Goal: Answer question/provide support

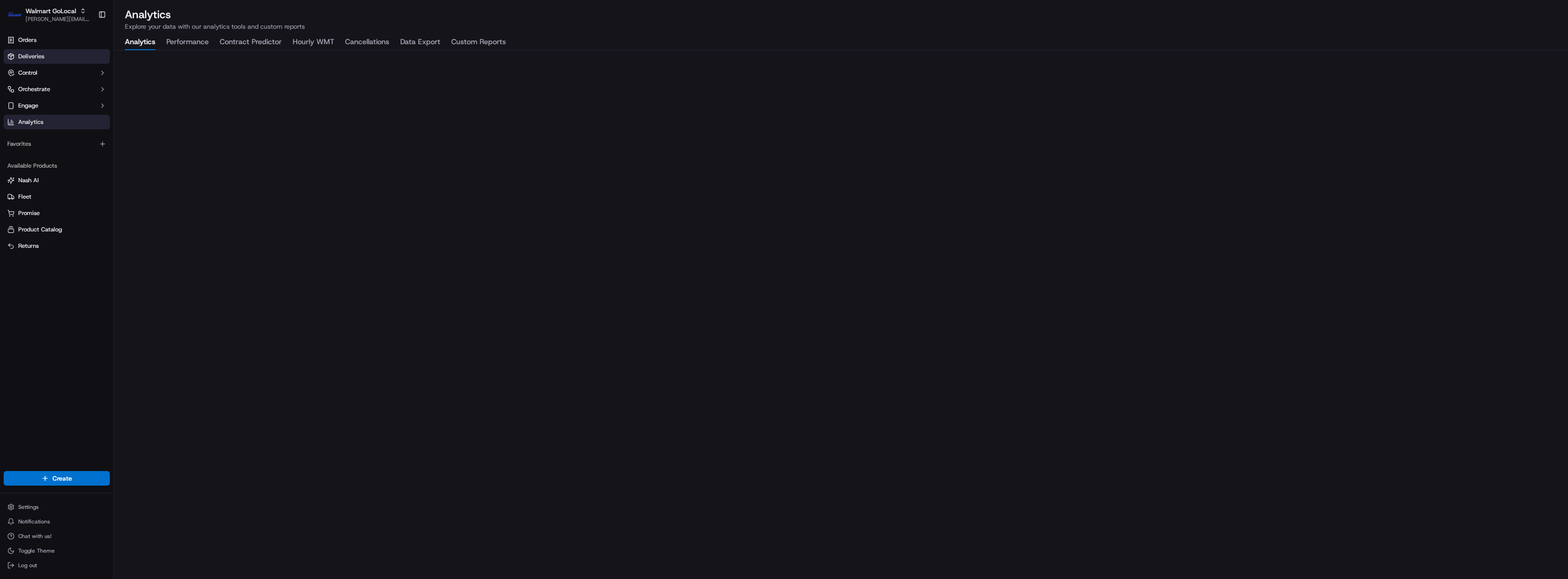
click at [42, 54] on span "Deliveries" at bounding box center [31, 56] width 26 height 8
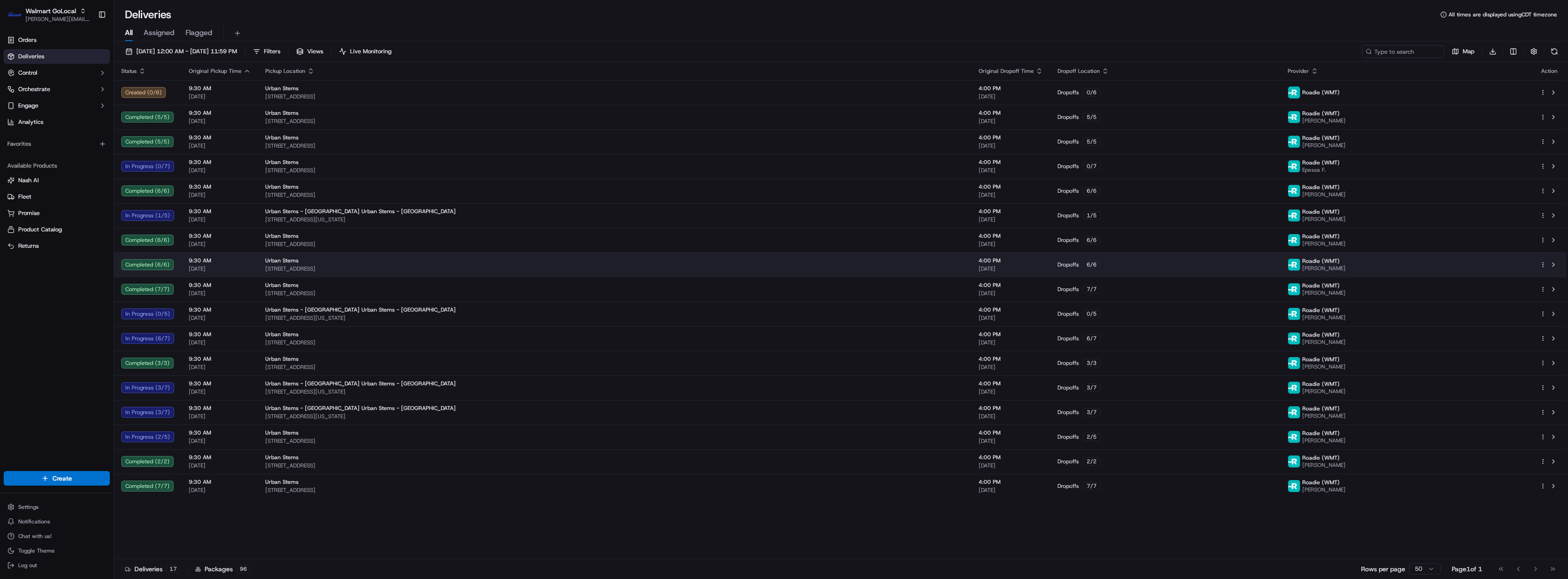
click at [812, 264] on div "Urban Stems 3411 Pennsy Dr, Greater Landover, MD, 20785, US" at bounding box center [614, 265] width 699 height 16
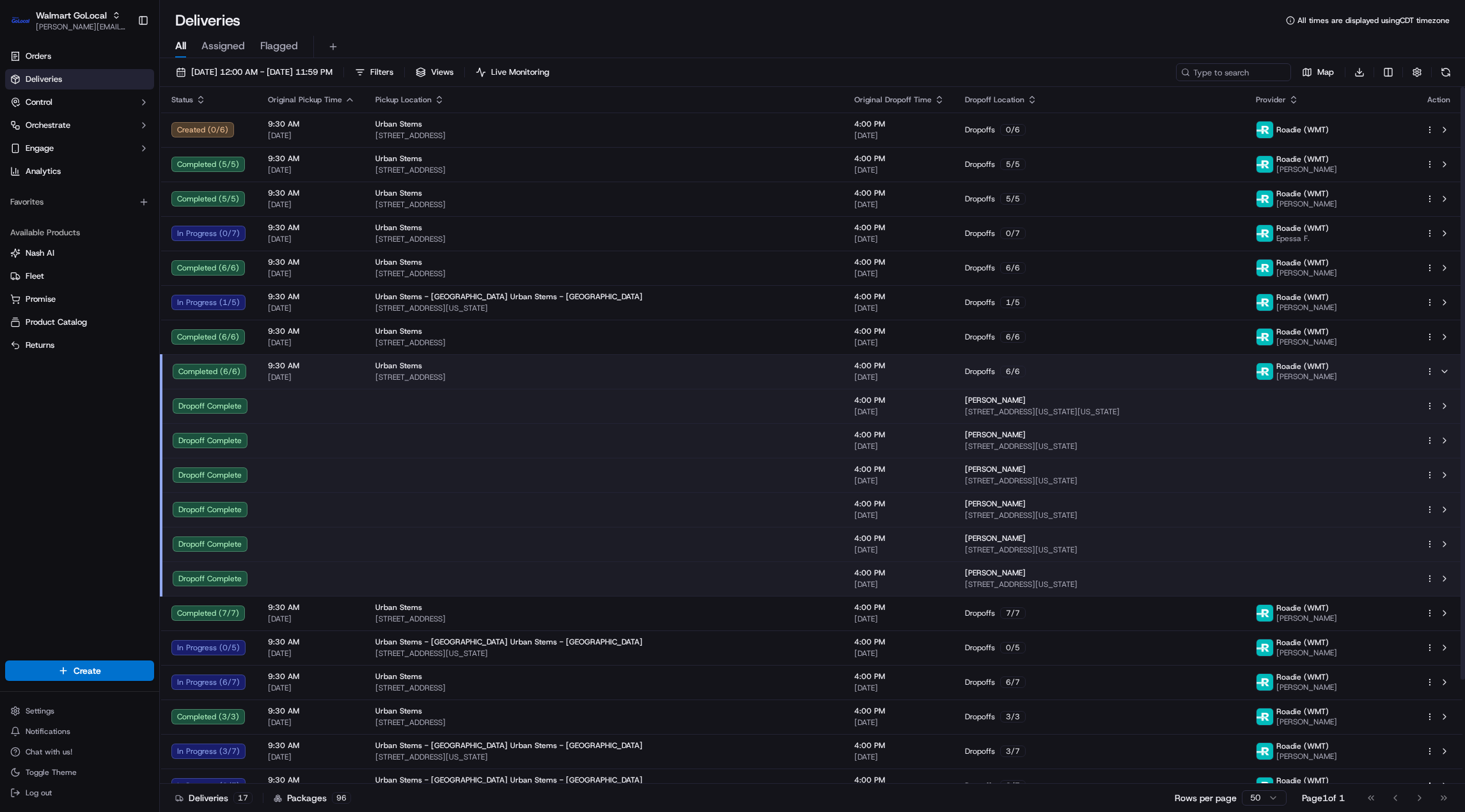
click at [59, 85] on span "Deliveries" at bounding box center [44, 79] width 36 height 12
click at [62, 75] on span "Deliveries" at bounding box center [44, 79] width 36 height 12
click at [46, 57] on span "Orders" at bounding box center [38, 56] width 25 height 12
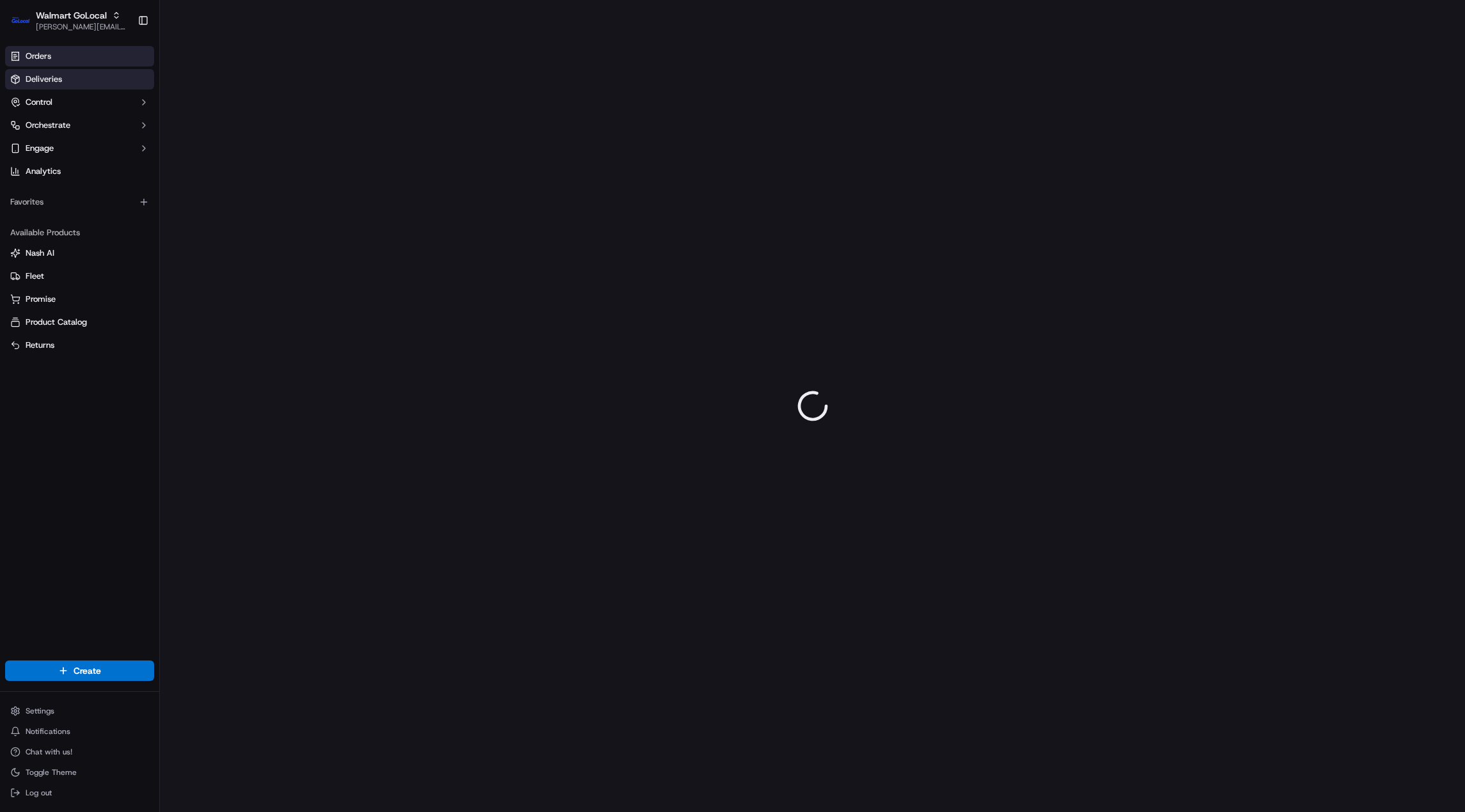
click at [46, 76] on span "Deliveries" at bounding box center [44, 79] width 36 height 12
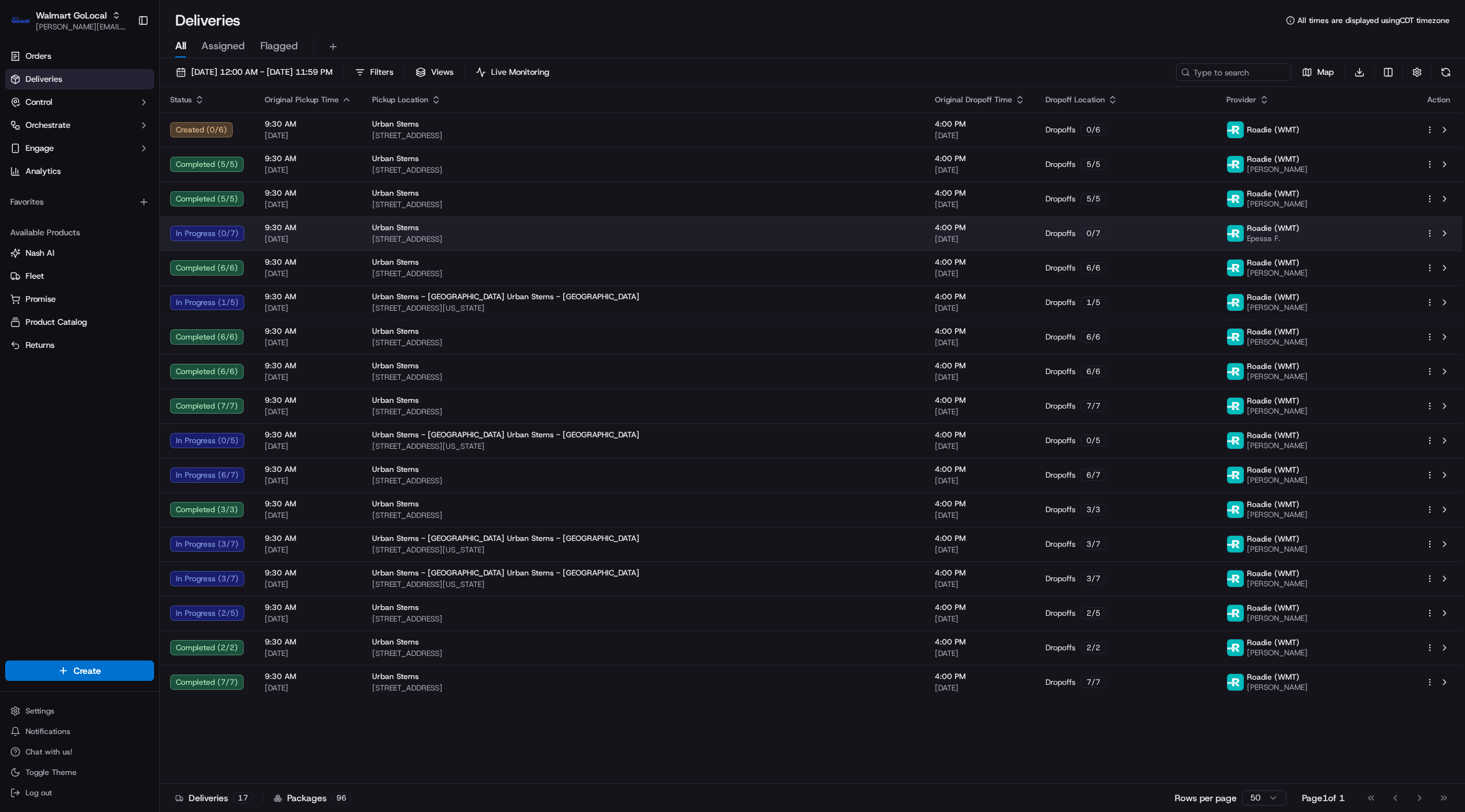
click at [408, 241] on span "[STREET_ADDRESS]" at bounding box center [643, 238] width 542 height 10
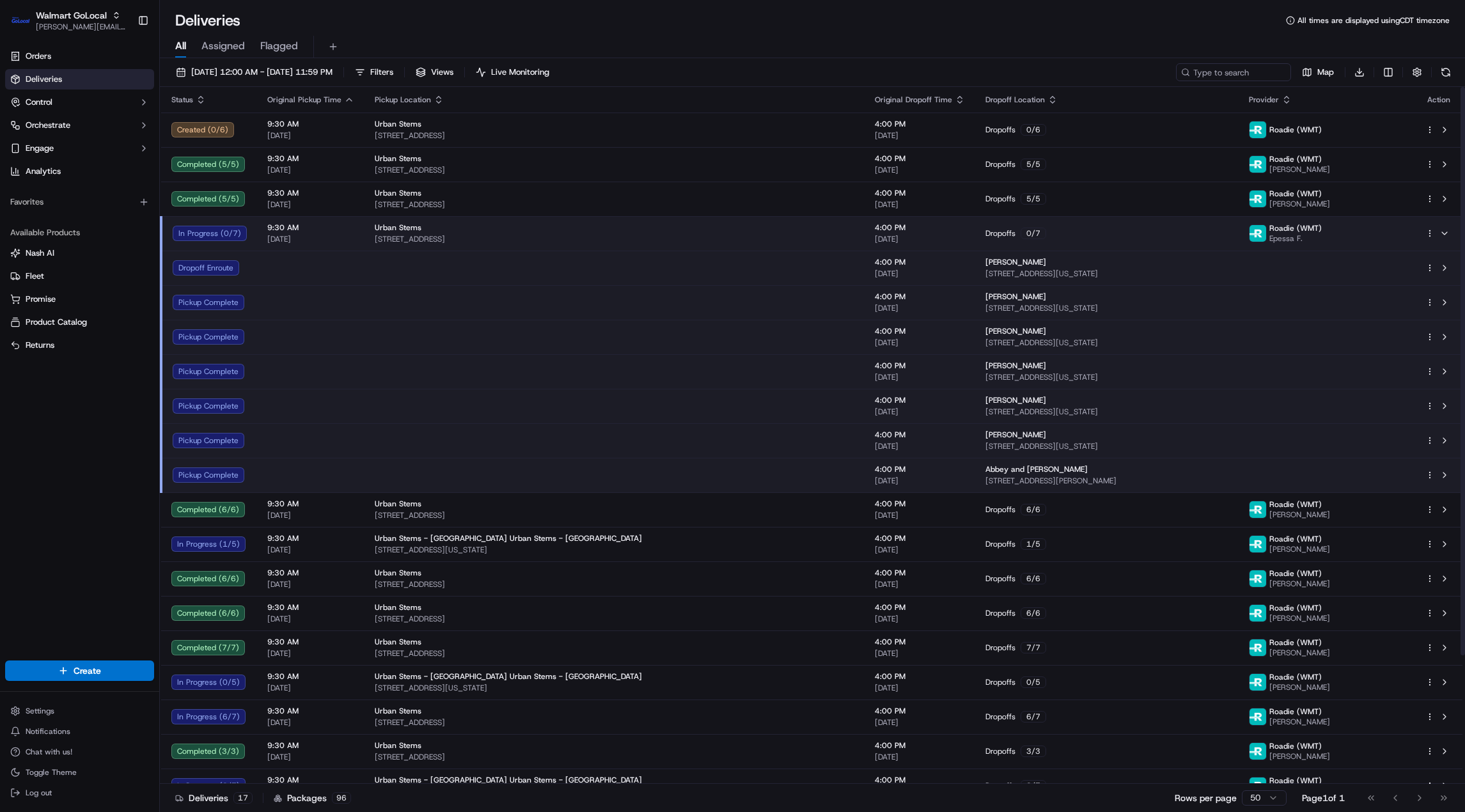
click at [404, 275] on td at bounding box center [615, 268] width 500 height 35
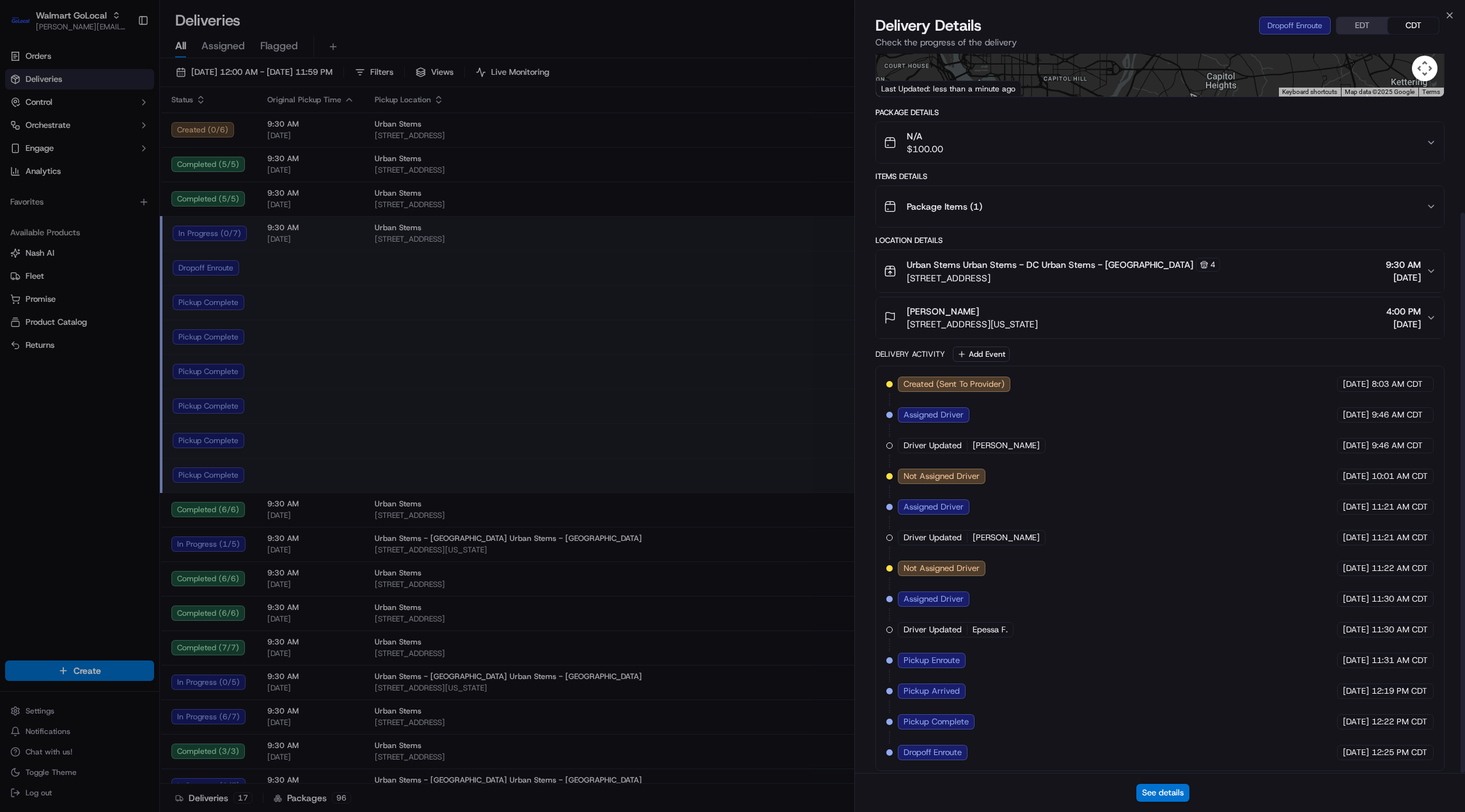
scroll to position [204, 0]
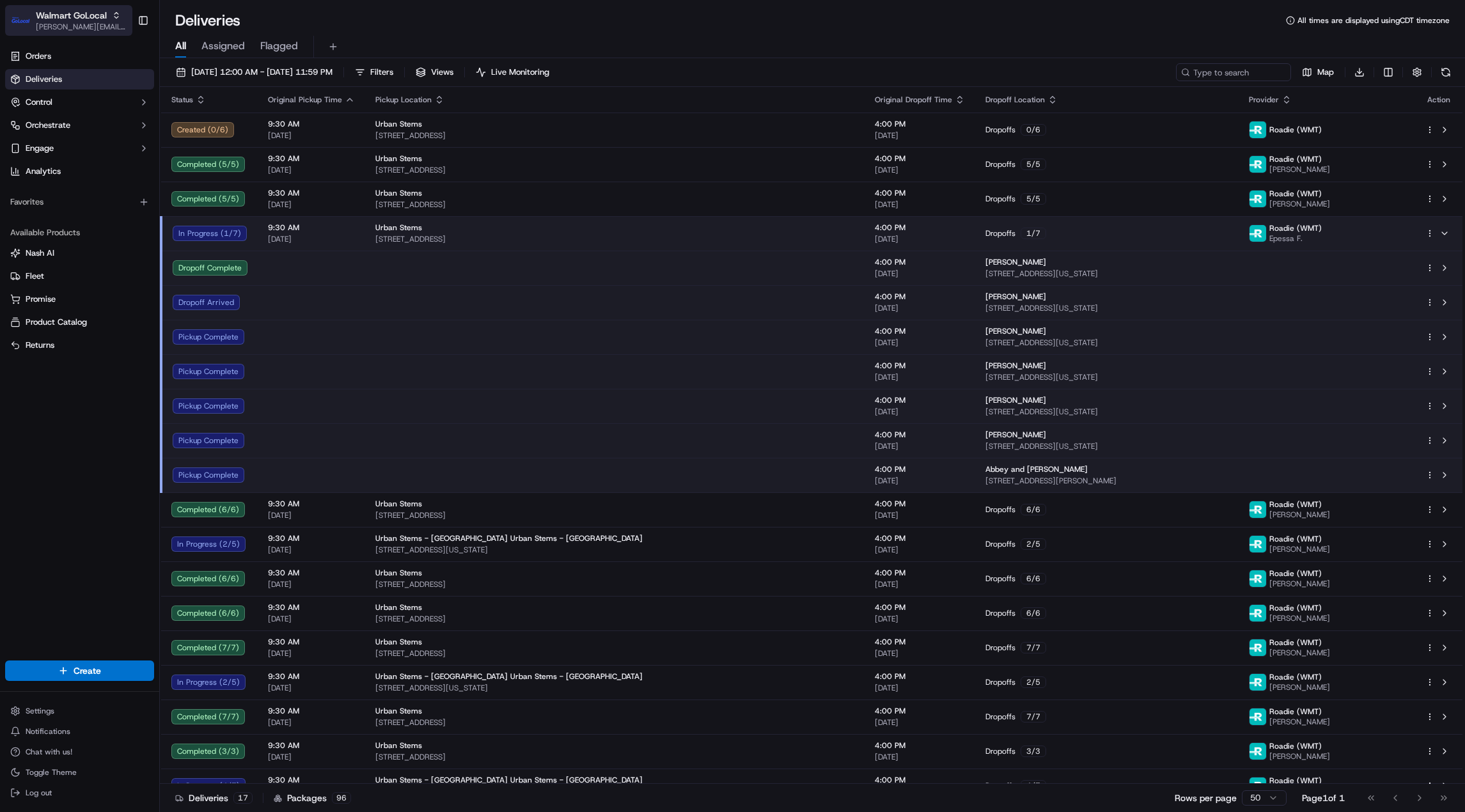
click at [113, 13] on icon "button" at bounding box center [116, 15] width 9 height 9
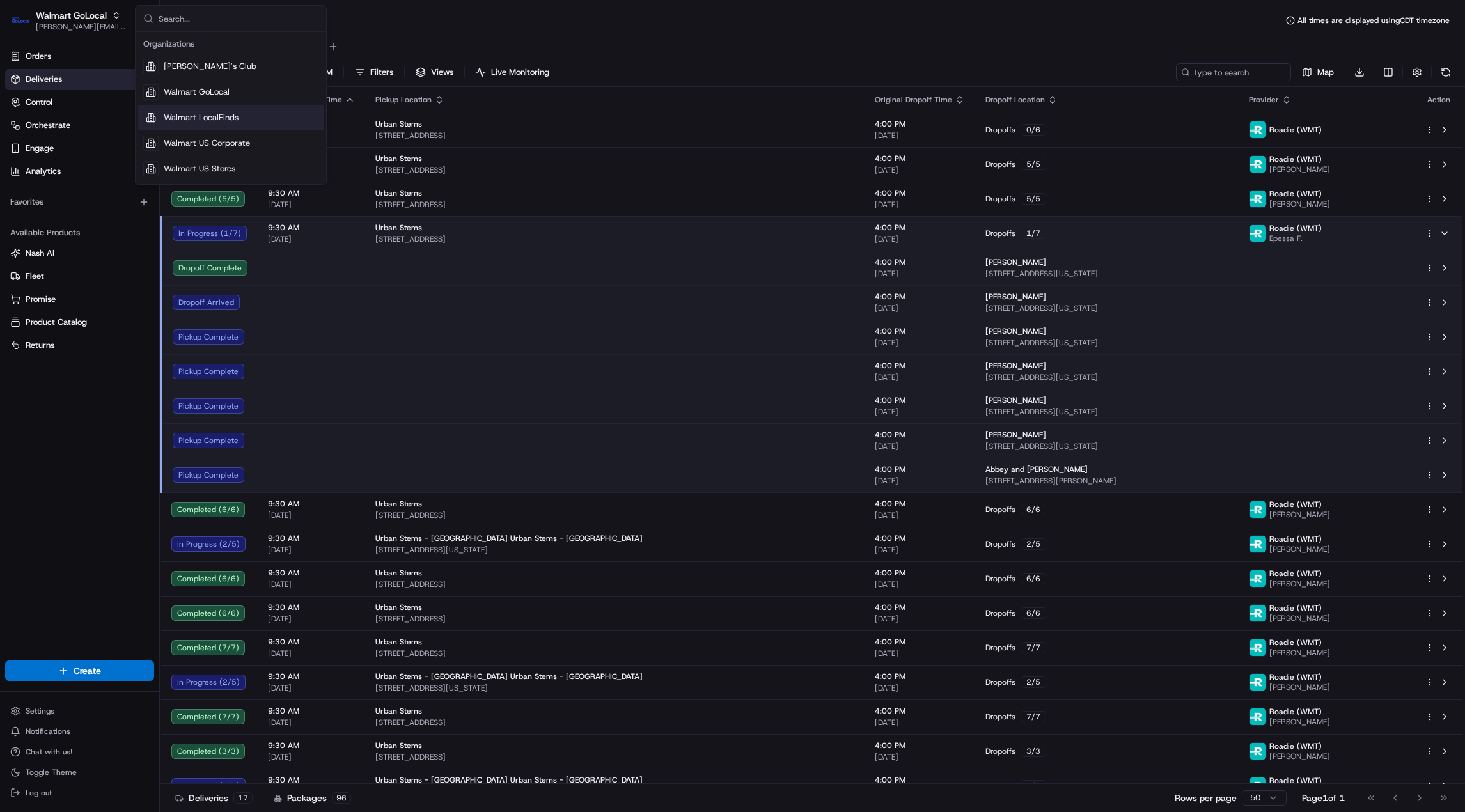
click at [189, 124] on div "Walmart LocalFinds" at bounding box center [231, 117] width 186 height 25
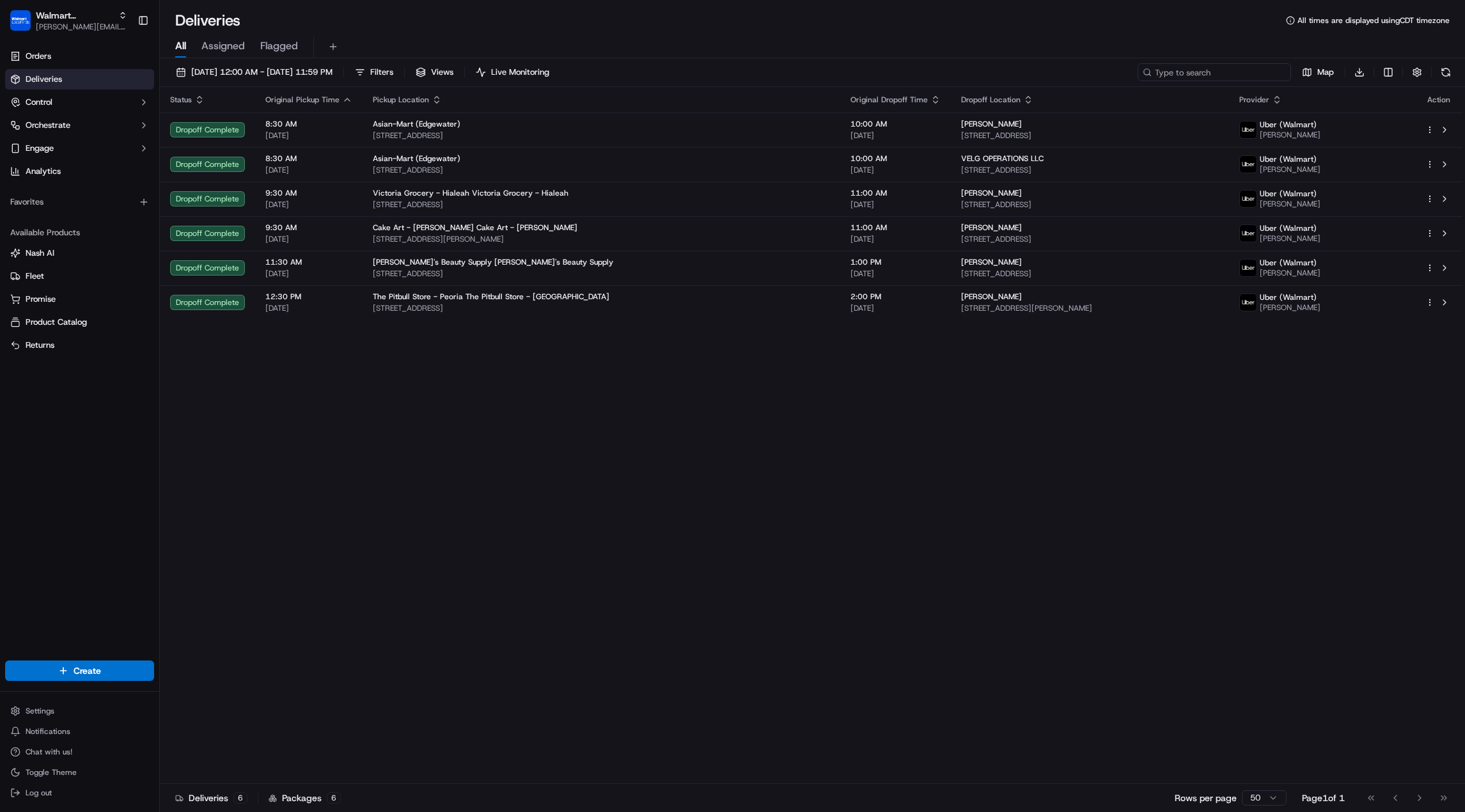
click at [1228, 70] on input at bounding box center [1214, 73] width 154 height 18
paste input "200013662941321"
type input "200013662941321"
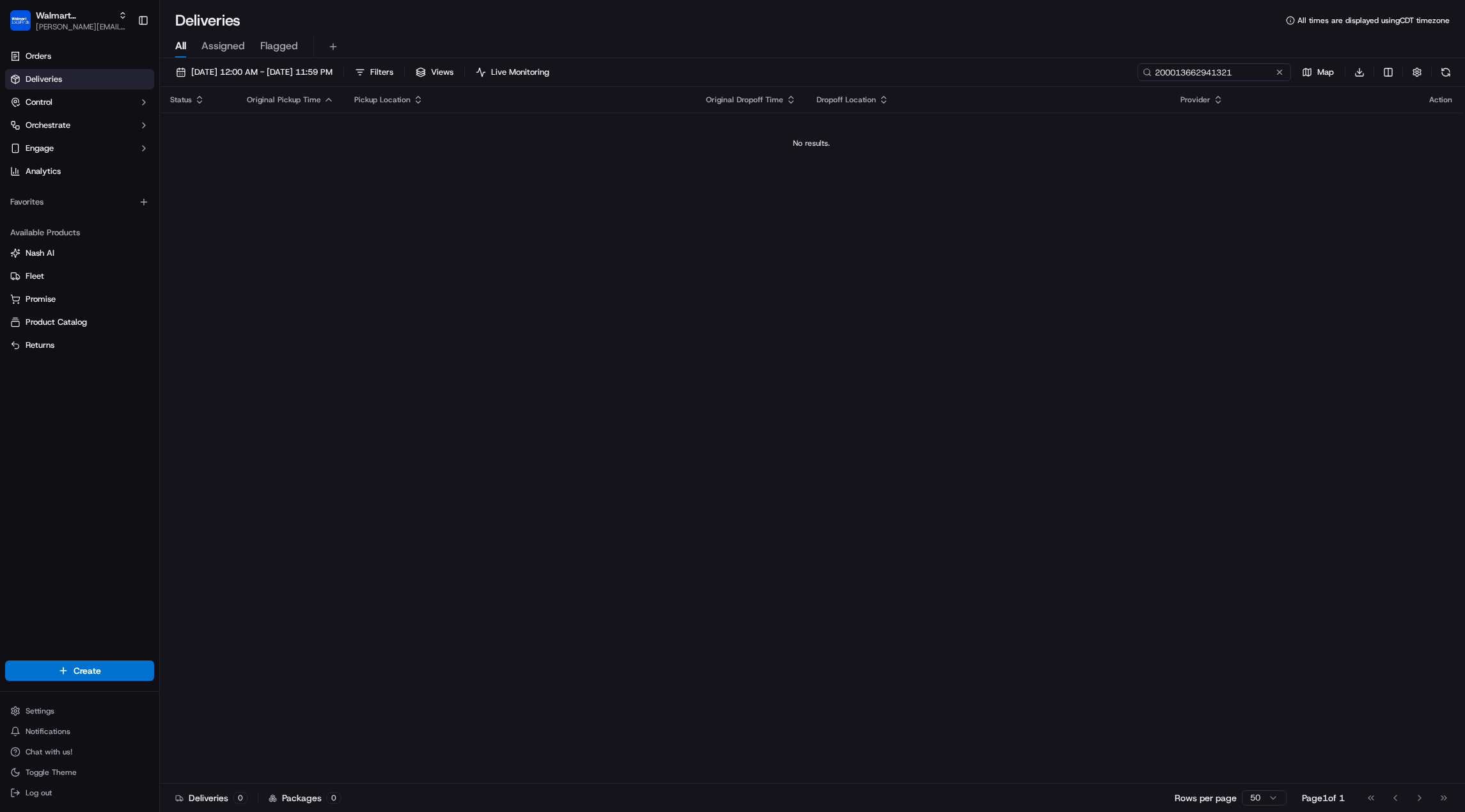
drag, startPoint x: 1240, startPoint y: 70, endPoint x: 972, endPoint y: 64, distance: 268.1
click at [972, 64] on div "09/16/2025 12:00 AM - 09/16/2025 11:59 PM Filters Views Live Monitoring 2000136…" at bounding box center [812, 75] width 1305 height 24
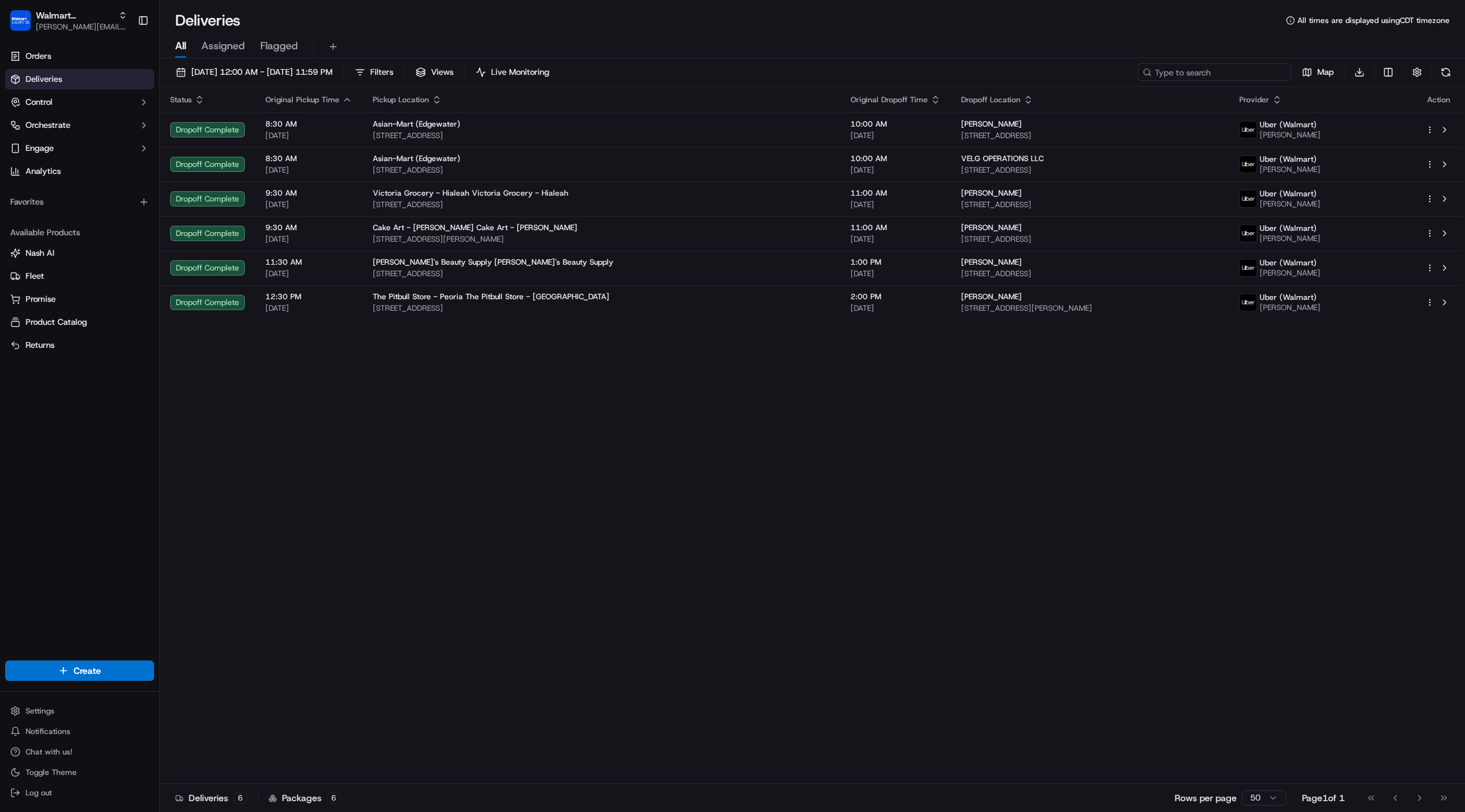
click at [1219, 73] on input at bounding box center [1214, 73] width 154 height 18
paste input "200013690812944"
type input "200013690812944"
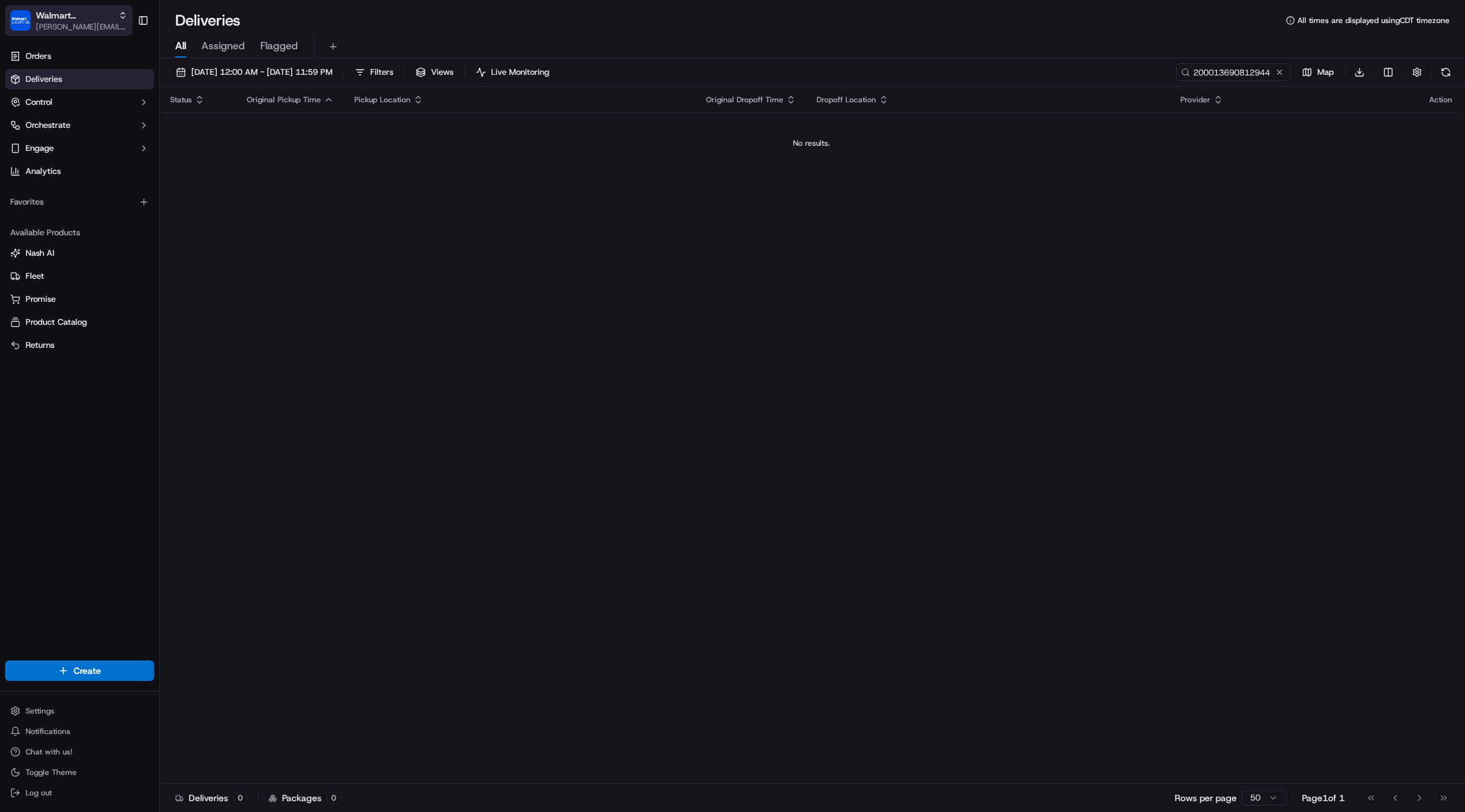
click at [53, 24] on span "[PERSON_NAME][EMAIL_ADDRESS][DOMAIN_NAME]" at bounding box center [81, 26] width 92 height 10
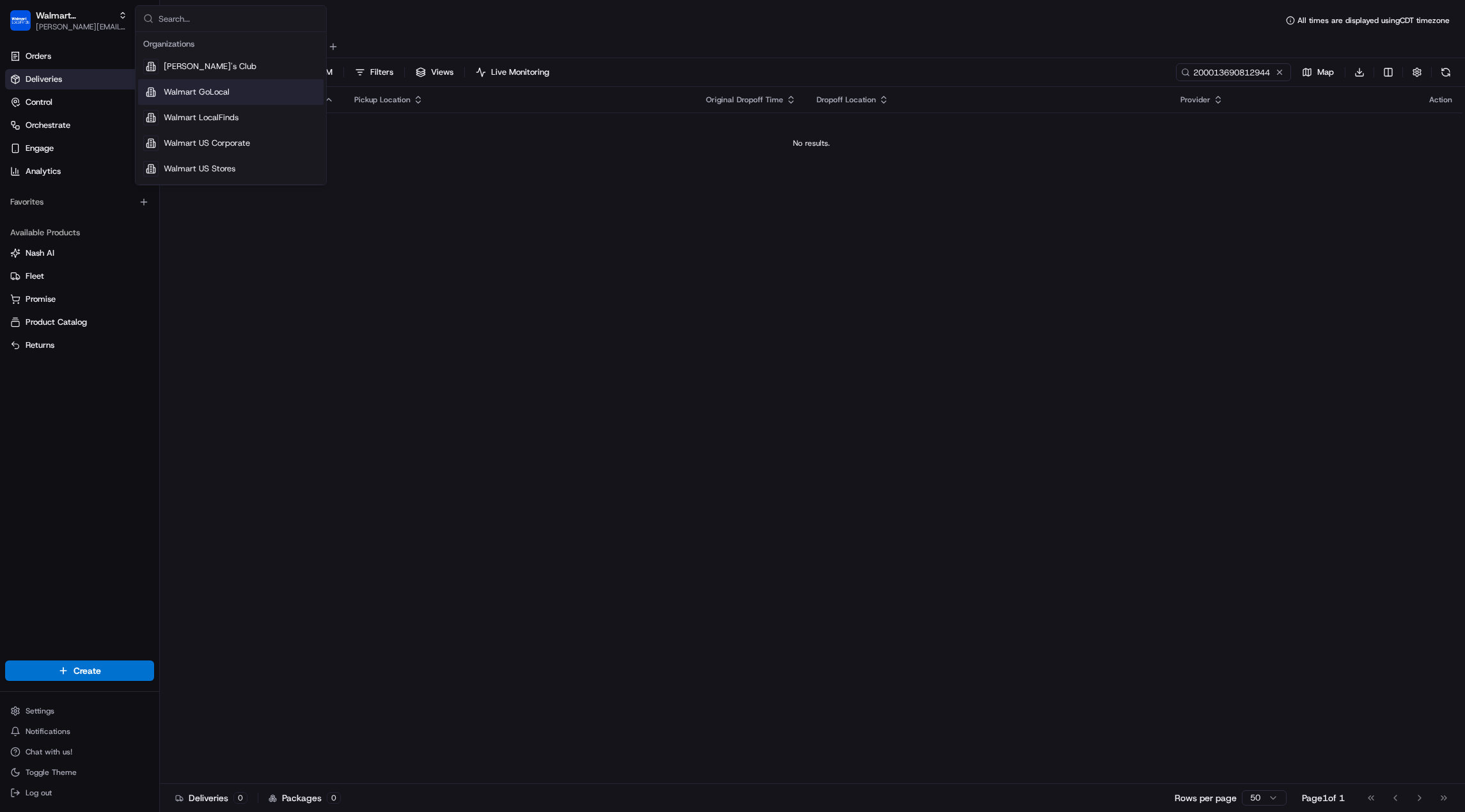
click at [193, 95] on span "Walmart GoLocal" at bounding box center [196, 92] width 65 height 12
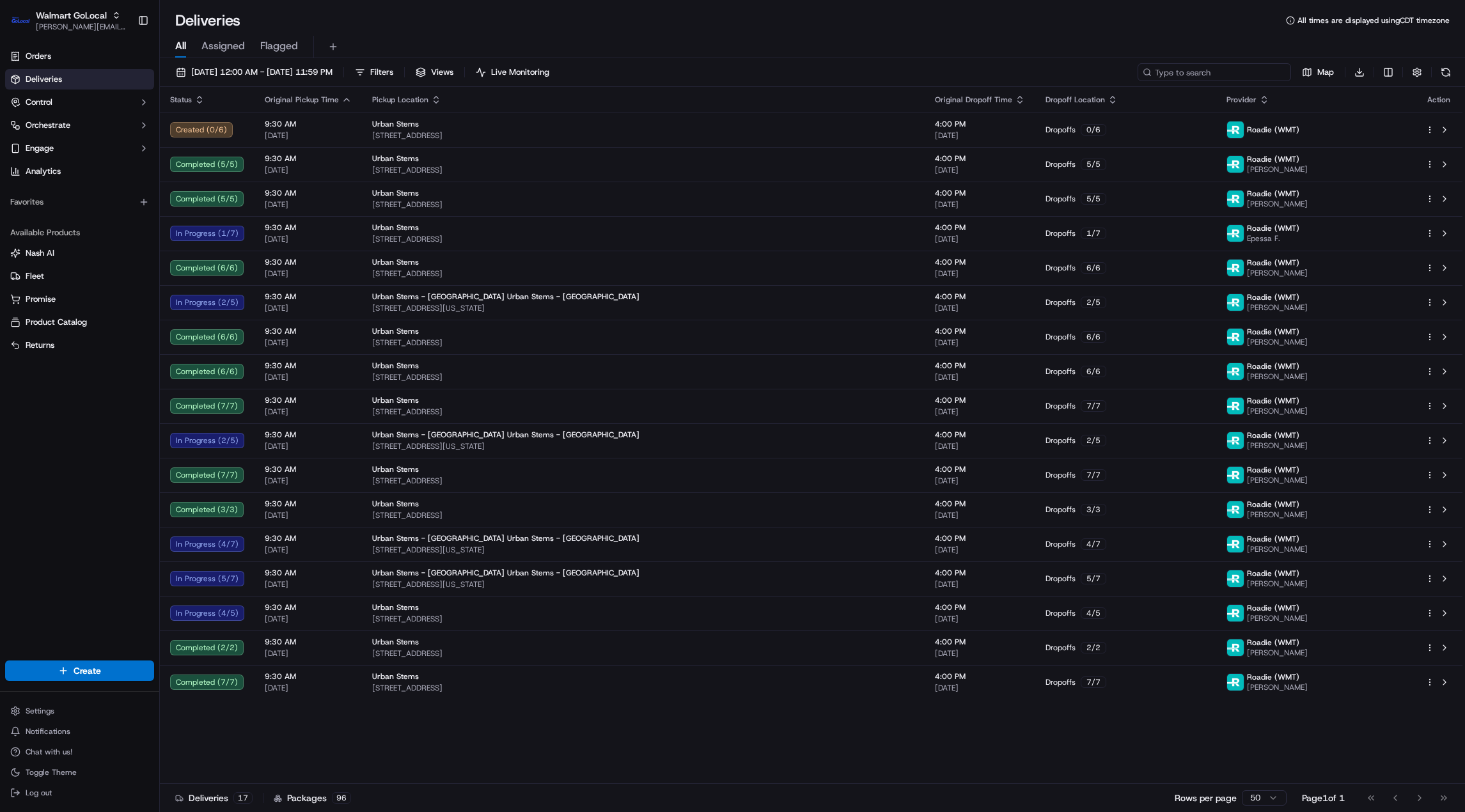
click at [1228, 72] on input at bounding box center [1214, 73] width 154 height 18
paste input "200013690812944"
type input "200013690812944"
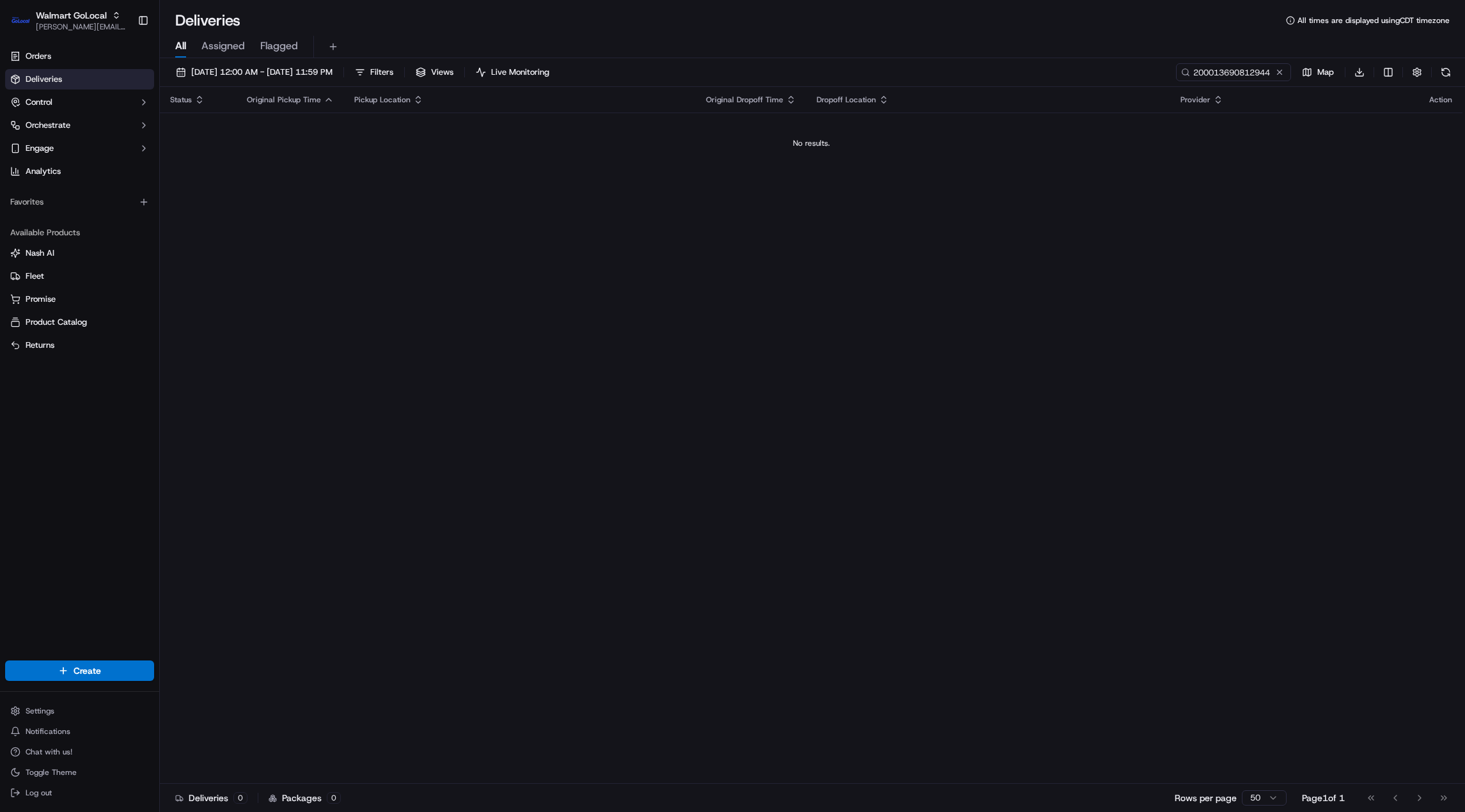
click at [58, 76] on span "Deliveries" at bounding box center [44, 79] width 36 height 12
click at [1228, 72] on button at bounding box center [1279, 72] width 13 height 13
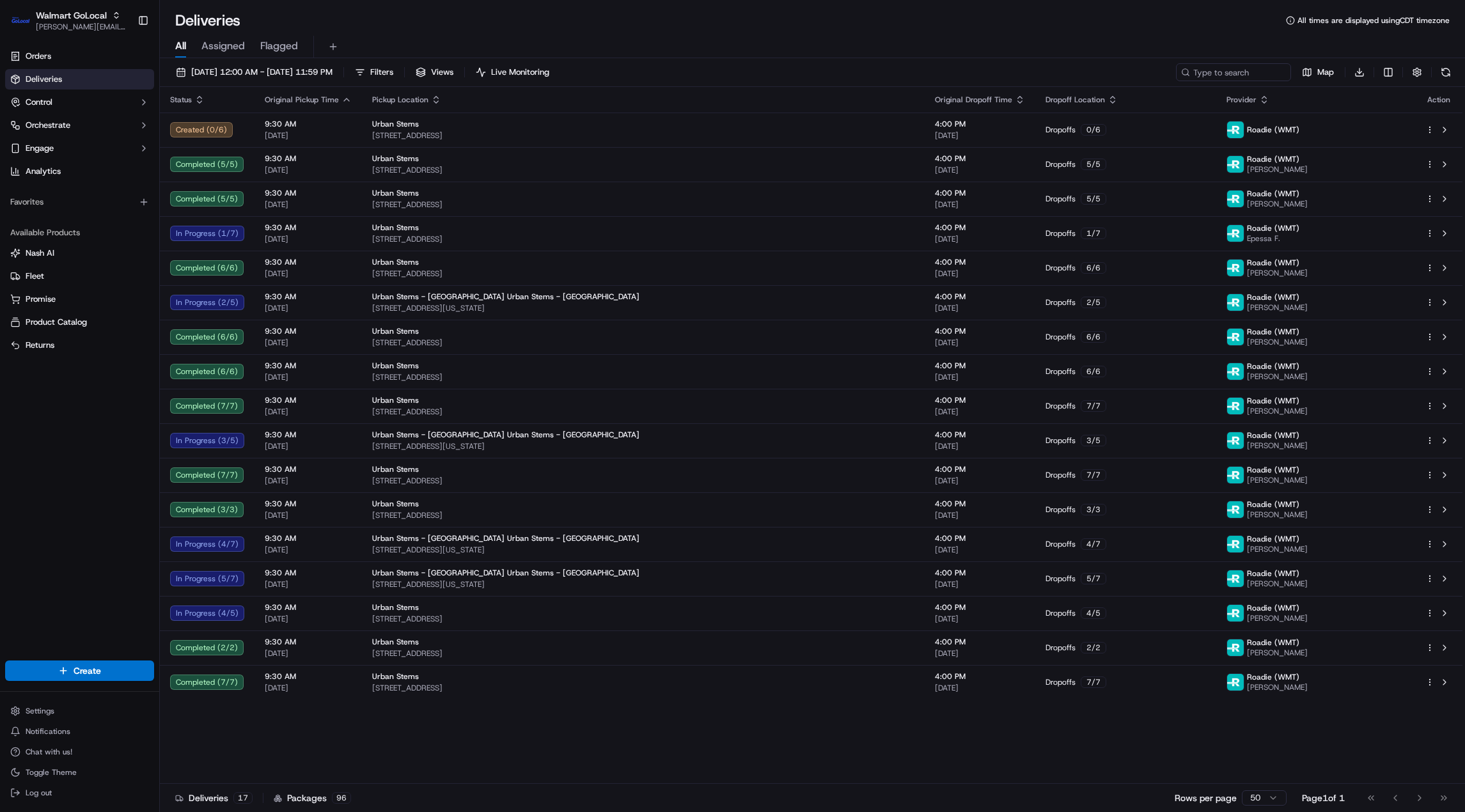
click at [94, 4] on div "Walmart GoLocal mithun.menezes0@walmart.com Toggle Sidebar" at bounding box center [79, 20] width 159 height 41
click at [91, 11] on span "Walmart GoLocal" at bounding box center [71, 15] width 71 height 13
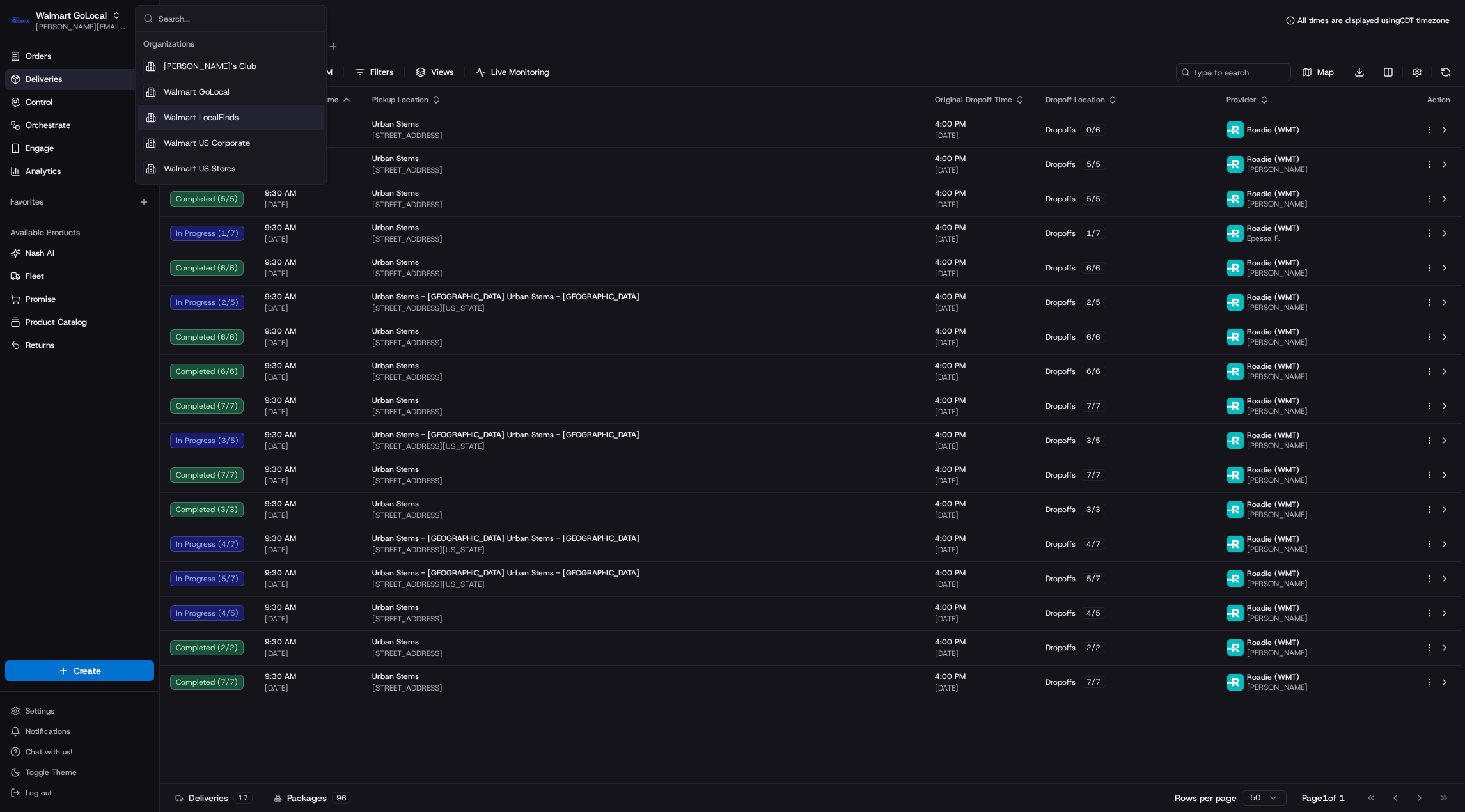
click at [176, 113] on span "Walmart LocalFinds" at bounding box center [201, 117] width 75 height 12
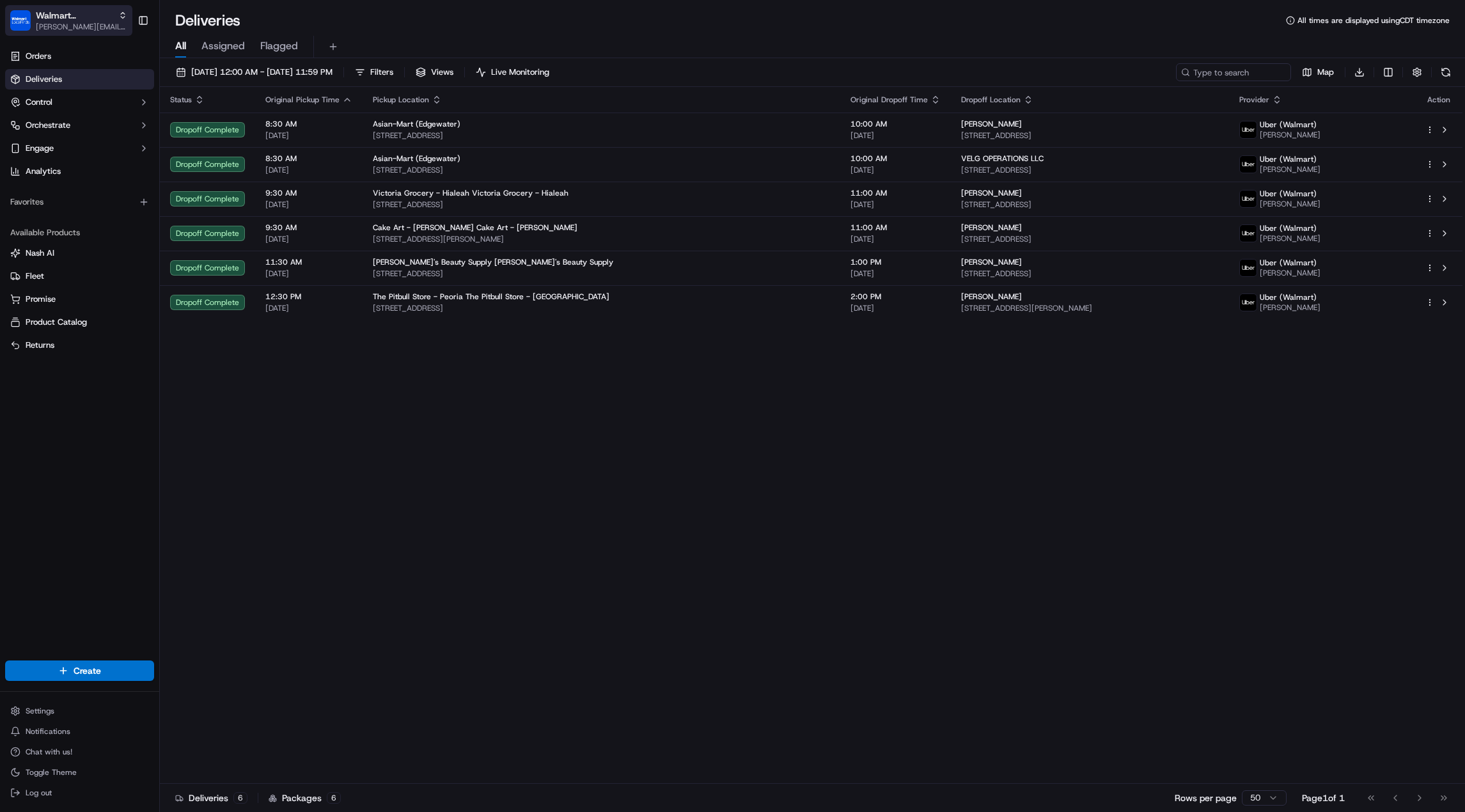
click at [39, 29] on span "[PERSON_NAME][EMAIL_ADDRESS][DOMAIN_NAME]" at bounding box center [81, 26] width 92 height 10
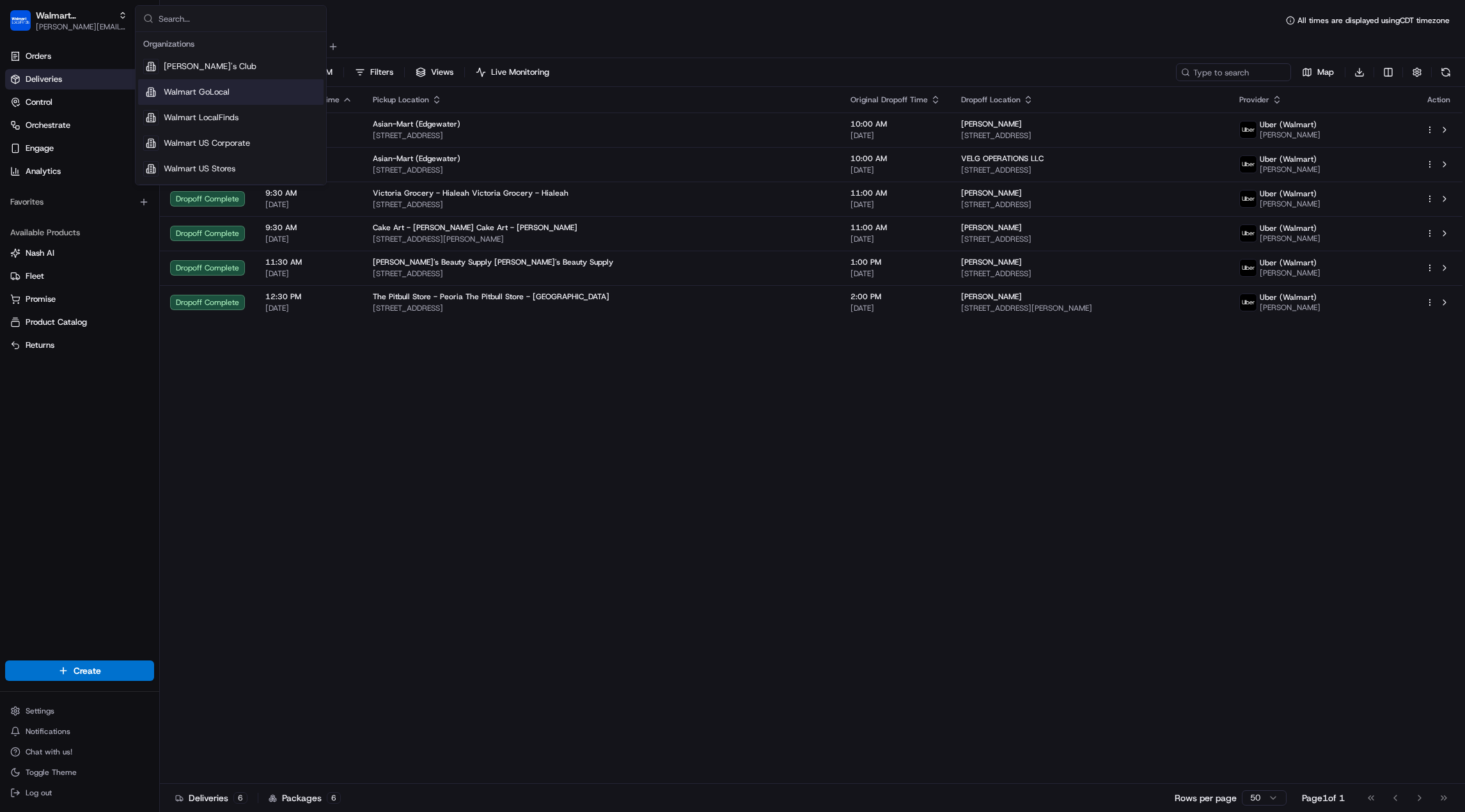
click at [169, 95] on span "Walmart GoLocal" at bounding box center [196, 92] width 65 height 12
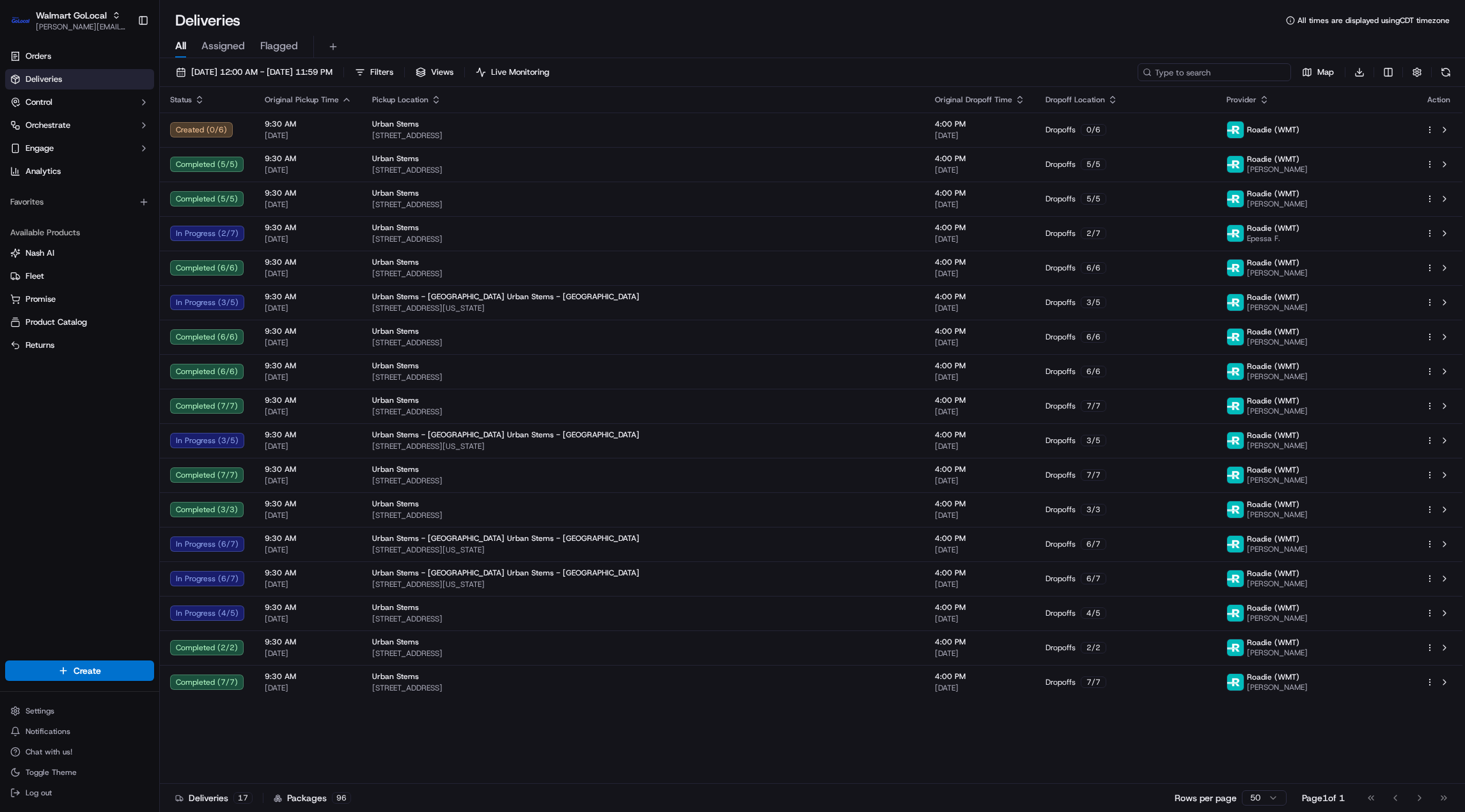
click at [1215, 79] on input at bounding box center [1214, 73] width 154 height 18
paste input "3538847-1"
type input "3538847-1"
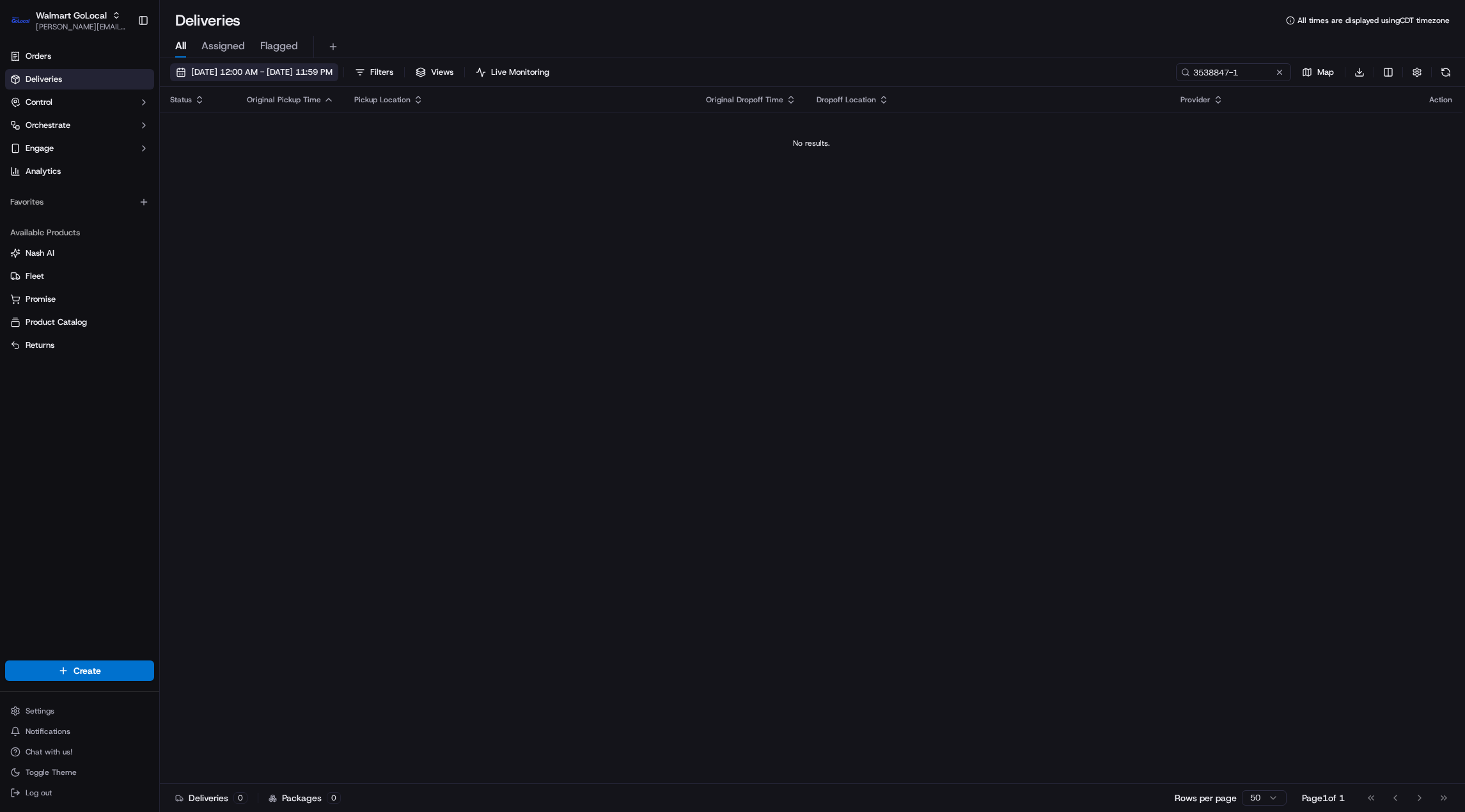
click at [254, 76] on span "[DATE] 12:00 AM - [DATE] 11:59 PM" at bounding box center [261, 72] width 141 height 12
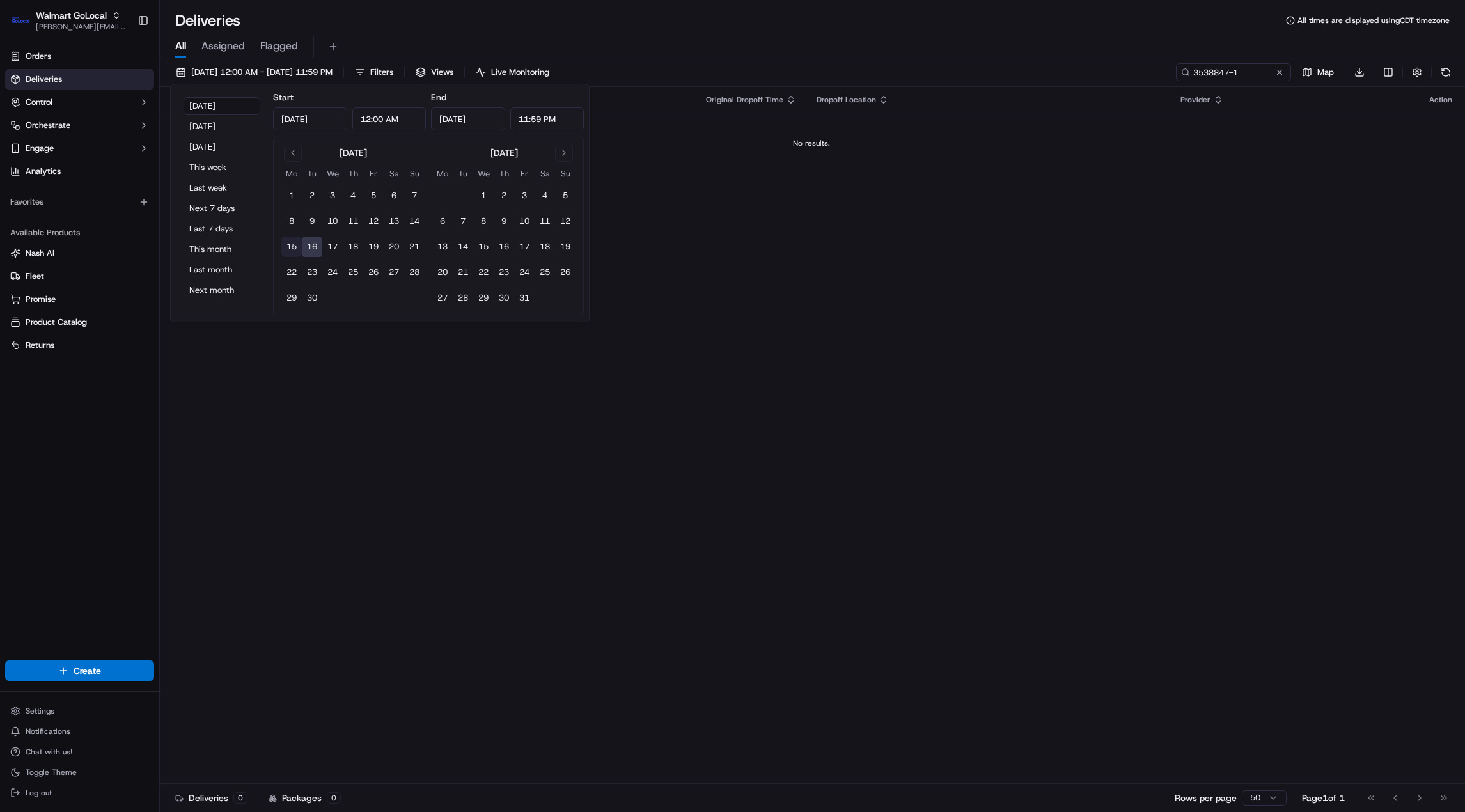
click at [290, 246] on button "15" at bounding box center [291, 246] width 21 height 21
type input "Sep 15, 2025"
click at [311, 246] on button "16" at bounding box center [312, 246] width 21 height 21
type input "Sep 16, 2025"
click at [46, 463] on div "Orders Deliveries Control Orchestrate Engage Analytics Favorites Available Prod…" at bounding box center [79, 346] width 159 height 609
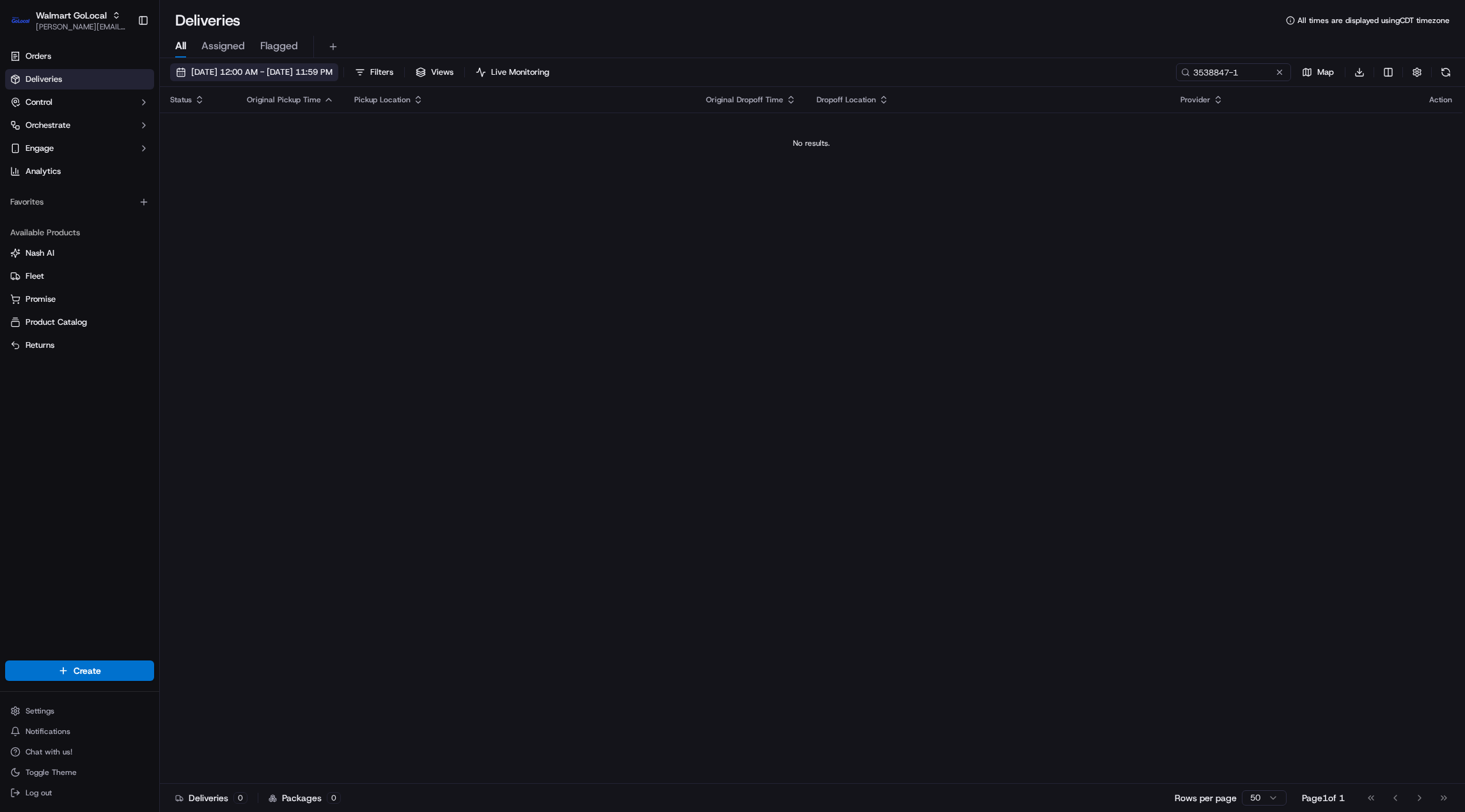
click at [227, 70] on span "09/15/2025 12:00 AM - 09/16/2025 11:59 PM" at bounding box center [261, 72] width 141 height 12
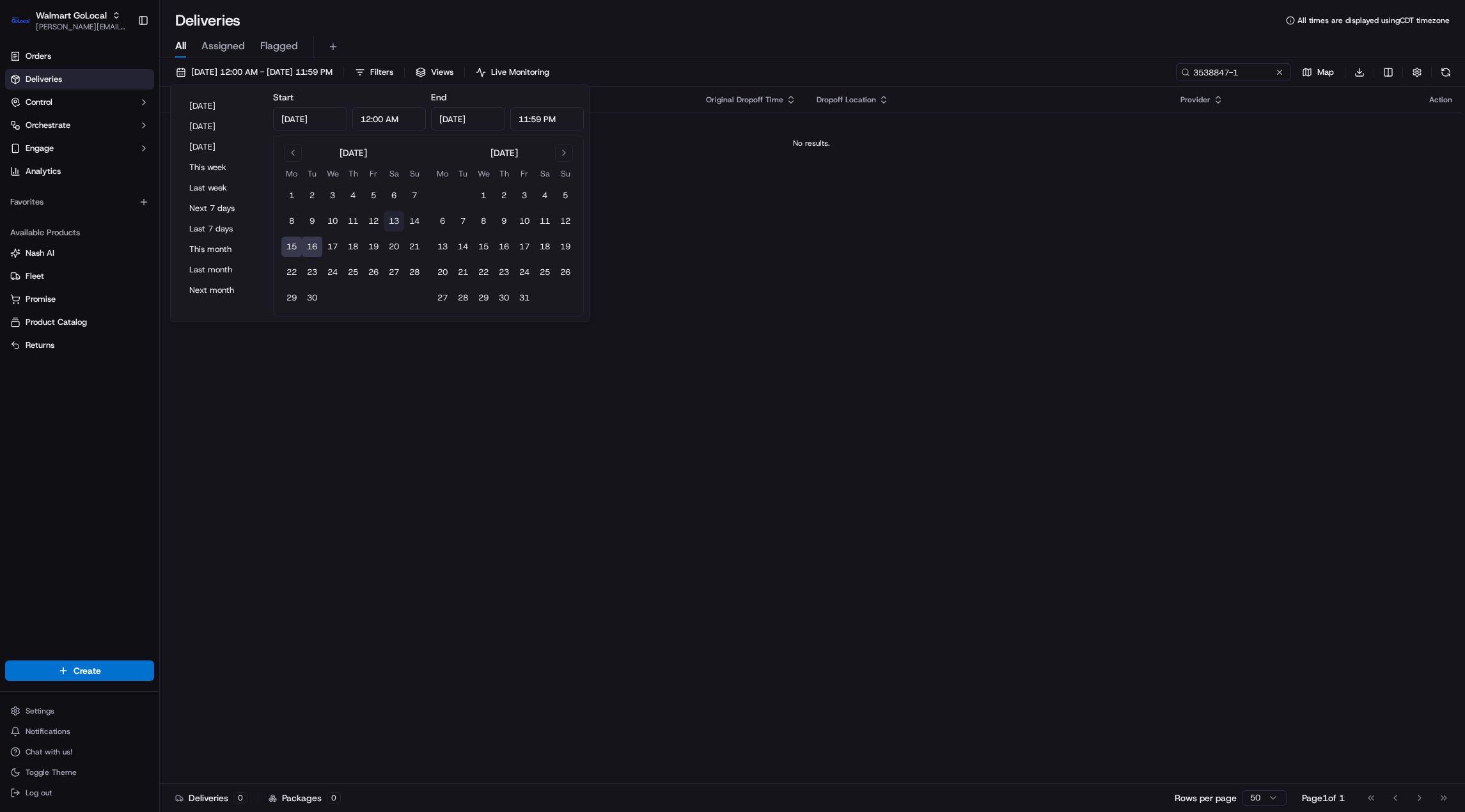
click at [391, 220] on button "13" at bounding box center [394, 221] width 21 height 21
type input "Sep 13, 2025"
click at [314, 246] on button "16" at bounding box center [312, 246] width 21 height 21
type input "Sep 16, 2025"
click at [14, 422] on div "Orders Deliveries Control Orchestrate Engage Analytics Favorites Available Prod…" at bounding box center [79, 346] width 159 height 609
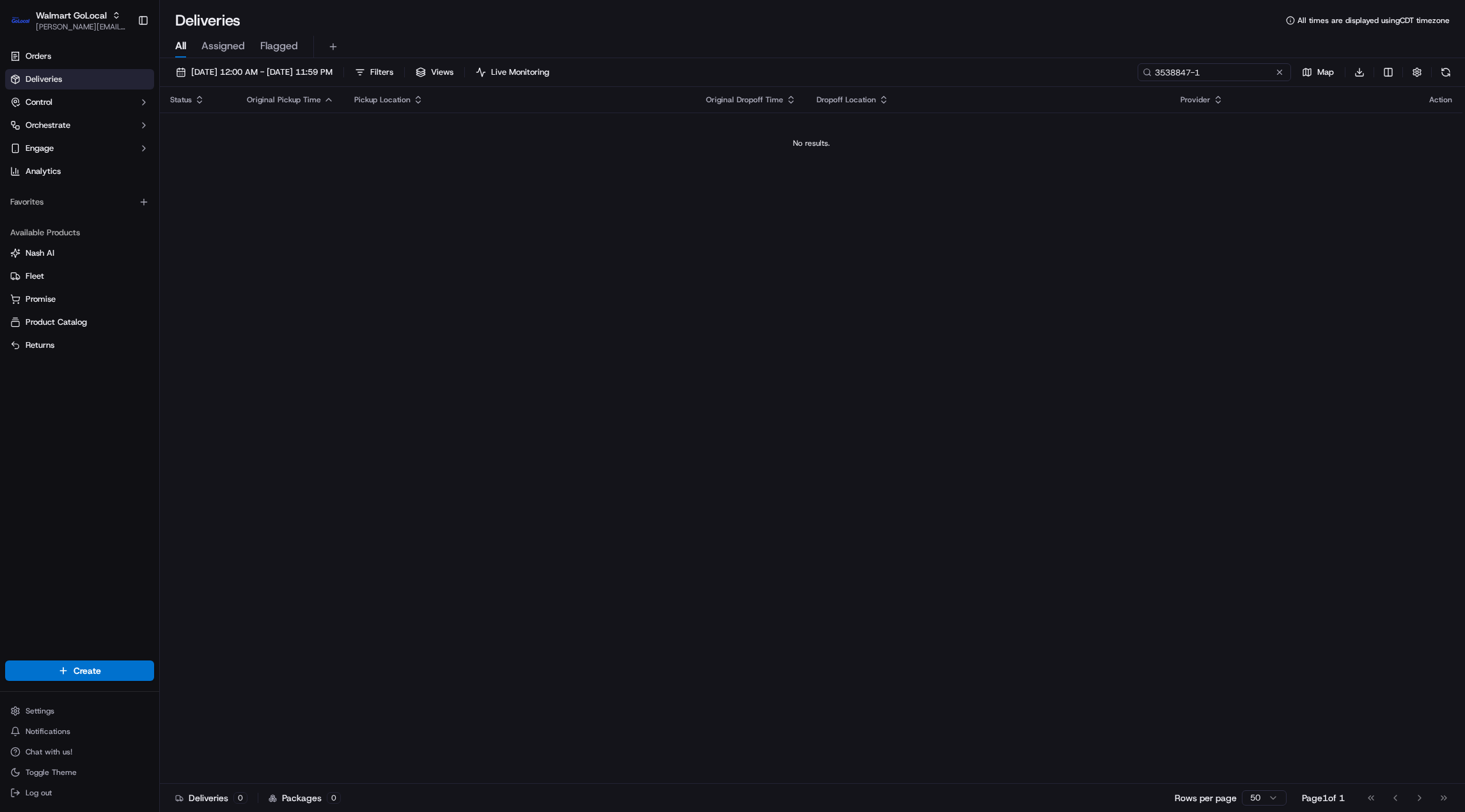
click at [1216, 68] on input "3538847-1" at bounding box center [1214, 73] width 154 height 18
paste input "786"
type input "3537867-1"
click at [53, 84] on span "Deliveries" at bounding box center [44, 79] width 36 height 12
click at [40, 62] on span "Orders" at bounding box center [38, 56] width 25 height 12
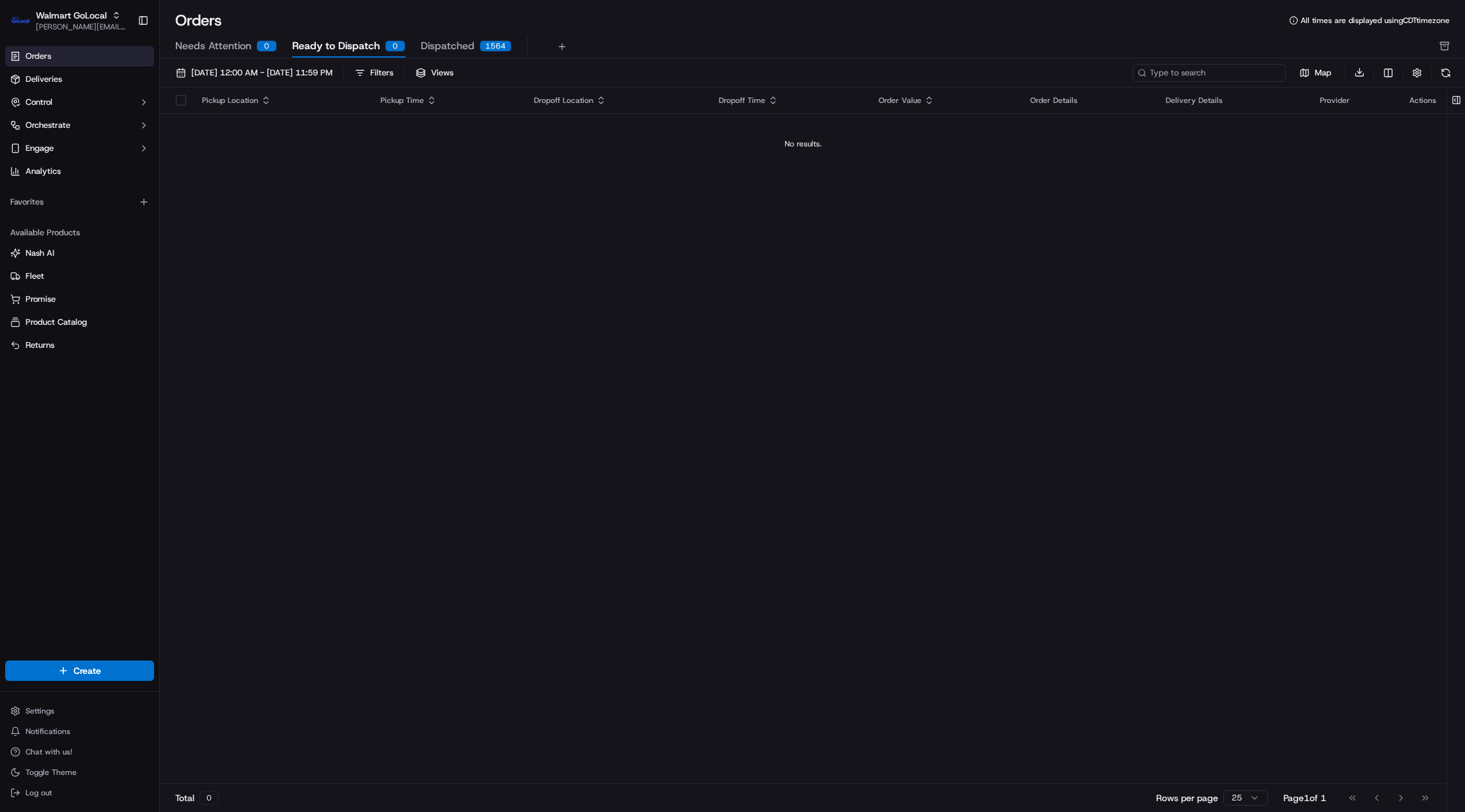
click at [1217, 69] on input at bounding box center [1209, 73] width 154 height 18
paste input "3537867-1"
type input "3537867-1"
click at [54, 74] on span "Deliveries" at bounding box center [44, 79] width 36 height 12
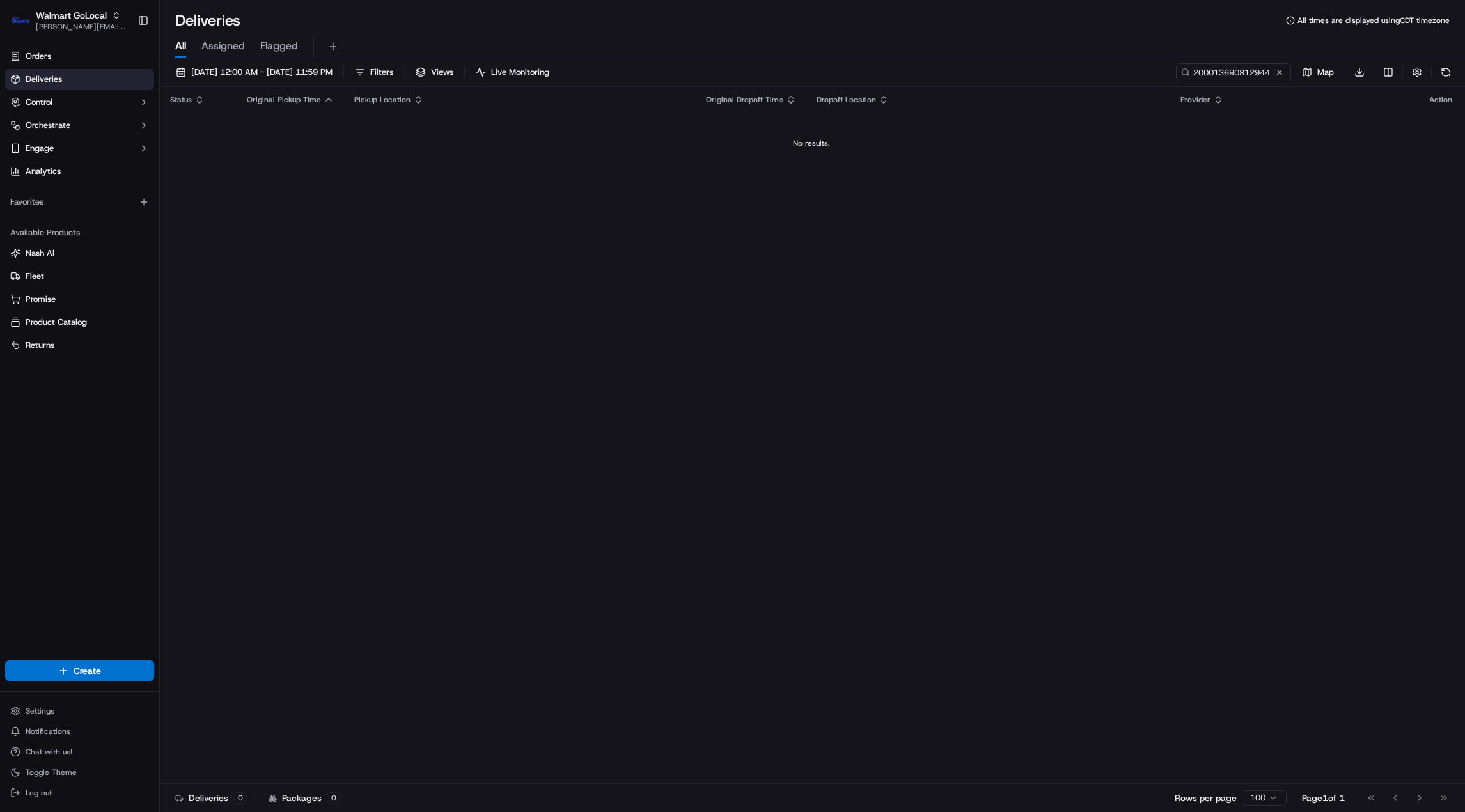
click at [49, 77] on span "Deliveries" at bounding box center [44, 79] width 36 height 12
click at [244, 76] on span "09/16/2025 12:00 AM - 09/16/2025 11:59 PM" at bounding box center [261, 72] width 141 height 12
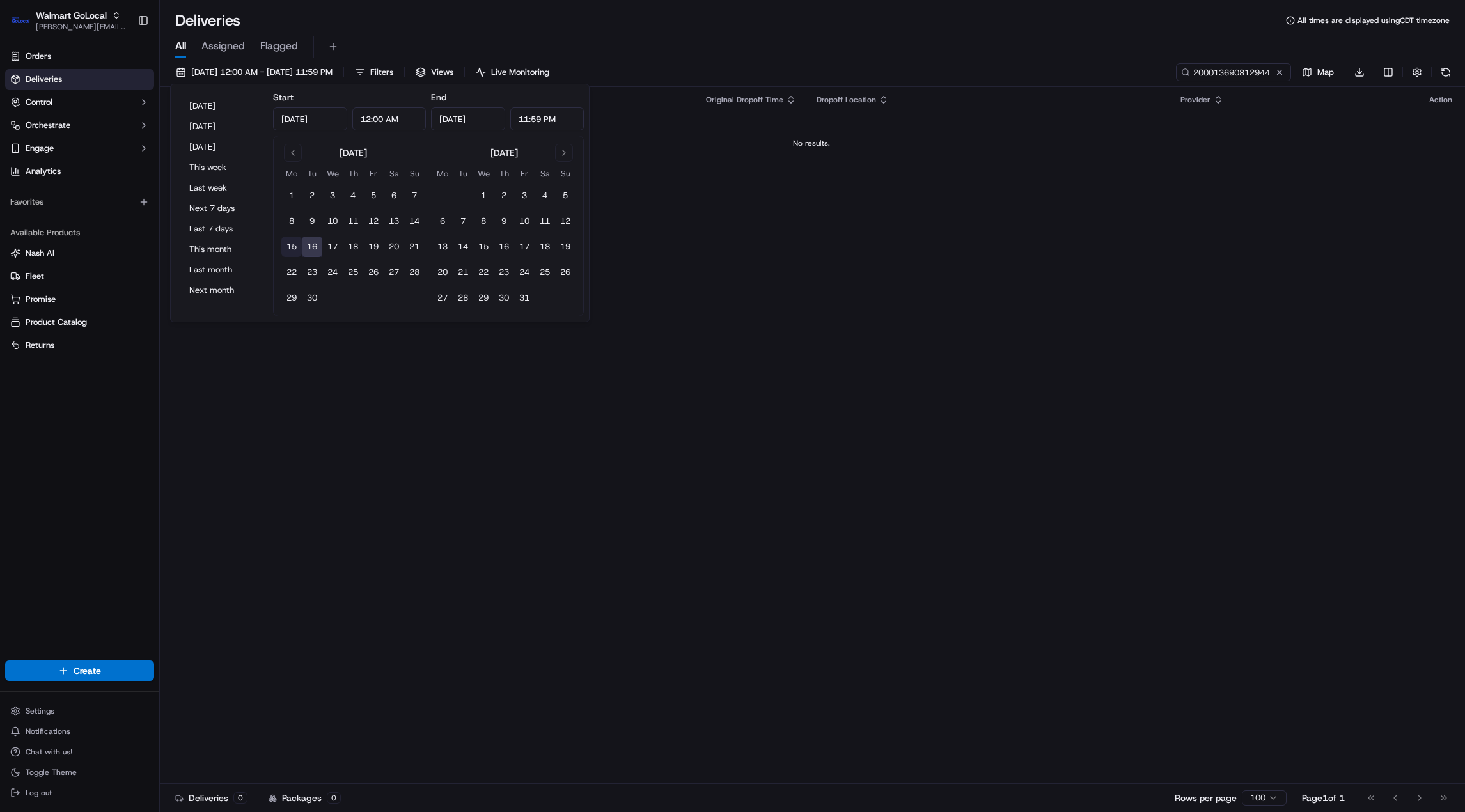
click at [290, 247] on button "15" at bounding box center [291, 246] width 21 height 21
type input "Sep 15, 2025"
click at [108, 425] on div "Orders Deliveries Control Orchestrate Engage Analytics Favorites Available Prod…" at bounding box center [79, 346] width 159 height 609
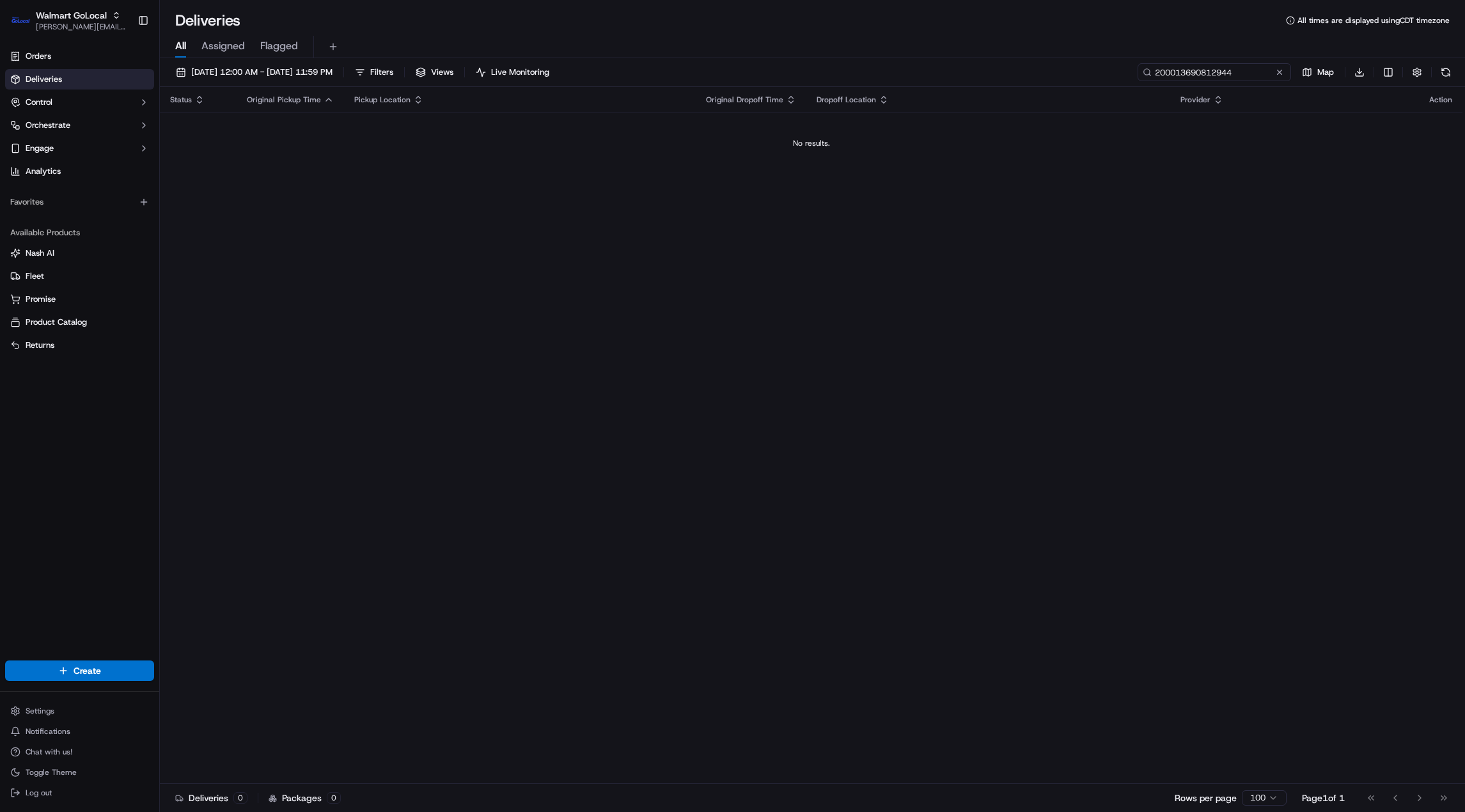
click at [1229, 75] on input "200013690812944" at bounding box center [1214, 73] width 154 height 18
paste input "3537867-1"
type input "3537867-1"
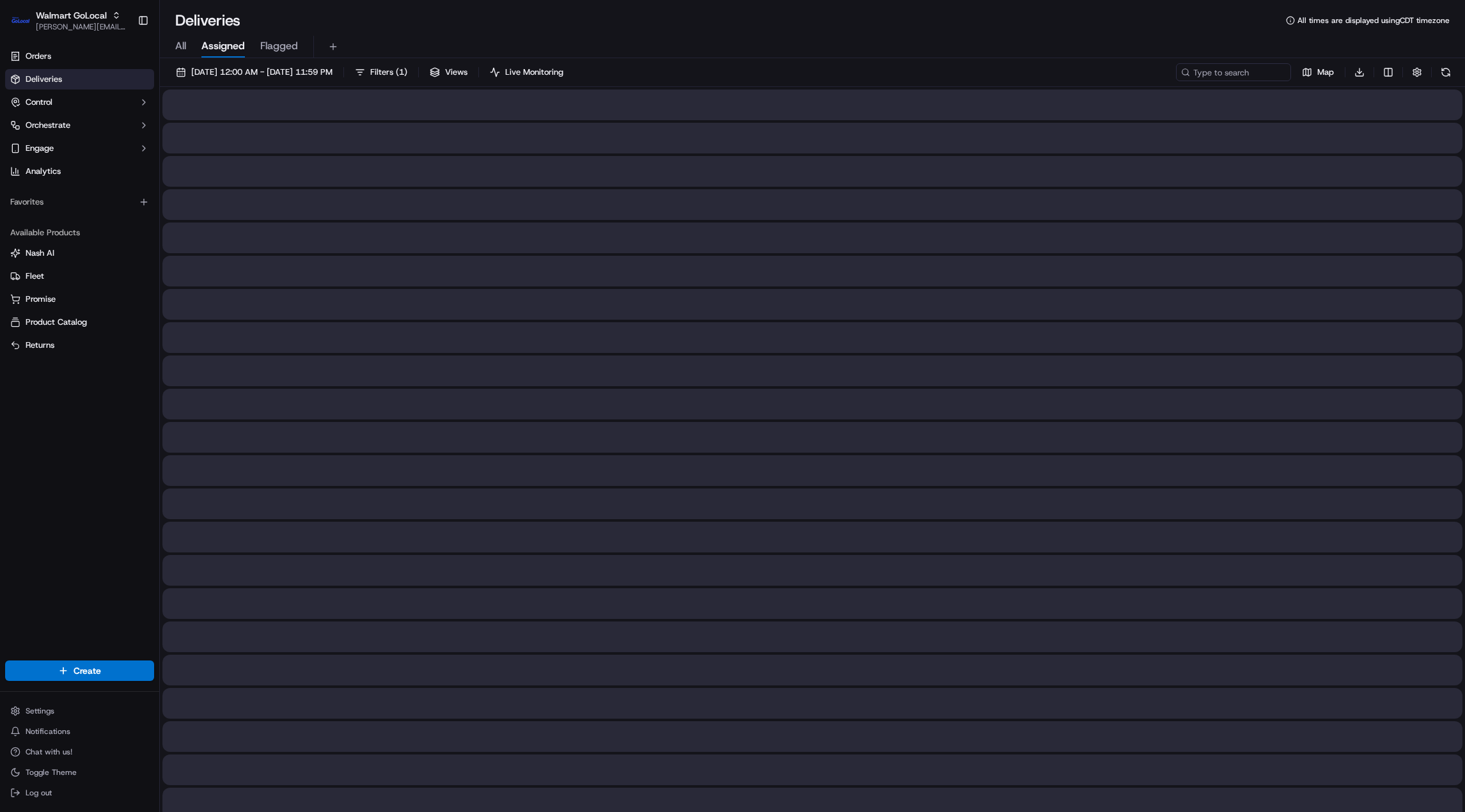
click at [219, 48] on span "Assigned" at bounding box center [224, 45] width 44 height 15
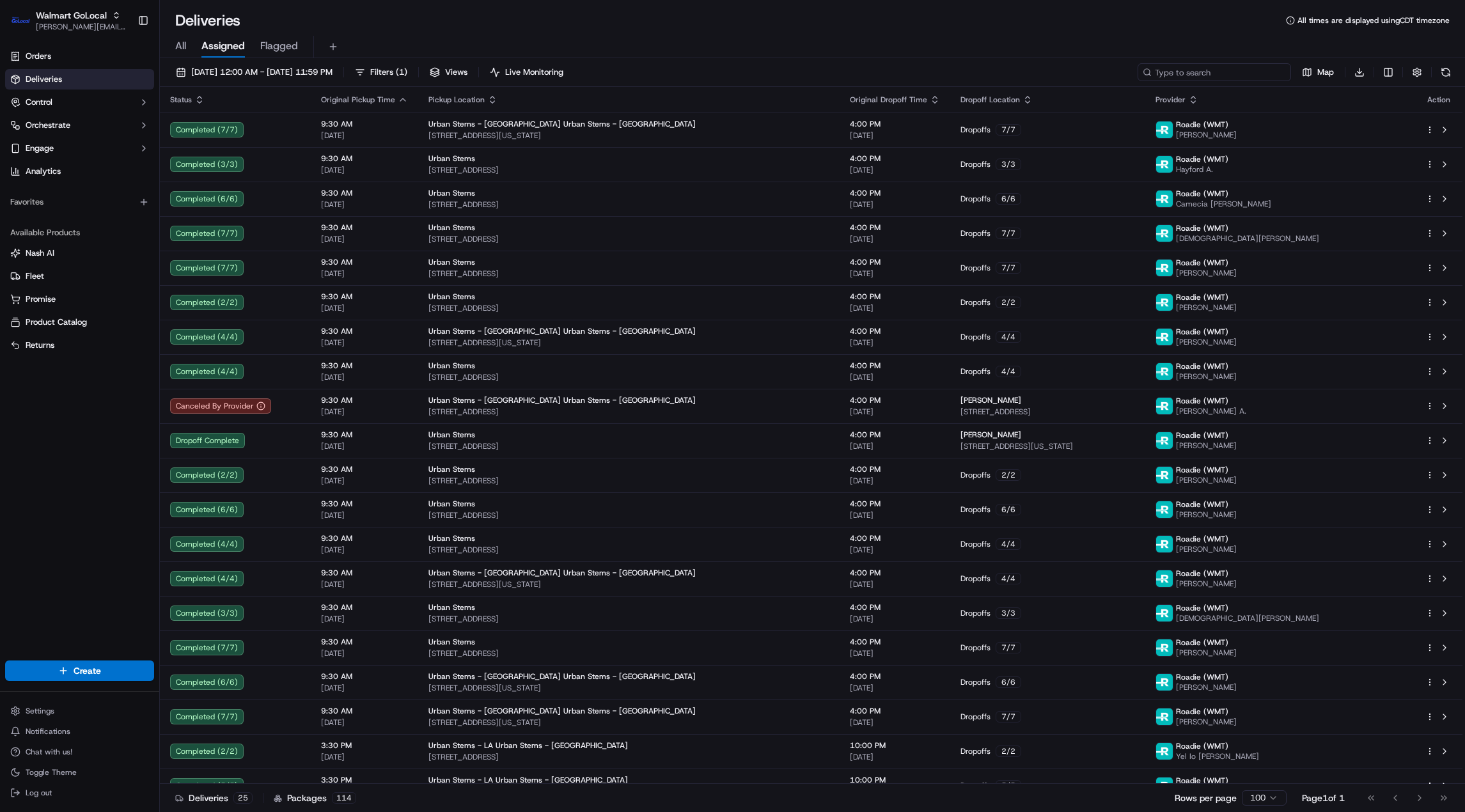
click at [1208, 70] on input at bounding box center [1214, 73] width 154 height 18
paste input "3537867-1"
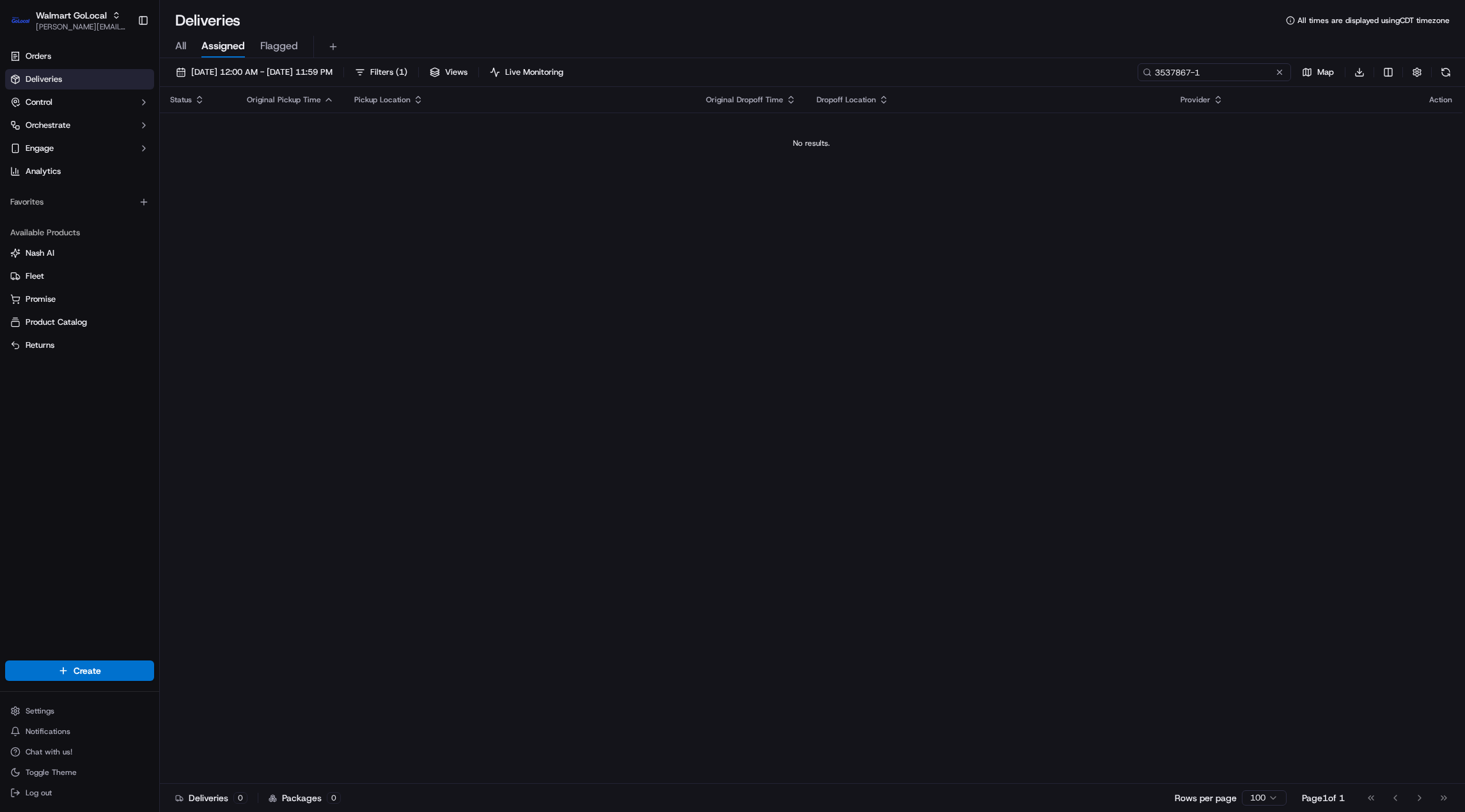
click at [1254, 75] on input "3537867-1" at bounding box center [1214, 73] width 154 height 18
paste input "9822-1"
type input "3539822-1"
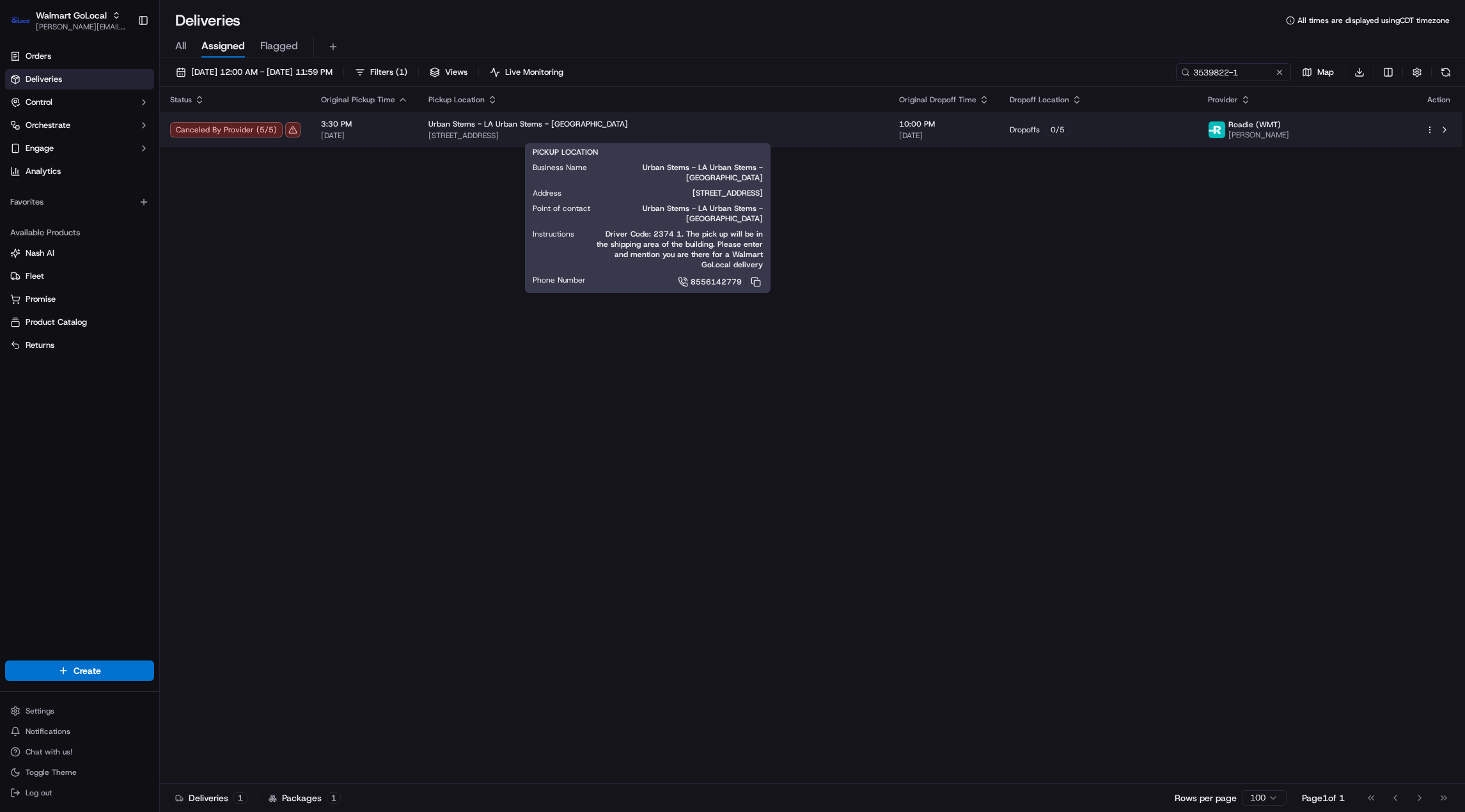
click at [615, 140] on span "2580 Santa Fe Ave, Redondo Beach, CA, 90278, US" at bounding box center [653, 135] width 450 height 10
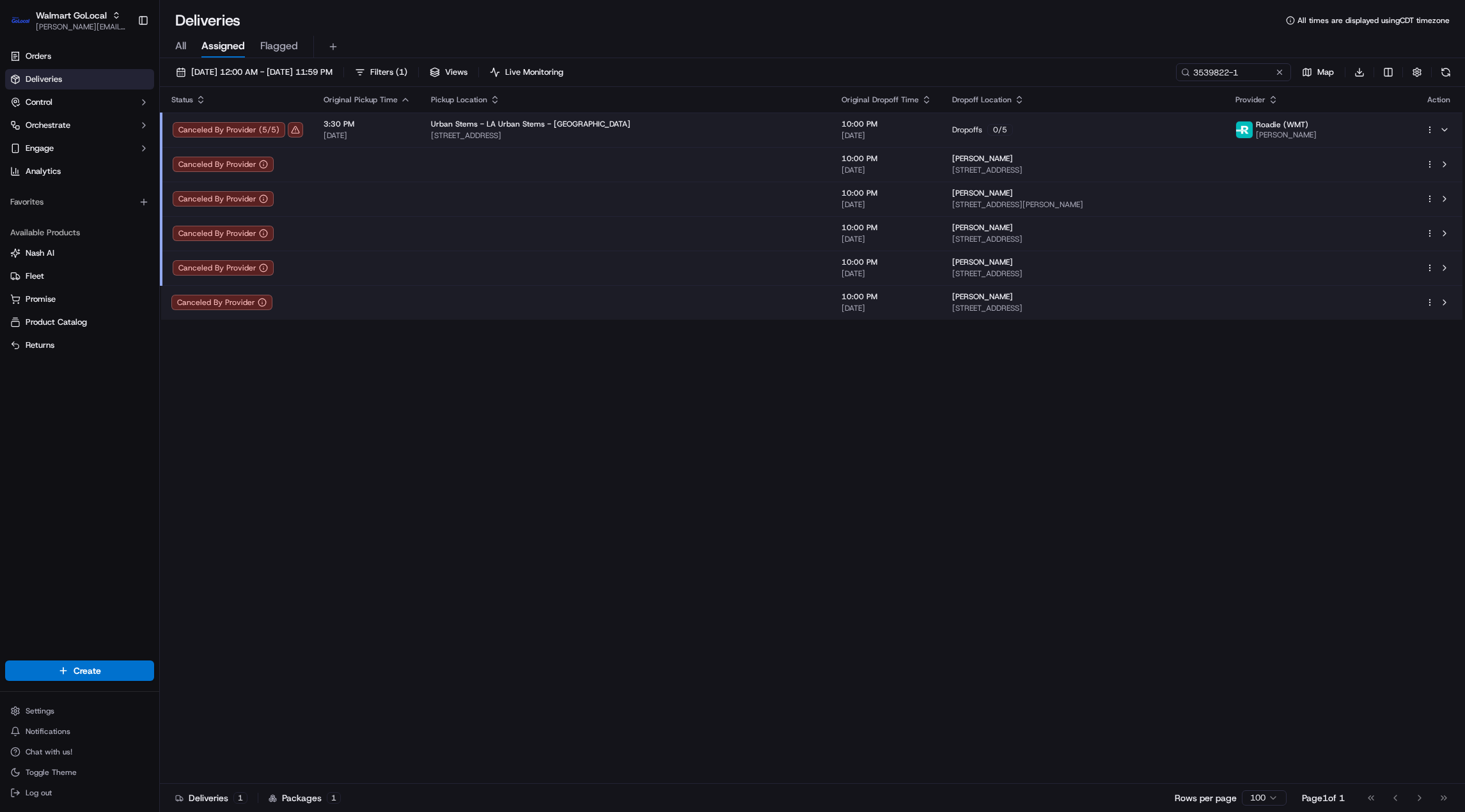
click at [536, 168] on td at bounding box center [627, 165] width 411 height 35
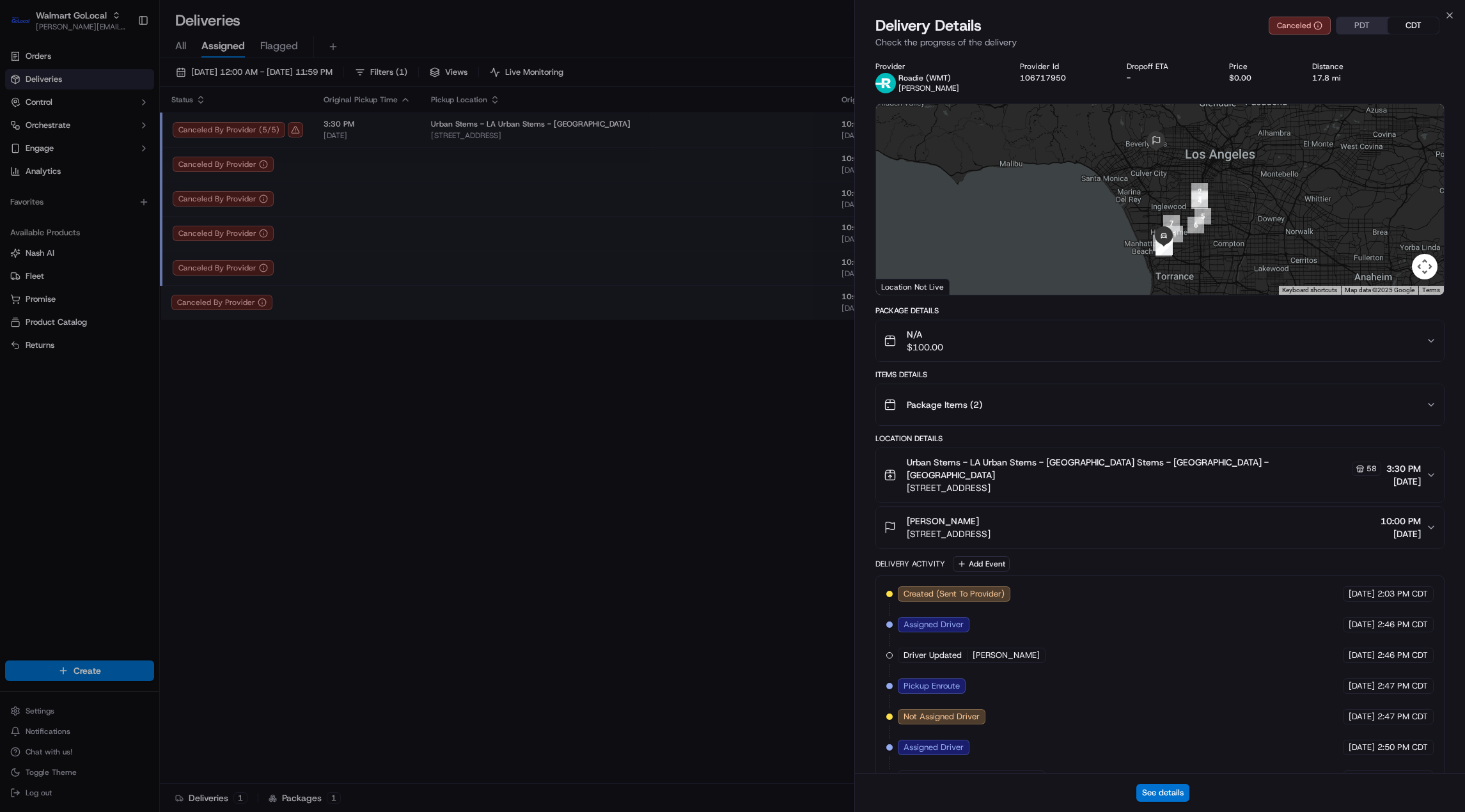
click at [1149, 344] on div "N/A $100.00" at bounding box center [1155, 341] width 542 height 25
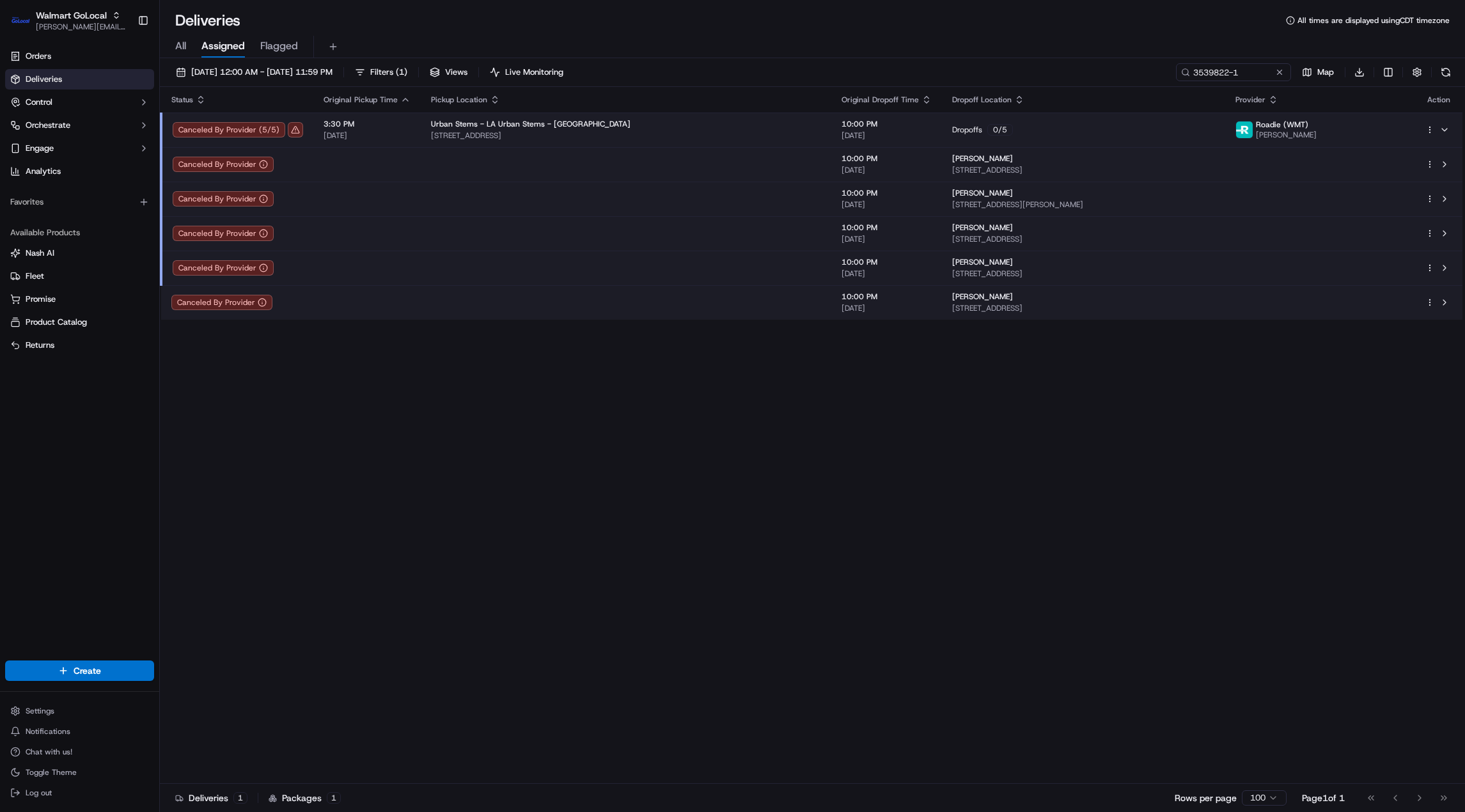
click at [592, 193] on td at bounding box center [627, 199] width 411 height 35
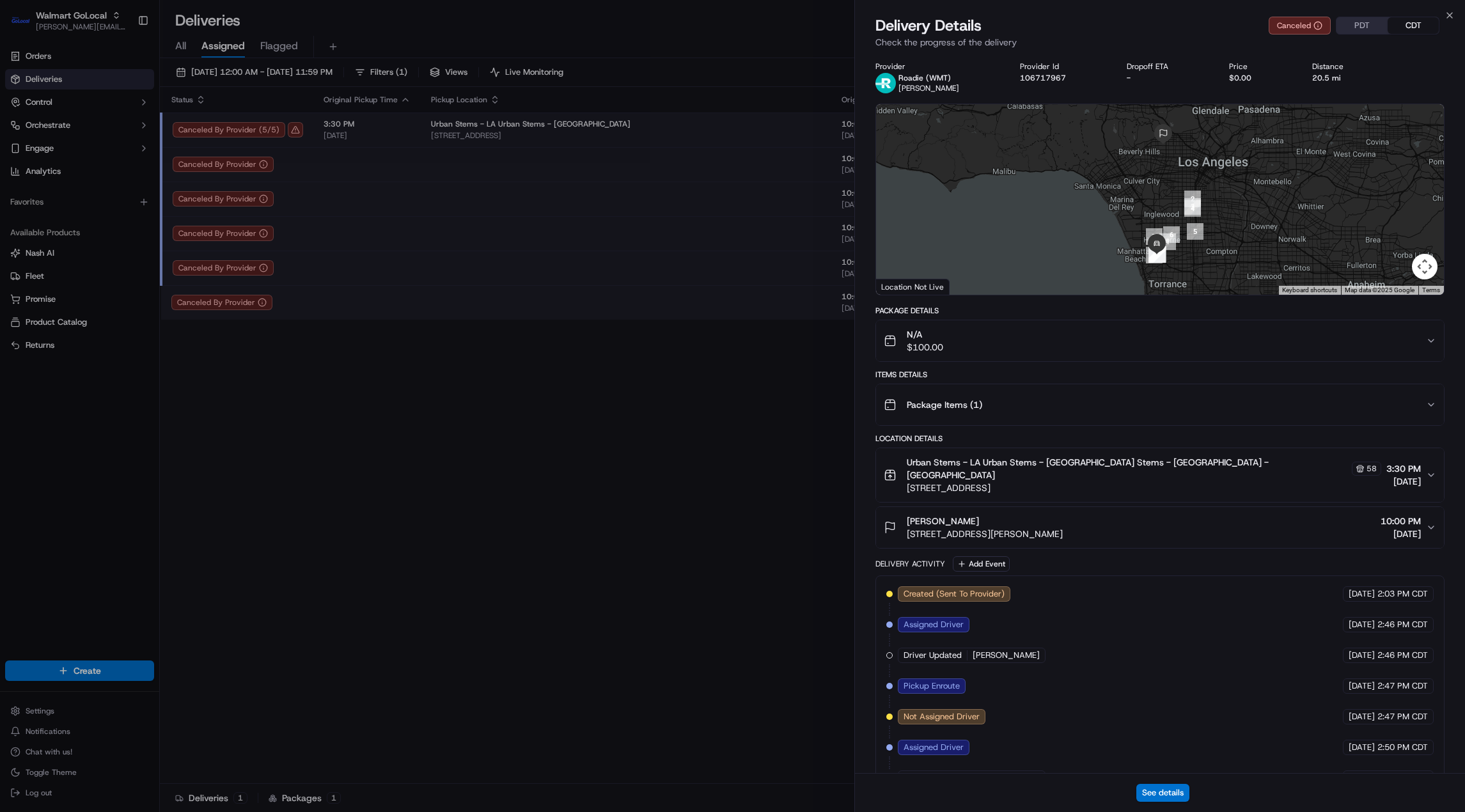
click at [1170, 348] on div "N/A $100.00" at bounding box center [1155, 341] width 542 height 25
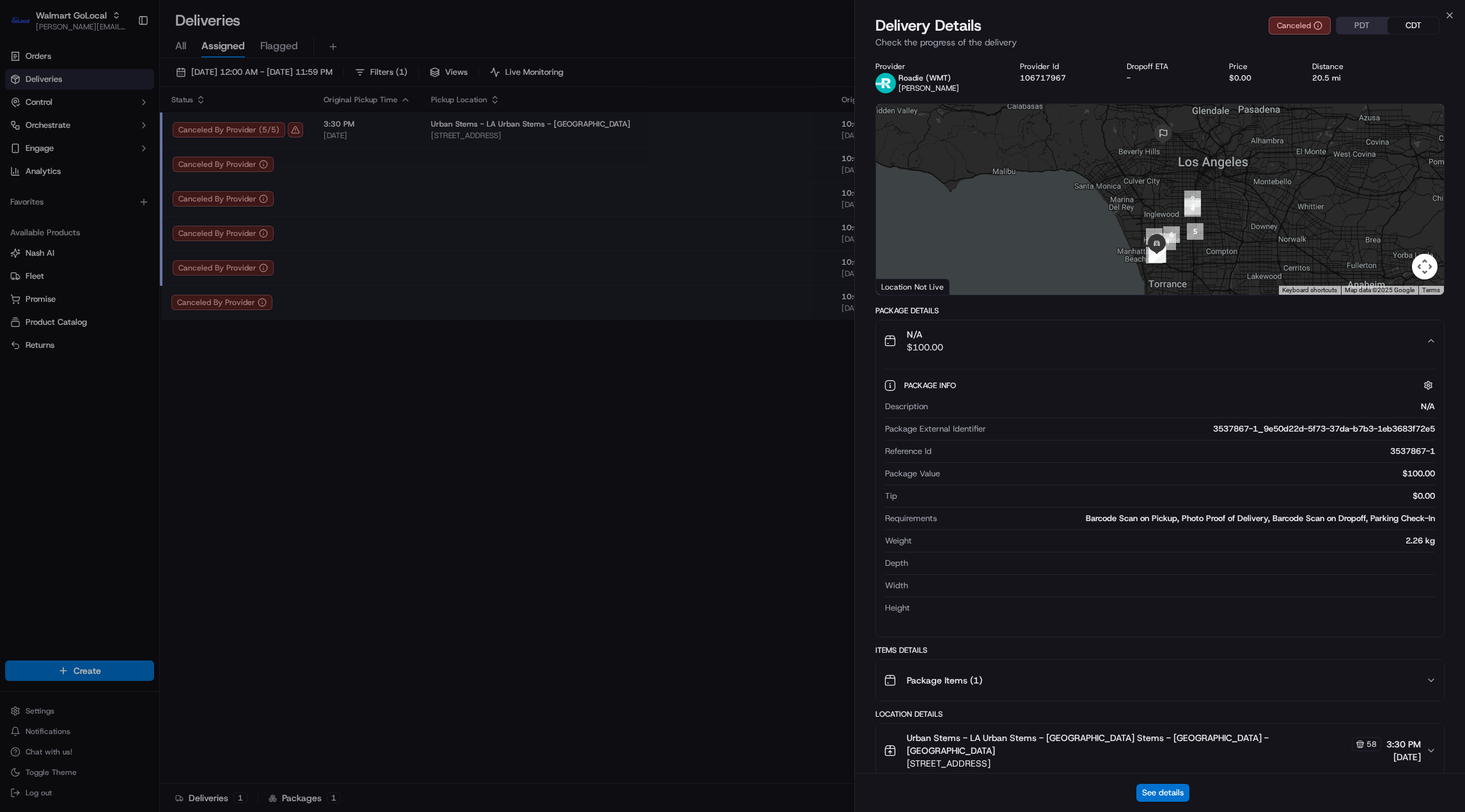
click at [1170, 348] on div "N/A $100.00" at bounding box center [1155, 341] width 542 height 25
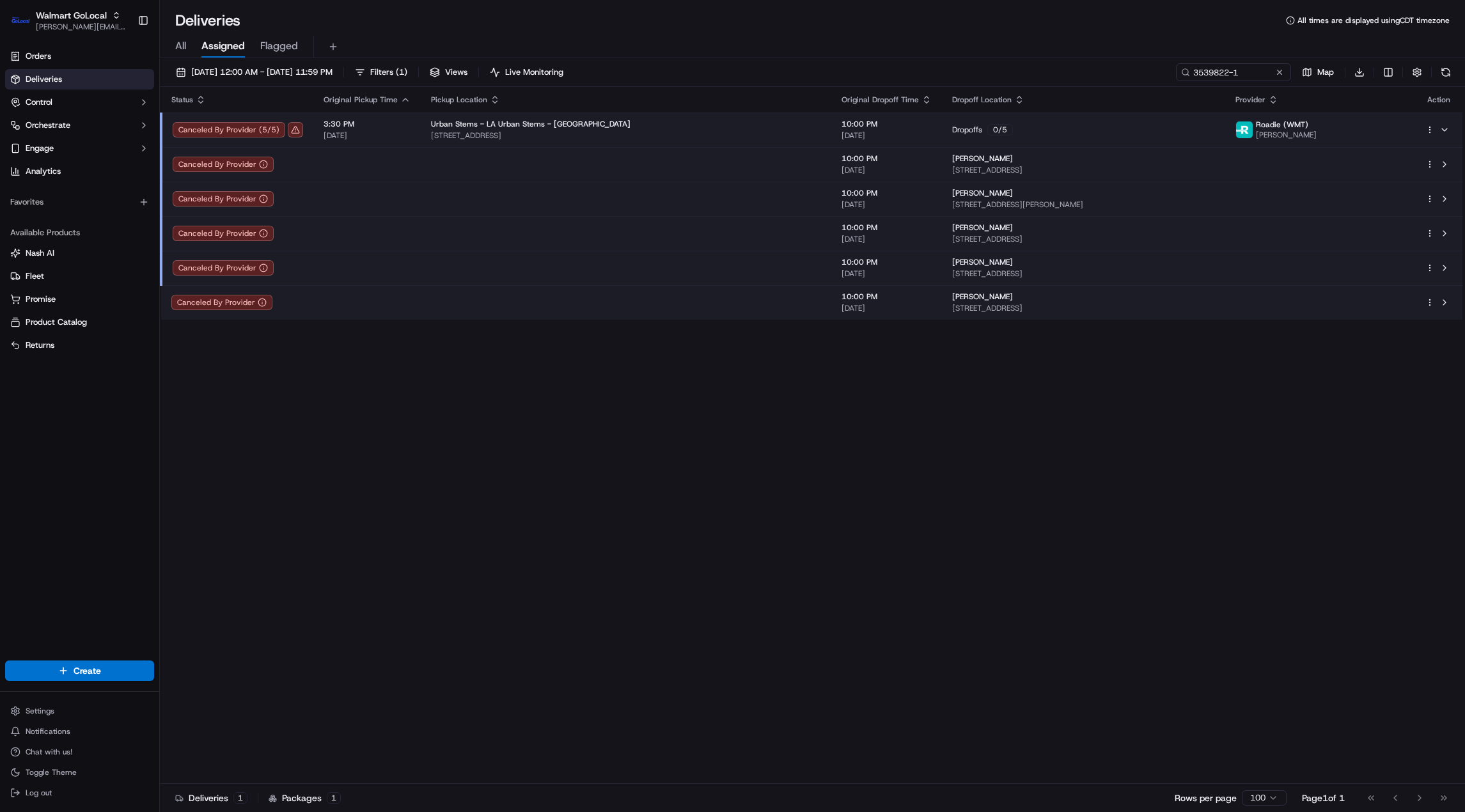
click at [564, 240] on td at bounding box center [627, 234] width 411 height 35
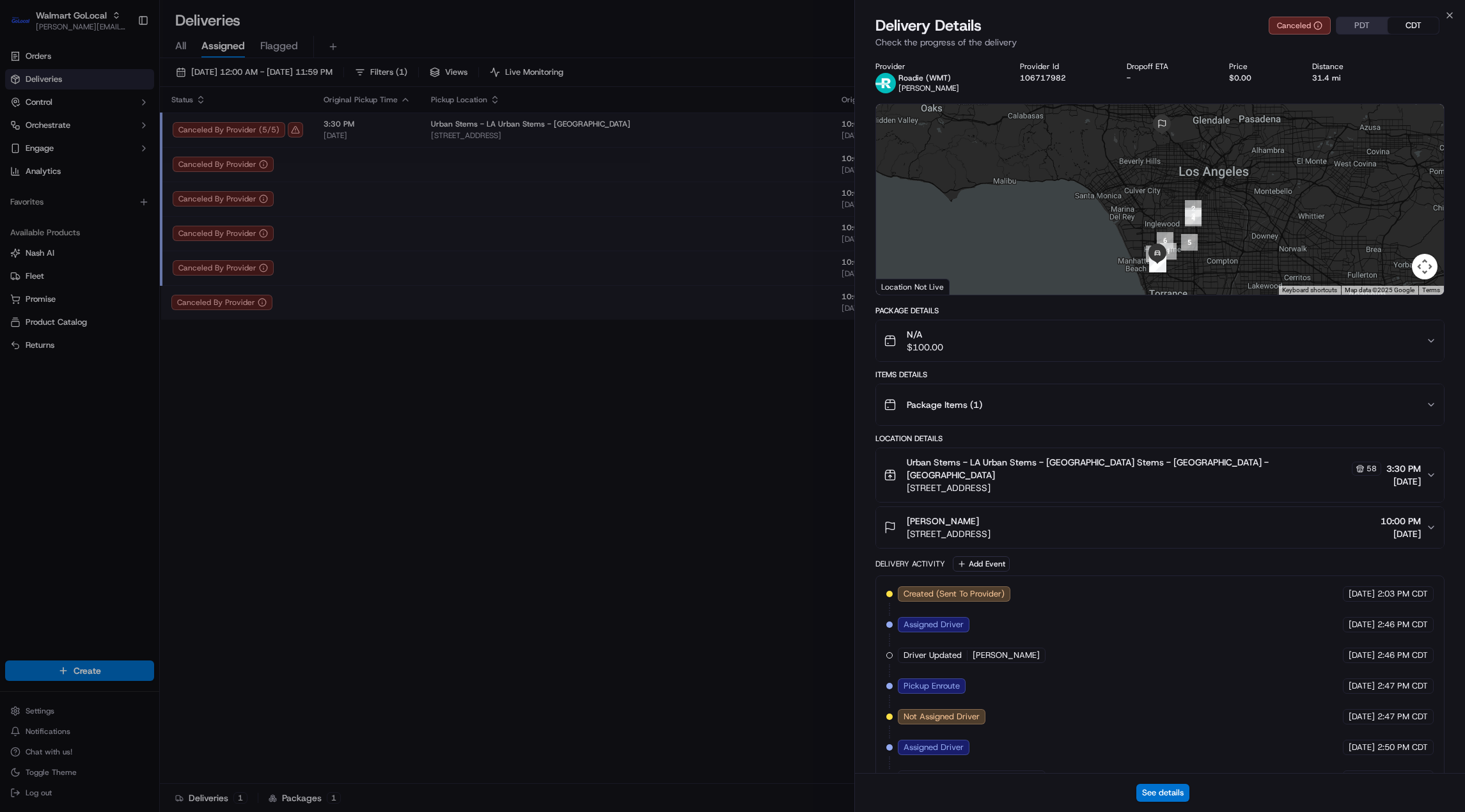
click at [1069, 342] on div "N/A $100.00" at bounding box center [1155, 341] width 542 height 25
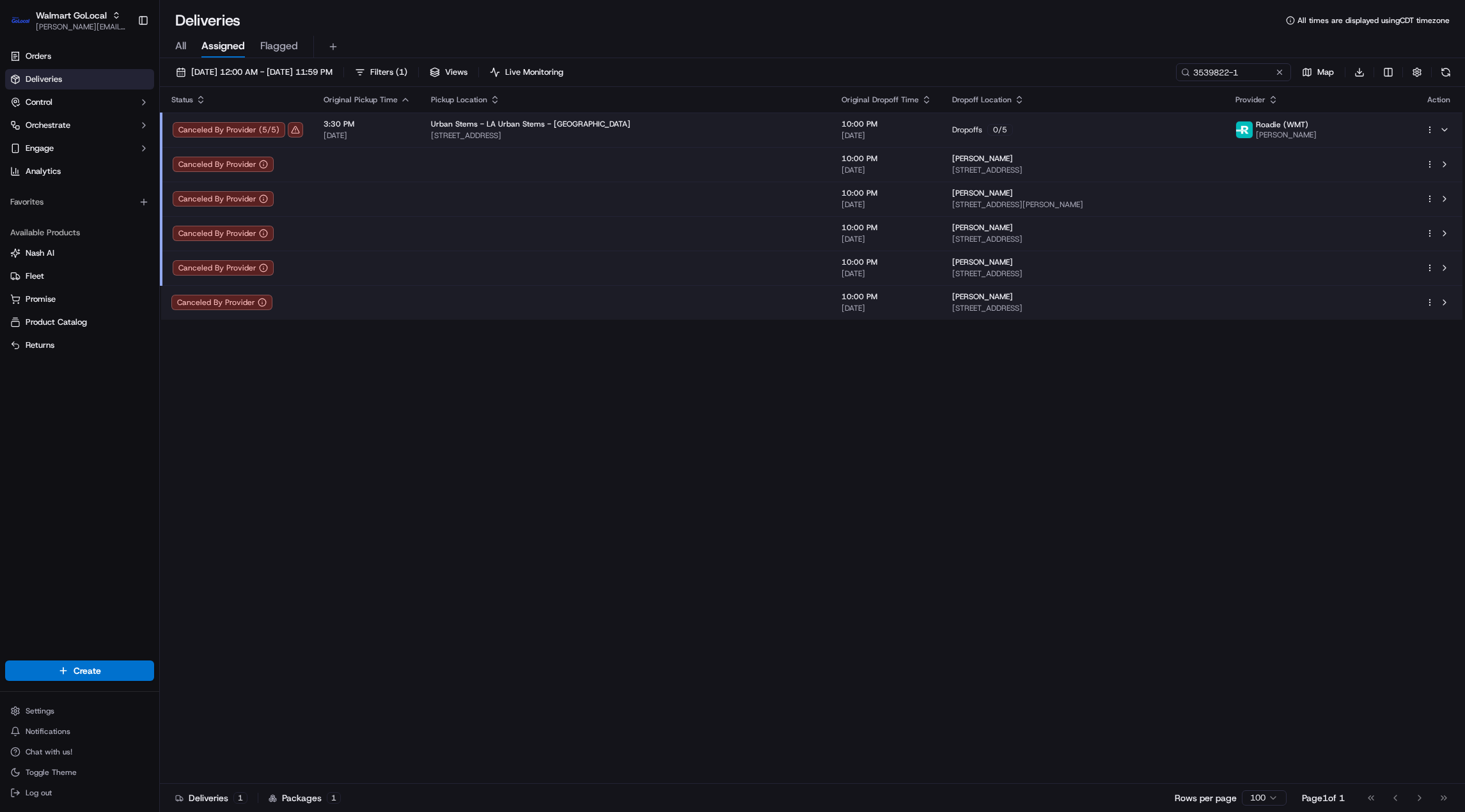
click at [643, 449] on div "Status Original Pickup Time Pickup Location Original Dropoff Time Dropoff Locat…" at bounding box center [811, 436] width 1303 height 697
drag, startPoint x: 451, startPoint y: 36, endPoint x: 316, endPoint y: 0, distance: 139.7
click at [451, 36] on div "All Assigned Flagged" at bounding box center [812, 46] width 1305 height 23
click at [39, 60] on span "Orders" at bounding box center [38, 56] width 25 height 12
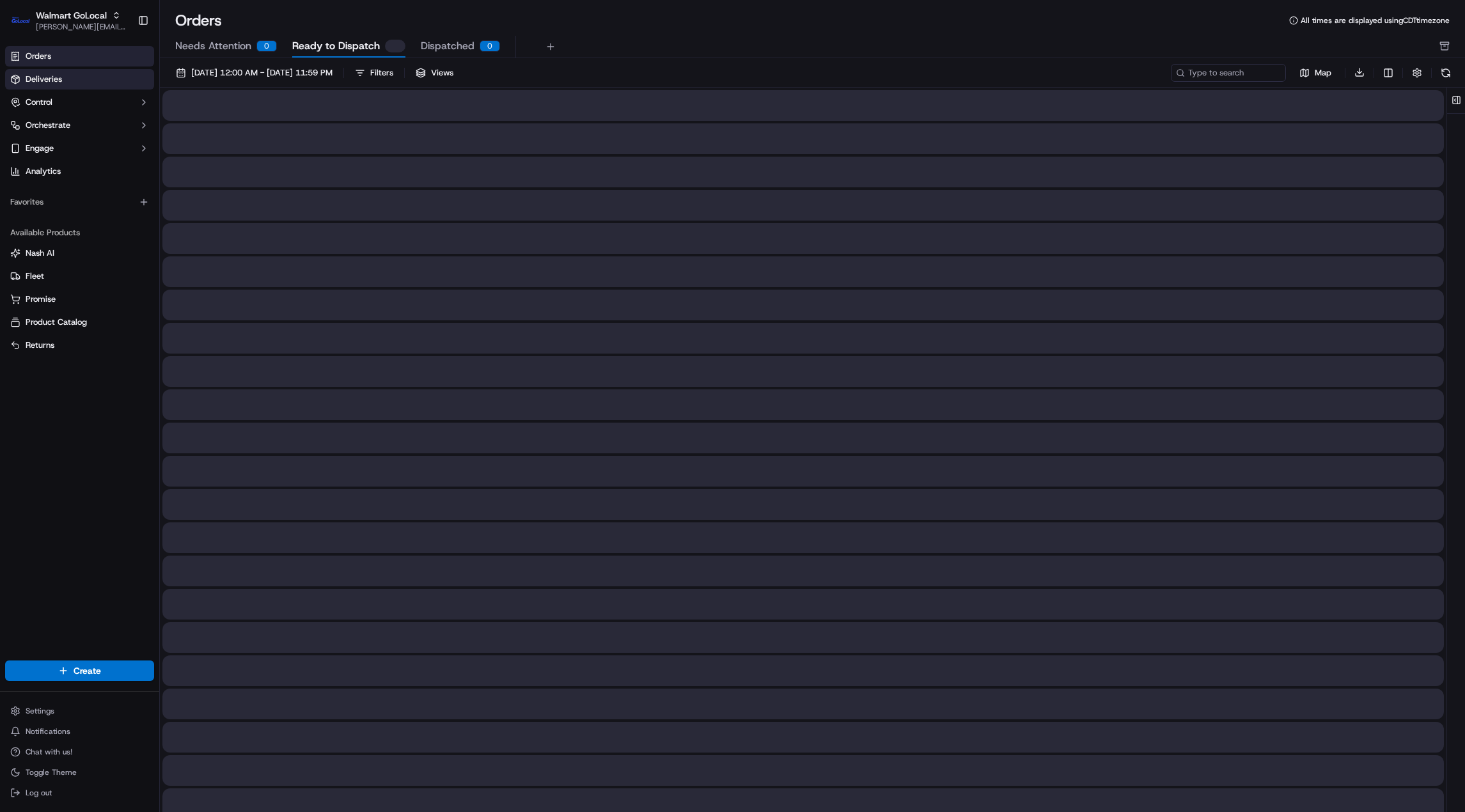
click at [38, 81] on span "Deliveries" at bounding box center [44, 79] width 36 height 12
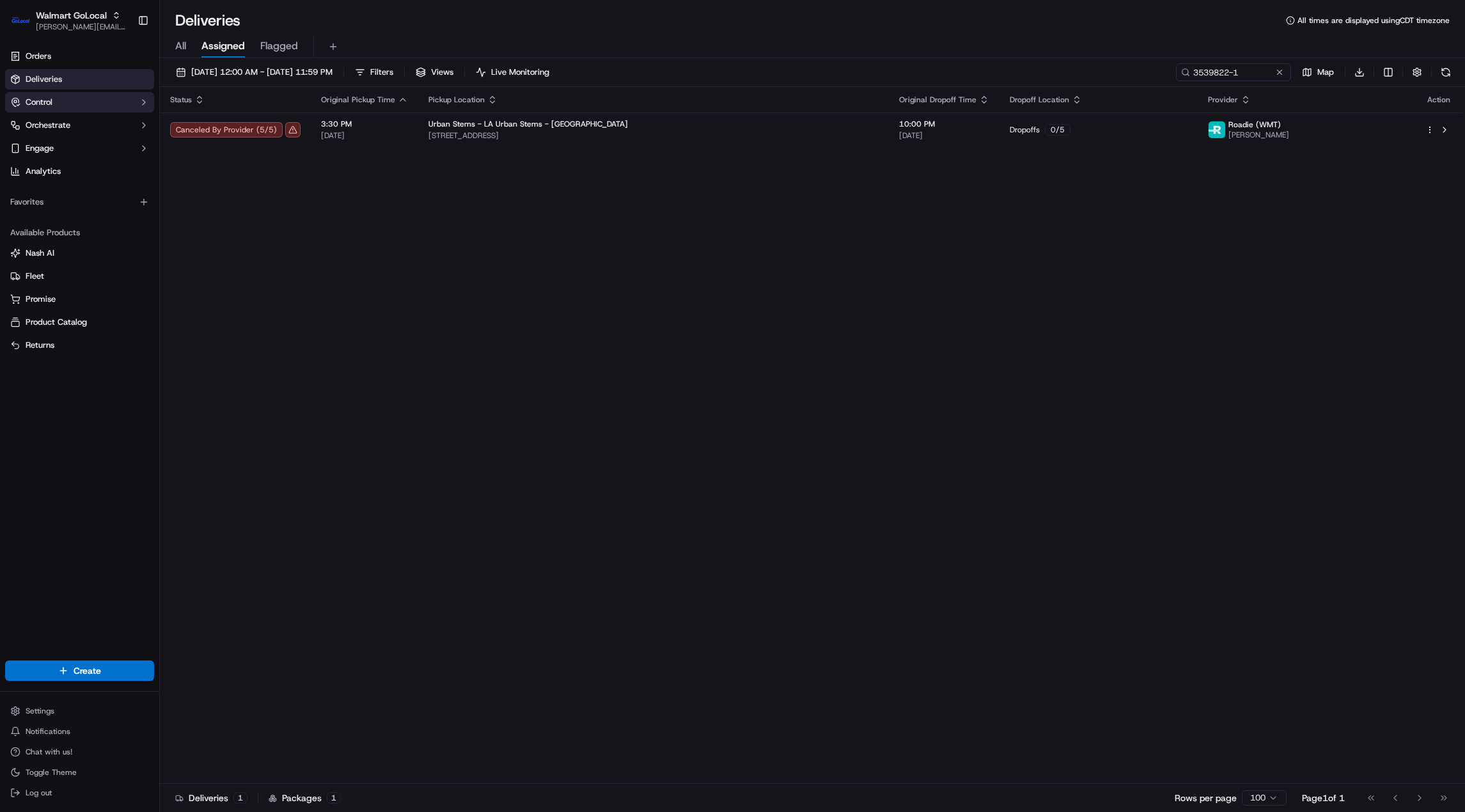
click at [62, 100] on button "Control" at bounding box center [80, 102] width 149 height 21
click at [60, 144] on span "Pickup Locations" at bounding box center [57, 143] width 64 height 12
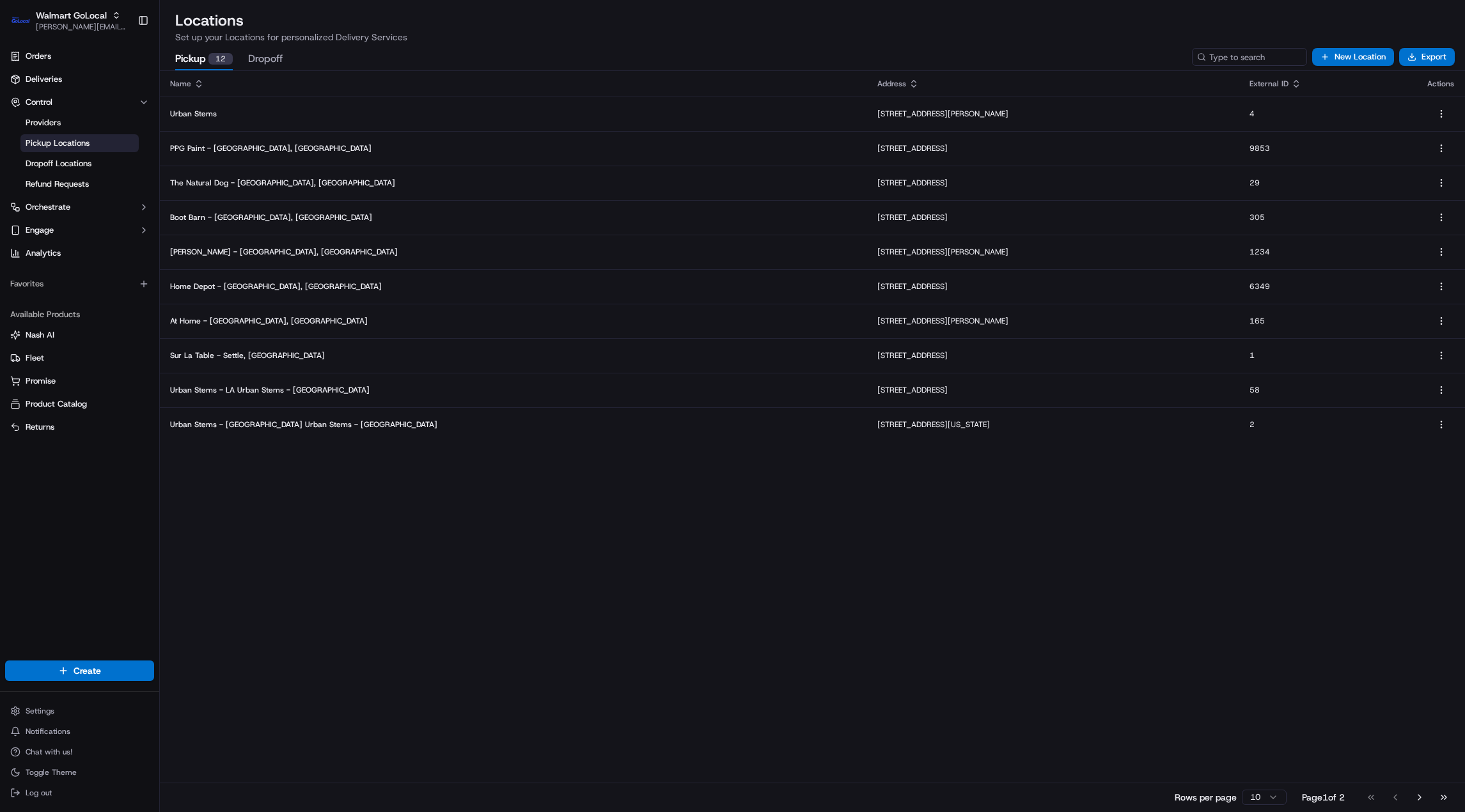
click at [270, 507] on div "Name Address External ID Actions Urban Stems 3411 Pennsy Dr, Landover, MD 20785…" at bounding box center [812, 441] width 1305 height 740
click at [70, 160] on span "Dropoff Locations" at bounding box center [58, 164] width 65 height 12
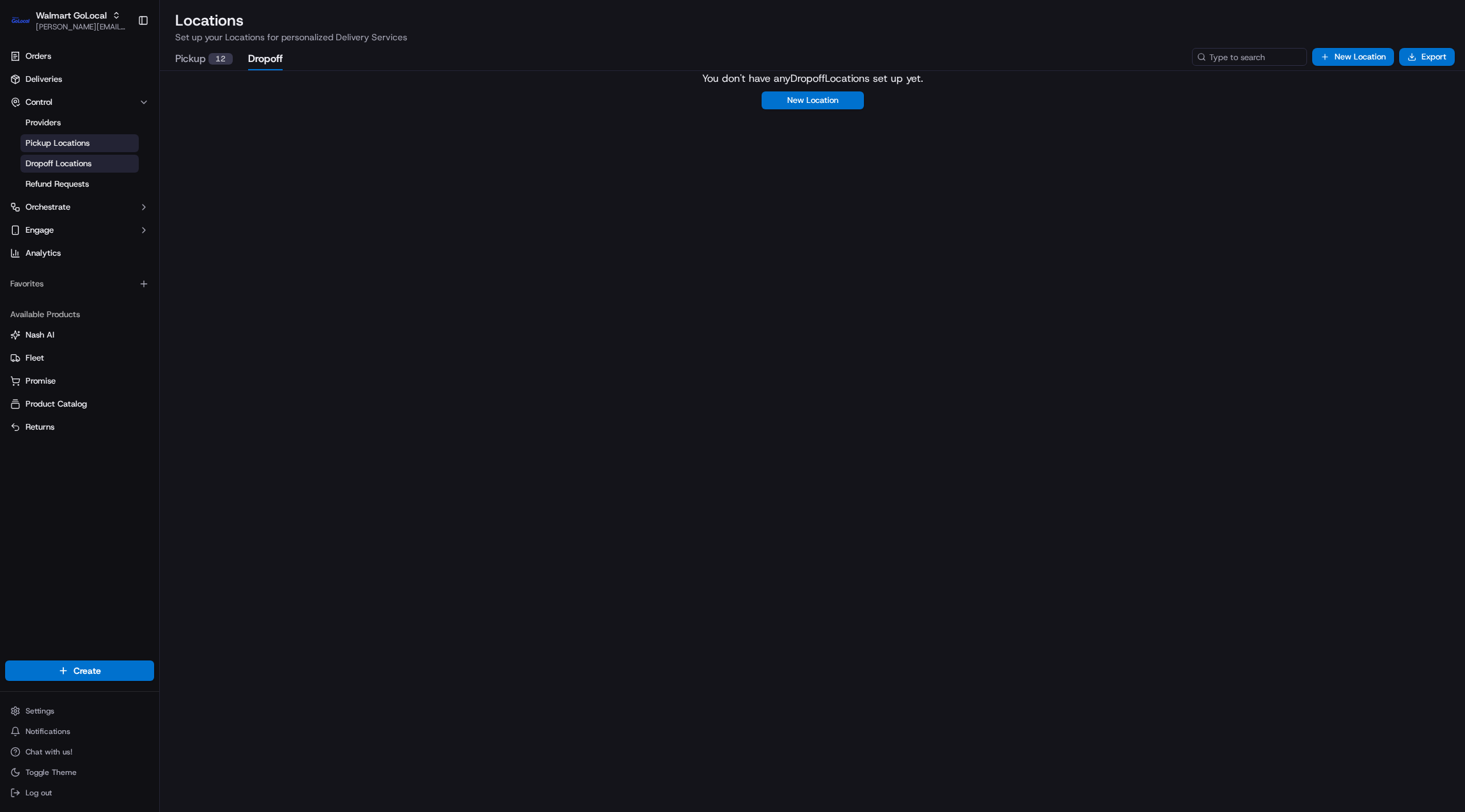
click at [68, 141] on span "Pickup Locations" at bounding box center [57, 143] width 64 height 12
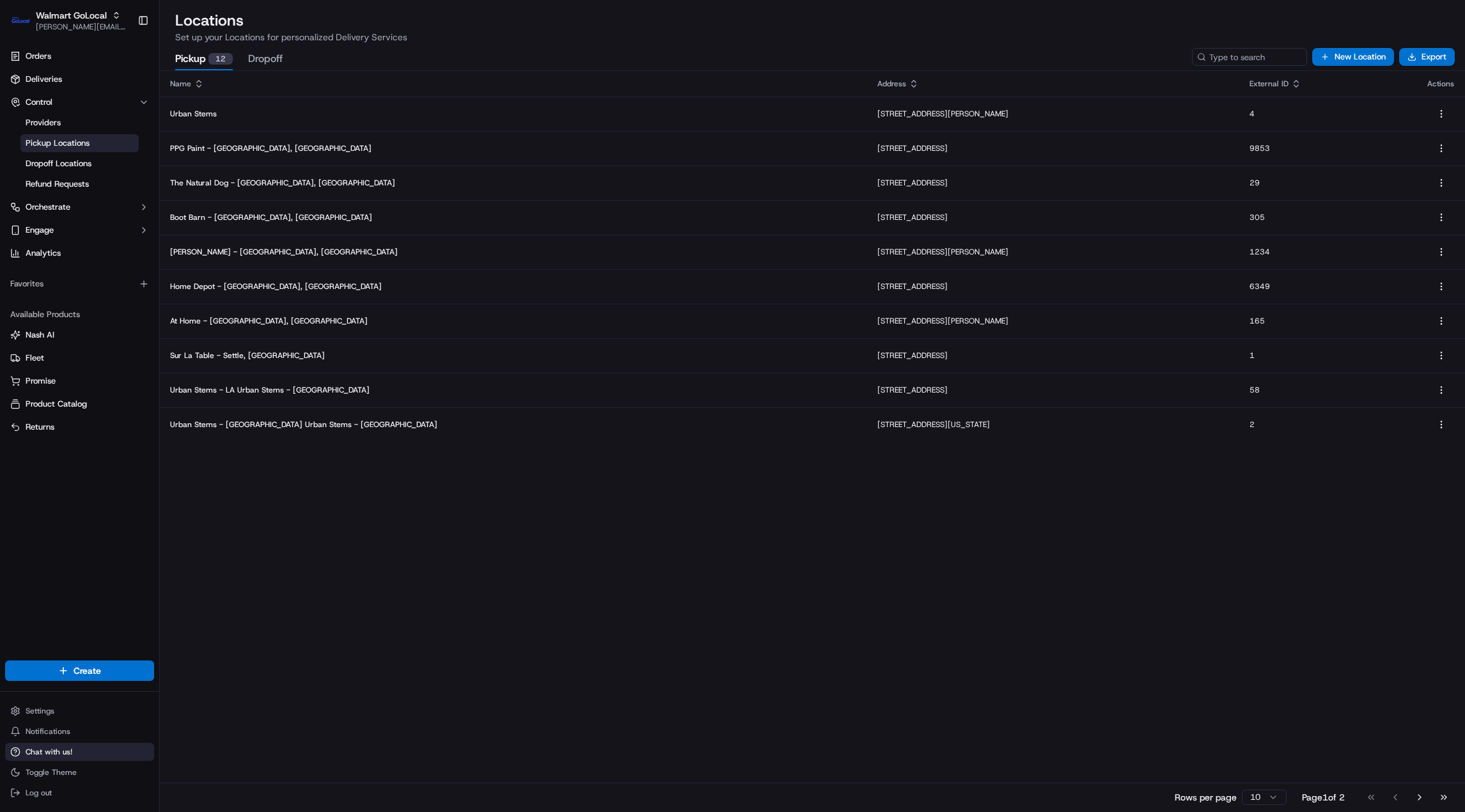
click at [45, 749] on span "Chat with us!" at bounding box center [48, 751] width 46 height 10
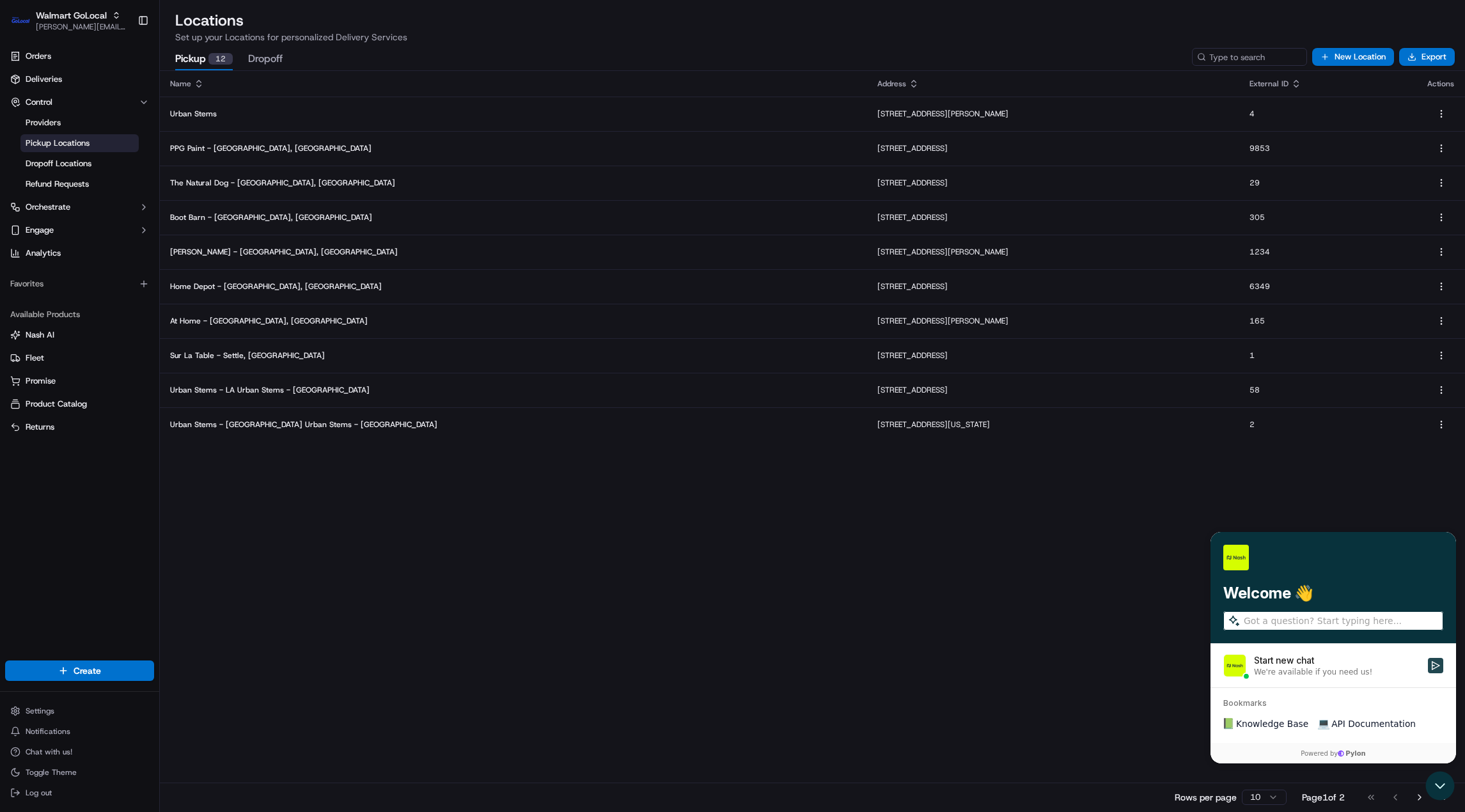
click at [1433, 667] on icon "Start new chat" at bounding box center [1435, 665] width 10 height 10
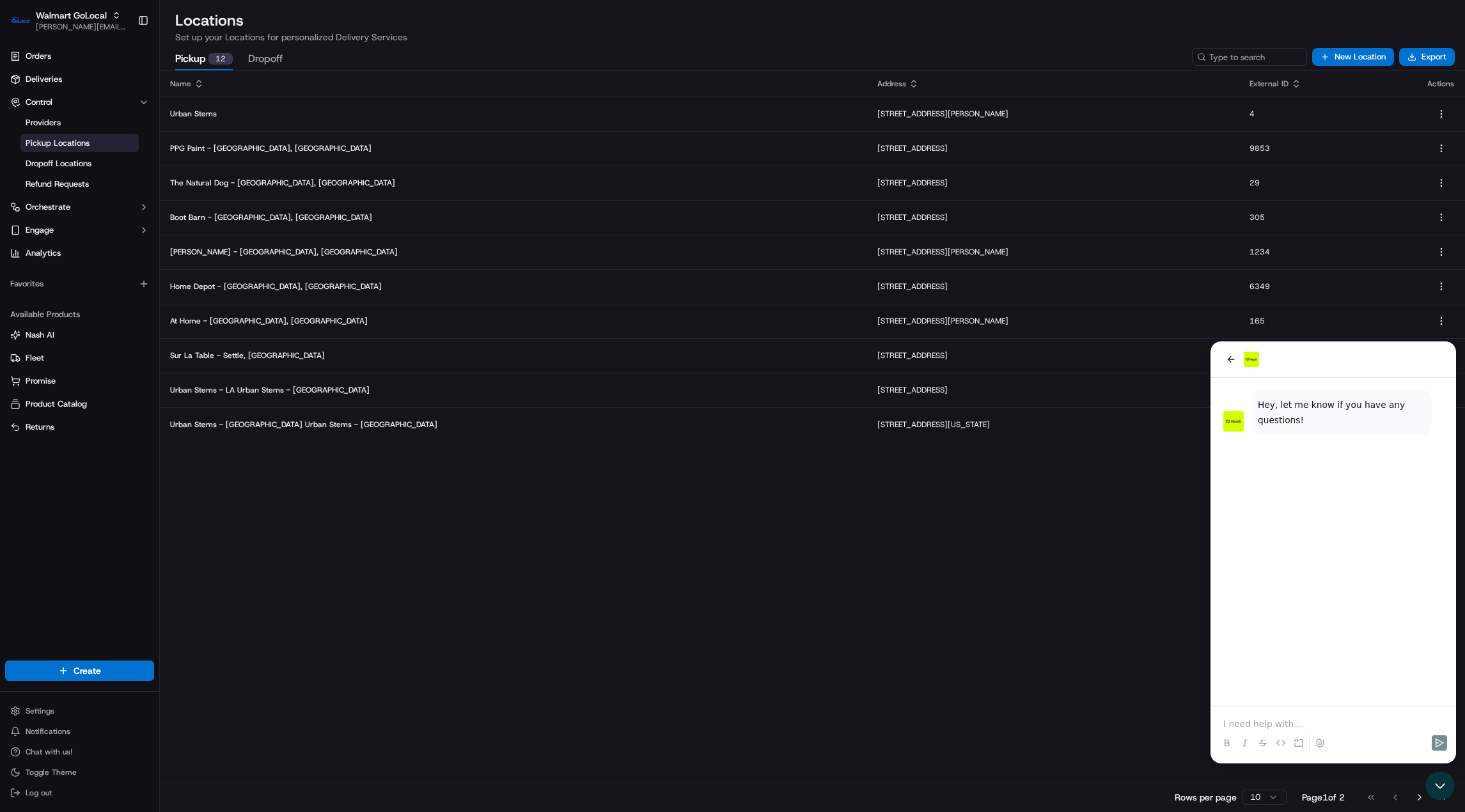
click at [1264, 715] on div at bounding box center [1333, 731] width 236 height 48
click at [1239, 721] on p at bounding box center [1333, 724] width 220 height 13
paste div
click at [1432, 741] on button "Send" at bounding box center [1440, 743] width 15 height 15
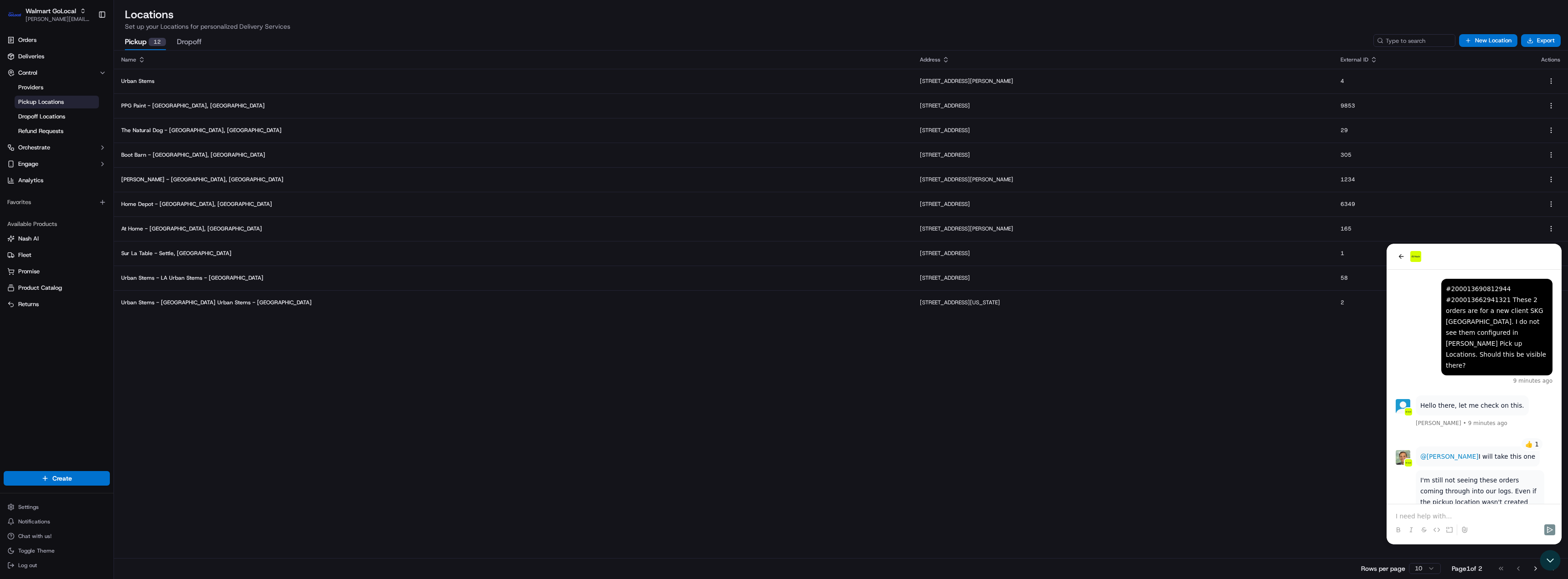
scroll to position [30, 0]
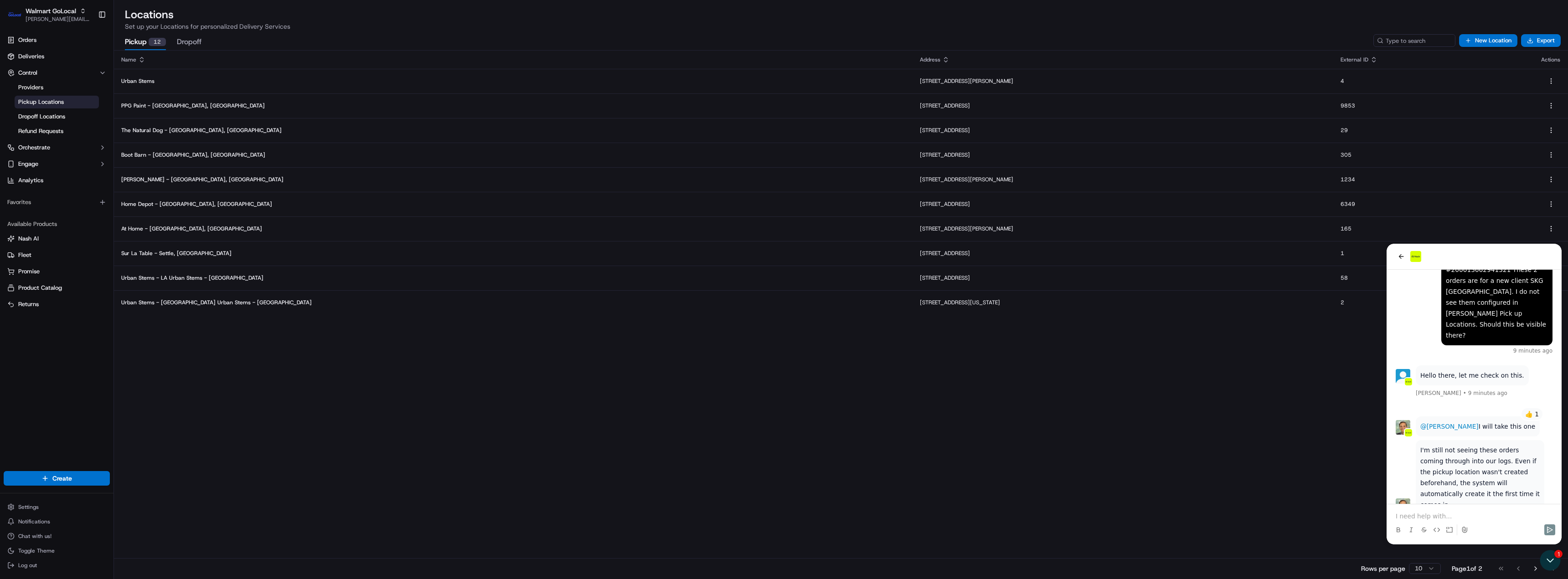
click at [1412, 514] on p at bounding box center [1474, 516] width 157 height 9
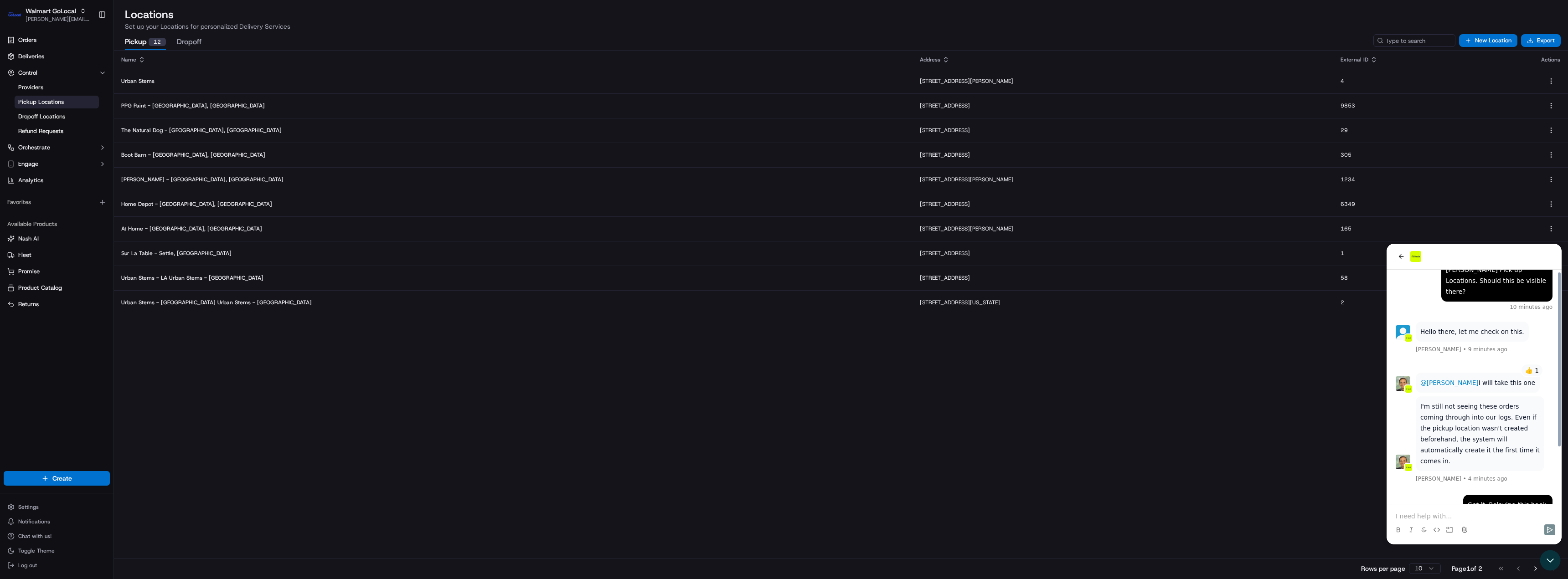
scroll to position [59, 0]
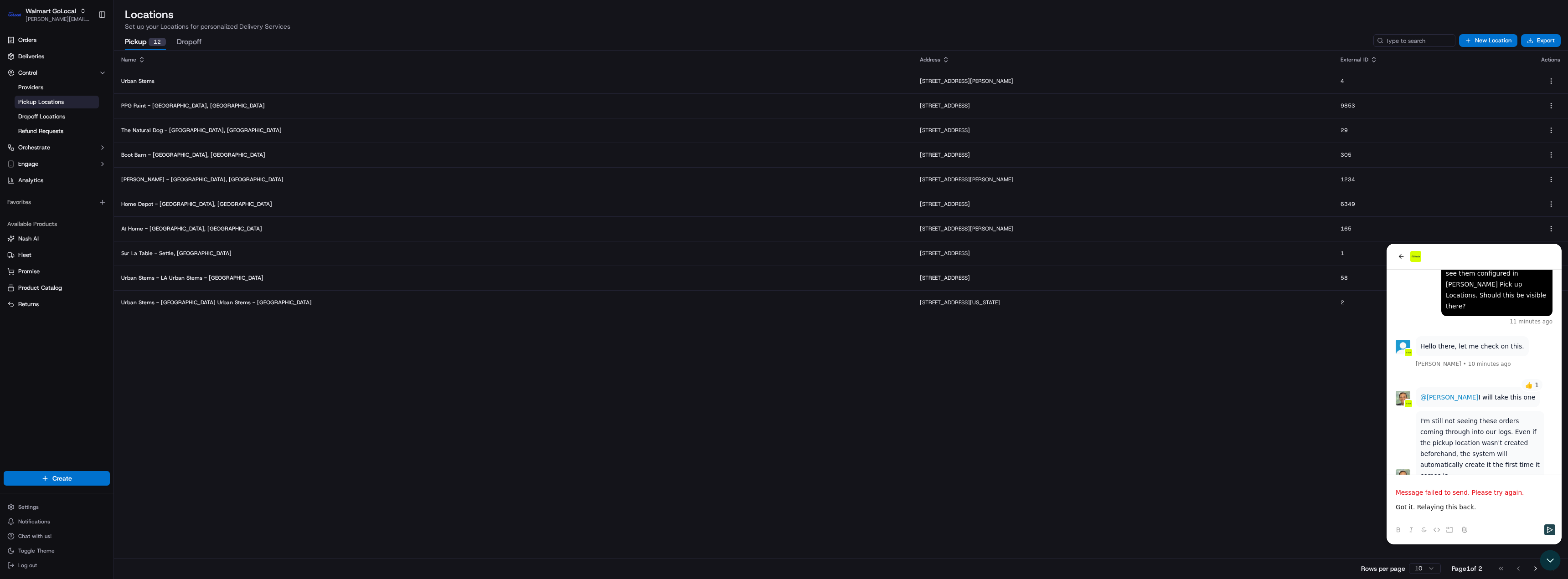
click at [1547, 532] on icon "Send" at bounding box center [1550, 530] width 6 height 6
click at [1480, 511] on p "Got it. Relaying this back." at bounding box center [1474, 507] width 157 height 9
click at [1403, 261] on button "back" at bounding box center [1401, 256] width 11 height 11
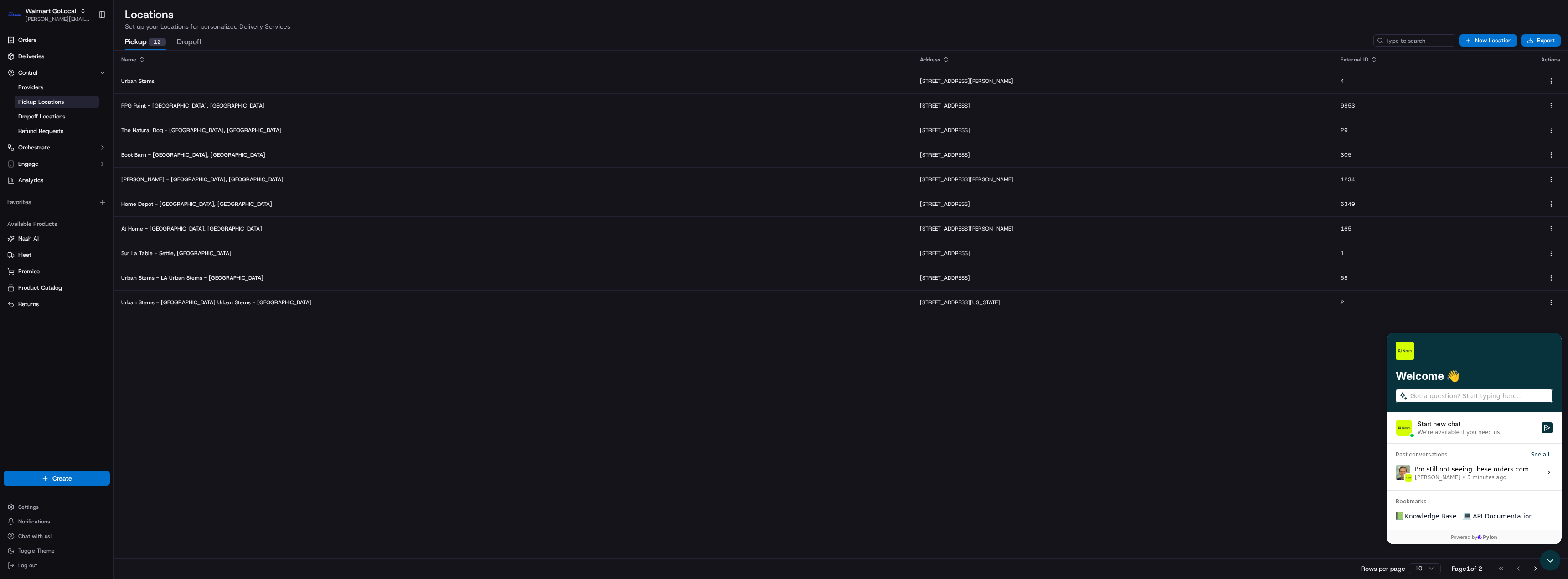
click at [1468, 475] on span "5 minutes ago" at bounding box center [1487, 477] width 39 height 7
click at [1396, 473] on button "View issue" at bounding box center [1396, 472] width 1 height 1
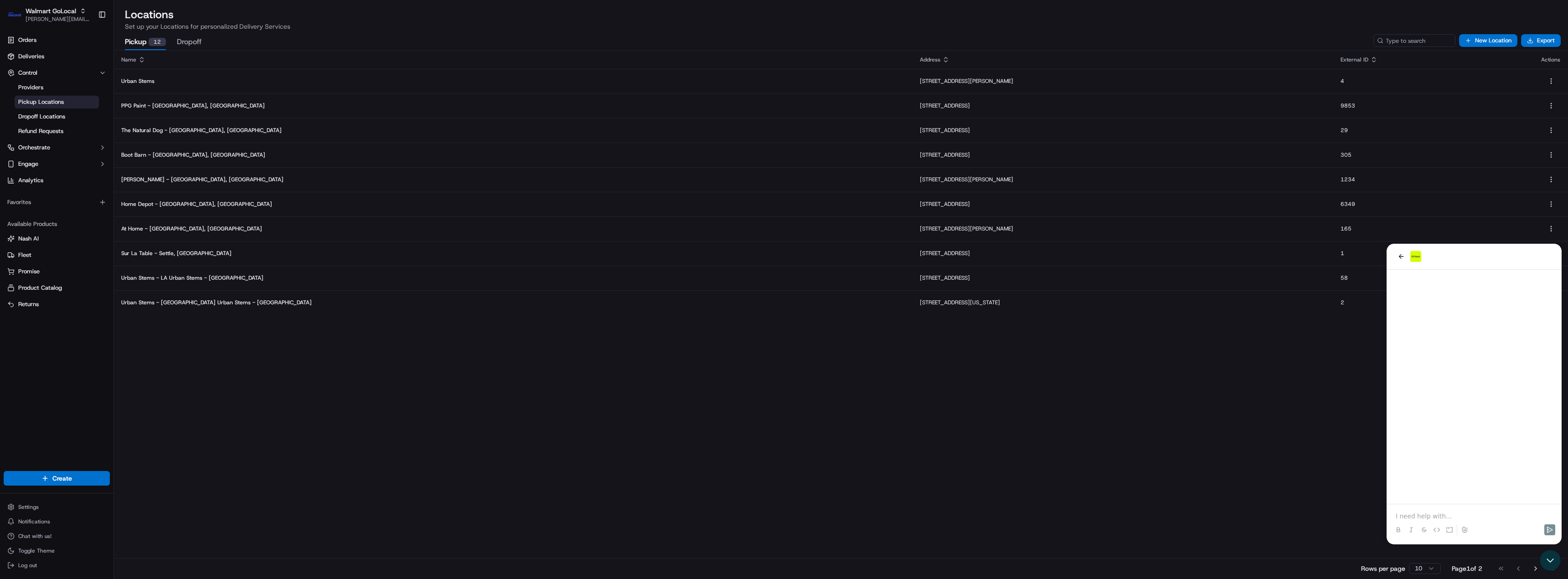
scroll to position [30, 0]
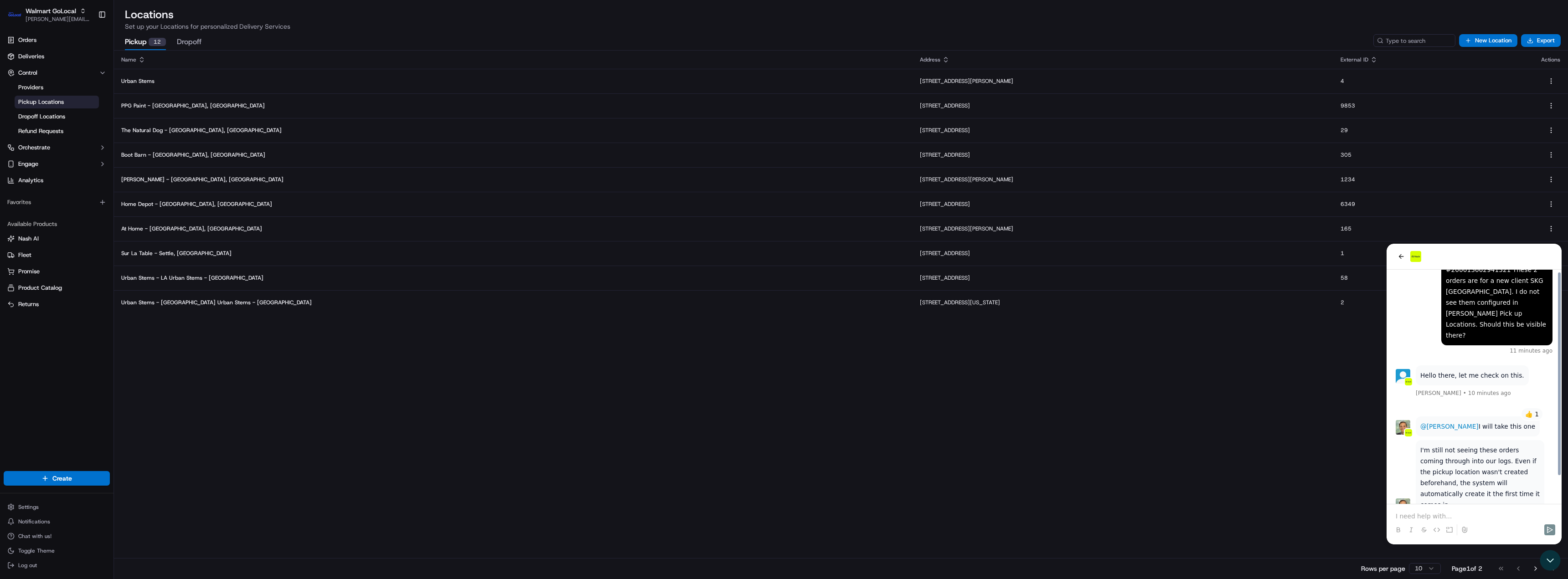
click at [1480, 514] on p at bounding box center [1474, 516] width 157 height 9
click at [1427, 509] on div at bounding box center [1474, 521] width 168 height 34
click at [1431, 511] on div at bounding box center [1474, 521] width 168 height 34
click at [1423, 514] on p at bounding box center [1474, 516] width 157 height 9
click at [1551, 529] on icon "Send" at bounding box center [1550, 529] width 7 height 7
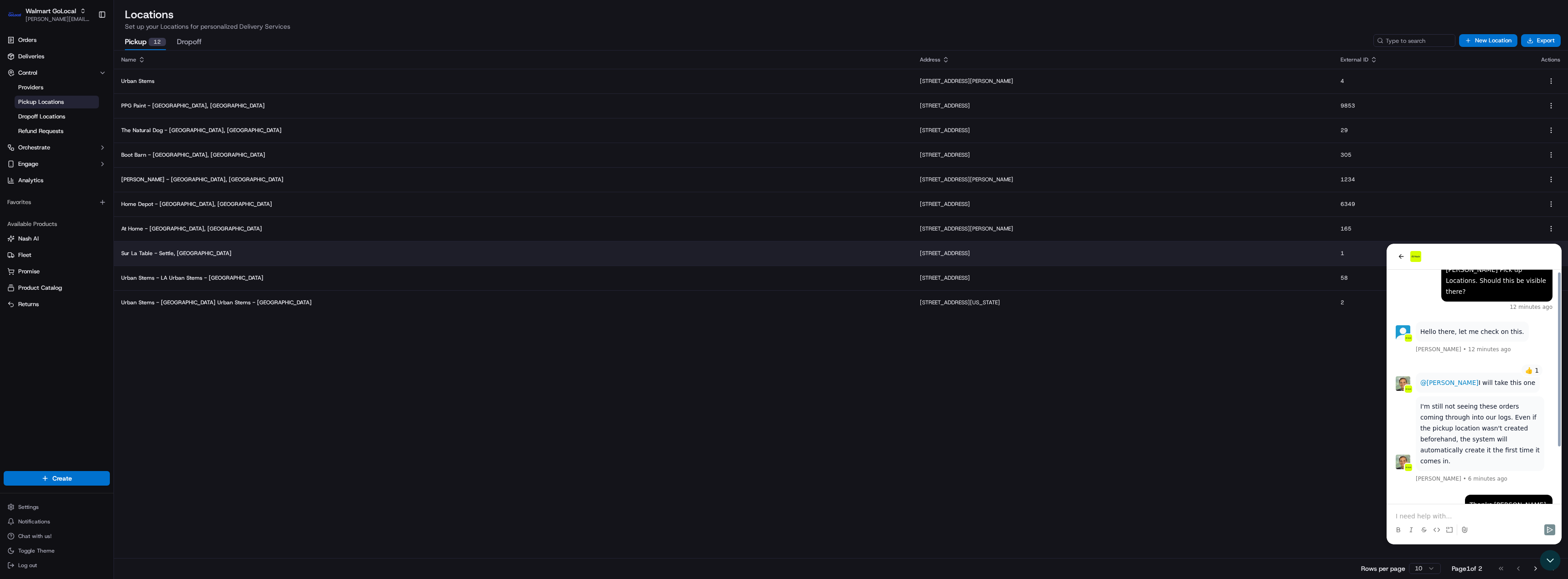
scroll to position [70, 0]
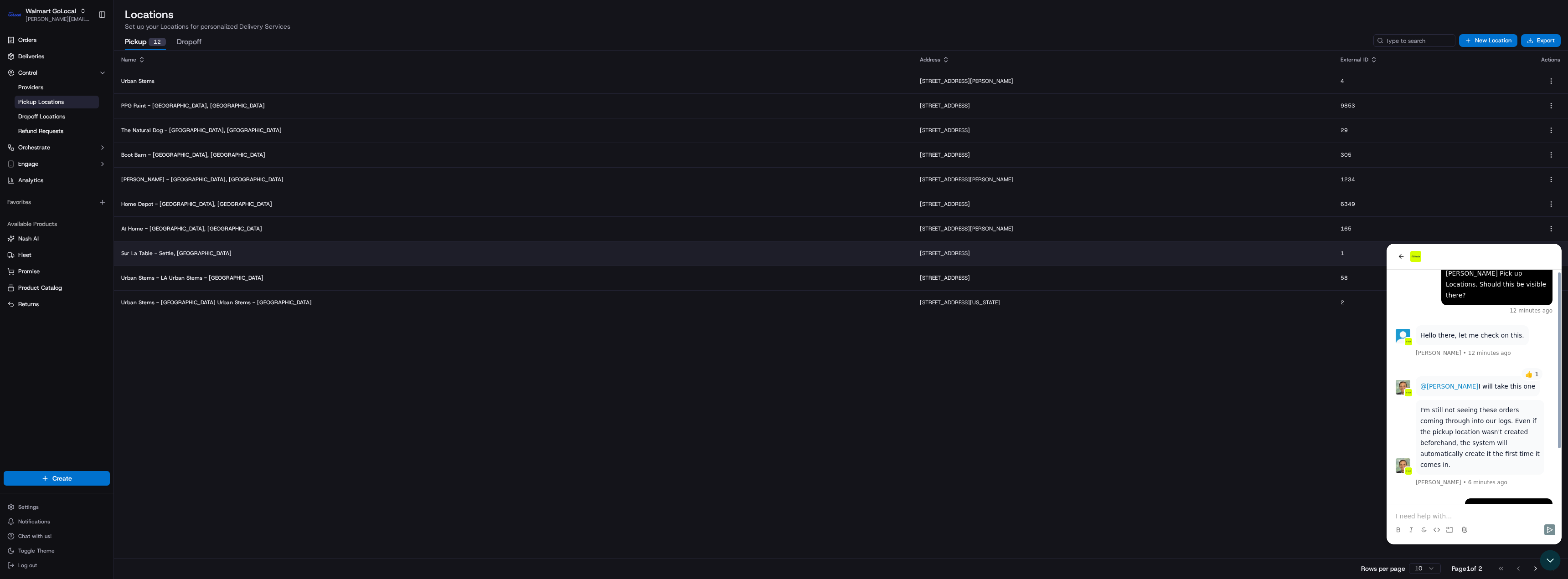
click at [1402, 255] on icon "back" at bounding box center [1401, 256] width 7 height 7
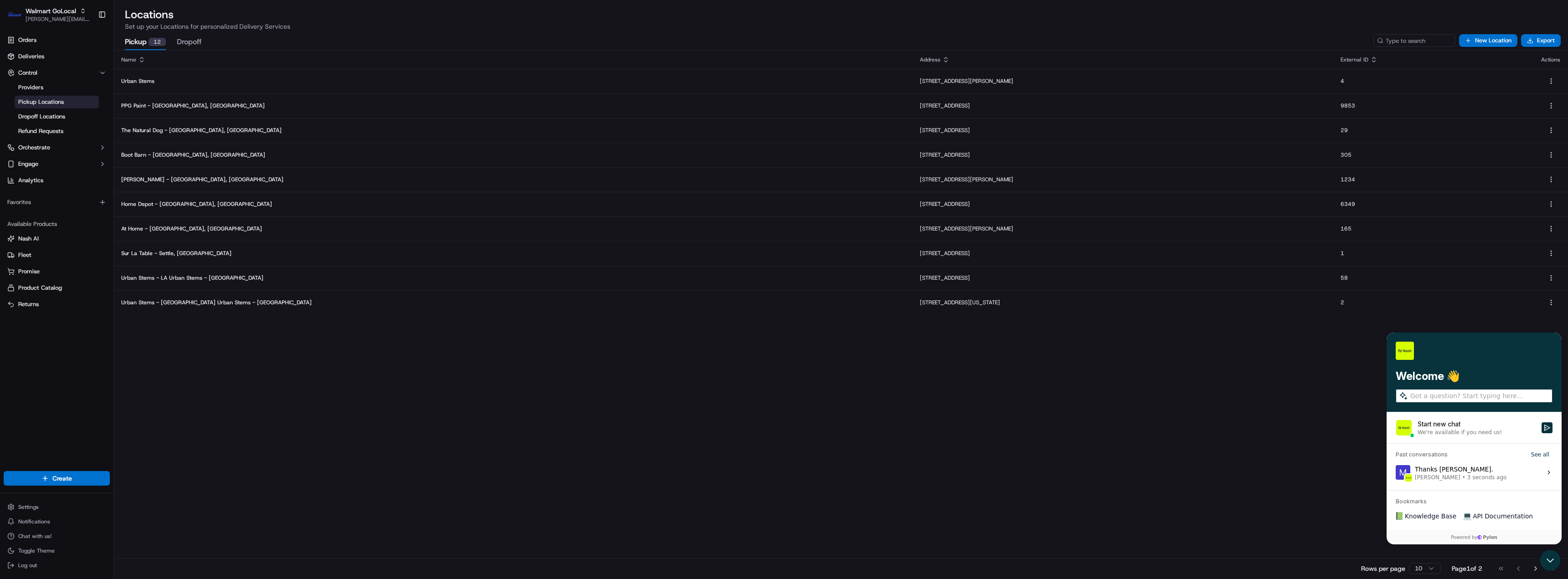
click at [997, 426] on div "Name Address External ID Actions Urban Stems 3411 Pennsy Dr, Landover, MD 20785…" at bounding box center [841, 314] width 1454 height 528
click at [1549, 556] on icon "Open customer support" at bounding box center [1550, 560] width 23 height 23
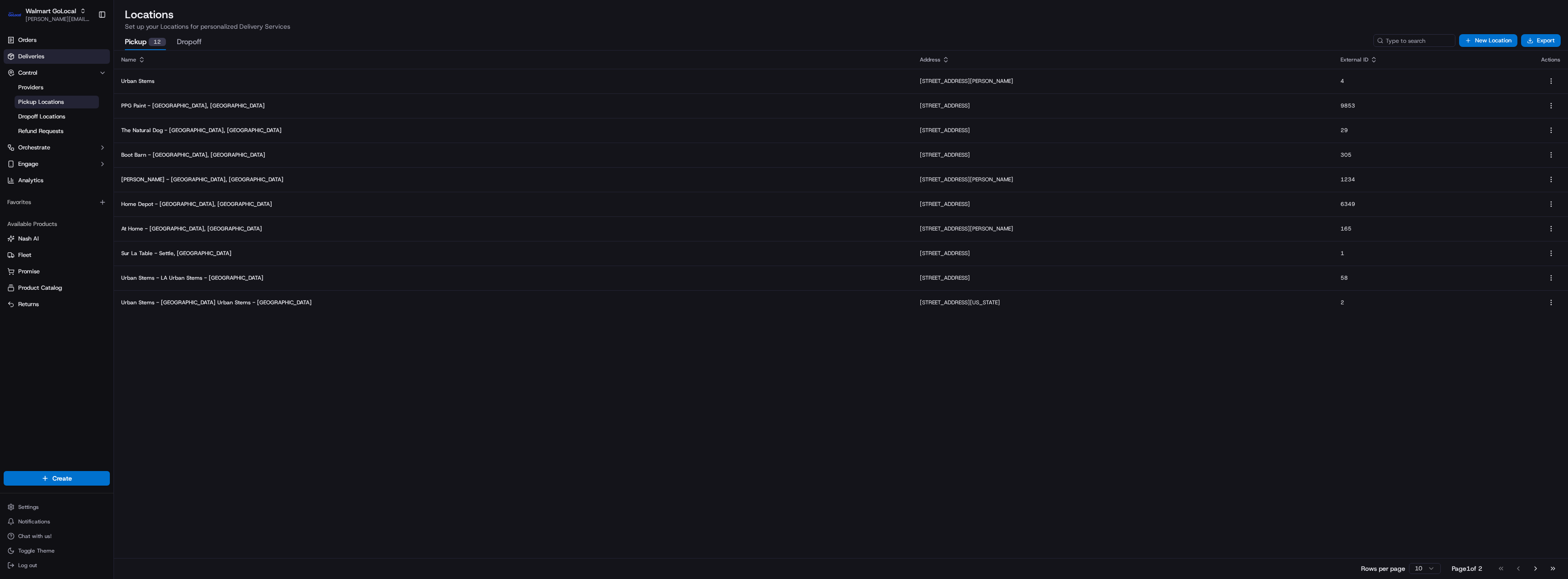
click at [40, 56] on span "Deliveries" at bounding box center [31, 56] width 26 height 8
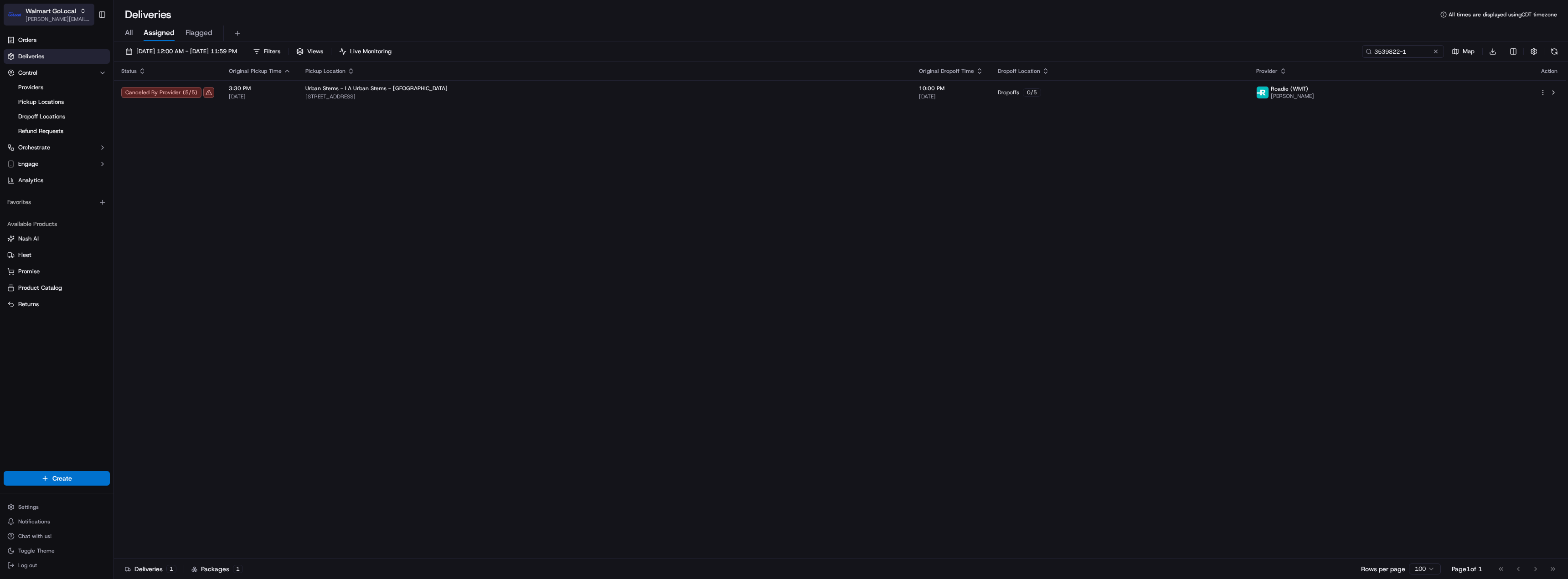
click at [57, 15] on span "Walmart GoLocal" at bounding box center [51, 11] width 51 height 9
click at [275, 19] on div "Deliveries All times are displayed using CDT timezone" at bounding box center [841, 14] width 1454 height 15
click at [182, 50] on span "09/15/2025 12:00 AM - 09/15/2025 11:59 PM" at bounding box center [186, 51] width 100 height 8
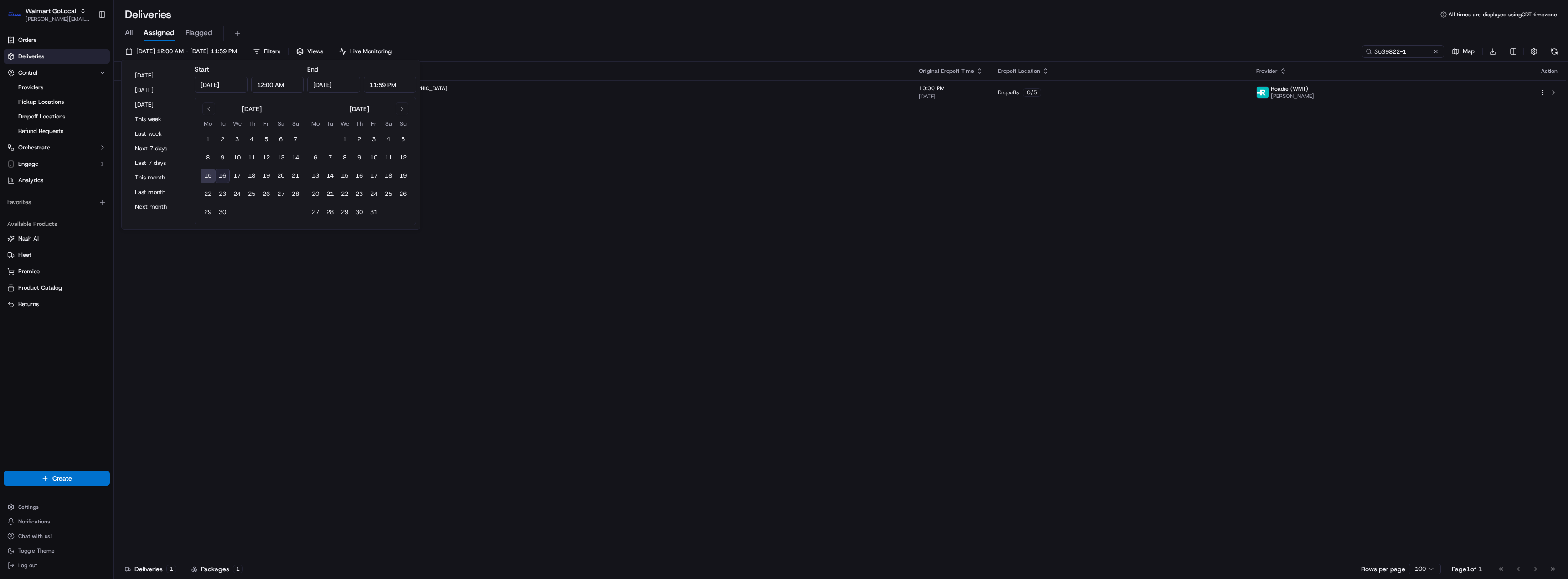
click at [224, 174] on button "16" at bounding box center [222, 176] width 15 height 15
type input "Sep 16, 2025"
click at [551, 223] on div "Status Original Pickup Time Pickup Location Original Dropoff Time Dropoff Locat…" at bounding box center [840, 310] width 1453 height 497
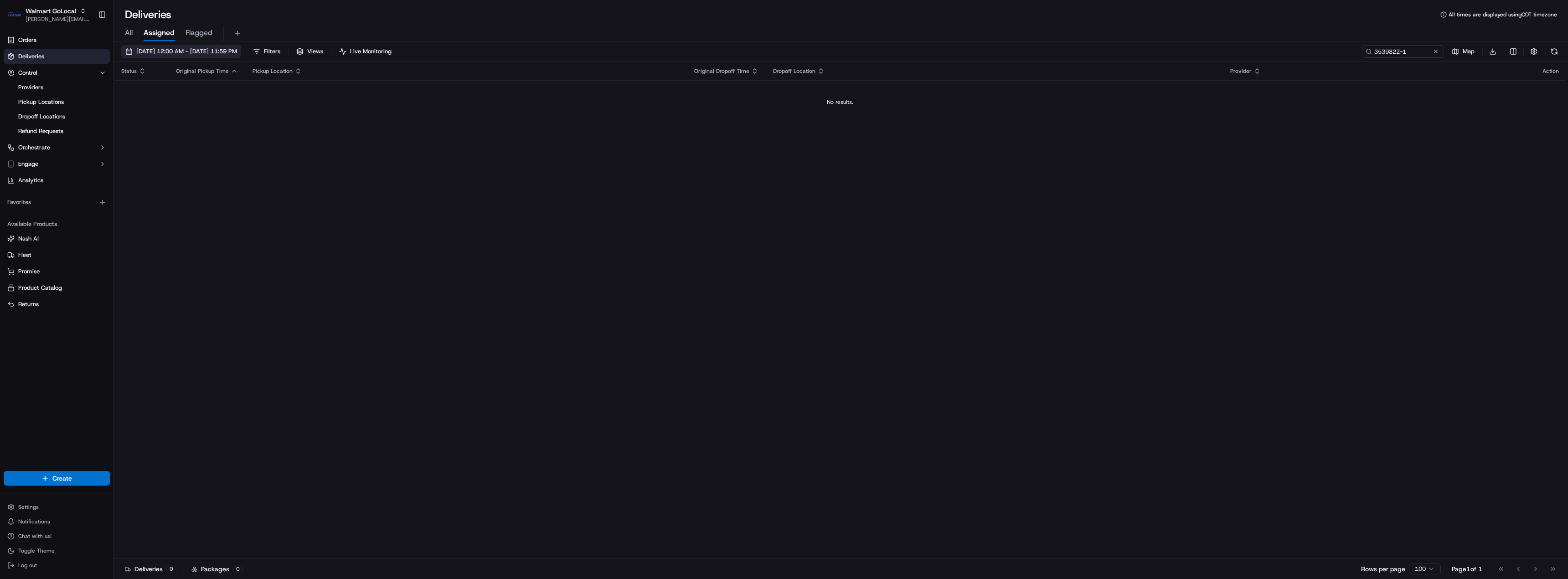
click at [210, 54] on span "[DATE] 12:00 AM - [DATE] 11:59 PM" at bounding box center [186, 51] width 100 height 8
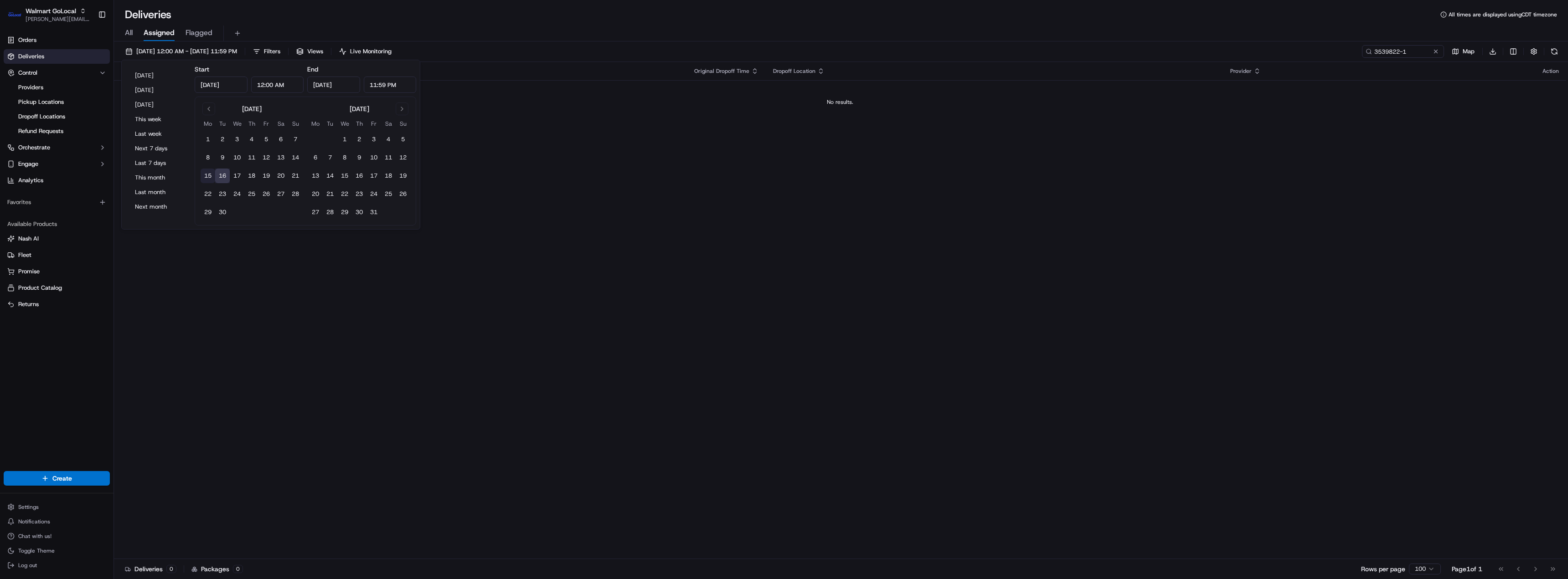
click at [204, 177] on button "15" at bounding box center [207, 176] width 15 height 15
click at [222, 176] on button "16" at bounding box center [222, 176] width 15 height 15
click at [211, 177] on button "15" at bounding box center [207, 176] width 15 height 15
type input "Sep 15, 2025"
click at [548, 27] on div "All Assigned Flagged" at bounding box center [841, 33] width 1454 height 16
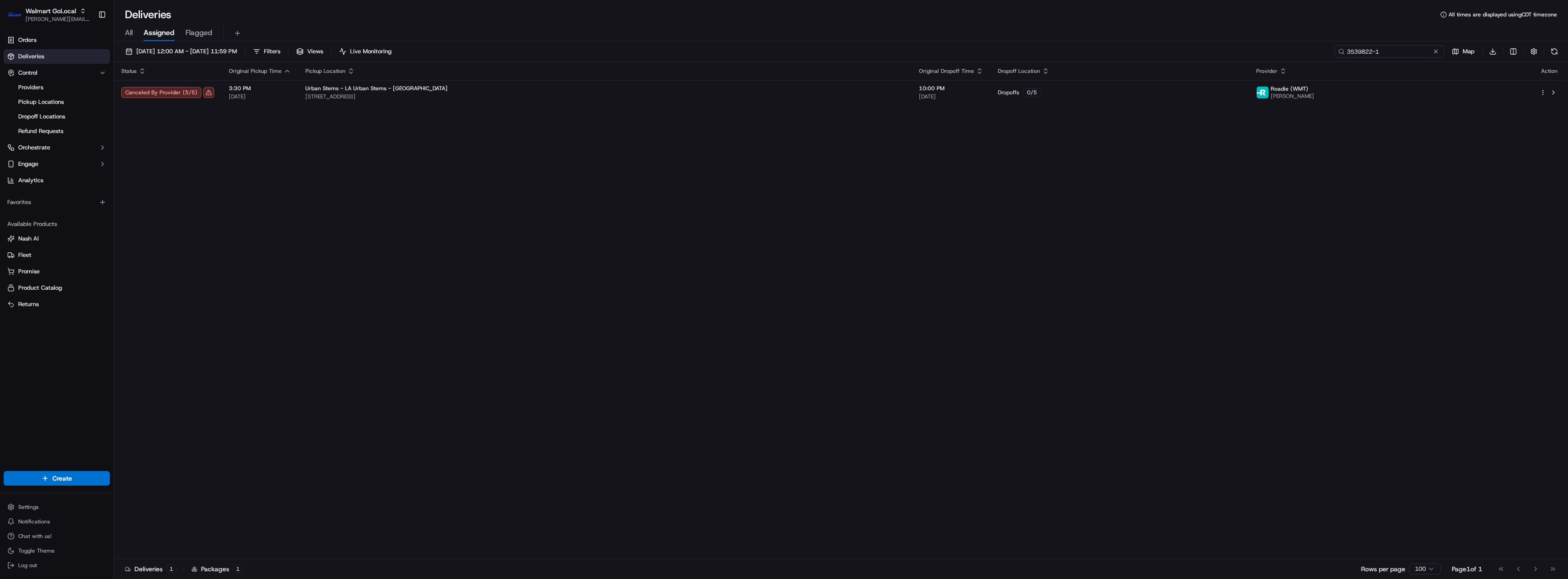
click at [1415, 55] on input "3539822-1" at bounding box center [1389, 52] width 110 height 13
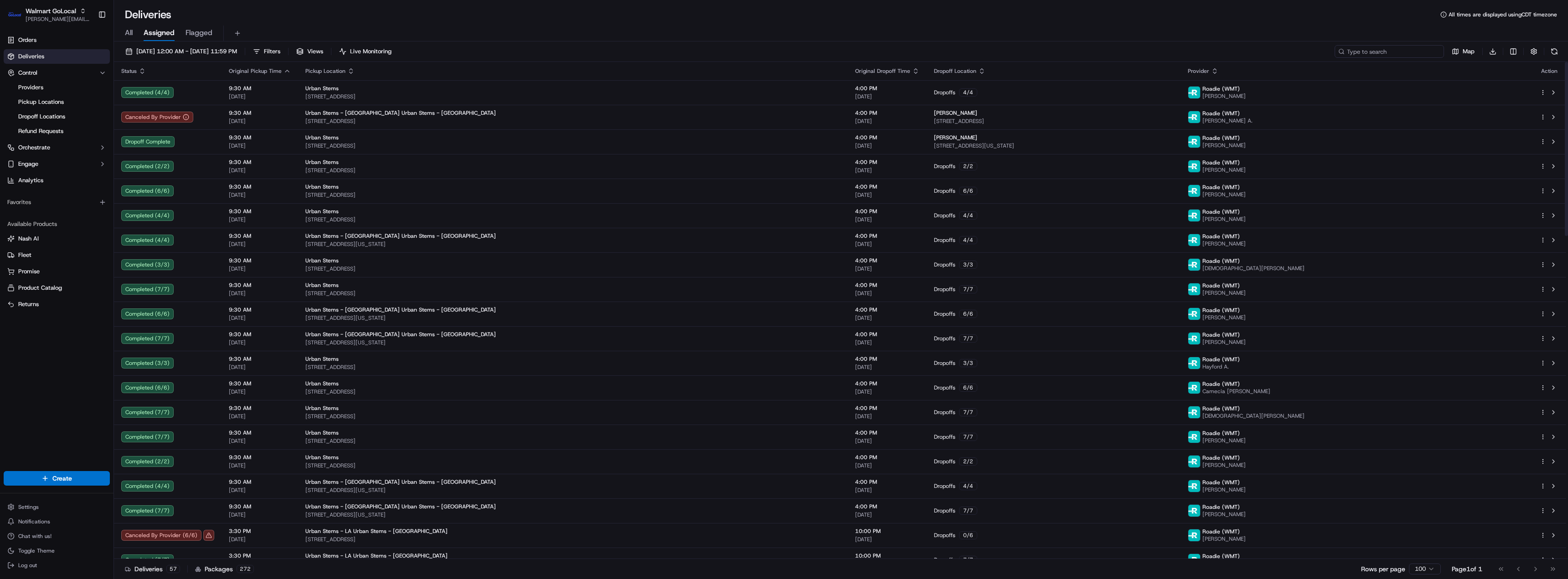
click at [1402, 54] on input at bounding box center [1389, 52] width 110 height 13
paste input "3540370-1"
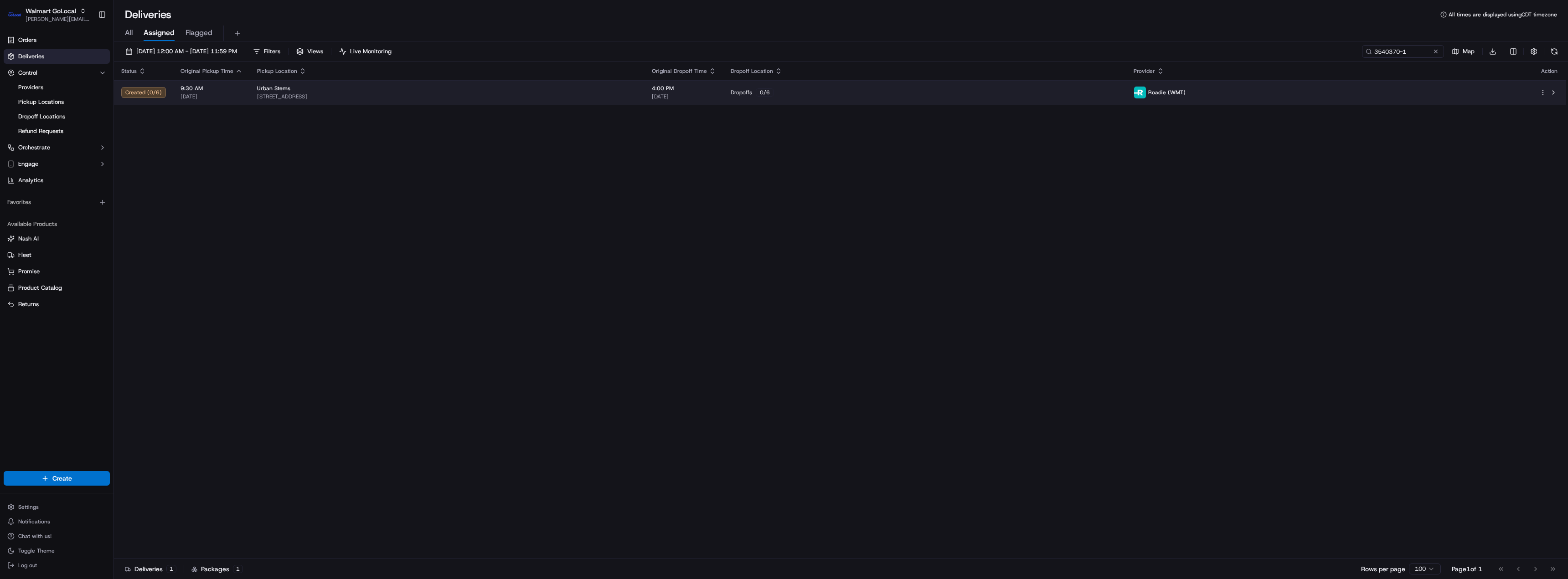
click at [497, 97] on span "3411 Pennsy Dr, Greater Landover, MD, 20785, US" at bounding box center [447, 96] width 380 height 7
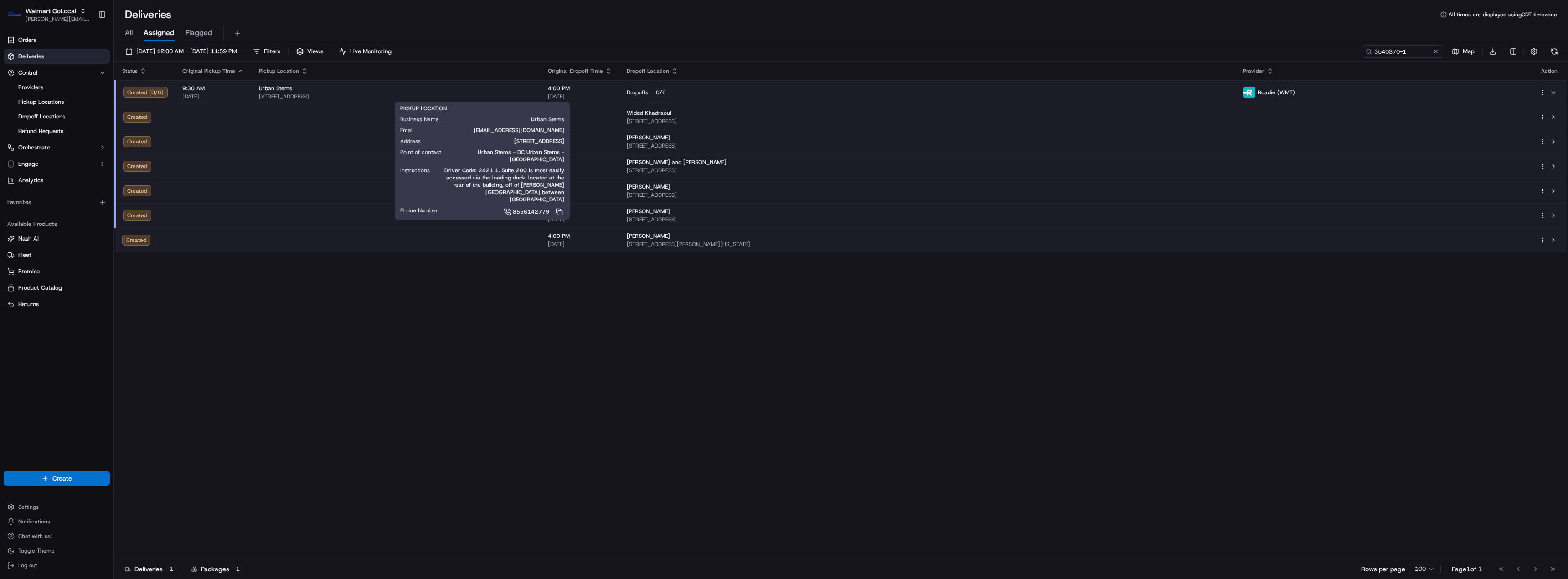
click at [491, 379] on div "Status Original Pickup Time Pickup Location Original Dropoff Time Dropoff Locat…" at bounding box center [840, 310] width 1453 height 497
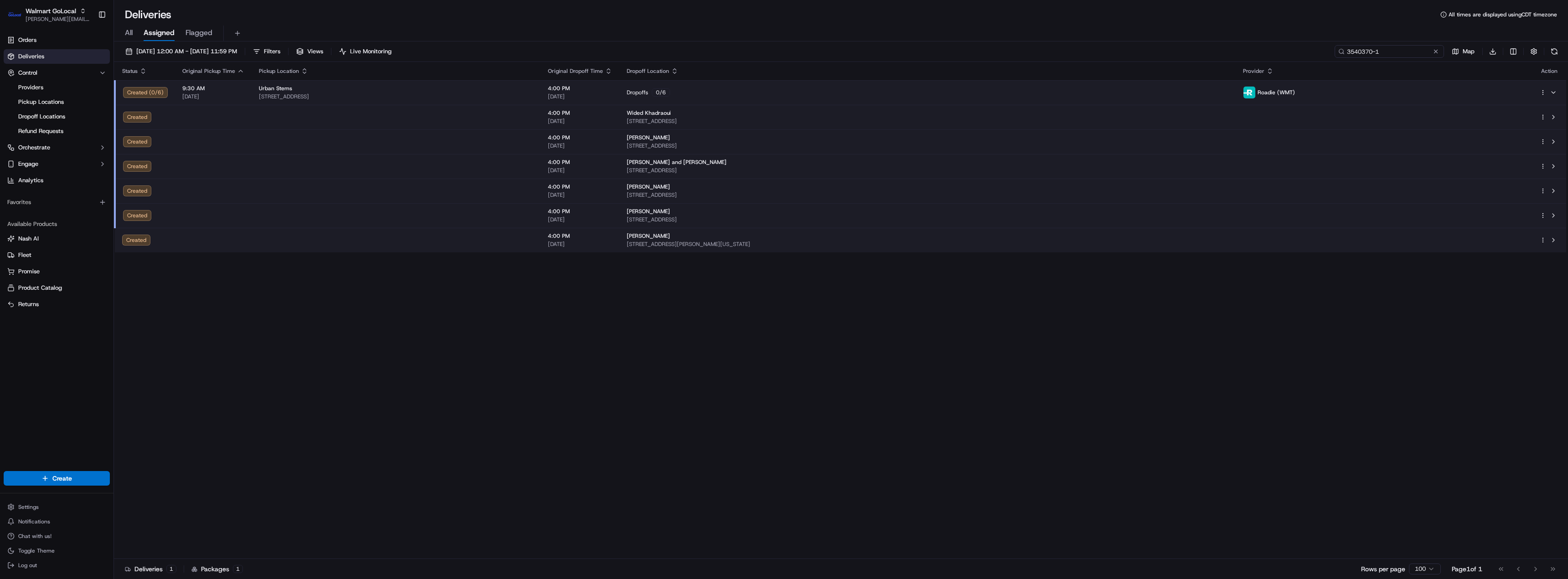
click at [1399, 56] on input "3540370-1" at bounding box center [1389, 52] width 110 height 13
paste input "38847"
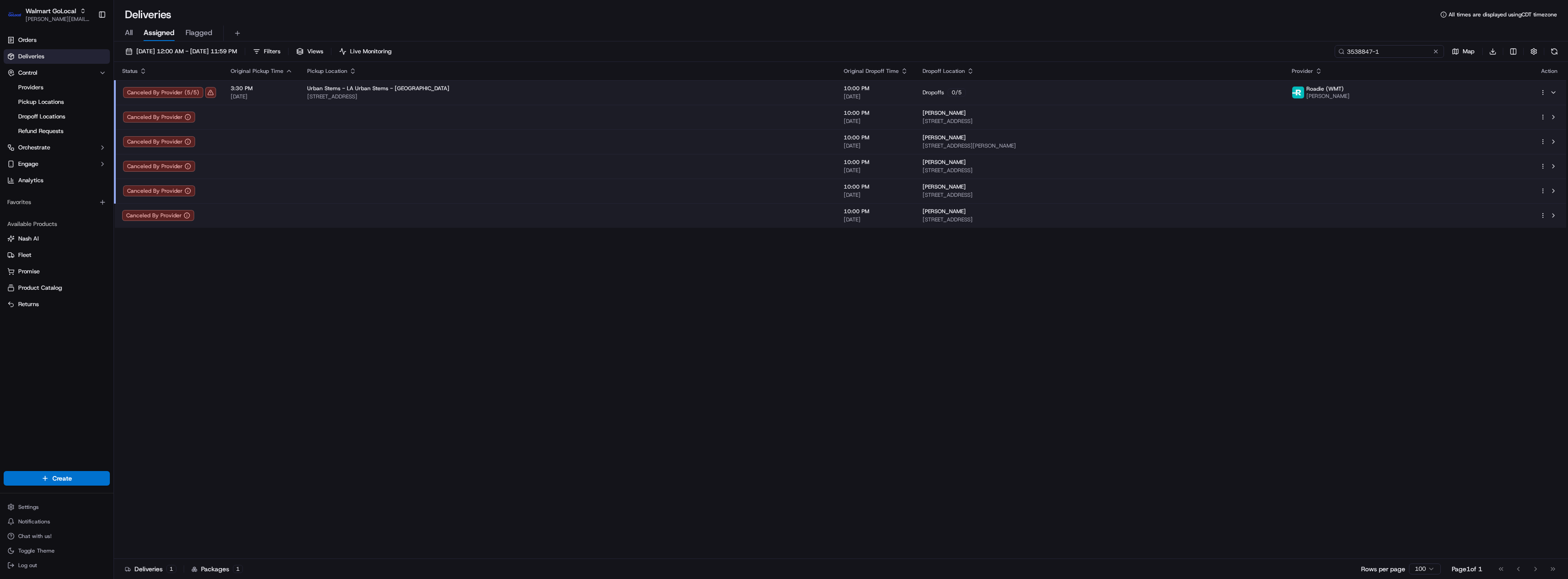
type input "3538847-1"
click at [613, 30] on div "All Assigned Flagged" at bounding box center [841, 33] width 1454 height 16
click at [1054, 100] on td "Dropoffs 0 / 5" at bounding box center [1100, 93] width 369 height 25
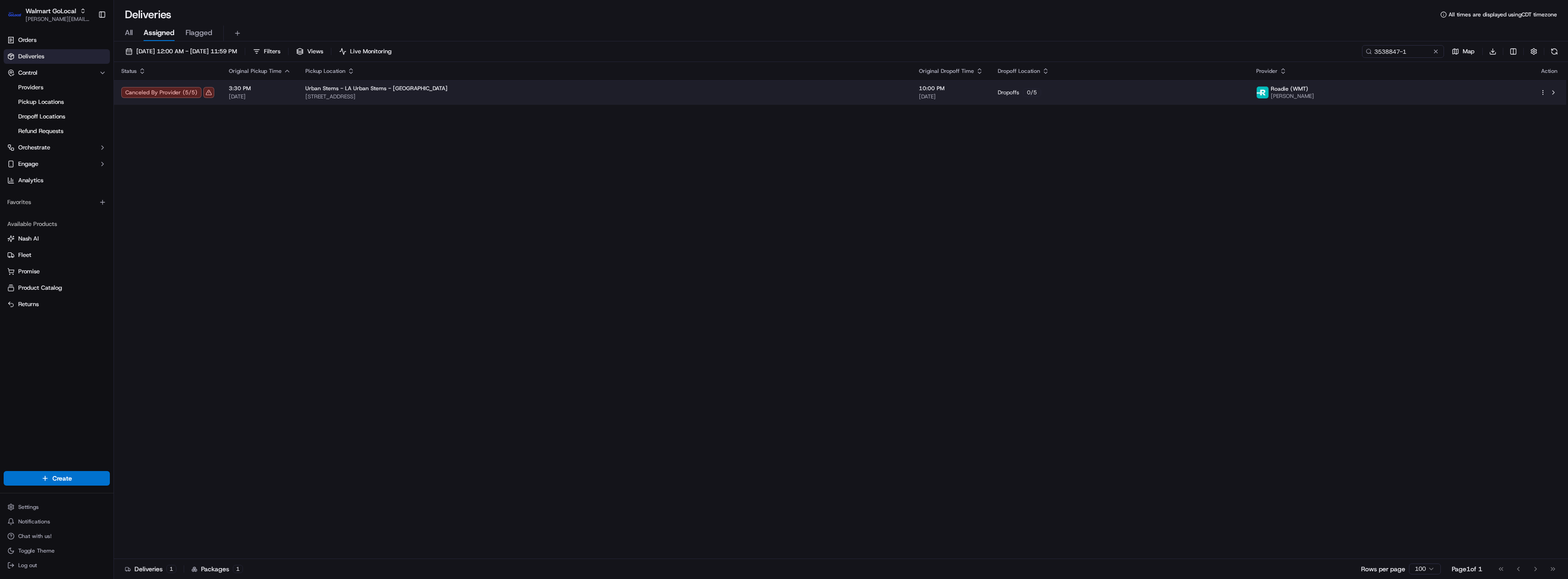
click at [1054, 100] on td "Dropoffs 0 / 5" at bounding box center [1119, 93] width 259 height 25
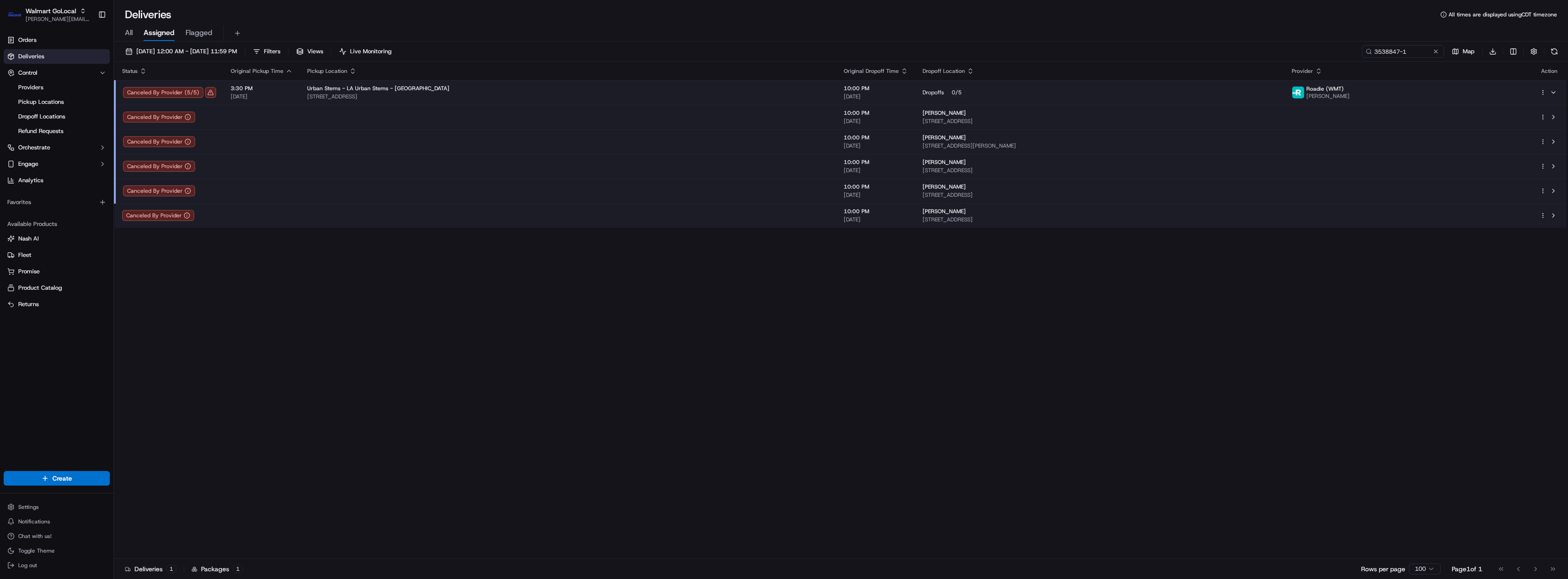
click at [739, 120] on td at bounding box center [568, 117] width 537 height 25
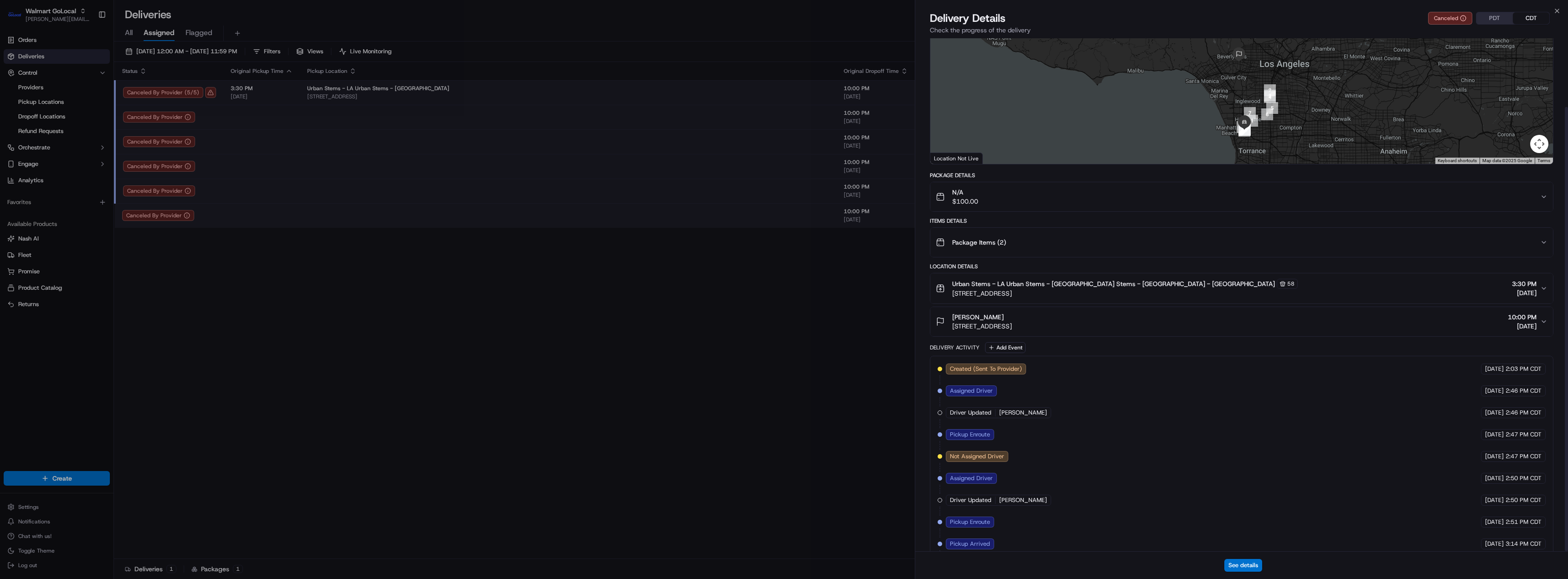
scroll to position [79, 0]
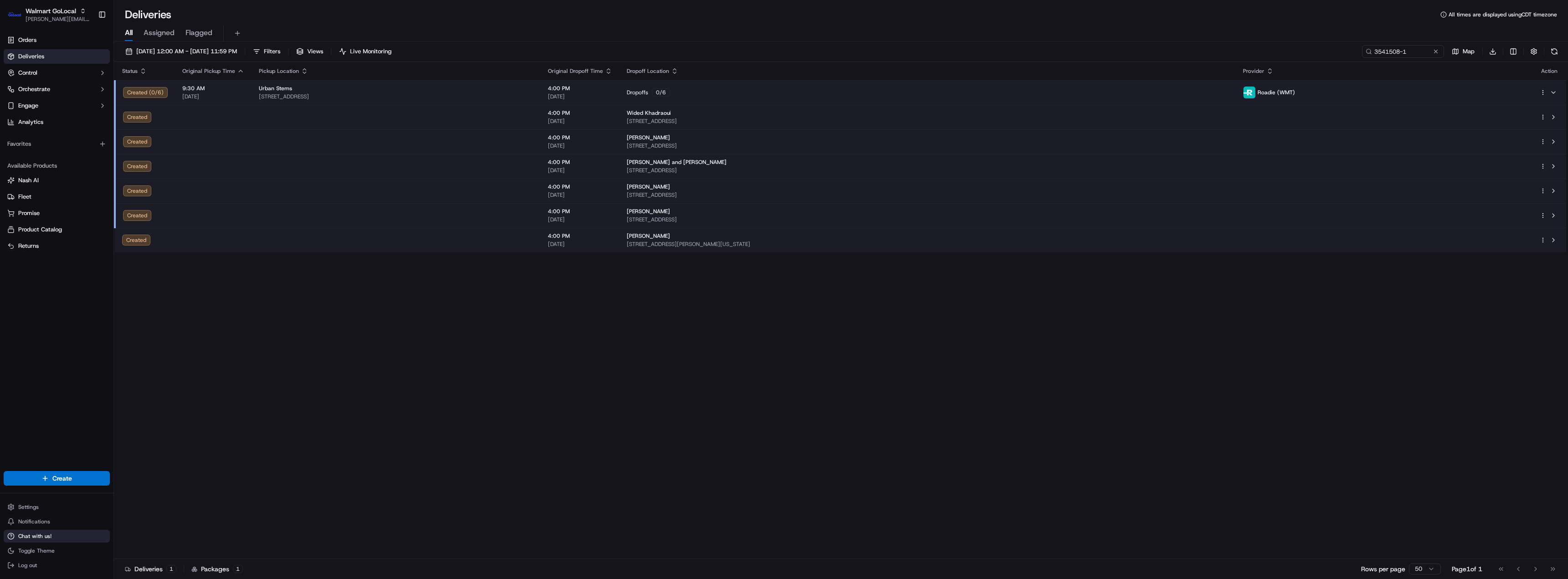
click at [25, 538] on span "Chat with us!" at bounding box center [34, 536] width 33 height 7
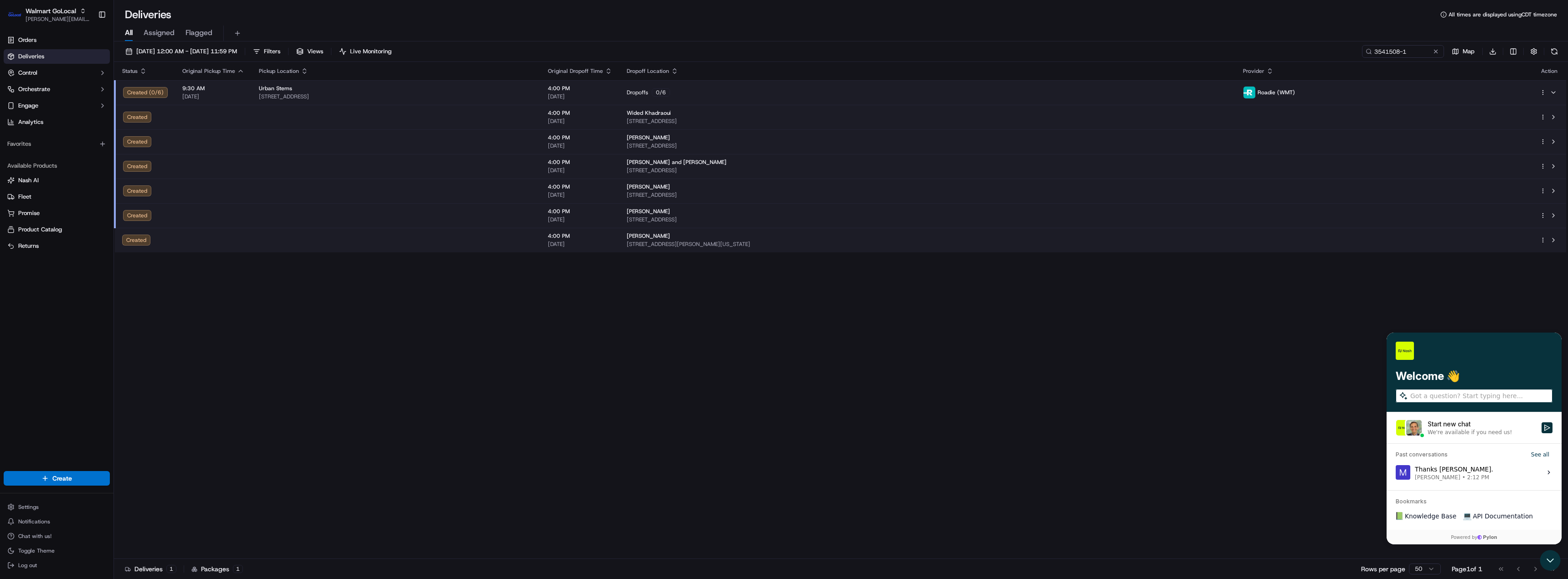
click at [1426, 503] on h3 "Bookmarks" at bounding box center [1474, 497] width 175 height 15
click at [1545, 422] on button "Start new chat We're available if you need us!" at bounding box center [1547, 427] width 11 height 11
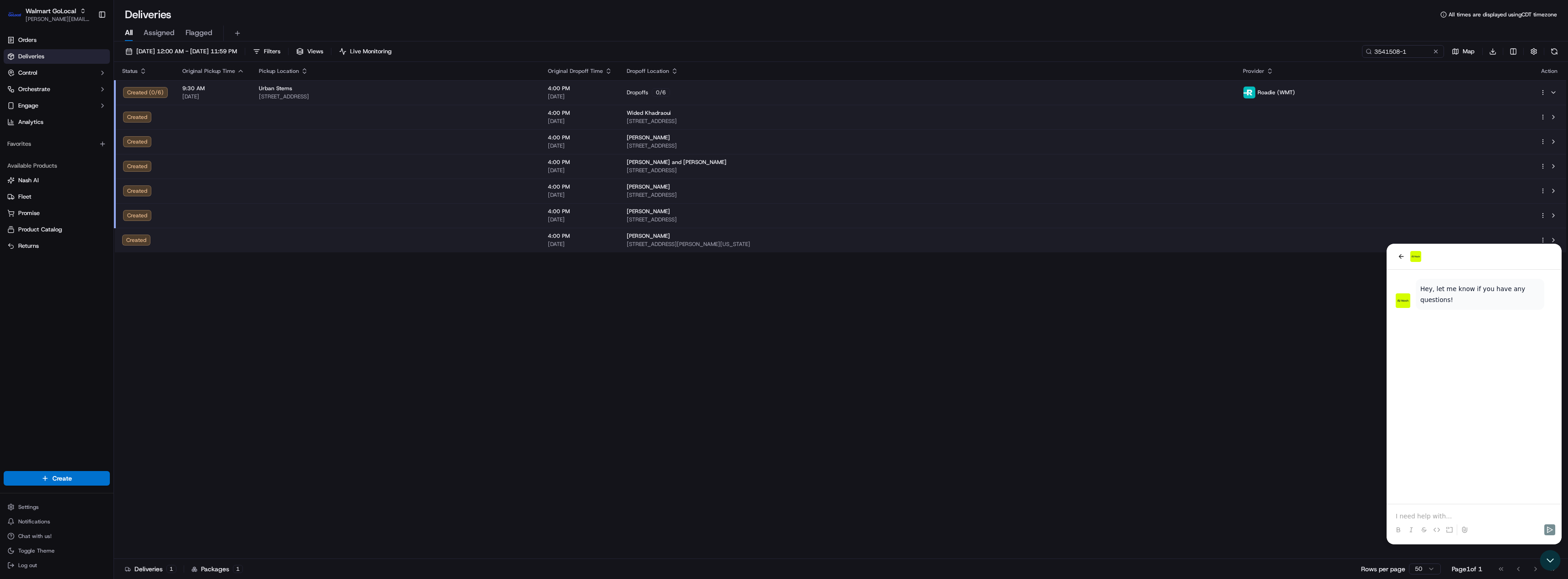
click at [1445, 516] on p at bounding box center [1474, 516] width 157 height 9
click at [1545, 527] on button "Send" at bounding box center [1550, 529] width 11 height 11
click at [1464, 516] on p at bounding box center [1474, 516] width 157 height 9
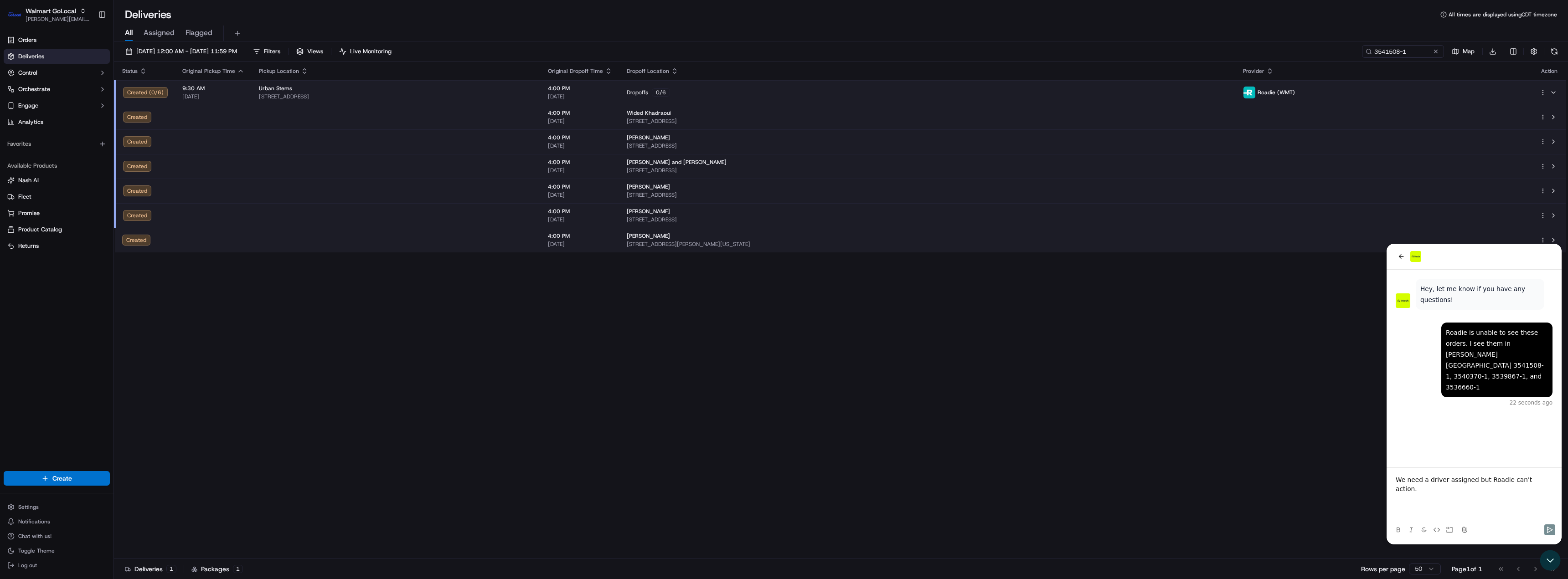
click at [1481, 493] on p "We need a driver assigned but Roadie can't action." at bounding box center [1474, 484] width 157 height 18
click at [1541, 488] on p "We need a driver assigned but Roadie can't action." at bounding box center [1474, 484] width 157 height 18
drag, startPoint x: 1540, startPoint y: 488, endPoint x: 2754, endPoint y: 731, distance: 1238.1
click at [1387, 488] on html "Roadie is unable to see these orders. I see them in Nash. 3541508-1, 3540370-1,…" at bounding box center [1474, 394] width 175 height 301
click at [1327, 558] on div "Deliveries 1 Packages 1 Rows per page 50 Page 1 of 1 Go to first page Go to pre…" at bounding box center [841, 569] width 1454 height 21
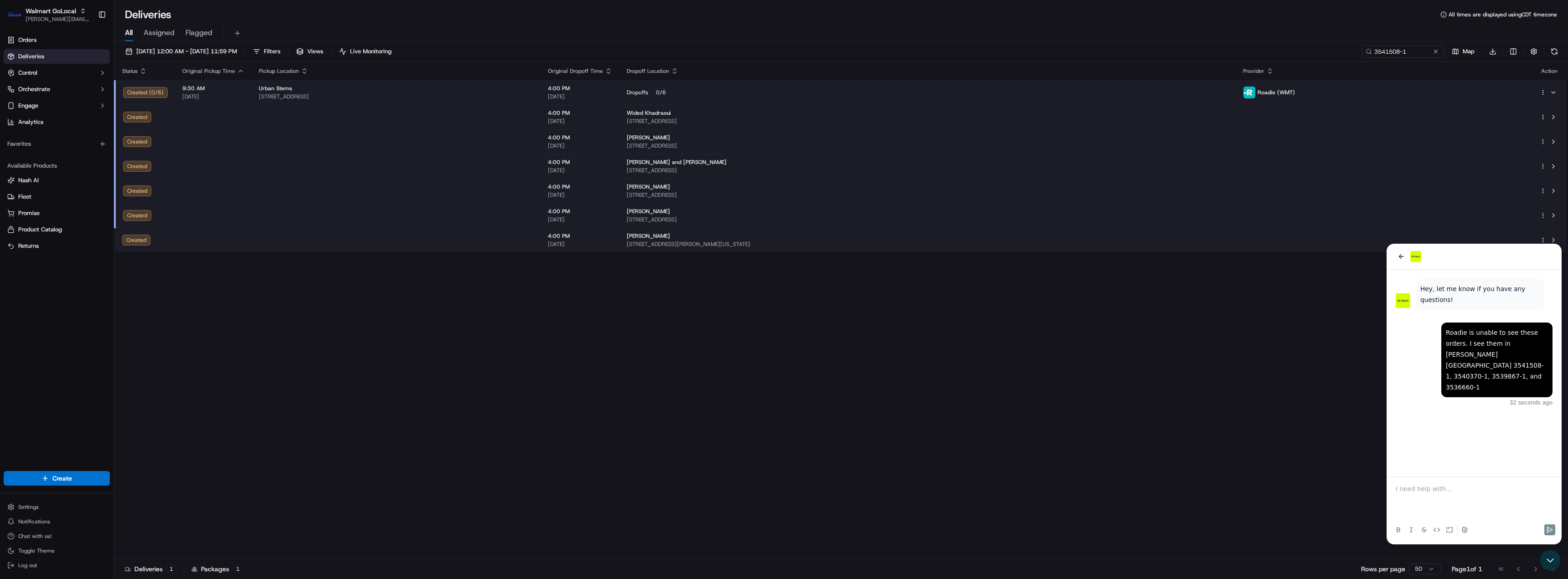
click at [1453, 494] on p at bounding box center [1474, 498] width 157 height 9
click at [1486, 484] on p at bounding box center [1474, 480] width 157 height 9
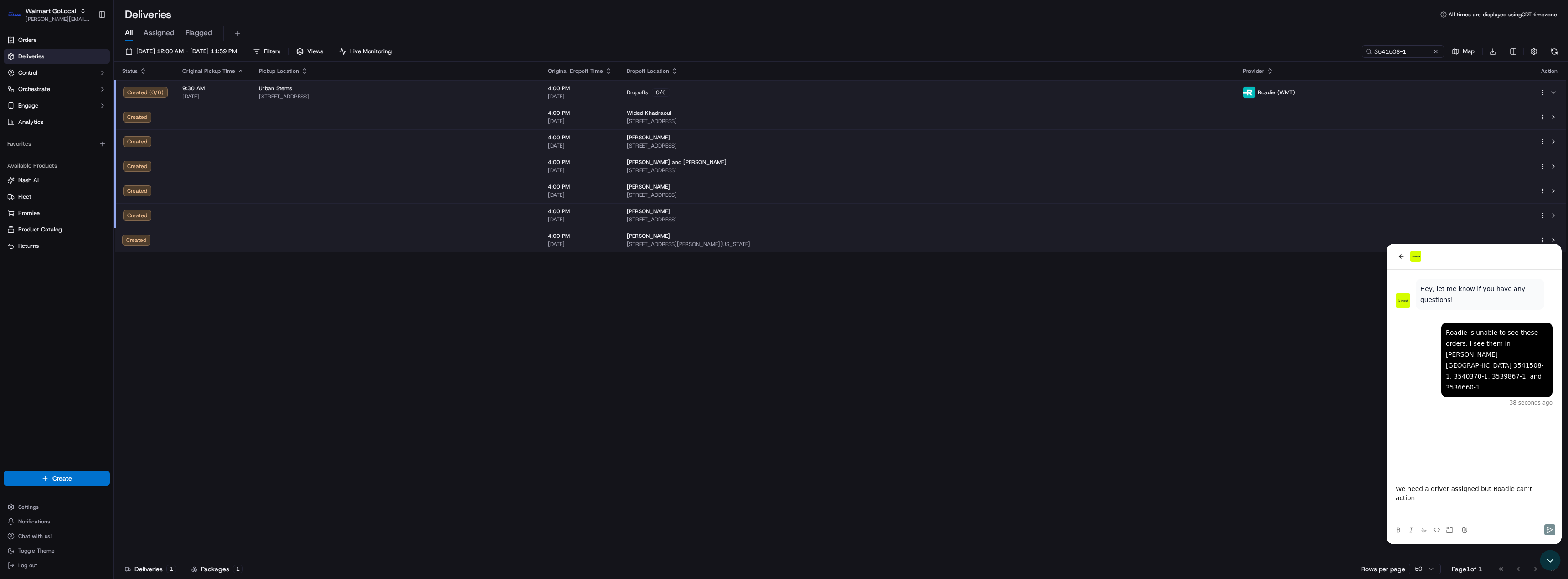
click at [1431, 504] on p at bounding box center [1474, 507] width 157 height 9
click at [909, 469] on div "Status Original Pickup Time Pickup Location Original Dropoff Time Dropoff Locat…" at bounding box center [840, 310] width 1453 height 497
click at [1147, 432] on div "Status Original Pickup Time Pickup Location Original Dropoff Time Dropoff Locat…" at bounding box center [840, 310] width 1453 height 497
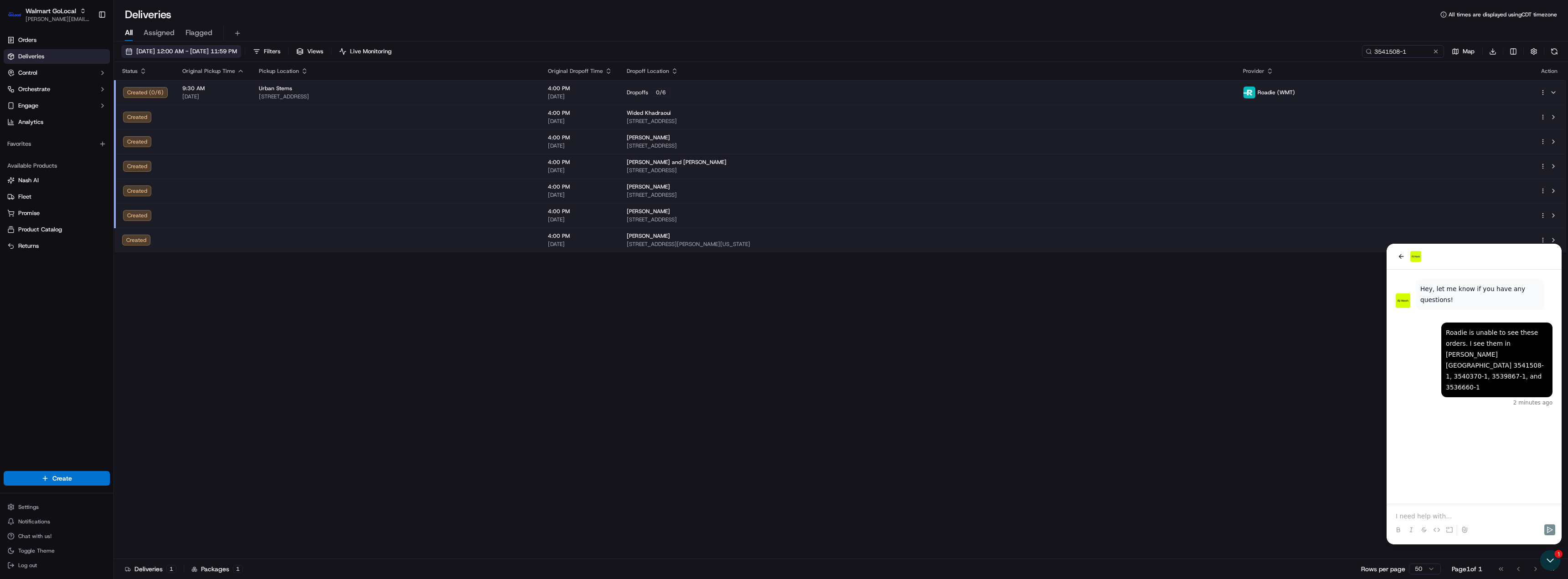
click at [183, 51] on span "09/13/2025 12:00 AM - 09/16/2025 11:59 PM" at bounding box center [186, 51] width 100 height 8
click at [226, 176] on button "16" at bounding box center [222, 176] width 15 height 15
type input "Sep 16, 2025"
click at [248, 385] on div "Status Original Pickup Time Pickup Location Original Dropoff Time Dropoff Locat…" at bounding box center [840, 310] width 1453 height 497
click at [1430, 514] on p at bounding box center [1474, 516] width 157 height 9
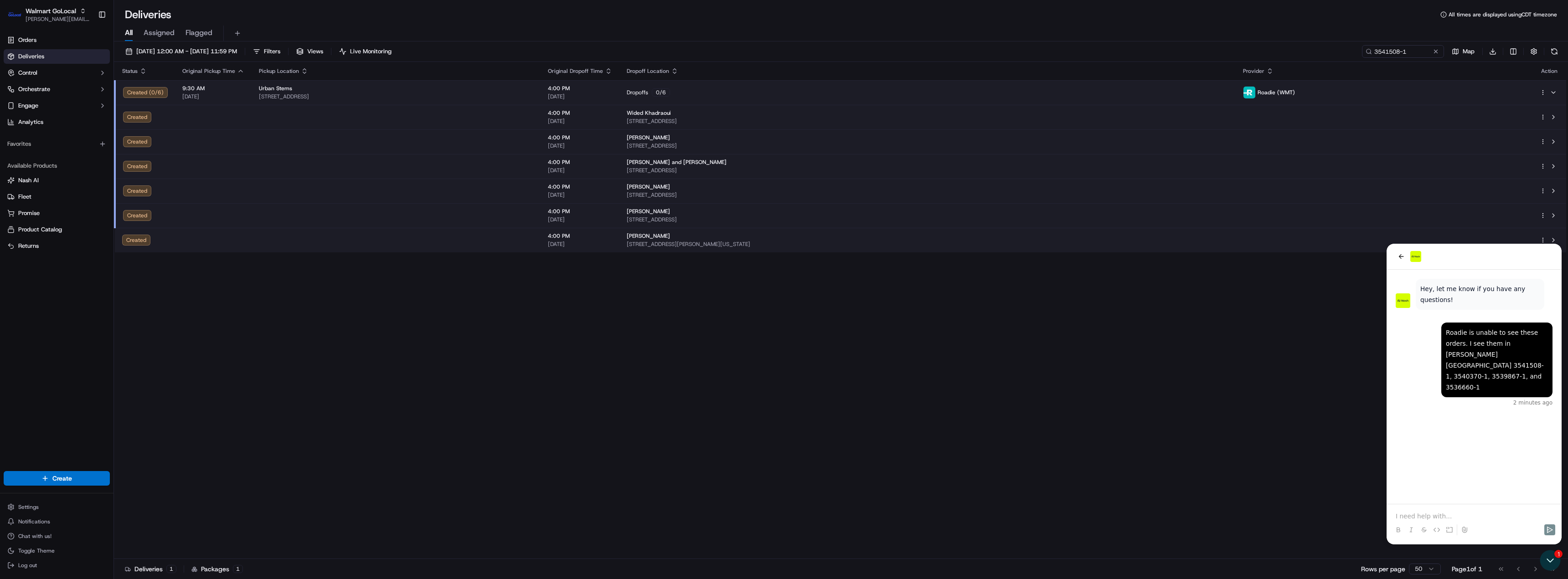
click at [1436, 290] on div "Hey, let me know if you have any questions!" at bounding box center [1480, 294] width 119 height 22
click at [1402, 258] on icon "back" at bounding box center [1401, 256] width 7 height 7
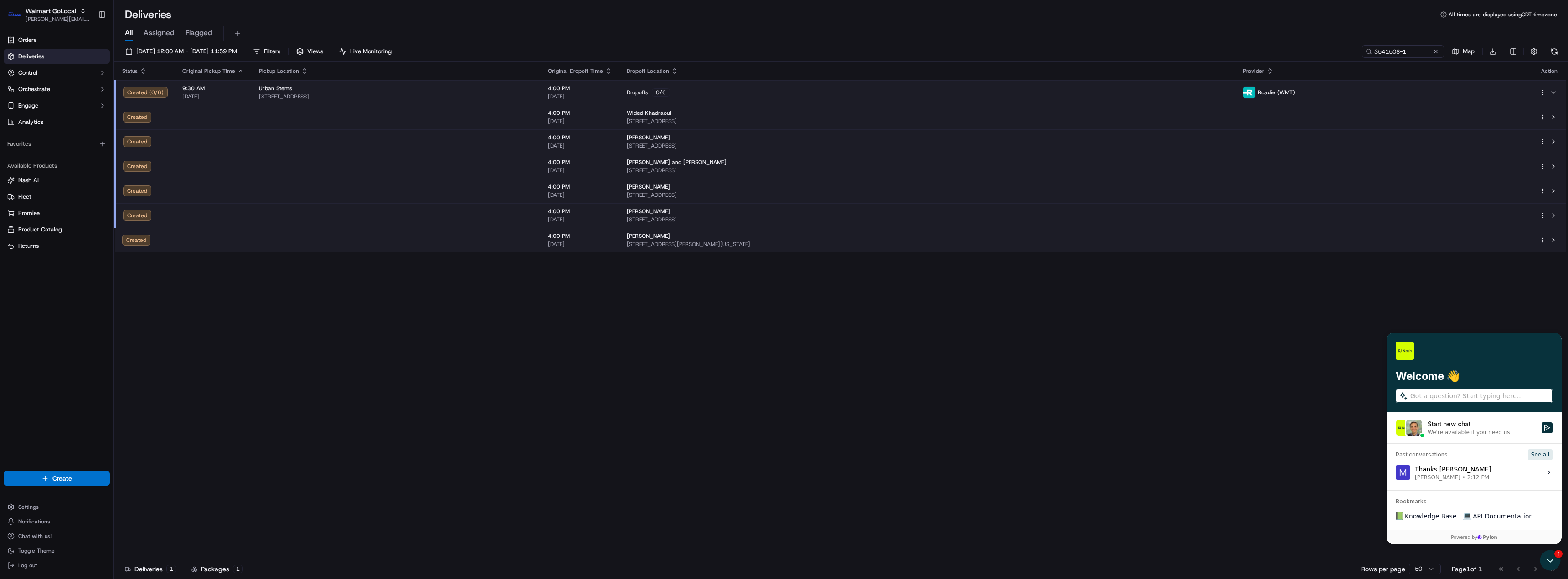
click at [1538, 451] on button "See all" at bounding box center [1540, 454] width 25 height 11
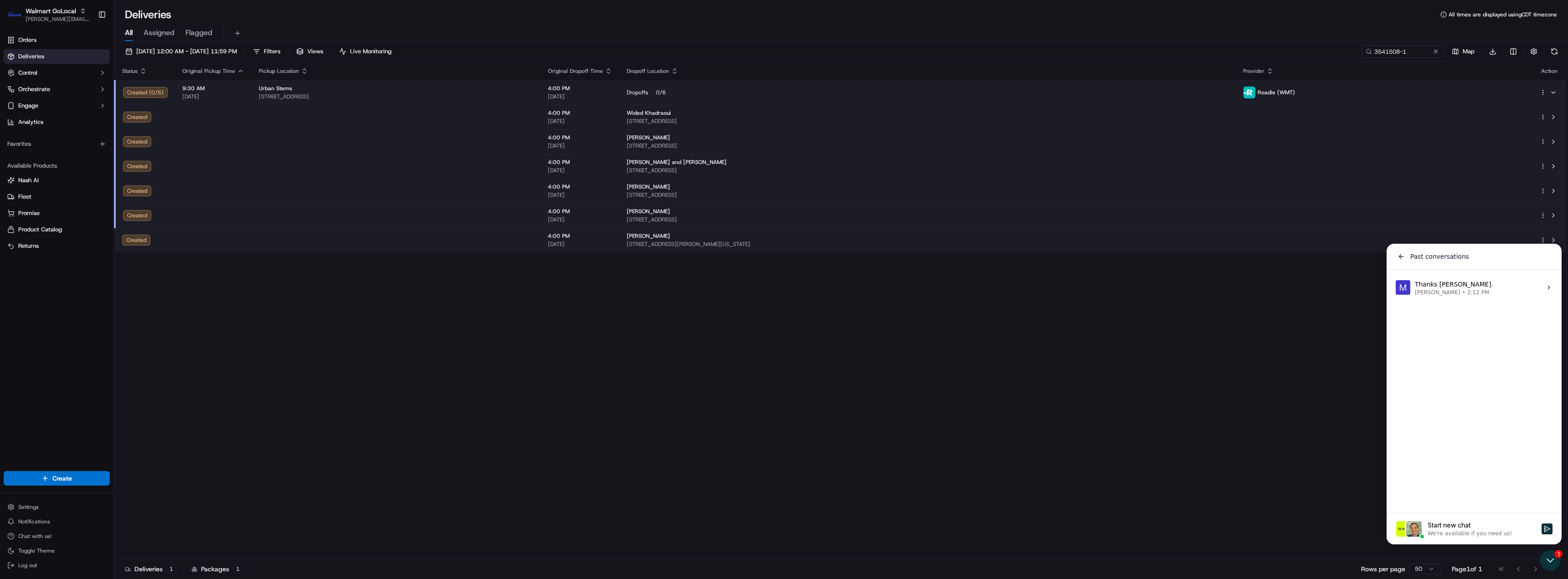
click at [1549, 291] on icon at bounding box center [1549, 287] width 7 height 7
click at [1396, 288] on button "View issue" at bounding box center [1396, 288] width 1 height 1
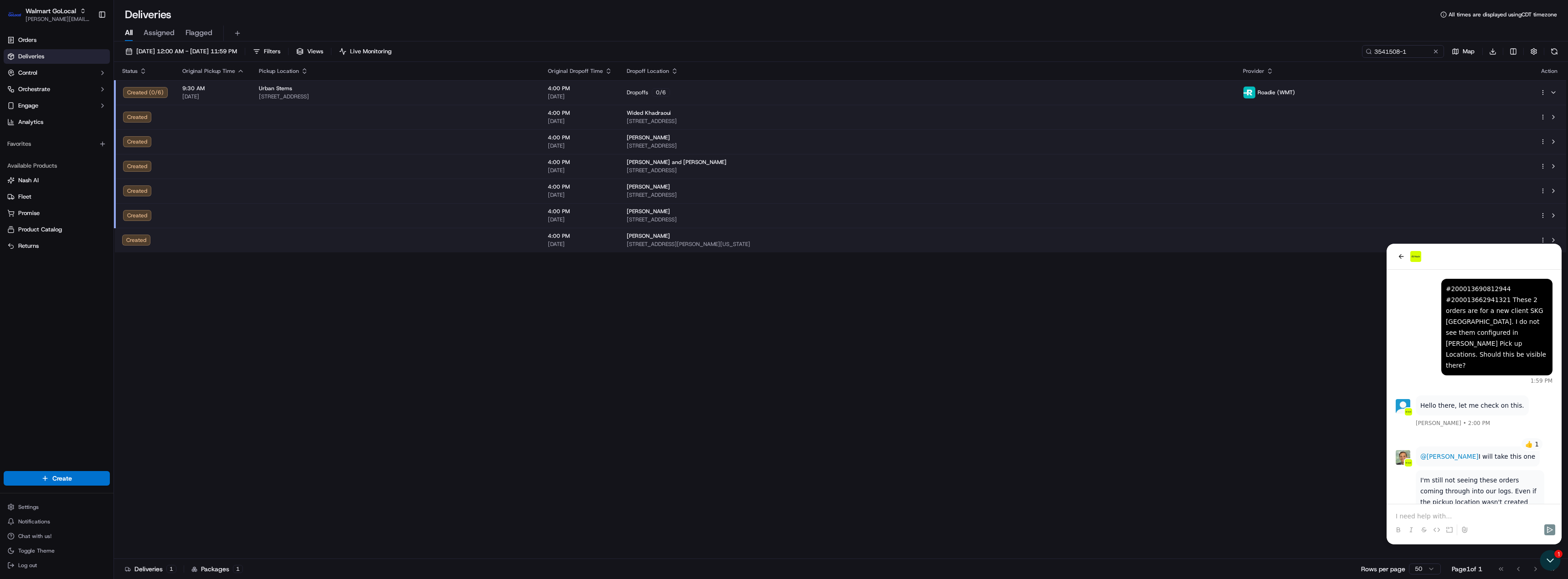
scroll to position [70, 0]
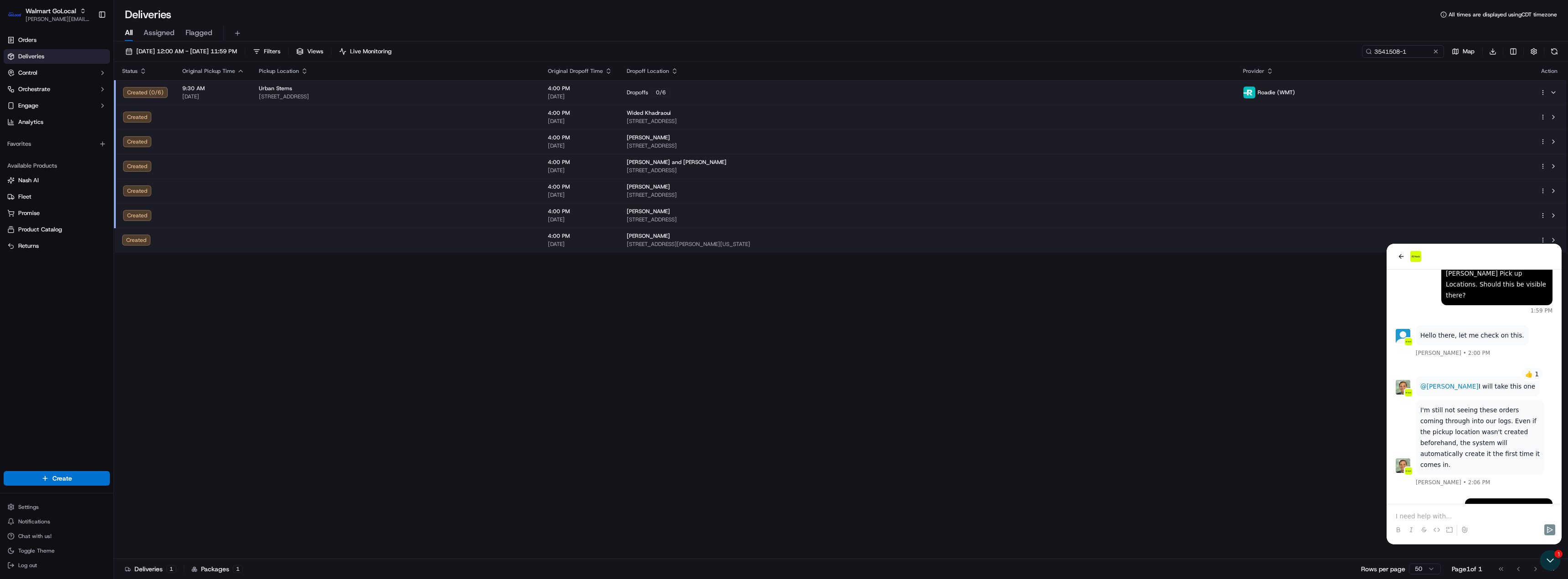
click at [1434, 514] on p at bounding box center [1474, 516] width 157 height 9
click at [1434, 516] on p at bounding box center [1474, 516] width 157 height 9
click at [1400, 254] on icon "back" at bounding box center [1401, 256] width 7 height 7
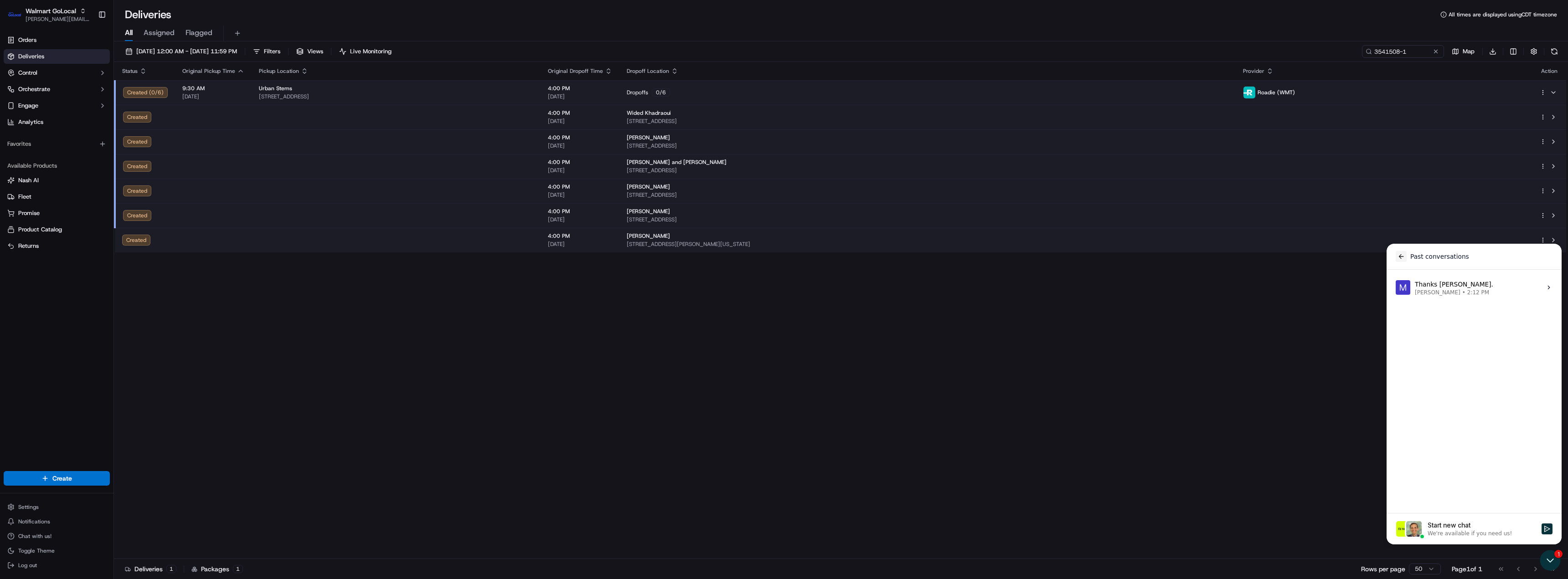
click at [1402, 257] on icon "back" at bounding box center [1401, 256] width 7 height 7
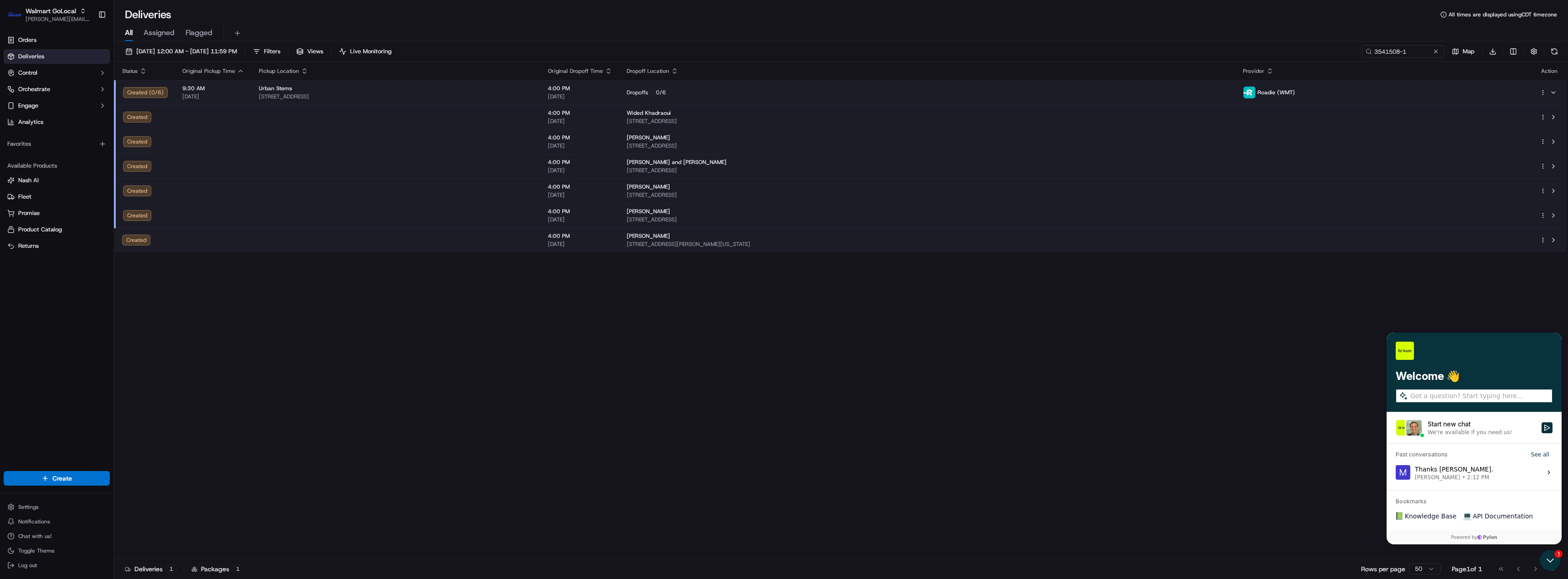
click at [1550, 422] on label "Start new chat We're available if you need us!" at bounding box center [1474, 427] width 175 height 31
click at [1550, 422] on button "Start new chat We're available if you need us!" at bounding box center [1547, 427] width 11 height 11
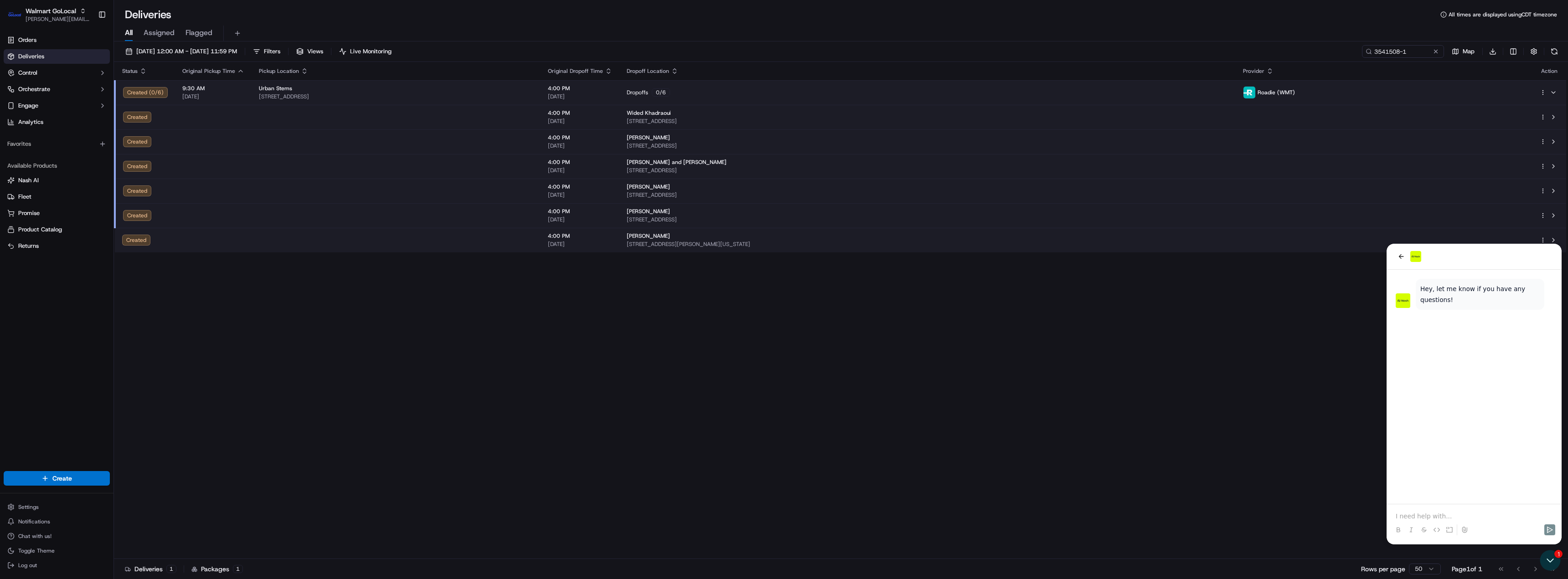
click at [1431, 517] on p at bounding box center [1474, 516] width 157 height 9
click at [1477, 514] on p at bounding box center [1474, 516] width 157 height 9
click at [1553, 531] on icon "Send" at bounding box center [1550, 529] width 7 height 7
click at [1556, 564] on icon "Open customer support" at bounding box center [1550, 560] width 23 height 23
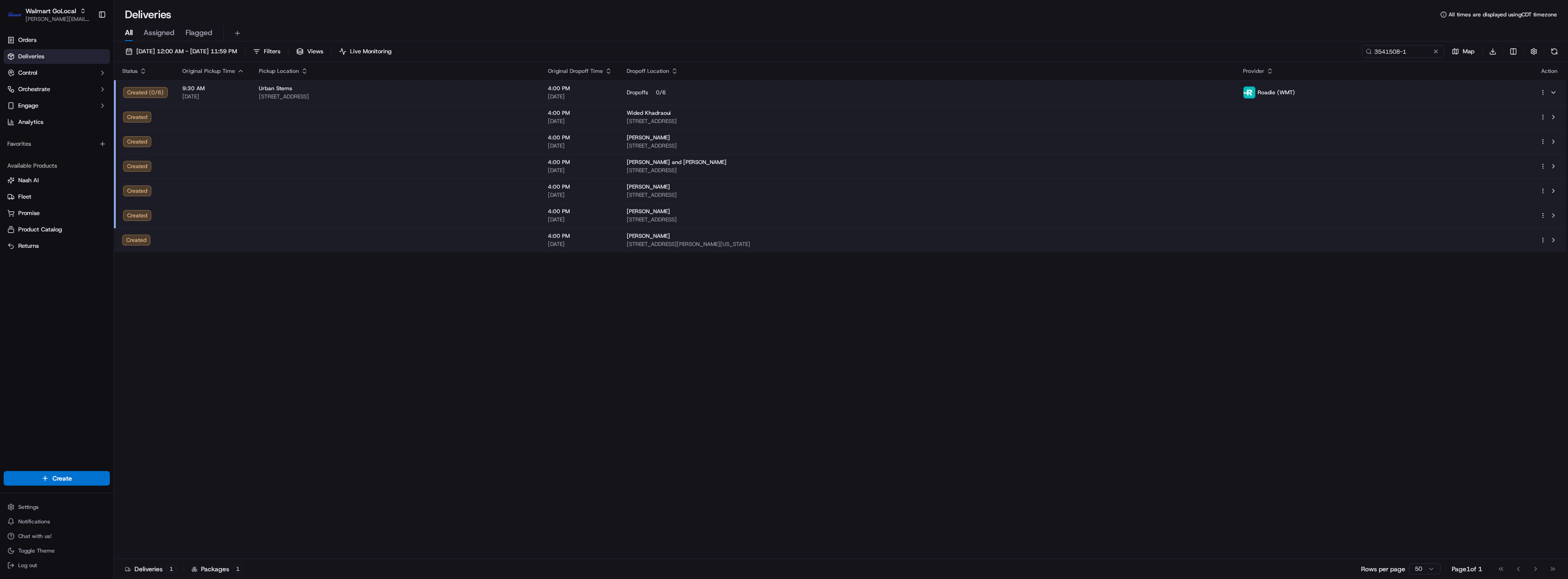
click at [1556, 564] on div "Go to first page Go to previous page Go to next page Go to last page" at bounding box center [1527, 569] width 67 height 13
click at [46, 532] on button "Chat with us!" at bounding box center [57, 536] width 106 height 13
click at [40, 538] on span "Chat with us!" at bounding box center [34, 536] width 33 height 7
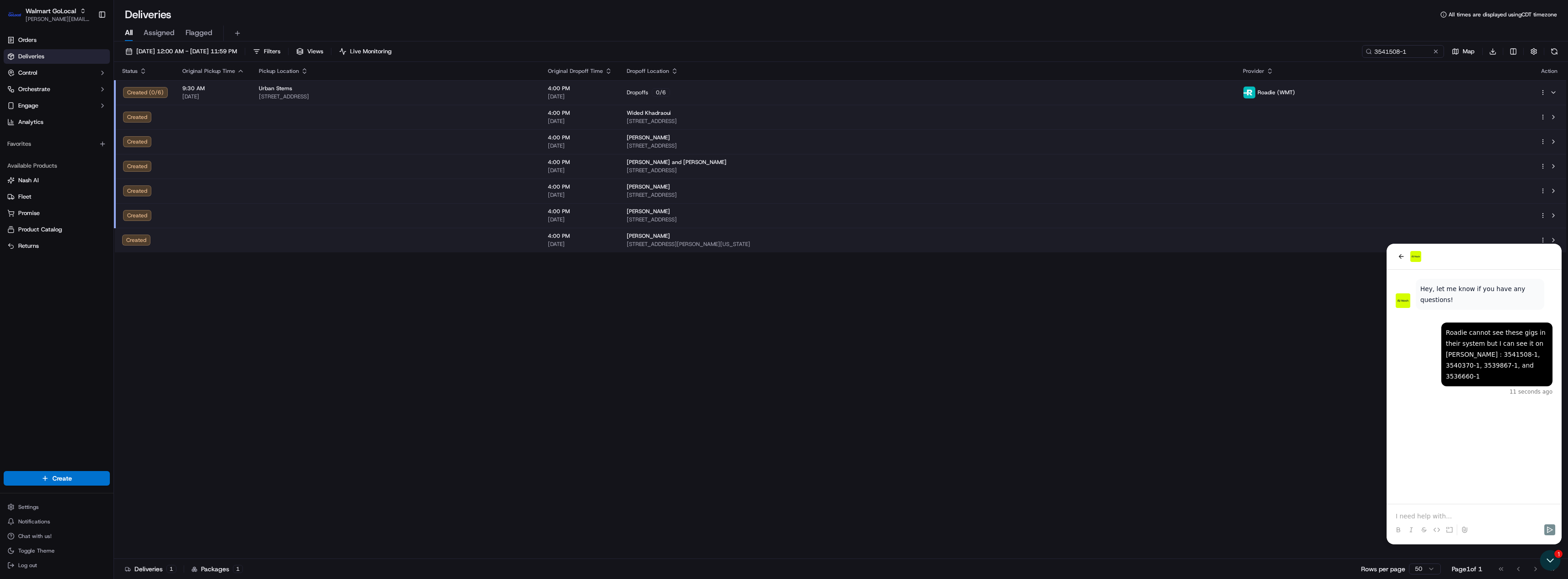
click at [1429, 517] on p at bounding box center [1474, 516] width 157 height 9
click at [1447, 512] on p at bounding box center [1474, 516] width 157 height 9
click at [1404, 255] on icon "back" at bounding box center [1401, 256] width 7 height 7
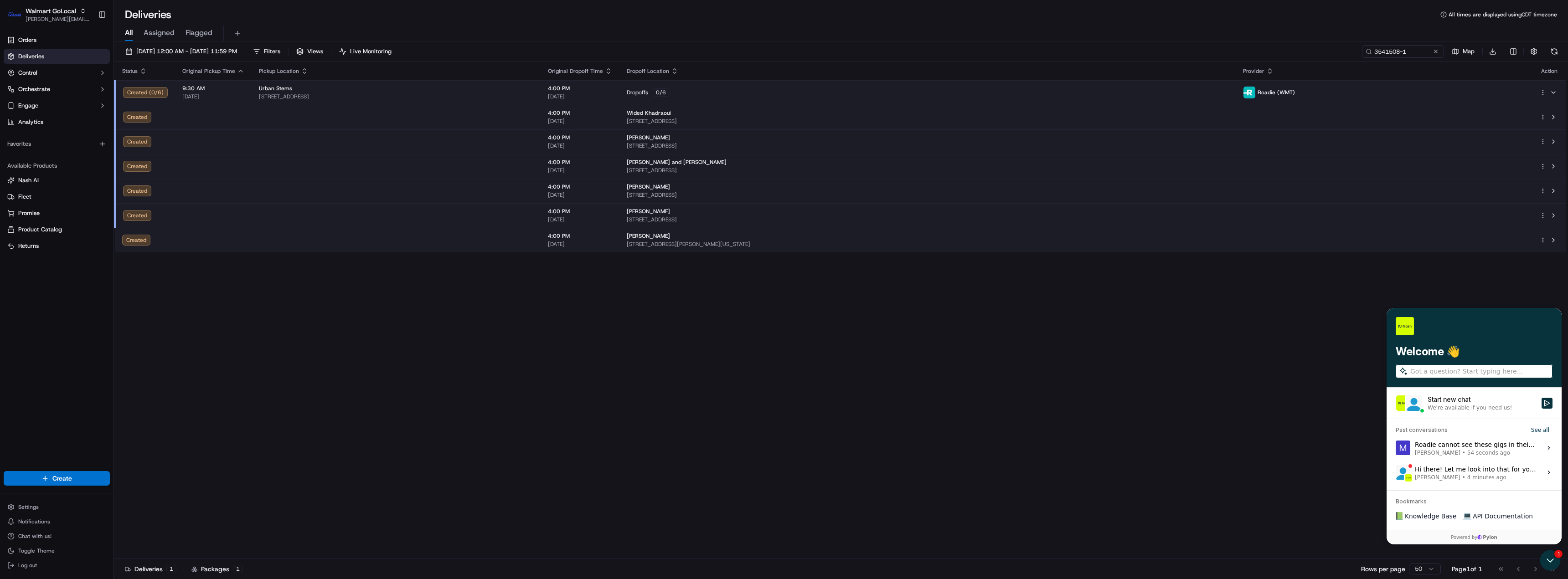
click at [1468, 475] on span "4 minutes ago" at bounding box center [1487, 477] width 39 height 7
click at [1396, 473] on button "View issue" at bounding box center [1396, 472] width 1 height 1
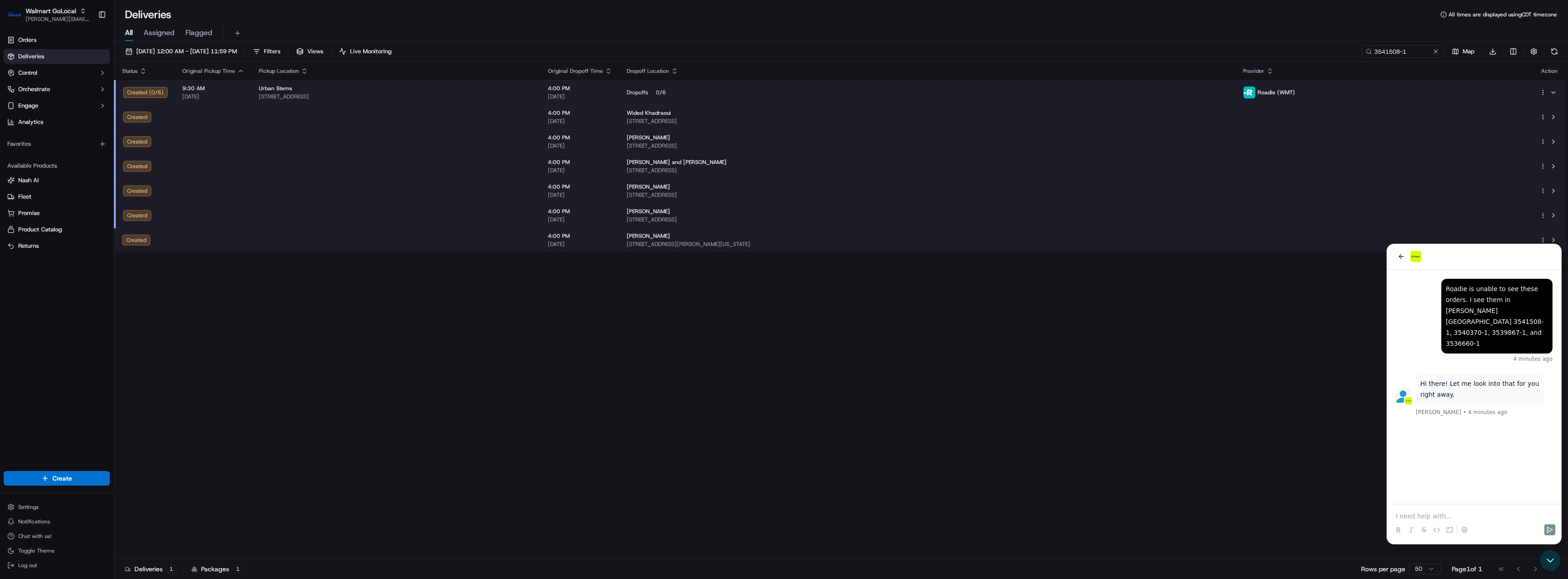
click at [1398, 248] on div at bounding box center [1474, 256] width 175 height 26
click at [1400, 255] on icon "back" at bounding box center [1401, 256] width 7 height 7
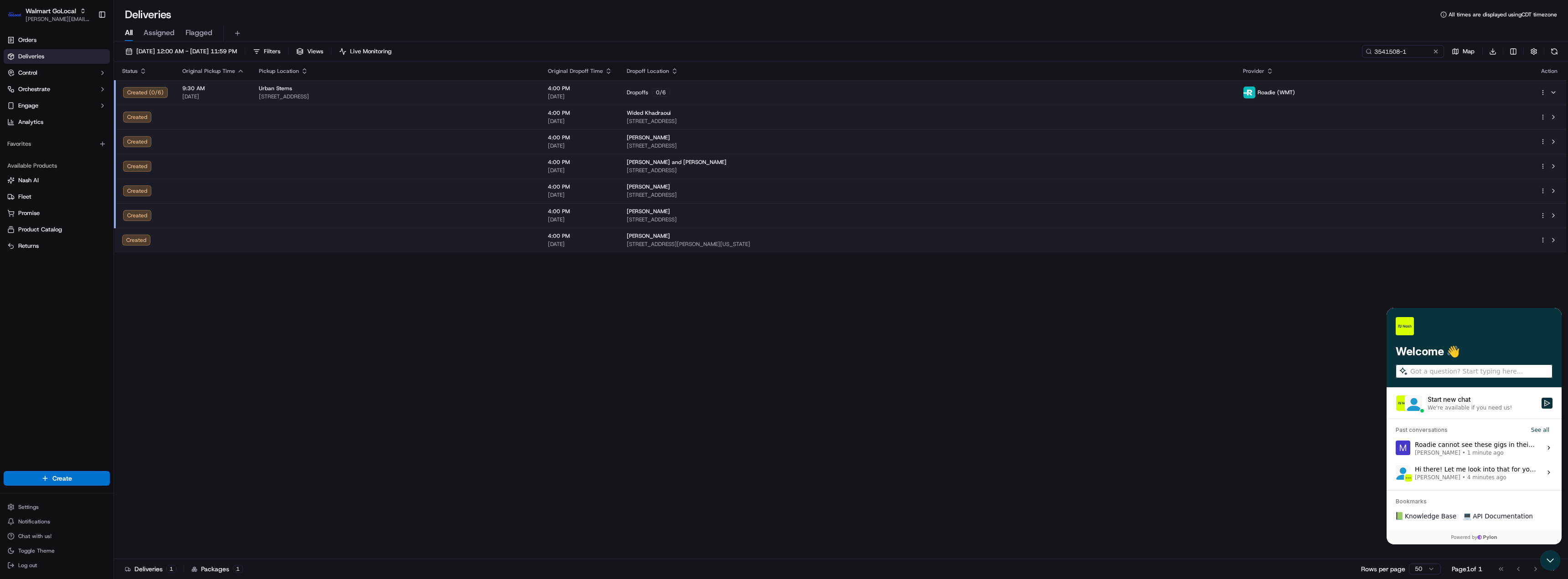
click at [1480, 452] on span "1 minute ago" at bounding box center [1486, 452] width 36 height 7
click at [1396, 448] on button "View issue" at bounding box center [1396, 448] width 1 height 1
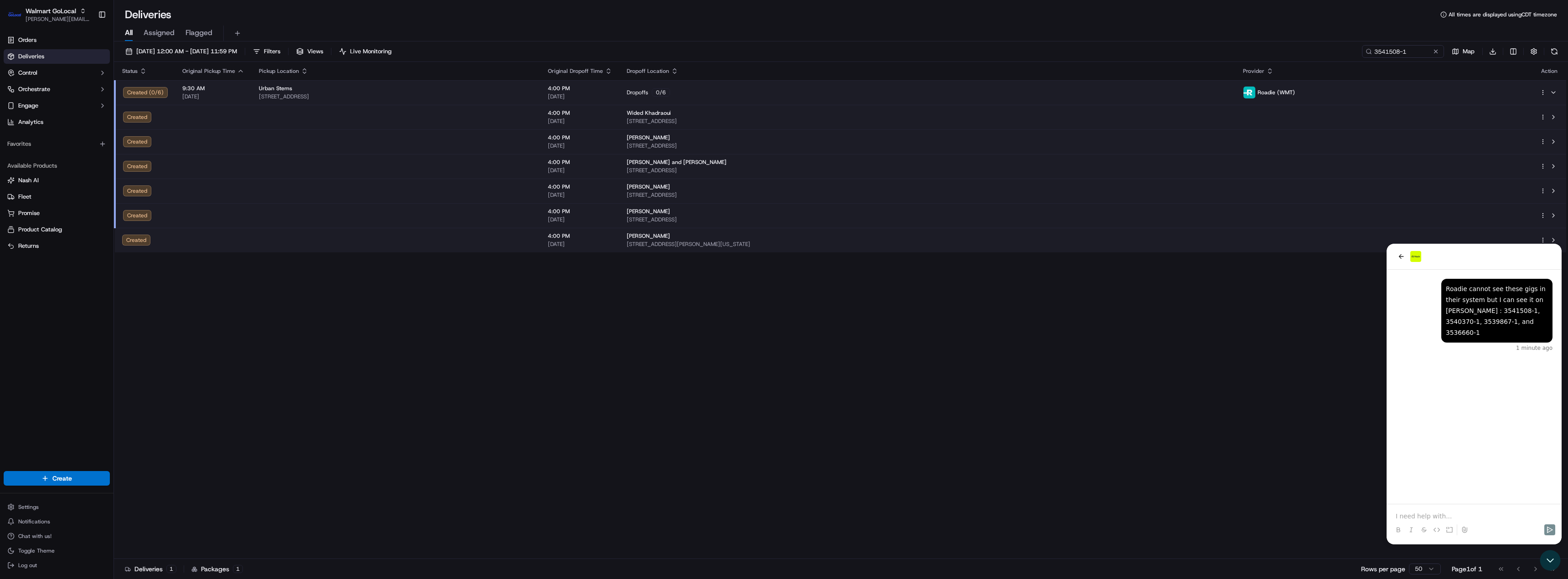
click at [1456, 515] on p at bounding box center [1474, 516] width 157 height 9
click at [1427, 503] on p at bounding box center [1474, 507] width 157 height 9
drag, startPoint x: 1508, startPoint y: 497, endPoint x: 1398, endPoint y: 501, distance: 110.1
click at [1398, 501] on p "Being supported by a Nash associate" at bounding box center [1474, 498] width 157 height 9
click at [1402, 260] on icon "back" at bounding box center [1401, 256] width 7 height 7
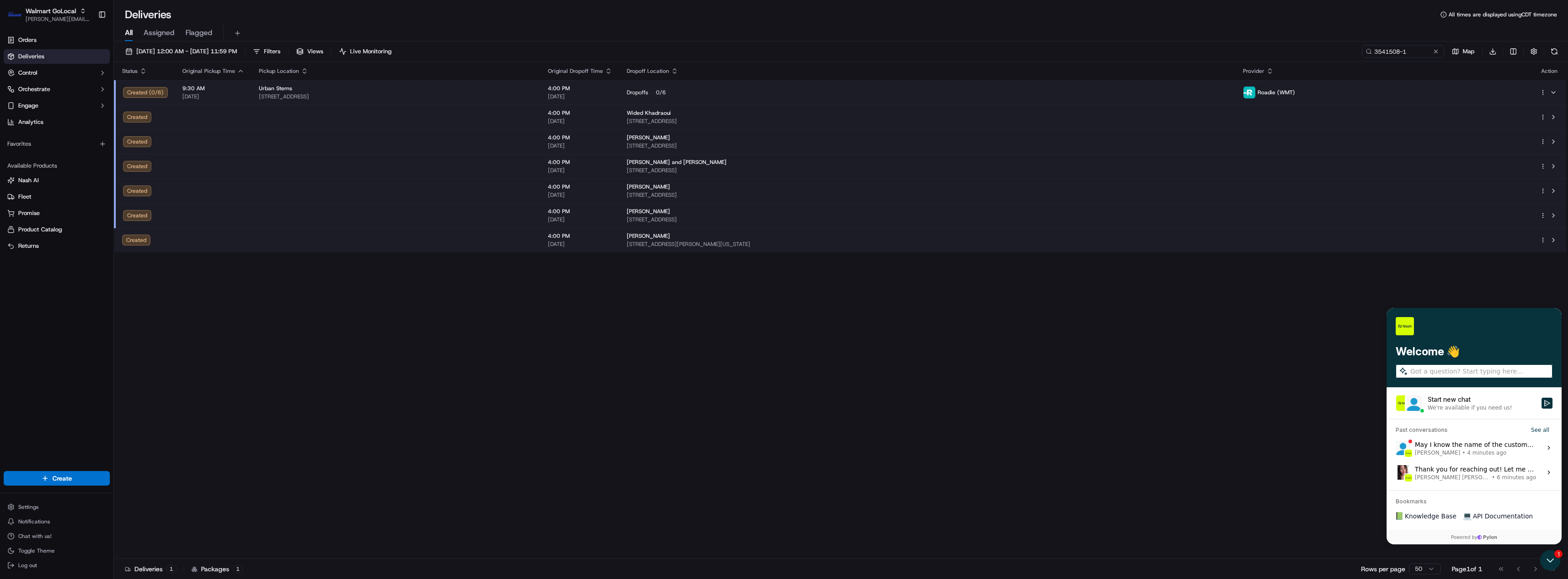
click at [1470, 445] on div "May I know the name of the customer for this Walmart delivery? Jandy Espique • …" at bounding box center [1475, 448] width 121 height 17
click at [1396, 448] on button "View issue" at bounding box center [1396, 448] width 1 height 1
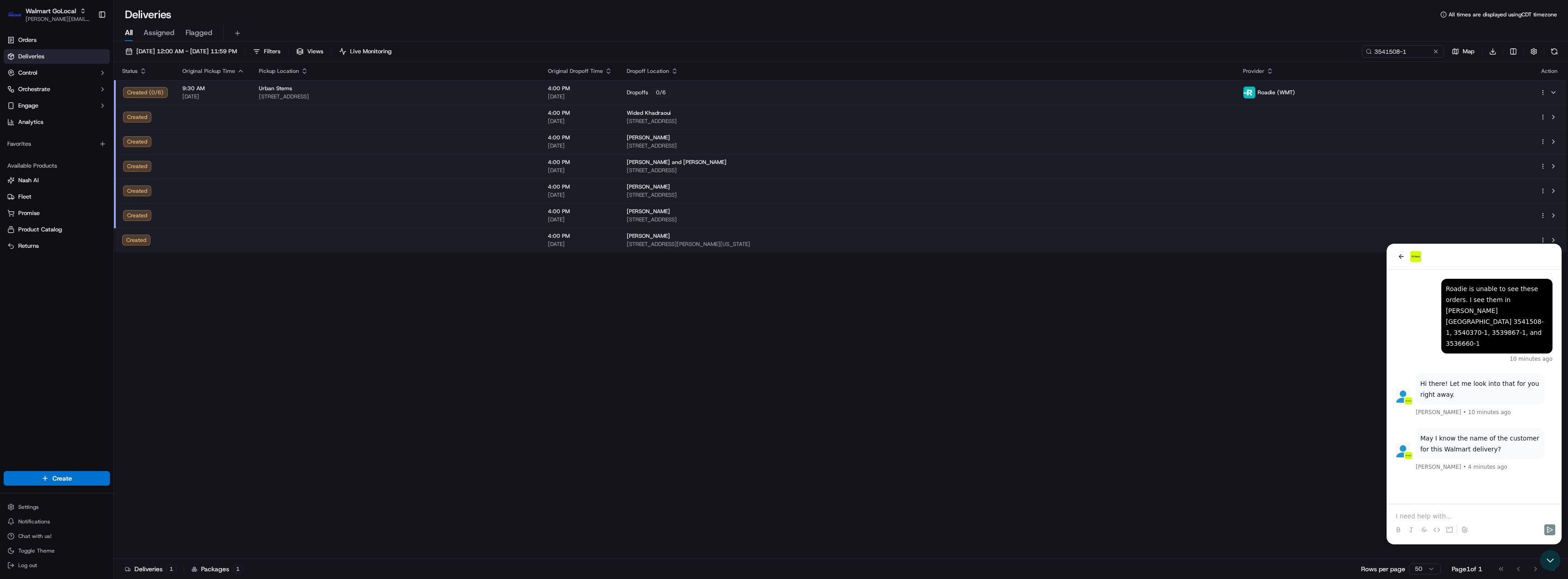
click at [1436, 510] on div at bounding box center [1474, 521] width 168 height 34
click at [1434, 517] on p at bounding box center [1474, 516] width 157 height 9
click at [789, 449] on div "Status Original Pickup Time Pickup Location Original Dropoff Time Dropoff Locat…" at bounding box center [840, 310] width 1453 height 497
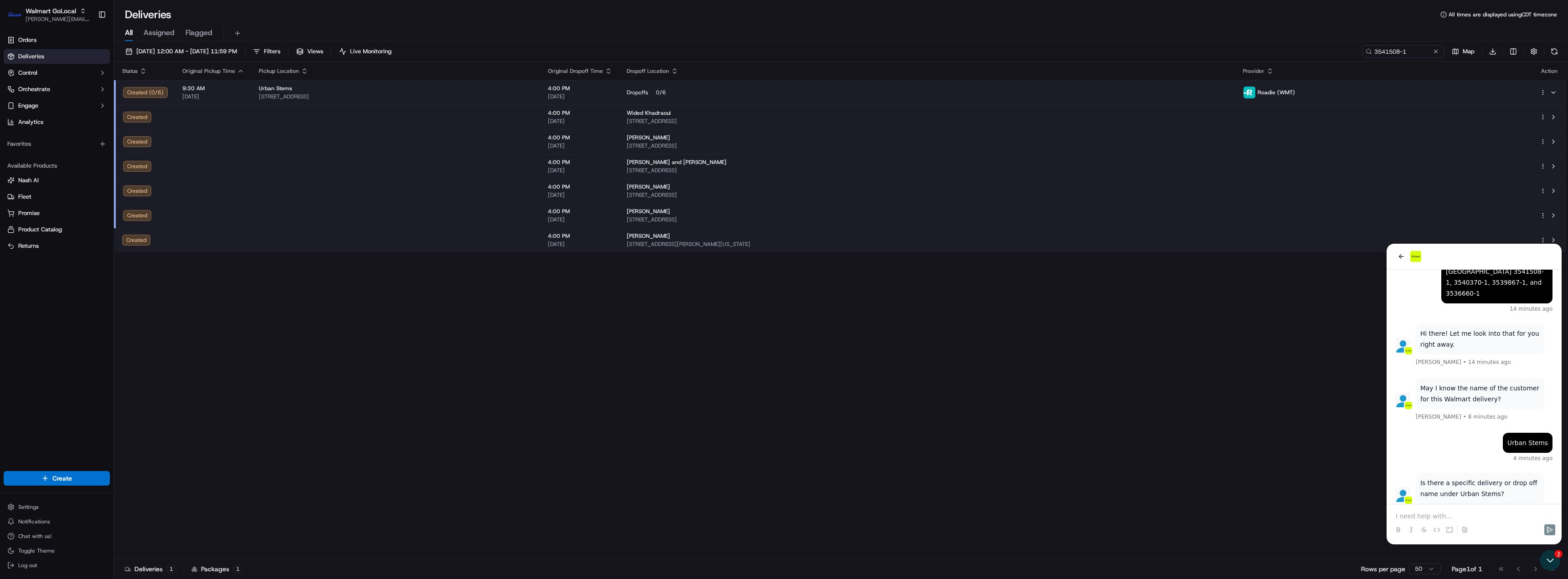
click at [1431, 519] on p at bounding box center [1474, 516] width 157 height 9
click at [901, 113] on div "Wided Khadraoui" at bounding box center [928, 113] width 602 height 7
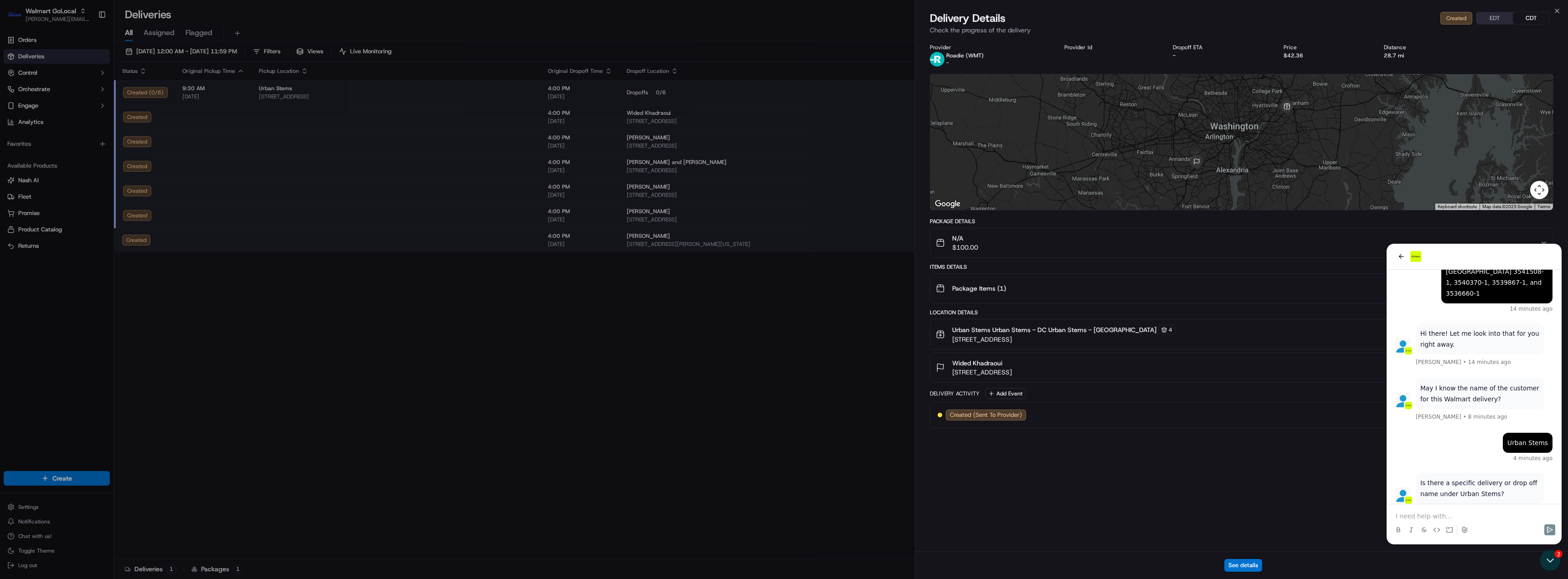
click at [1477, 515] on div "Provider Roadie (WMT) - Provider Id Dropoff ETA - Price $42.36 Distance 28.7 mi…" at bounding box center [1241, 295] width 653 height 513
click at [1462, 519] on div "Provider Roadie (WMT) - Provider Id Dropoff ETA - Price $42.36 Distance 28.7 mi…" at bounding box center [1241, 295] width 653 height 513
click at [1424, 510] on div "Provider Roadie (WMT) - Provider Id Dropoff ETA - Price $42.36 Distance 28.7 mi…" at bounding box center [1241, 295] width 653 height 513
click at [1438, 514] on div "Provider Roadie (WMT) - Provider Id Dropoff ETA - Price $42.36 Distance 28.7 mi…" at bounding box center [1241, 295] width 653 height 513
click at [1310, 520] on div "Provider Roadie (WMT) - Provider Id Dropoff ETA - Price $42.36 Distance 28.7 mi…" at bounding box center [1241, 295] width 653 height 513
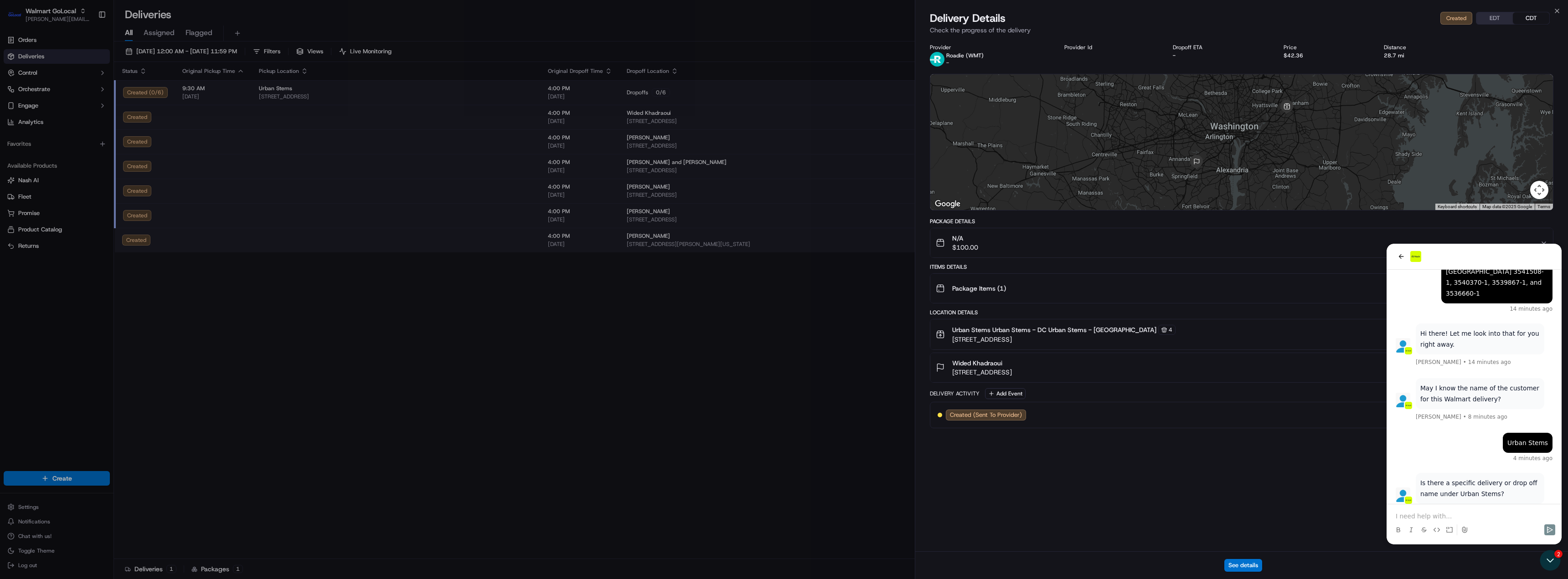
click at [1402, 254] on button "N/A $100.00" at bounding box center [1241, 242] width 623 height 29
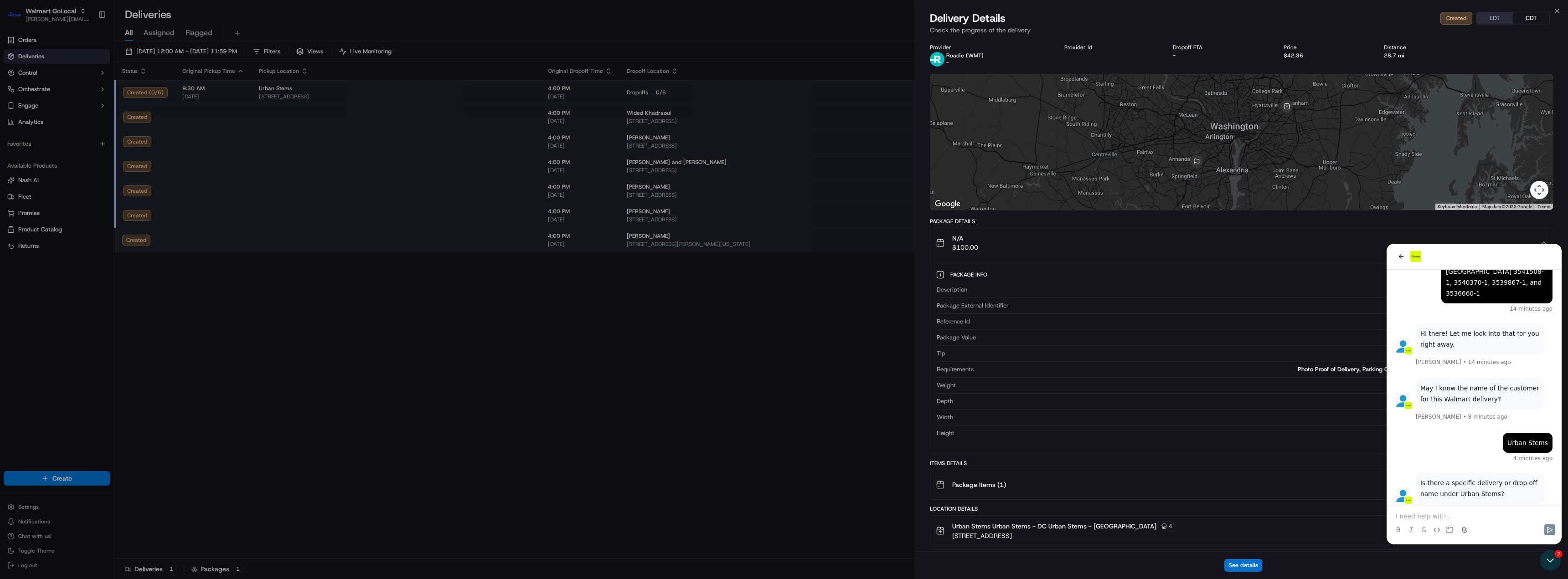
click at [1398, 257] on div "Package Info Description N/A Package External Identifier 3540811-1_58607454-301…" at bounding box center [1241, 352] width 623 height 189
click at [1402, 256] on button "N/A $100.00" at bounding box center [1241, 242] width 623 height 29
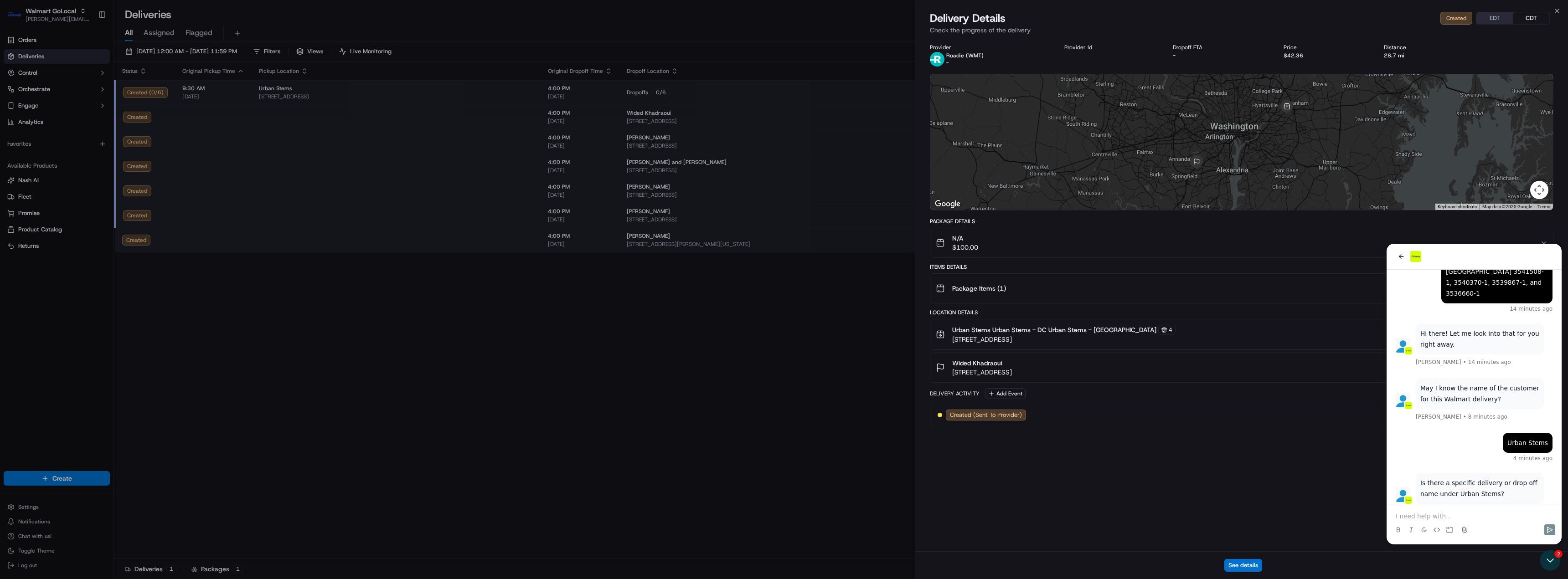
click at [1402, 256] on button "N/A $100.00" at bounding box center [1241, 242] width 623 height 29
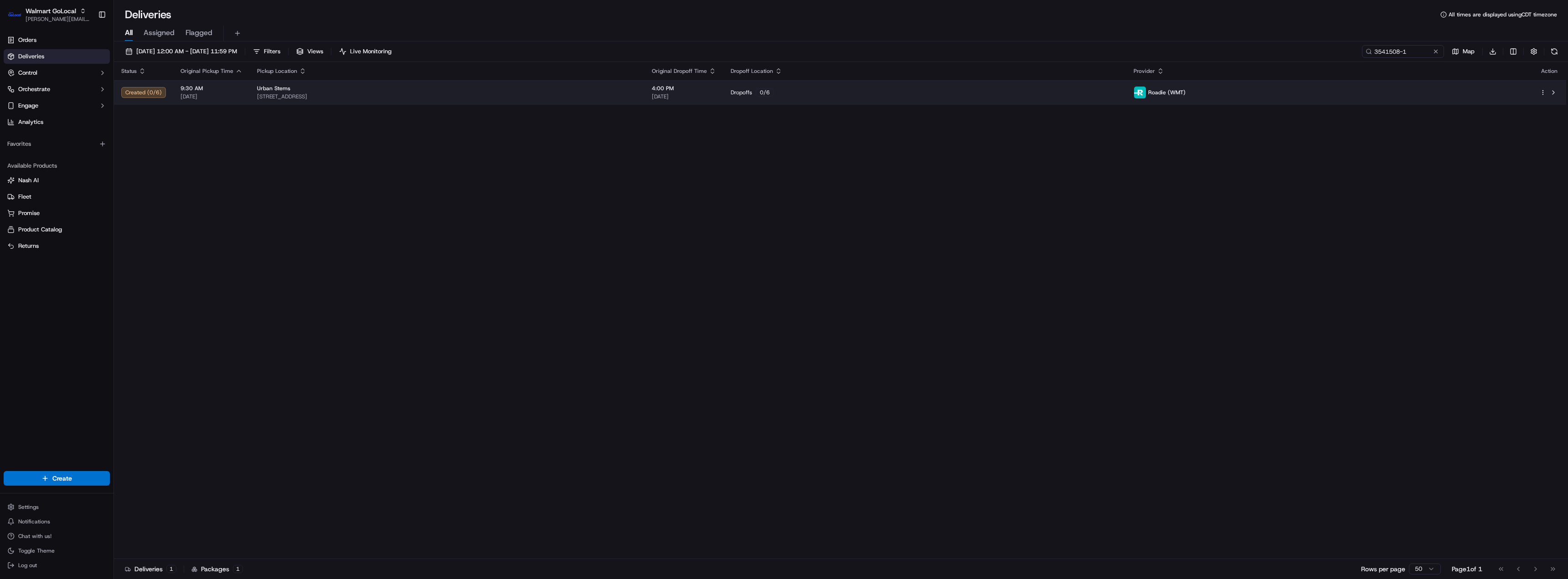
click at [519, 96] on span "[STREET_ADDRESS]" at bounding box center [447, 96] width 380 height 7
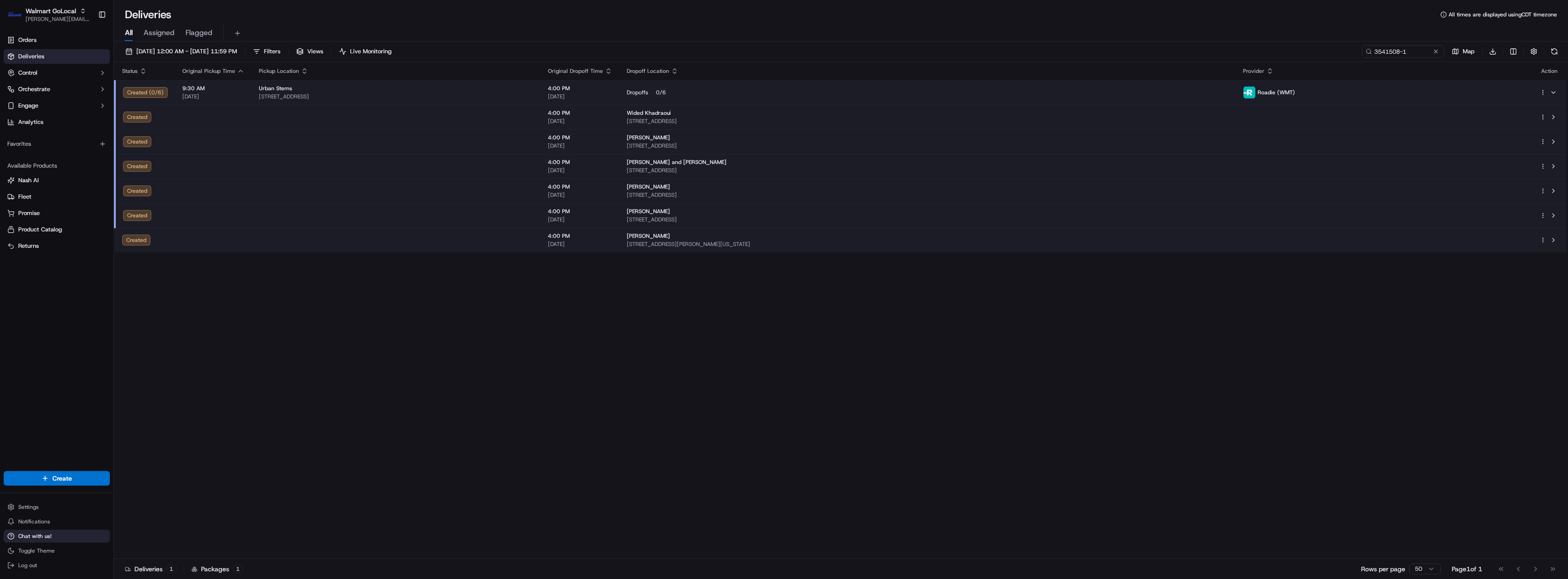
click at [22, 536] on span "Chat with us!" at bounding box center [34, 536] width 33 height 7
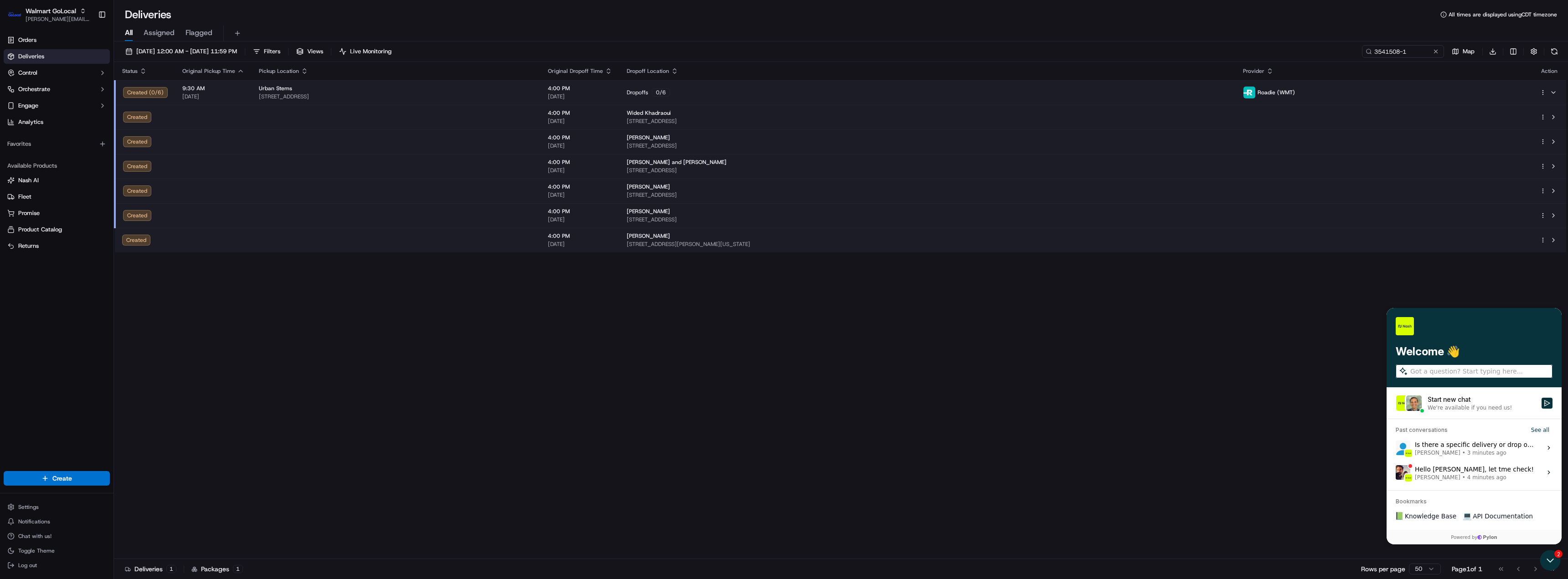
click at [1431, 451] on span "[PERSON_NAME]" at bounding box center [1438, 452] width 45 height 7
click at [1396, 448] on button "View issue" at bounding box center [1396, 448] width 1 height 1
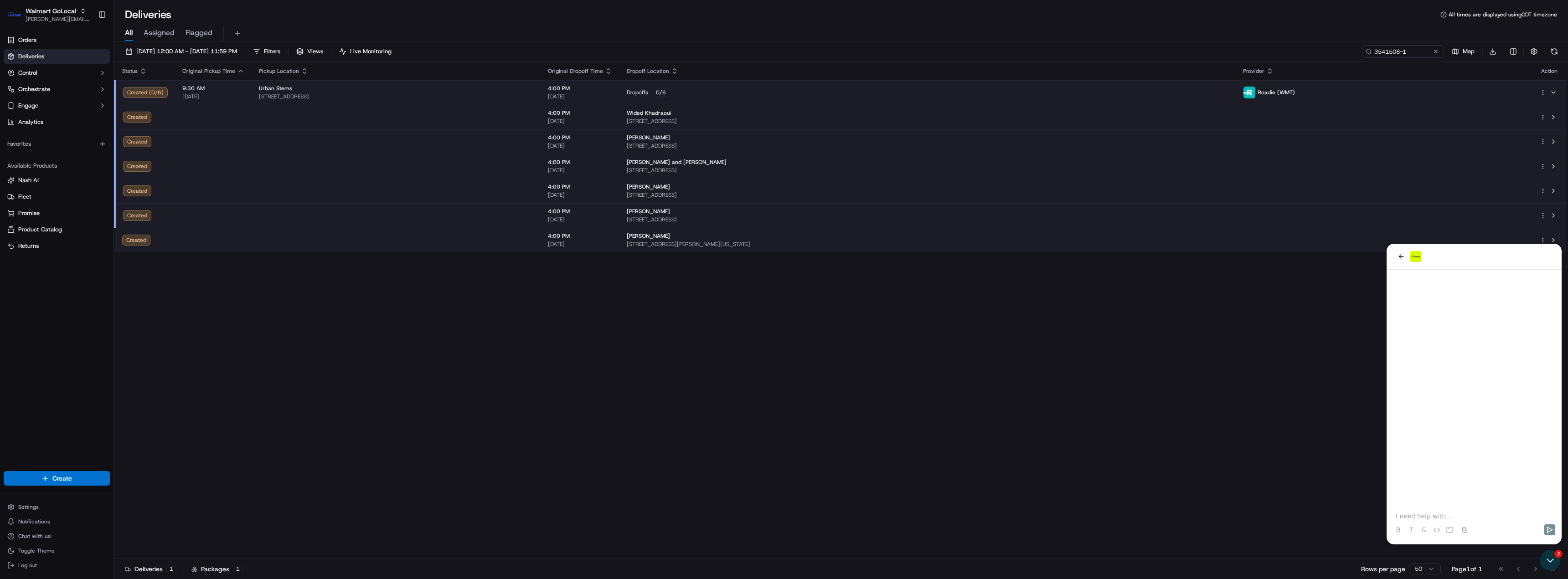
scroll to position [50, 0]
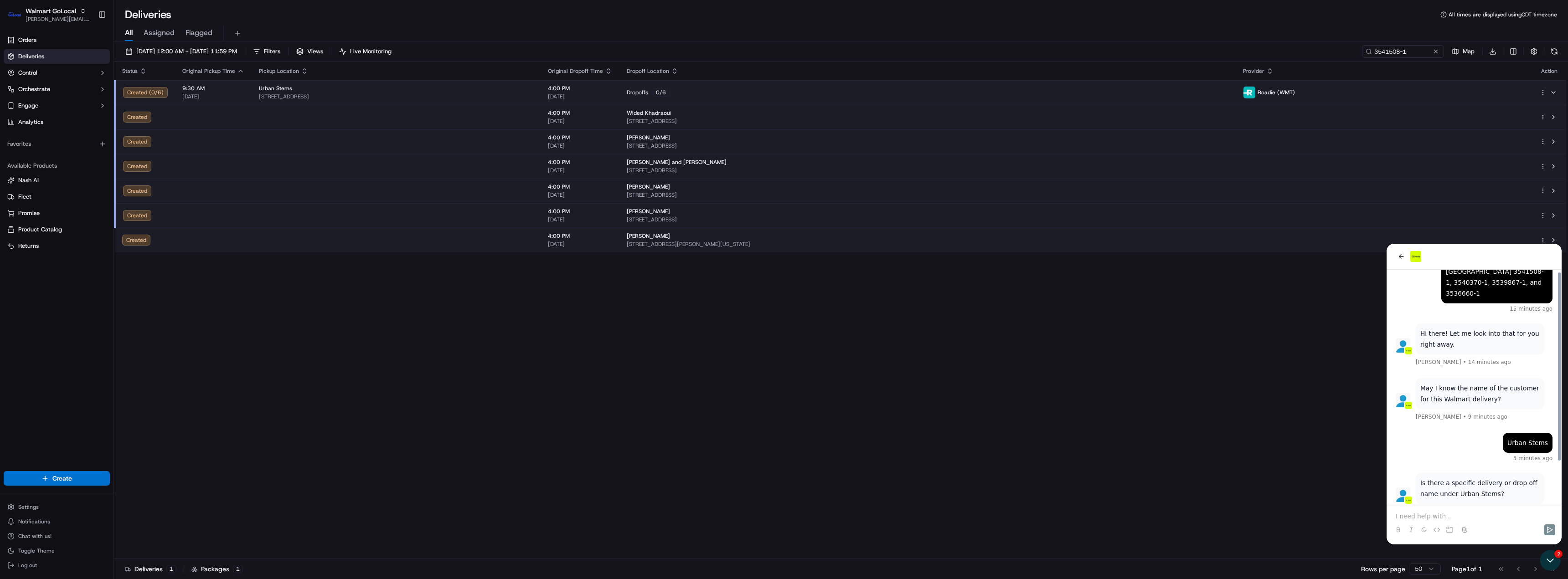
click at [1435, 513] on p at bounding box center [1474, 516] width 157 height 9
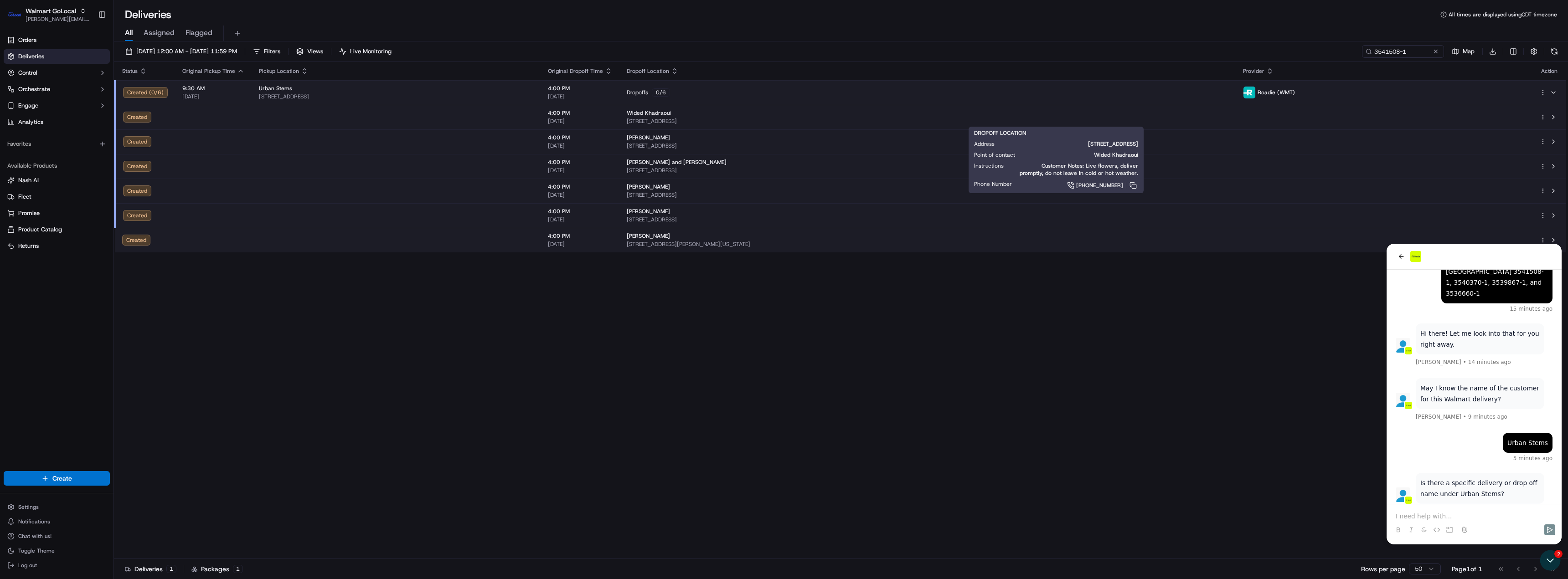
click at [862, 118] on span "[STREET_ADDRESS]" at bounding box center [928, 120] width 602 height 7
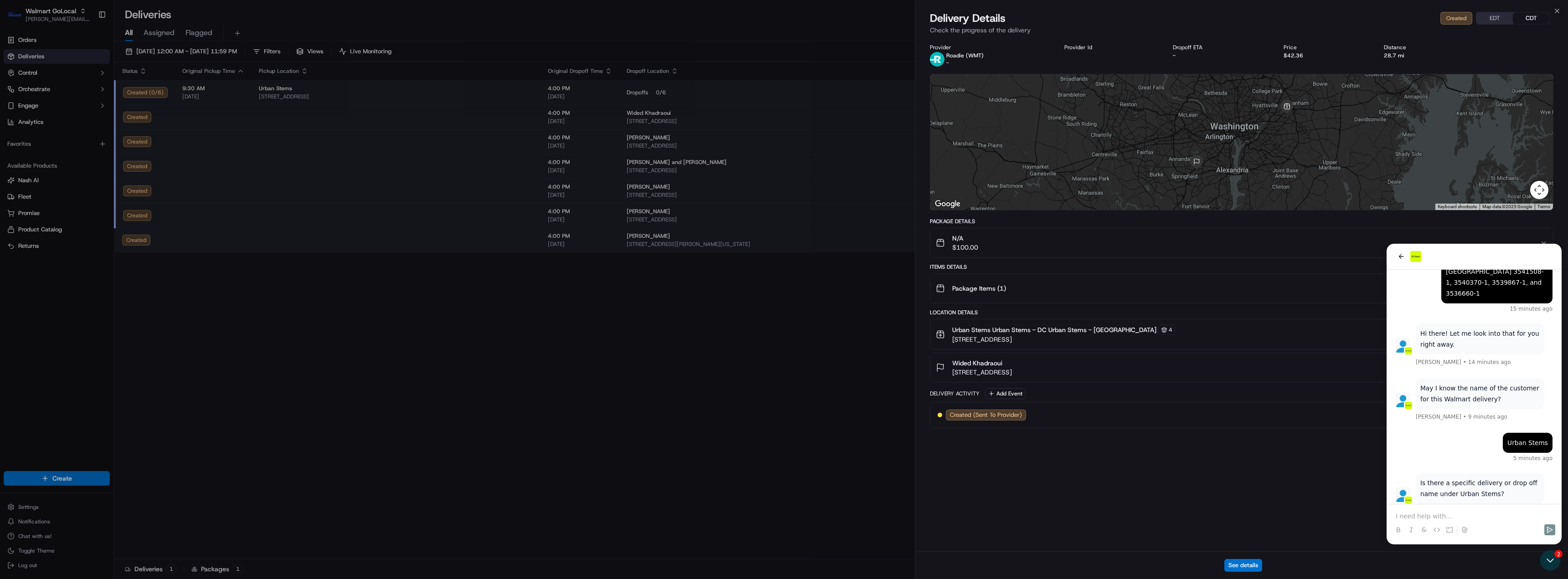
click at [1419, 513] on div "Provider Roadie (WMT) - Provider Id Dropoff ETA - Price $42.36 Distance 28.7 mi…" at bounding box center [1241, 295] width 653 height 513
click at [1418, 514] on div "Provider Roadie (WMT) - Provider Id Dropoff ETA - Price $42.36 Distance 28.7 mi…" at bounding box center [1241, 295] width 653 height 513
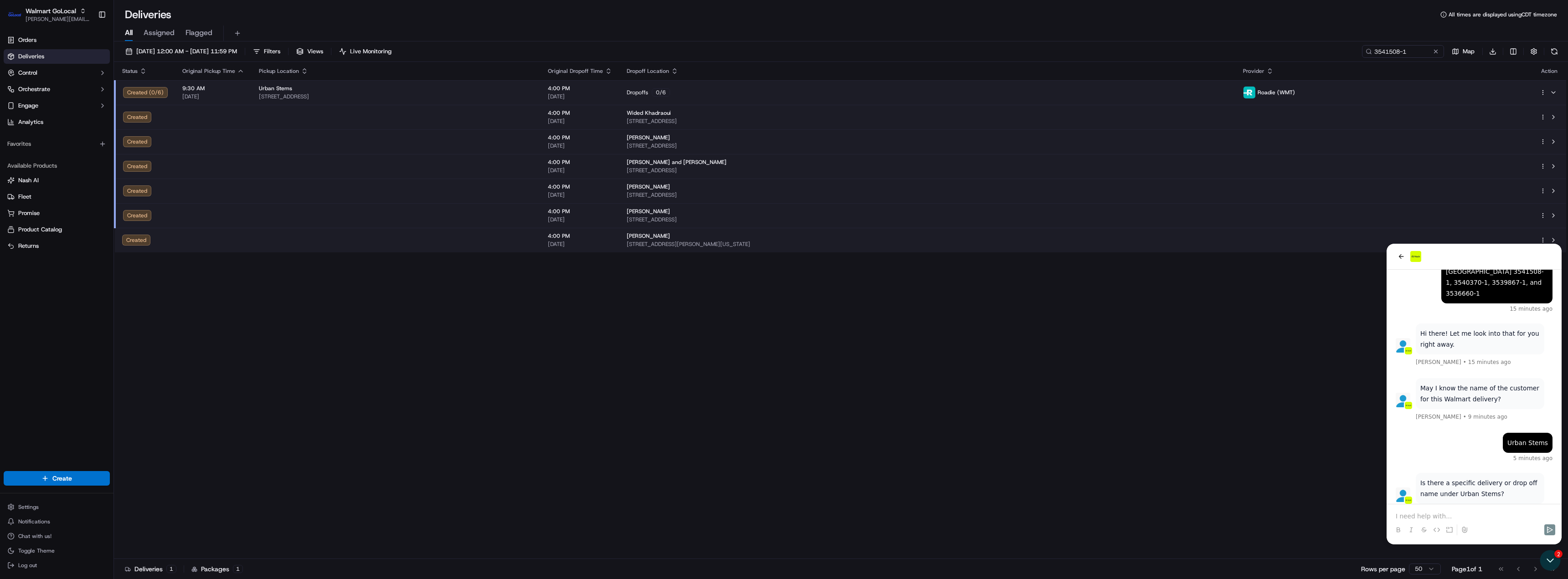
click at [1471, 519] on p at bounding box center [1474, 516] width 157 height 9
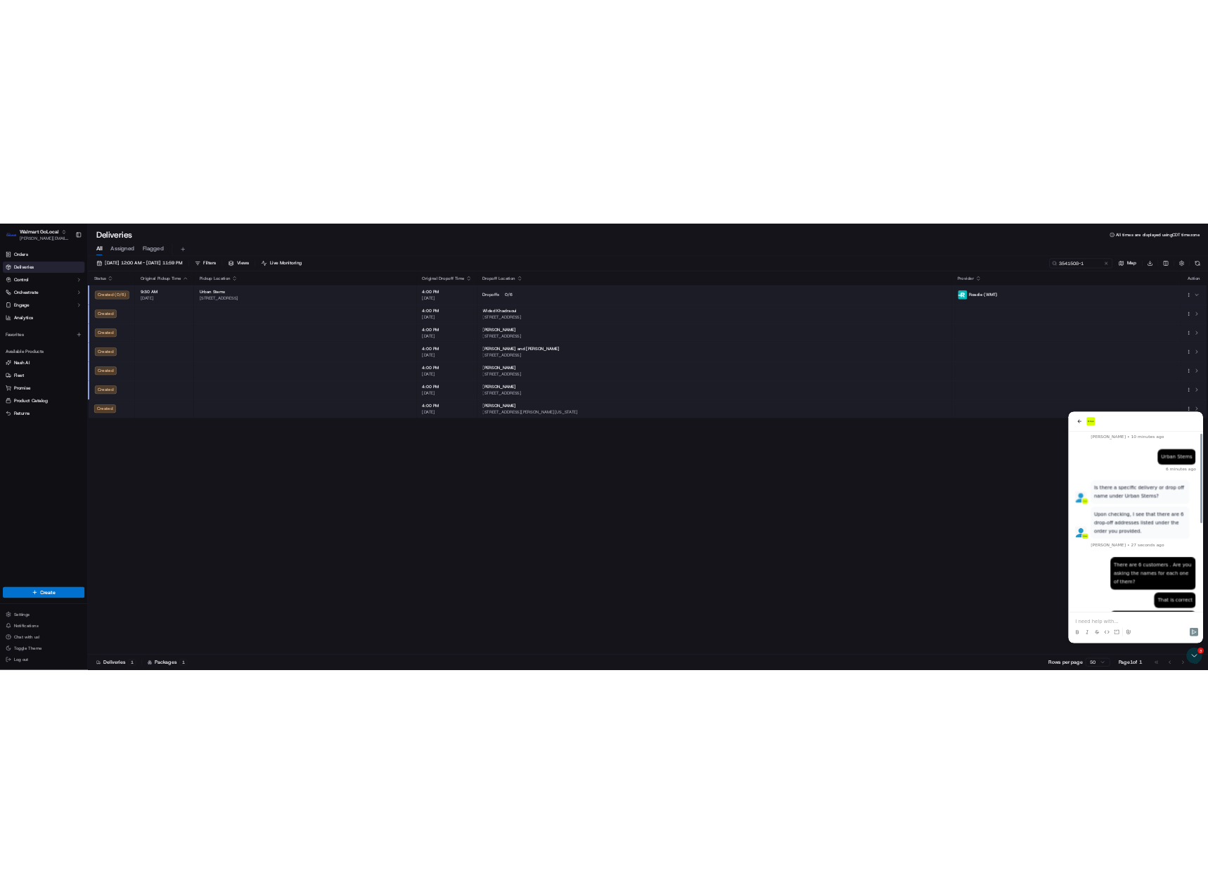
scroll to position [350, 0]
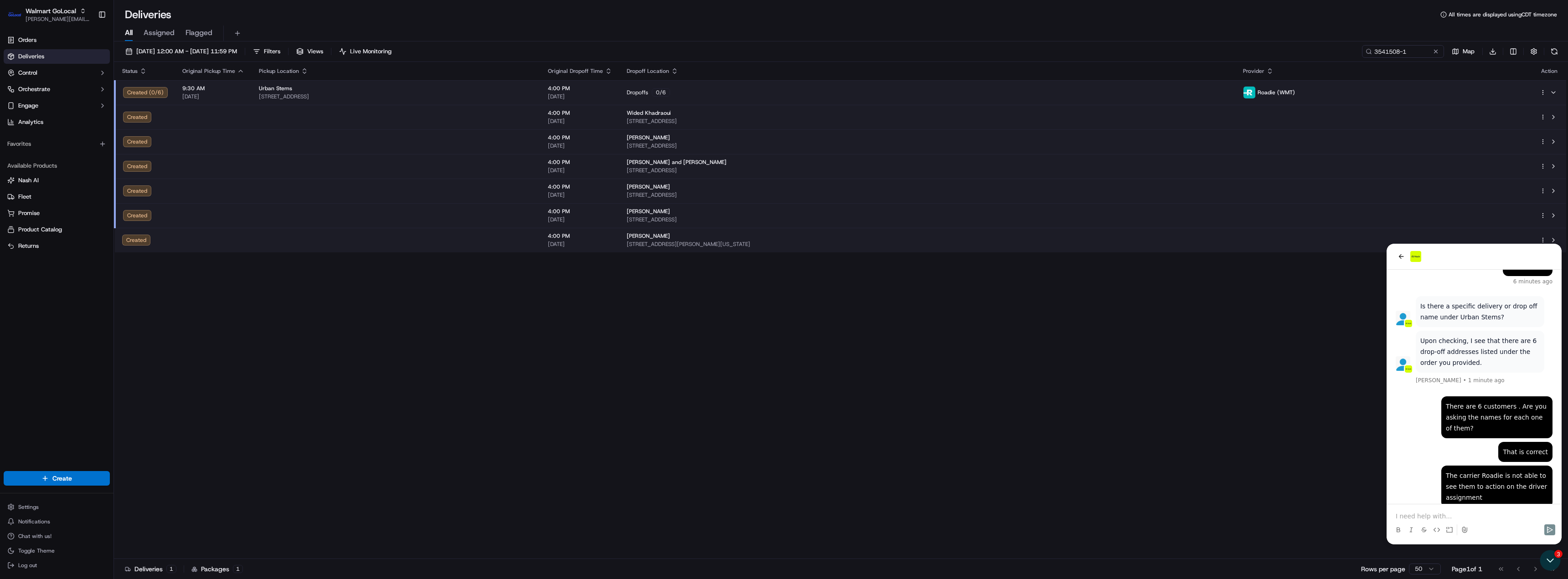
click at [524, 360] on div "Status Original Pickup Time Pickup Location Original Dropoff Time Dropoff Locat…" at bounding box center [840, 310] width 1453 height 497
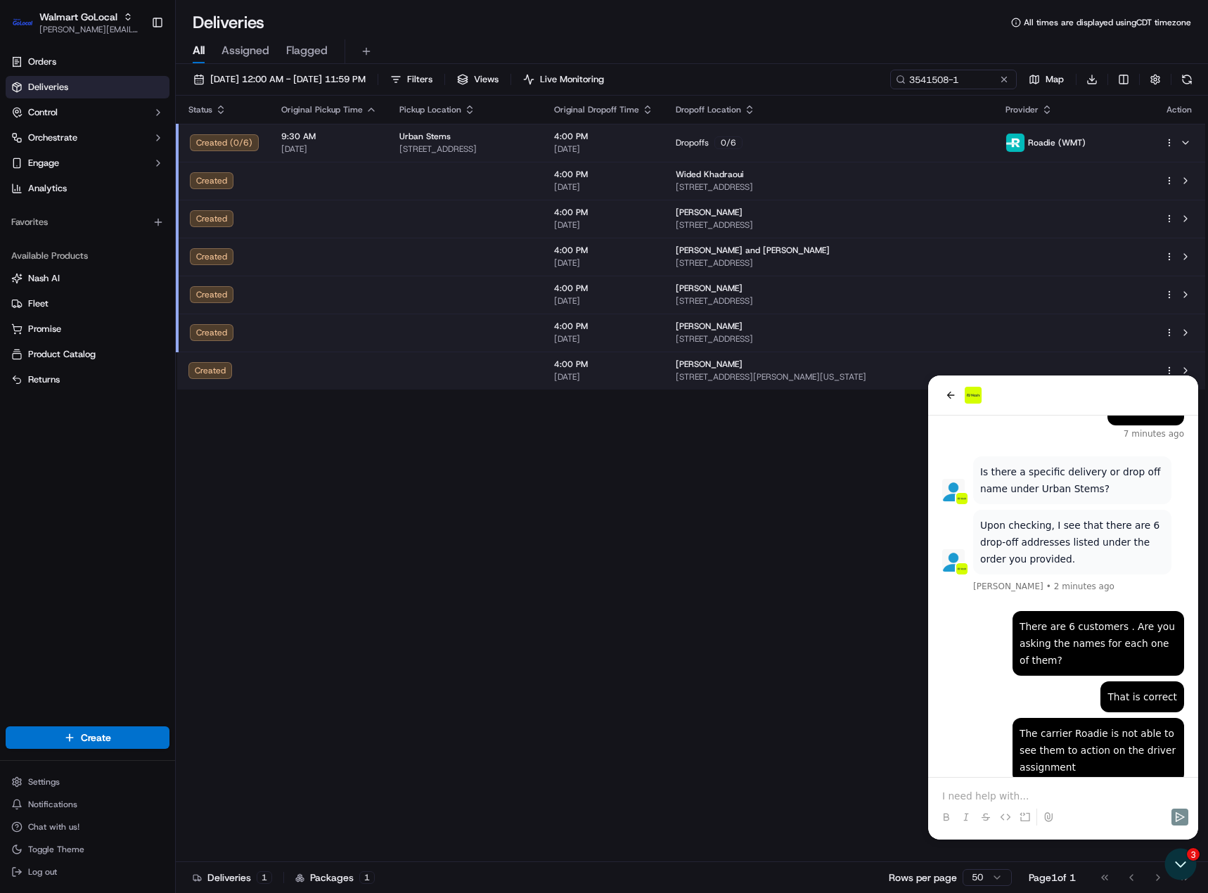
click at [985, 783] on div at bounding box center [1063, 804] width 259 height 53
click at [985, 789] on p at bounding box center [1063, 796] width 242 height 14
click at [1170, 857] on icon "Open customer support" at bounding box center [1180, 864] width 35 height 35
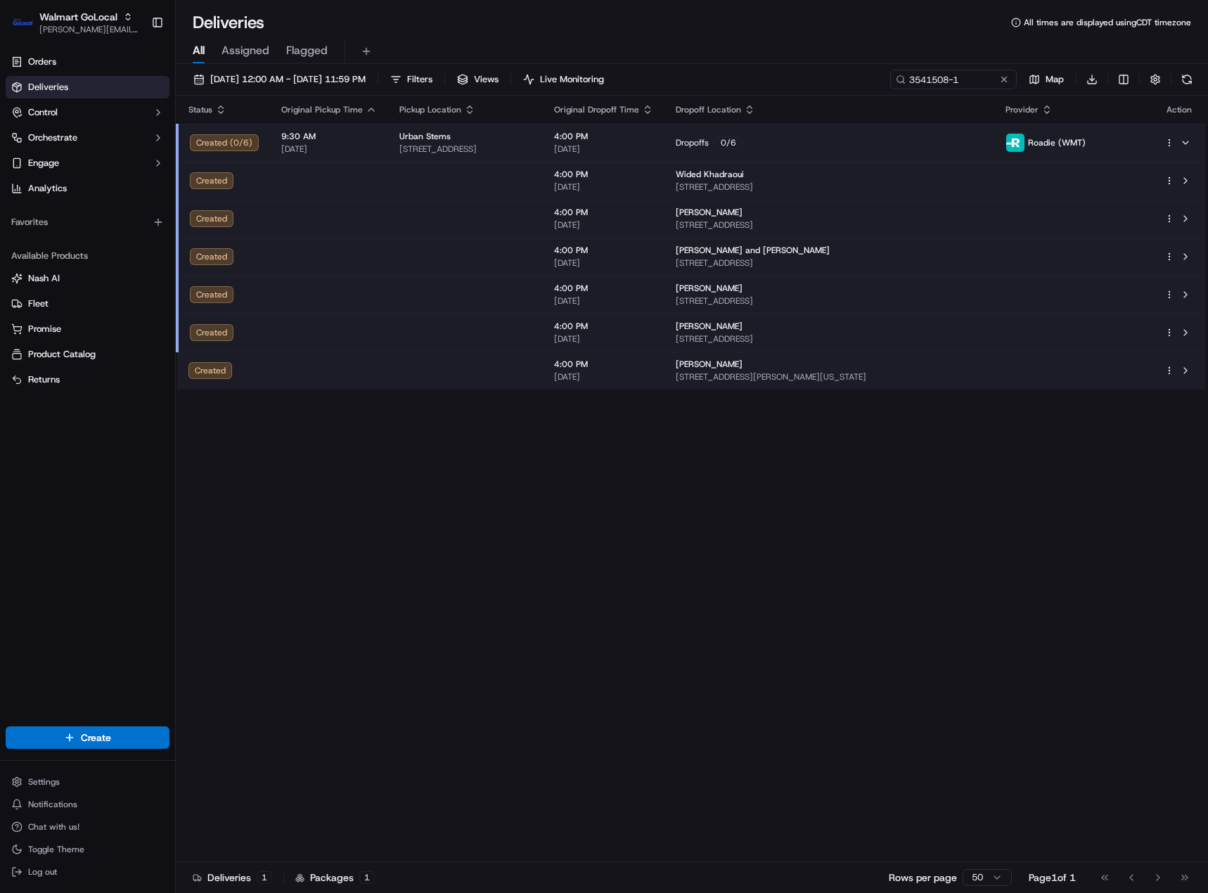
click at [1170, 857] on div "Status Original Pickup Time Pickup Location Original Dropoff Time Dropoff Locat…" at bounding box center [691, 479] width 1030 height 767
click at [49, 832] on span "Chat with us!" at bounding box center [53, 826] width 51 height 11
click at [51, 829] on span "Chat with us!" at bounding box center [53, 826] width 51 height 11
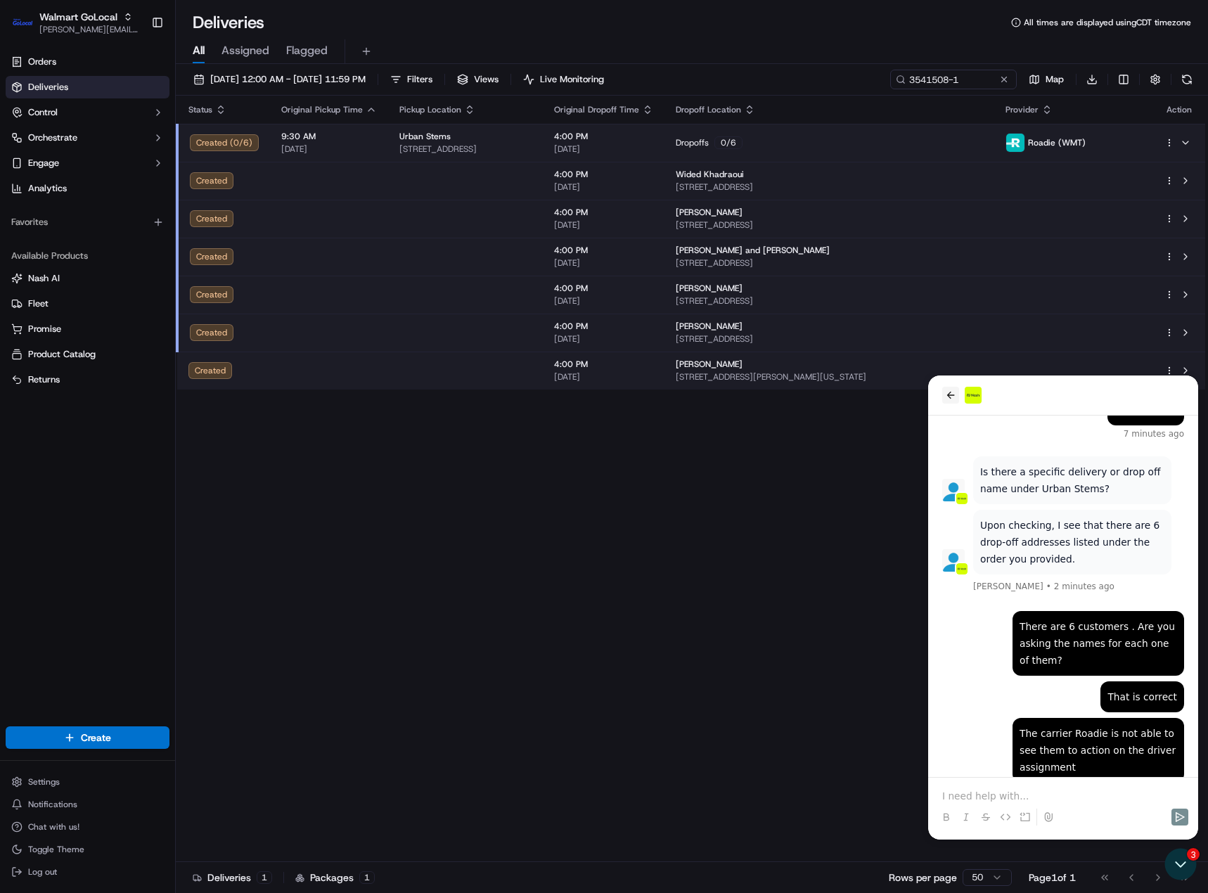
click at [949, 396] on icon "back" at bounding box center [950, 395] width 11 height 11
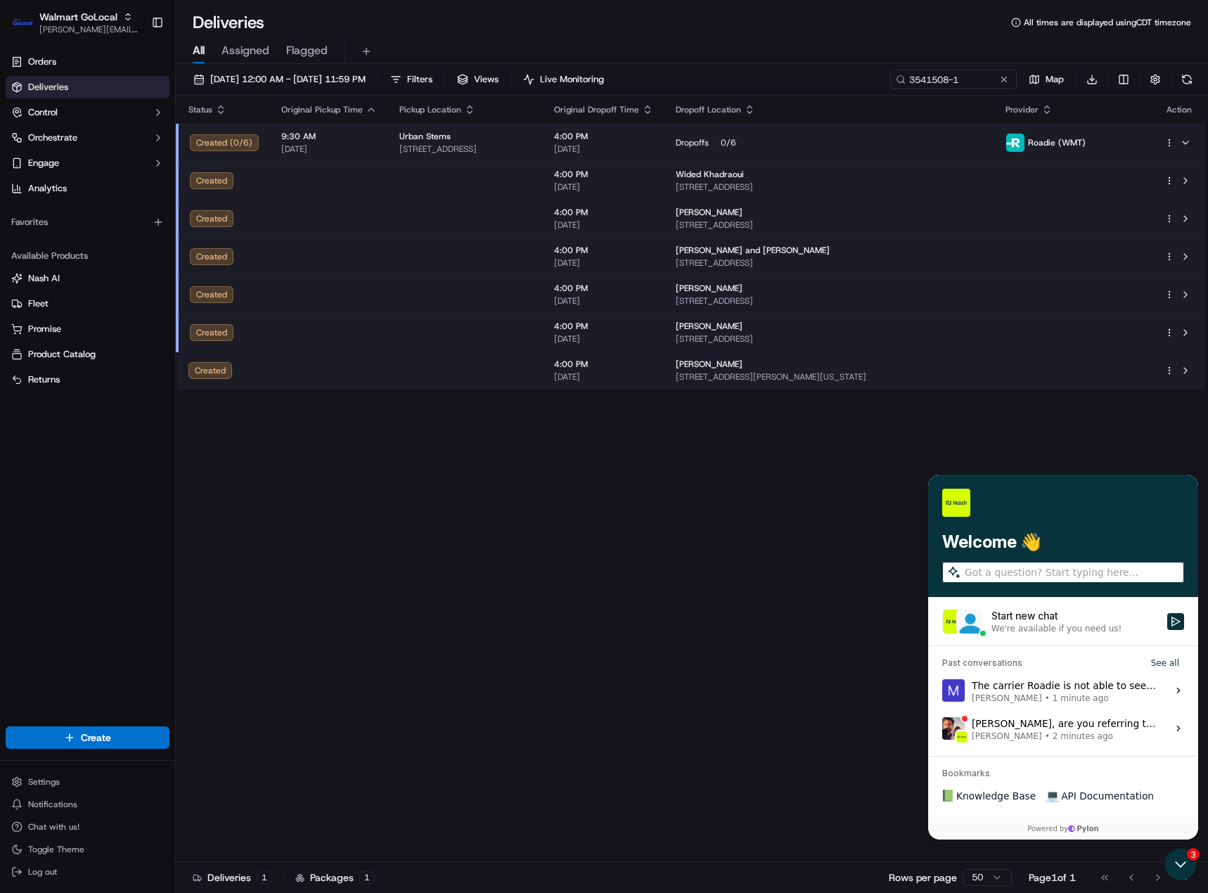
click at [1010, 736] on span "[PERSON_NAME]" at bounding box center [1007, 736] width 70 height 11
click at [942, 729] on button "View issue" at bounding box center [942, 729] width 1 height 1
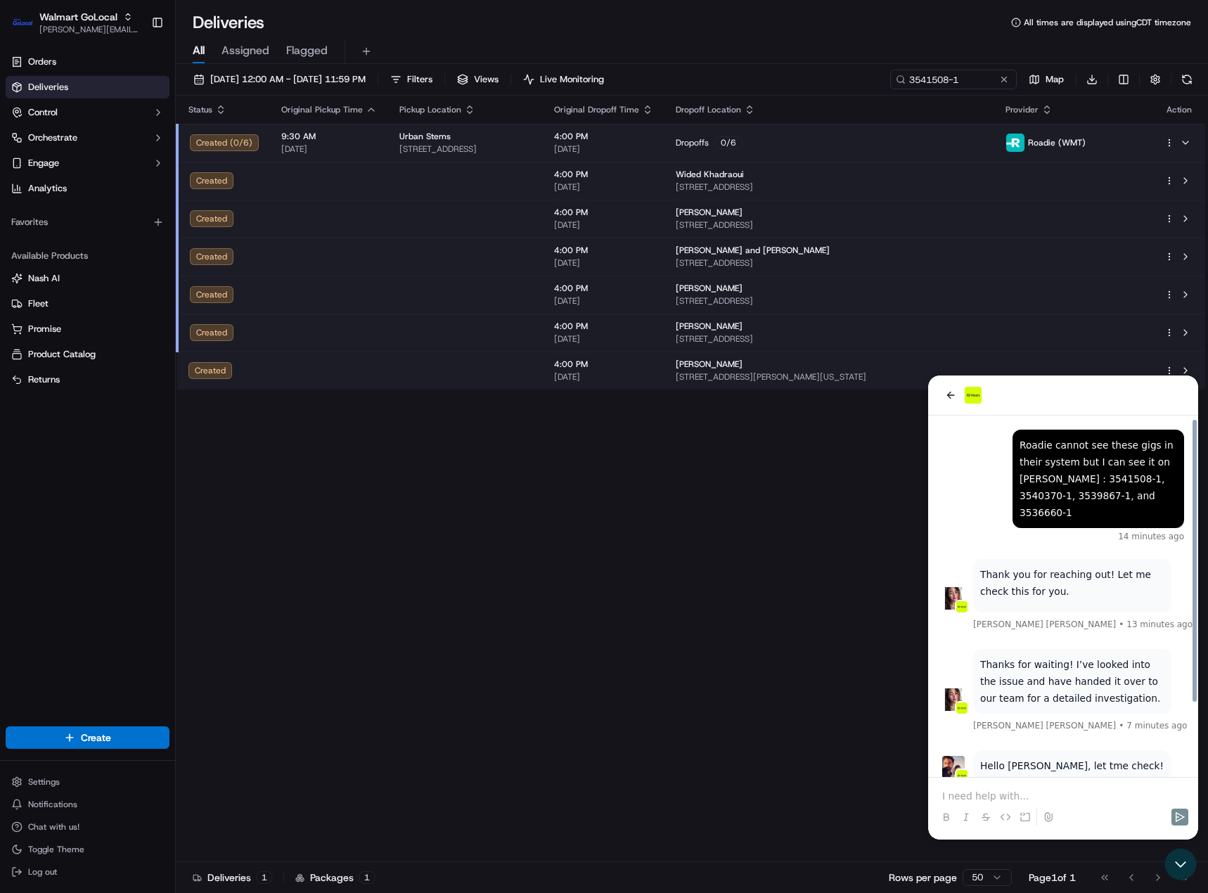
scroll to position [91, 0]
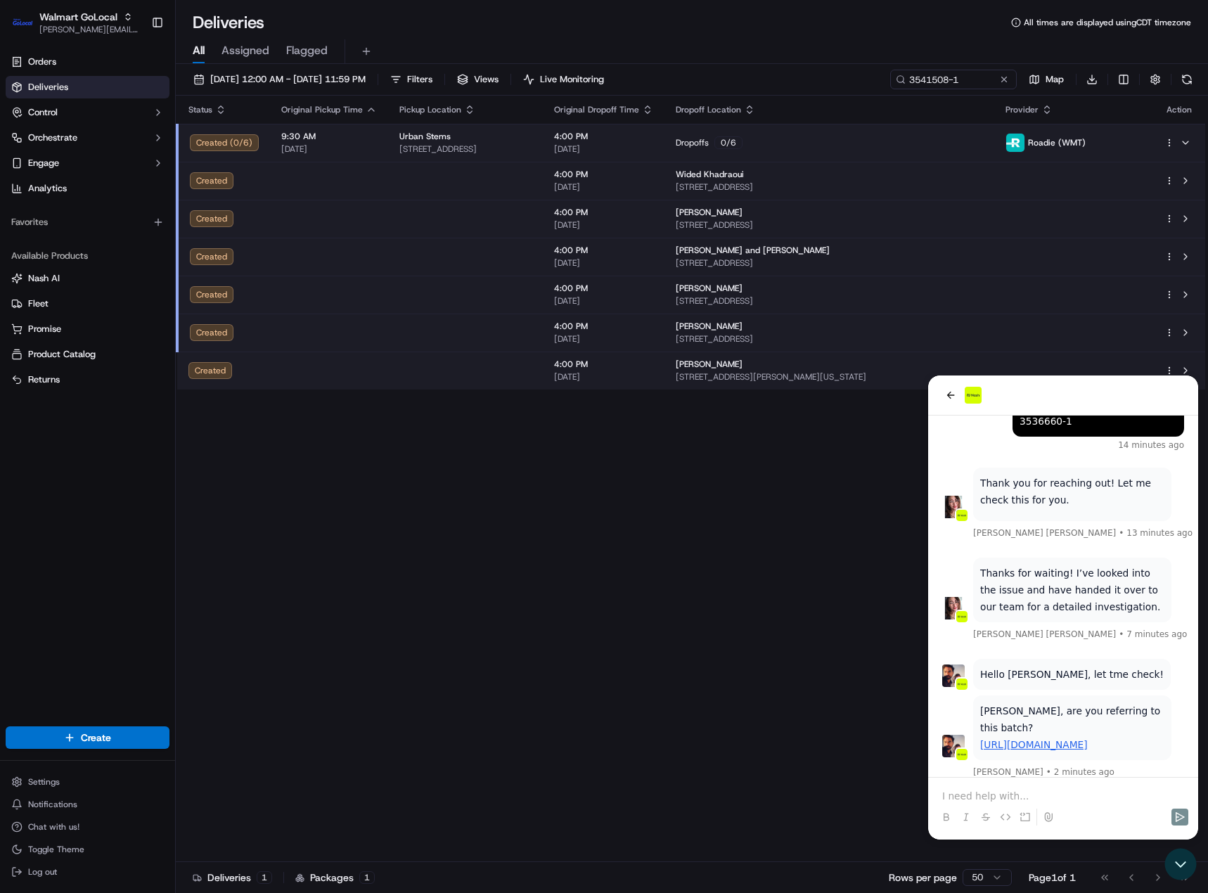
click at [1003, 799] on p at bounding box center [1063, 796] width 242 height 14
click at [1037, 739] on link "[URL][DOMAIN_NAME]" at bounding box center [1034, 744] width 108 height 11
click at [1044, 796] on p at bounding box center [1063, 796] width 242 height 14
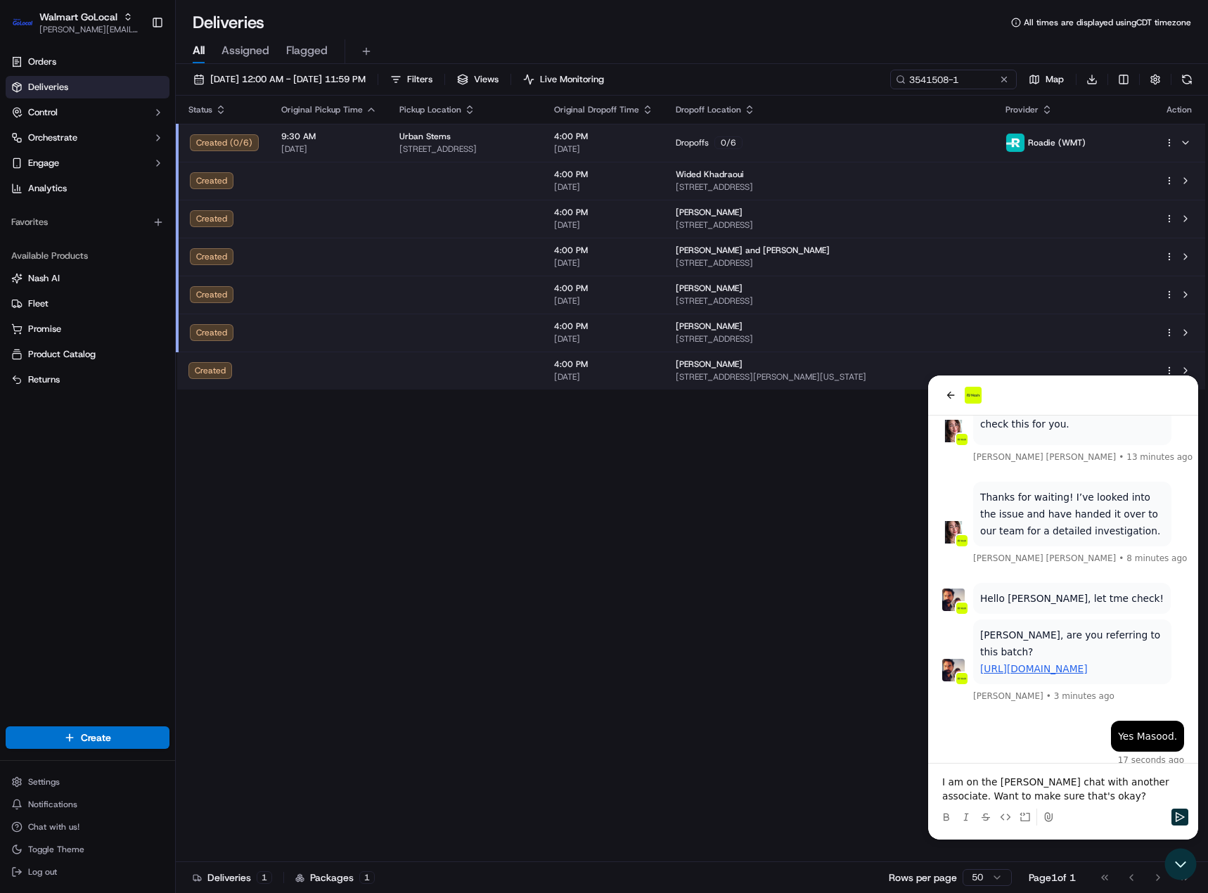
scroll to position [224, 0]
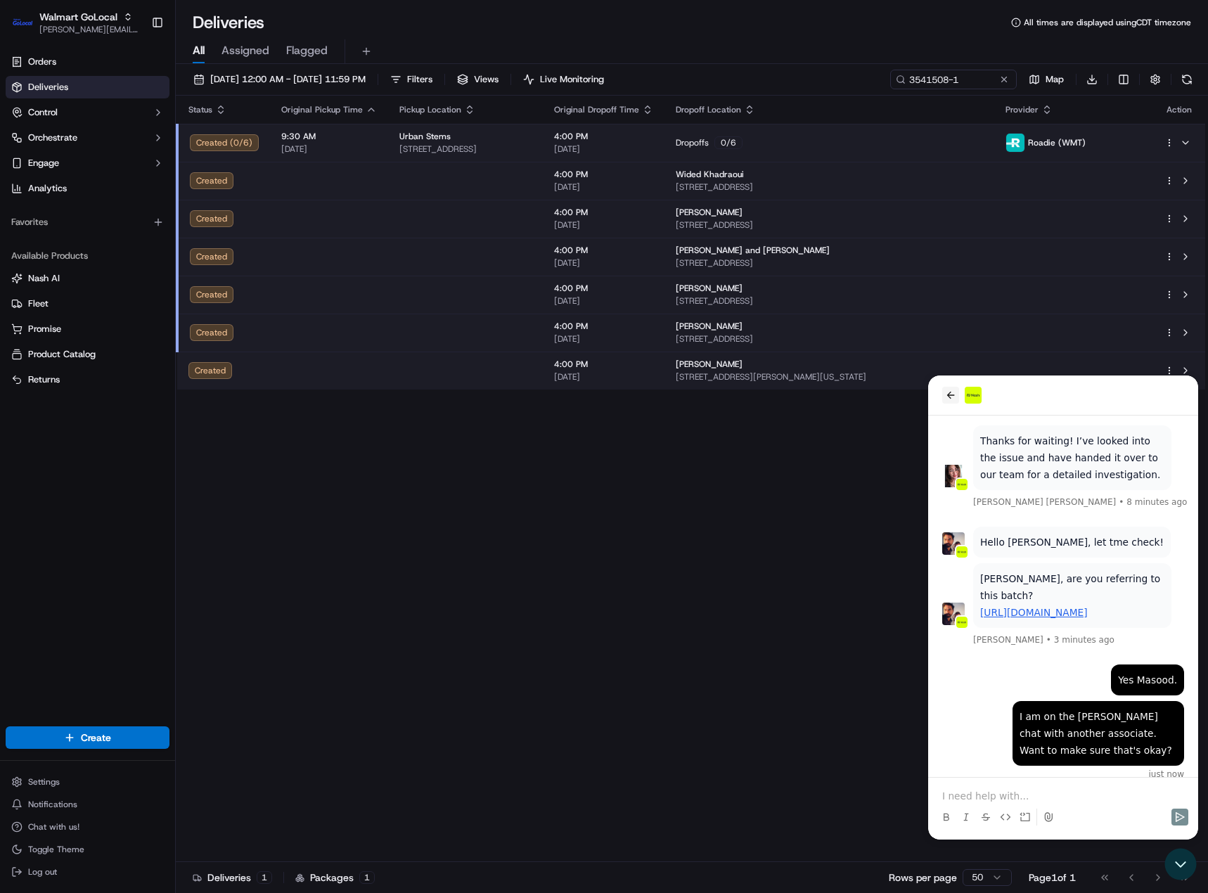
click at [950, 402] on button "back" at bounding box center [950, 395] width 17 height 17
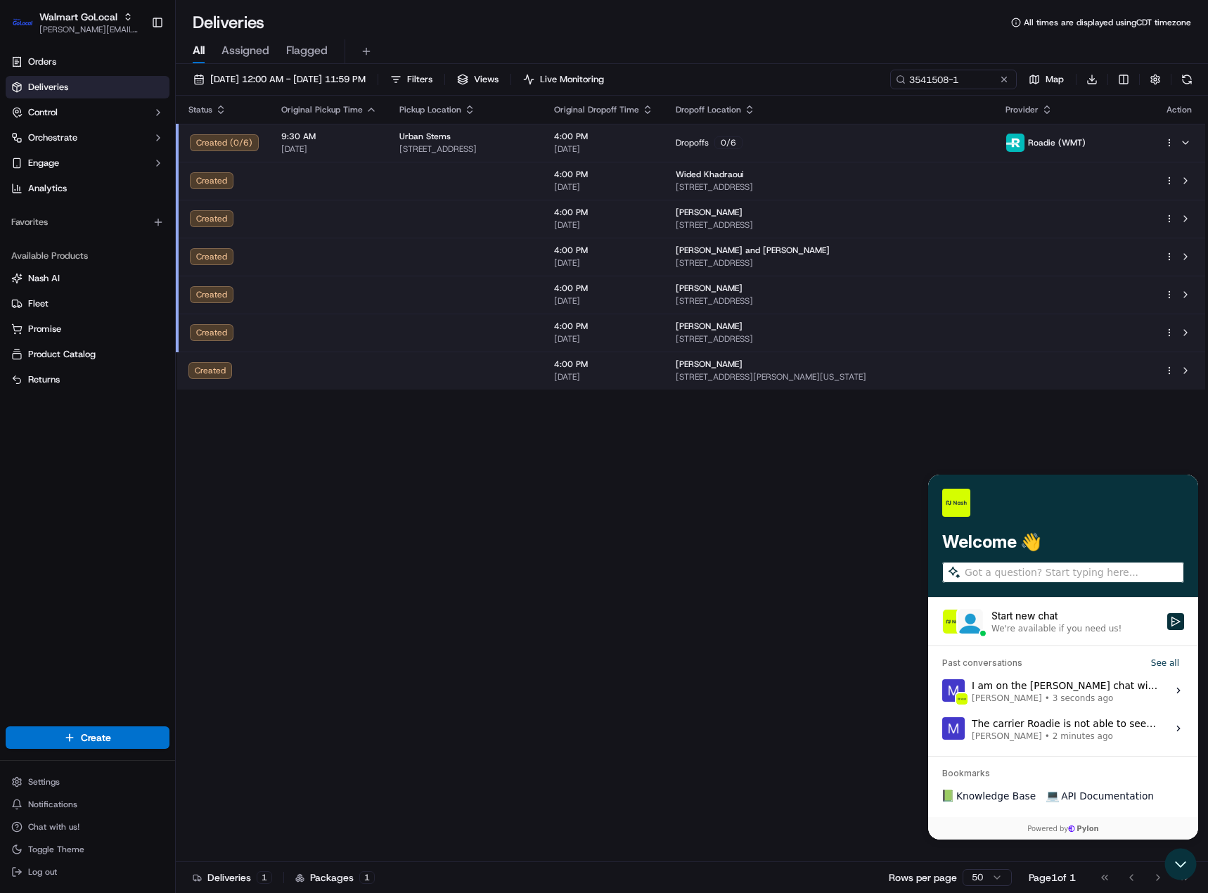
click at [1013, 750] on div "Past conversations See all I am on the [PERSON_NAME] chat with another associat…" at bounding box center [1063, 701] width 270 height 110
click at [1013, 720] on div "The carrier Roadie is not able to see them to action on the driver assignment […" at bounding box center [1065, 728] width 187 height 27
click at [942, 729] on button "View issue" at bounding box center [942, 729] width 1 height 1
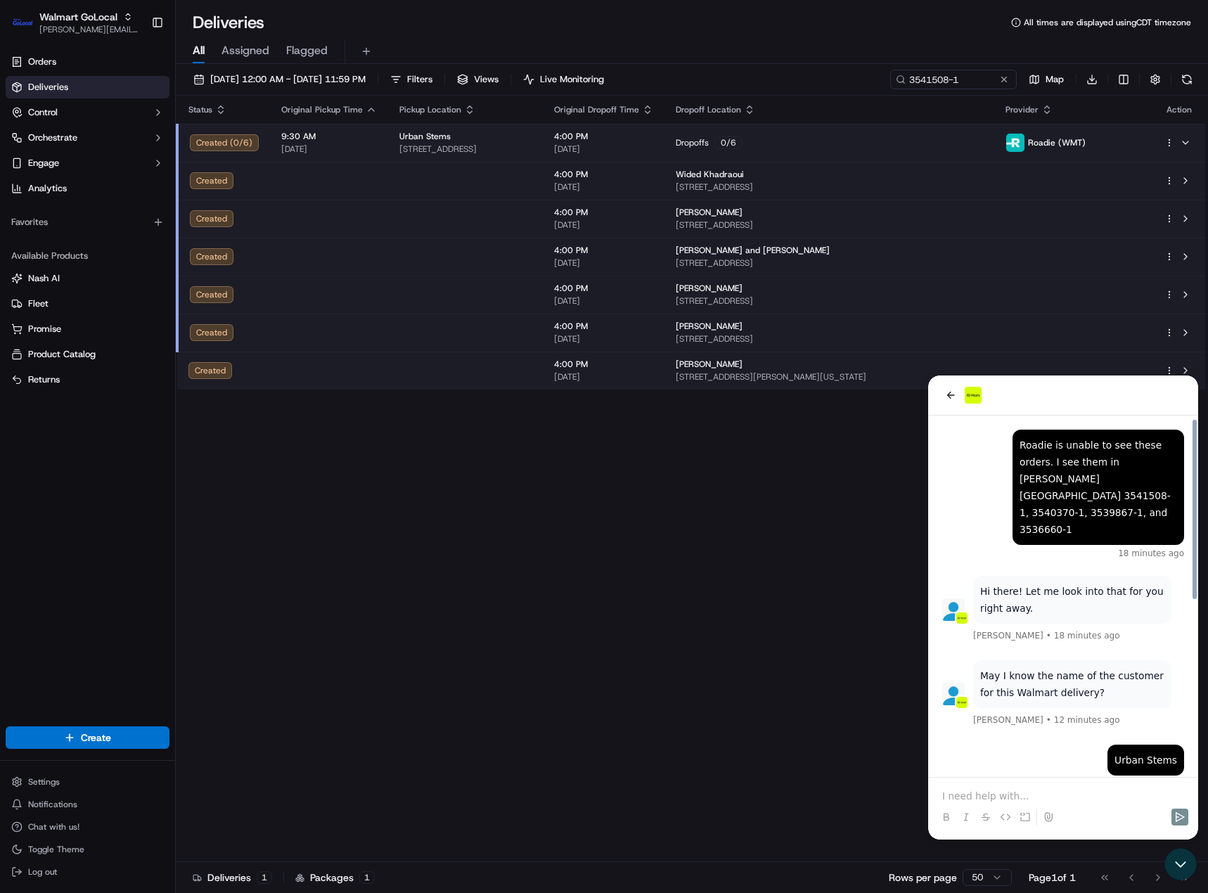
scroll to position [350, 0]
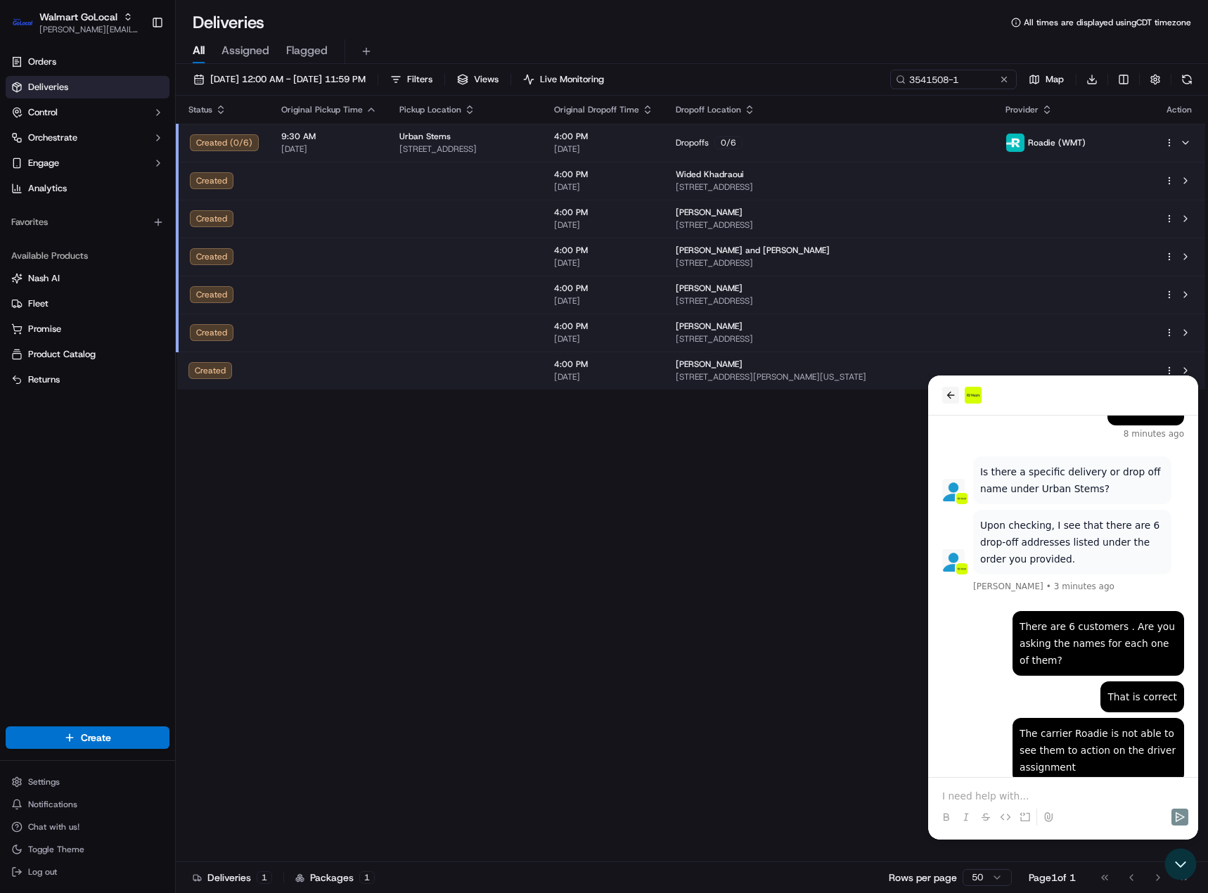
click at [948, 396] on icon "back" at bounding box center [951, 395] width 8 height 7
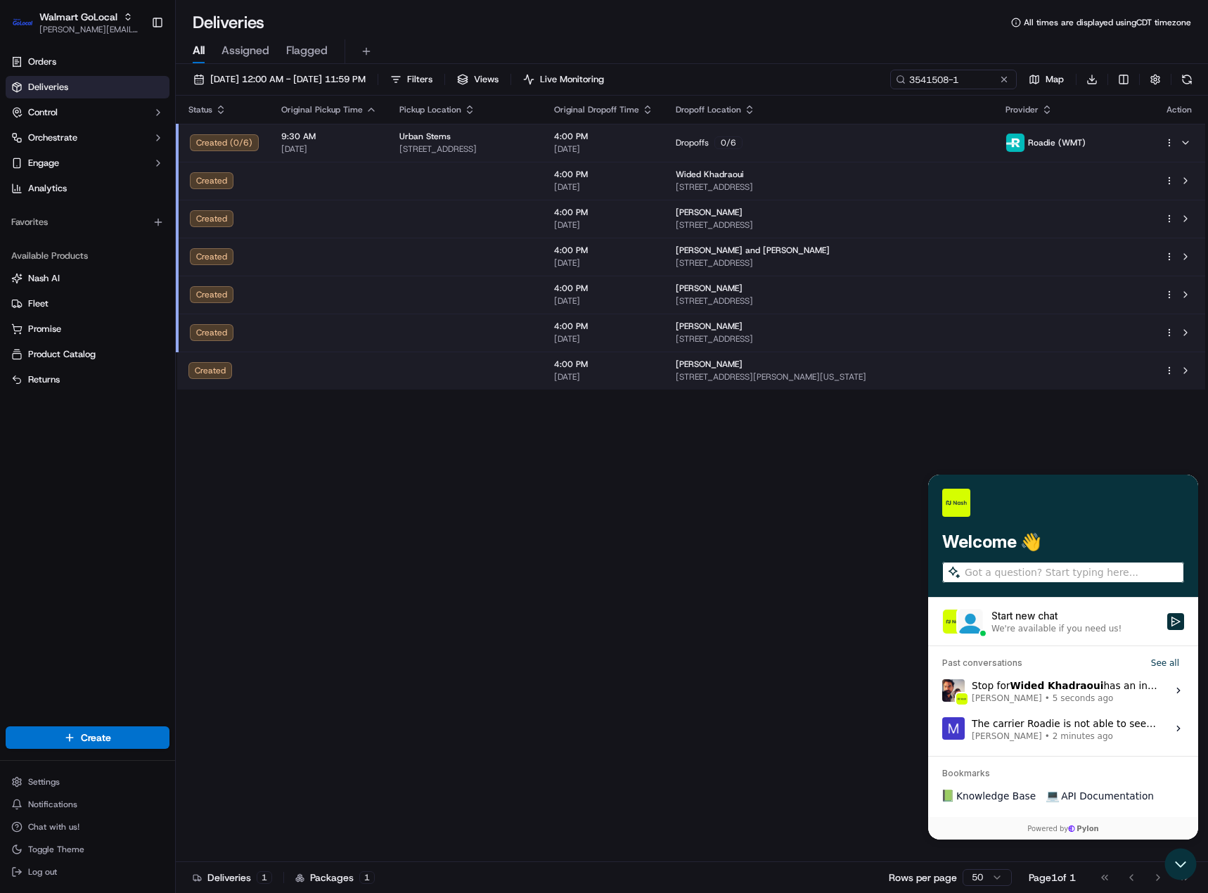
click at [1011, 684] on div "Stop for Wided Khadraoui has an international phone number so that's why it did…" at bounding box center [1065, 690] width 187 height 27
click at [942, 691] on button "View issue" at bounding box center [942, 691] width 1 height 1
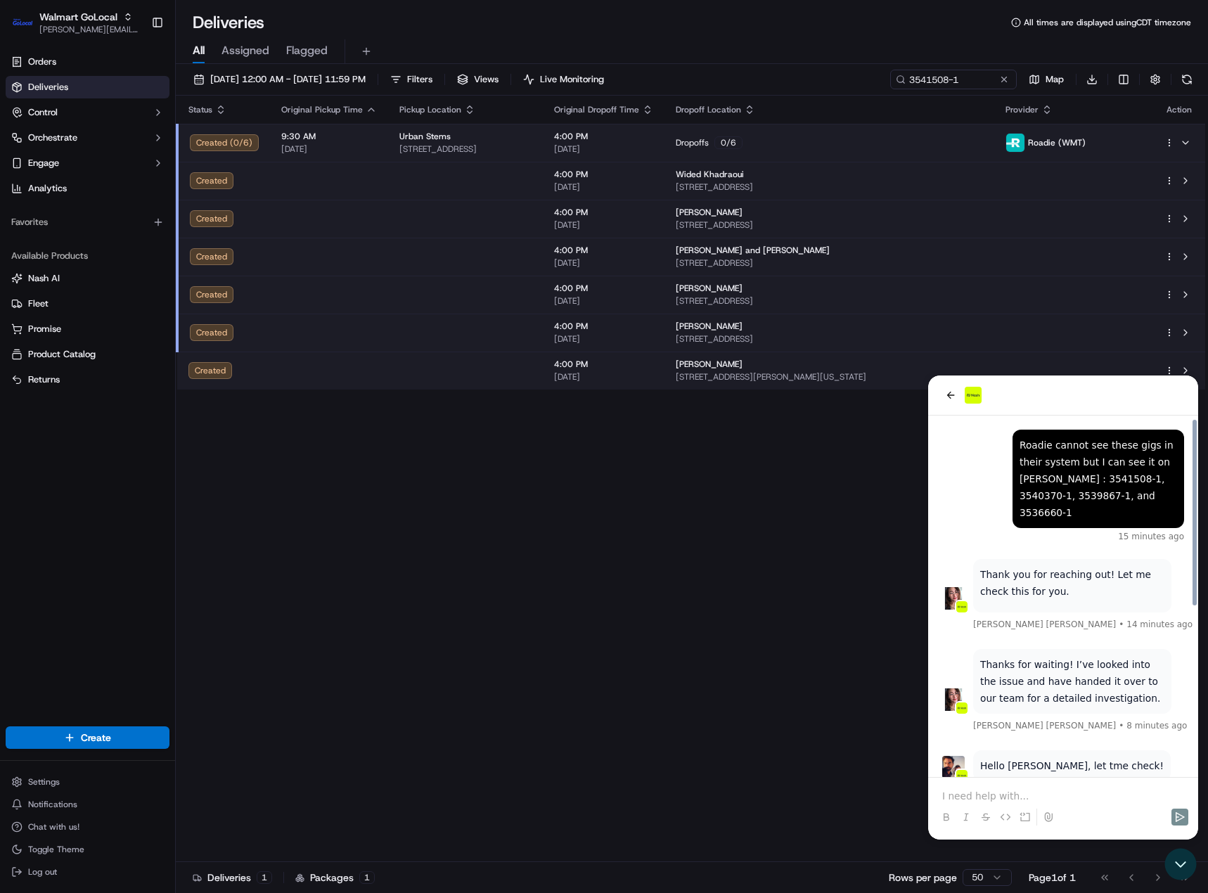
scroll to position [325, 0]
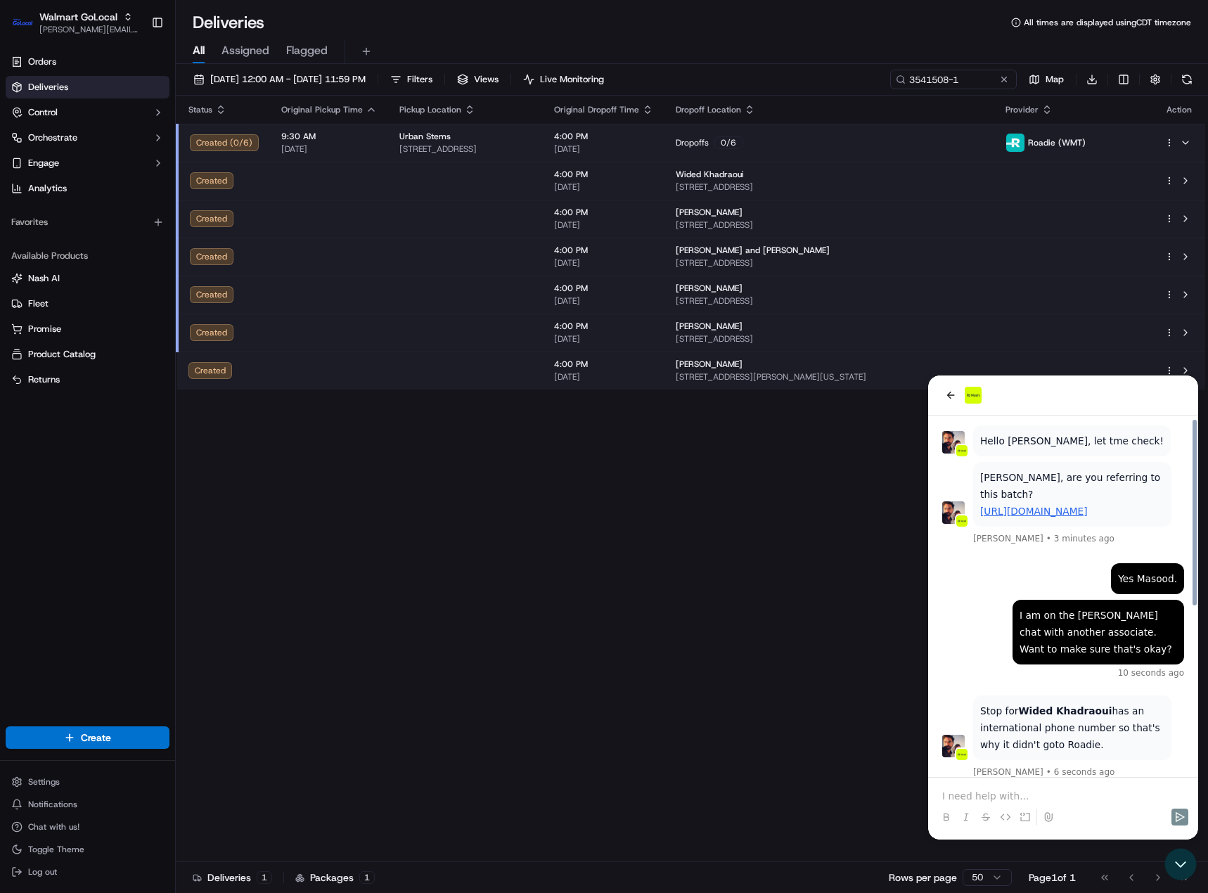
click at [1005, 801] on p at bounding box center [1063, 796] width 242 height 14
click at [1179, 815] on icon "Send" at bounding box center [1179, 817] width 11 height 11
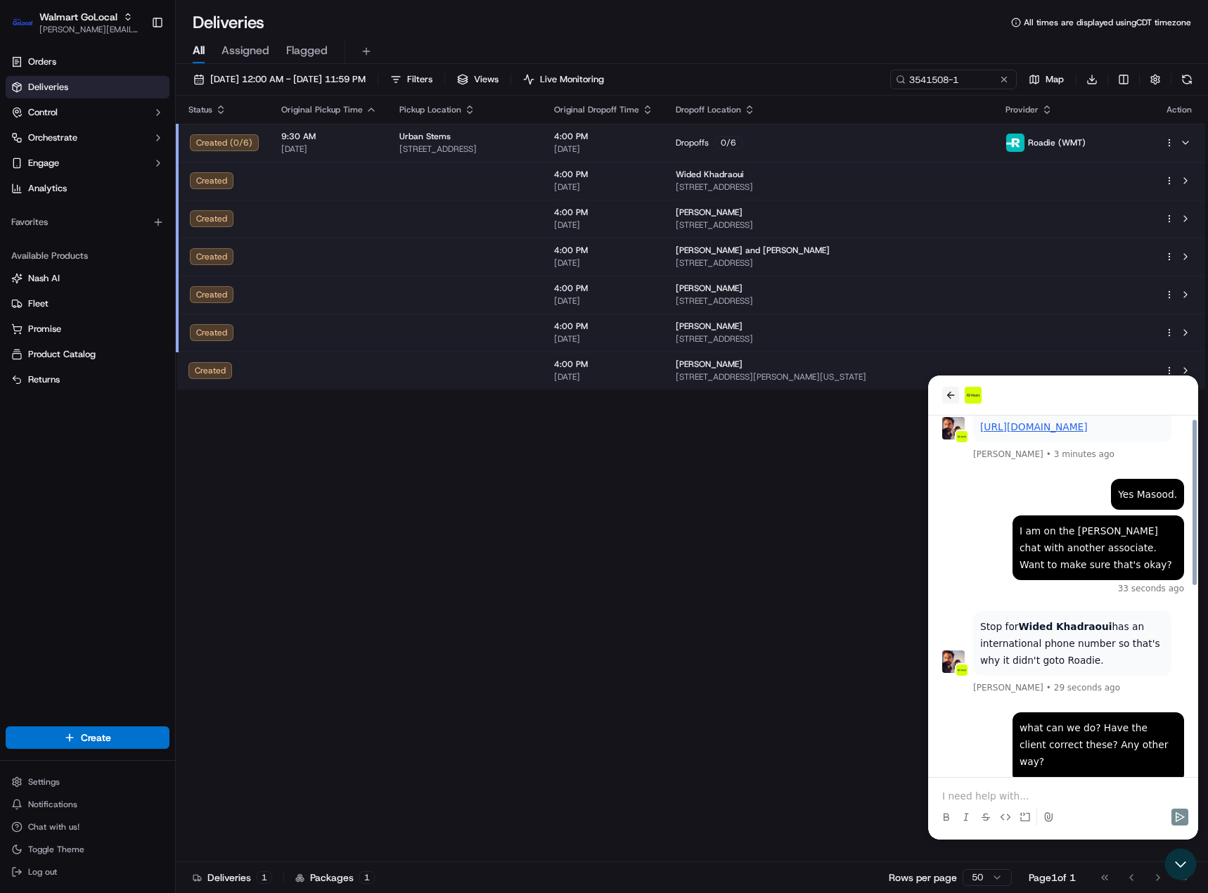
scroll to position [404, 0]
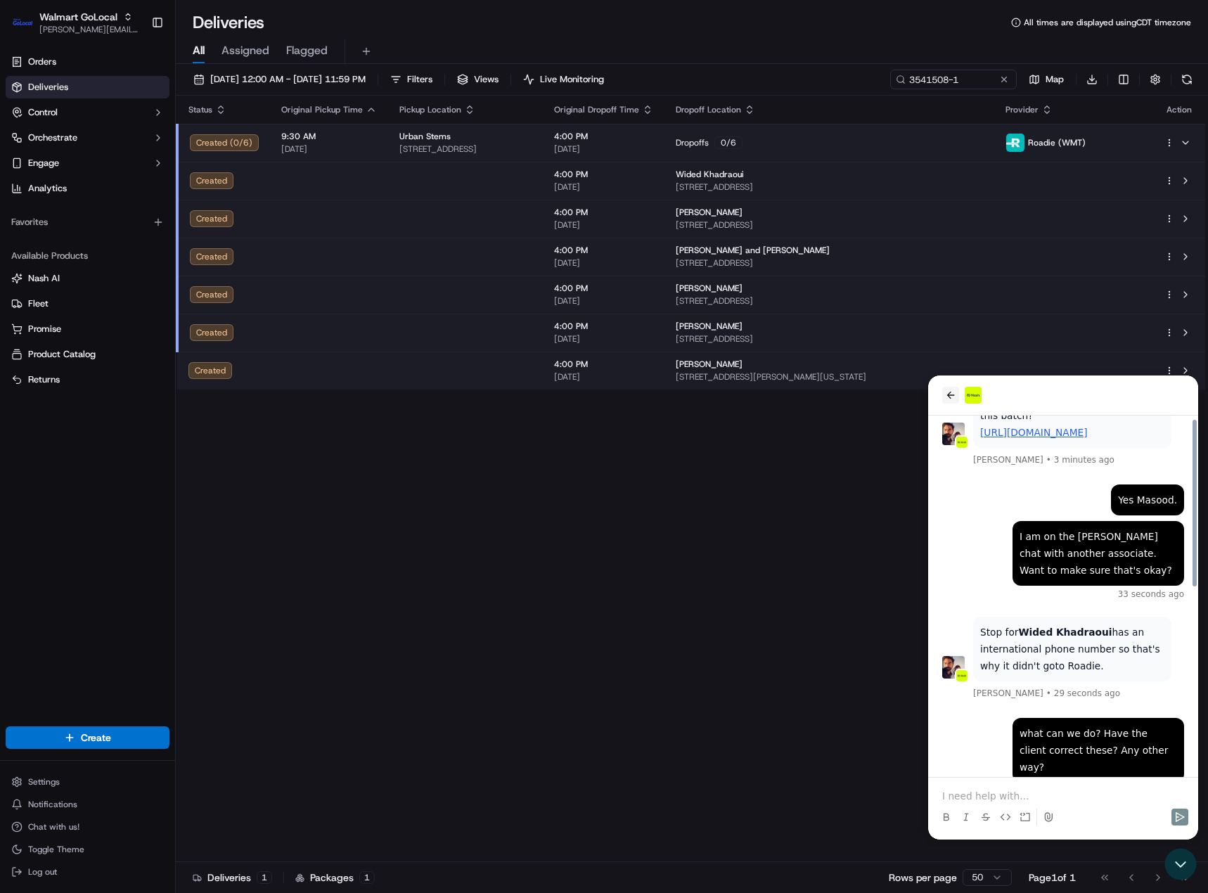
click at [954, 392] on icon "back" at bounding box center [950, 395] width 11 height 11
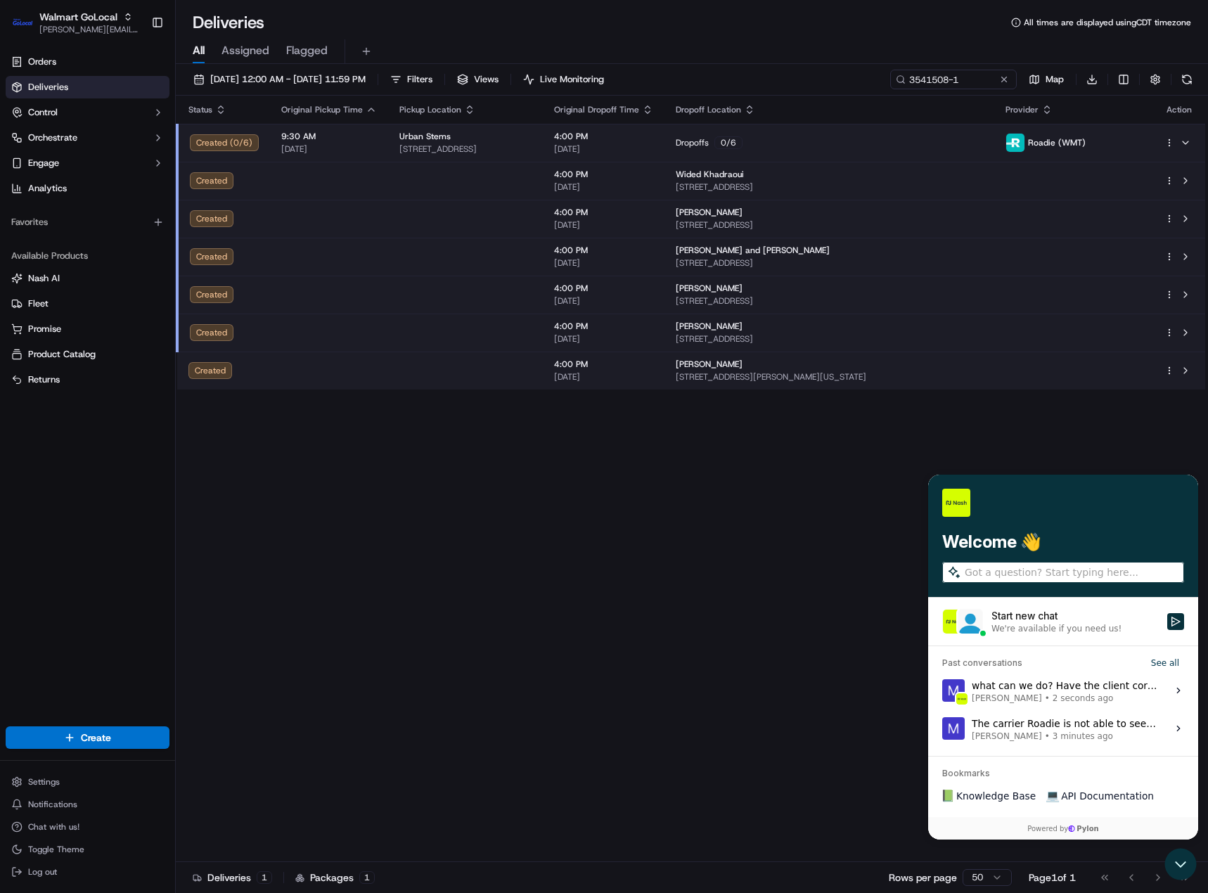
click at [1022, 689] on div "what can we do? Have the client correct these? Any other way? [PERSON_NAME] • 2…" at bounding box center [1065, 690] width 187 height 27
click at [942, 691] on button "View issue" at bounding box center [942, 691] width 1 height 1
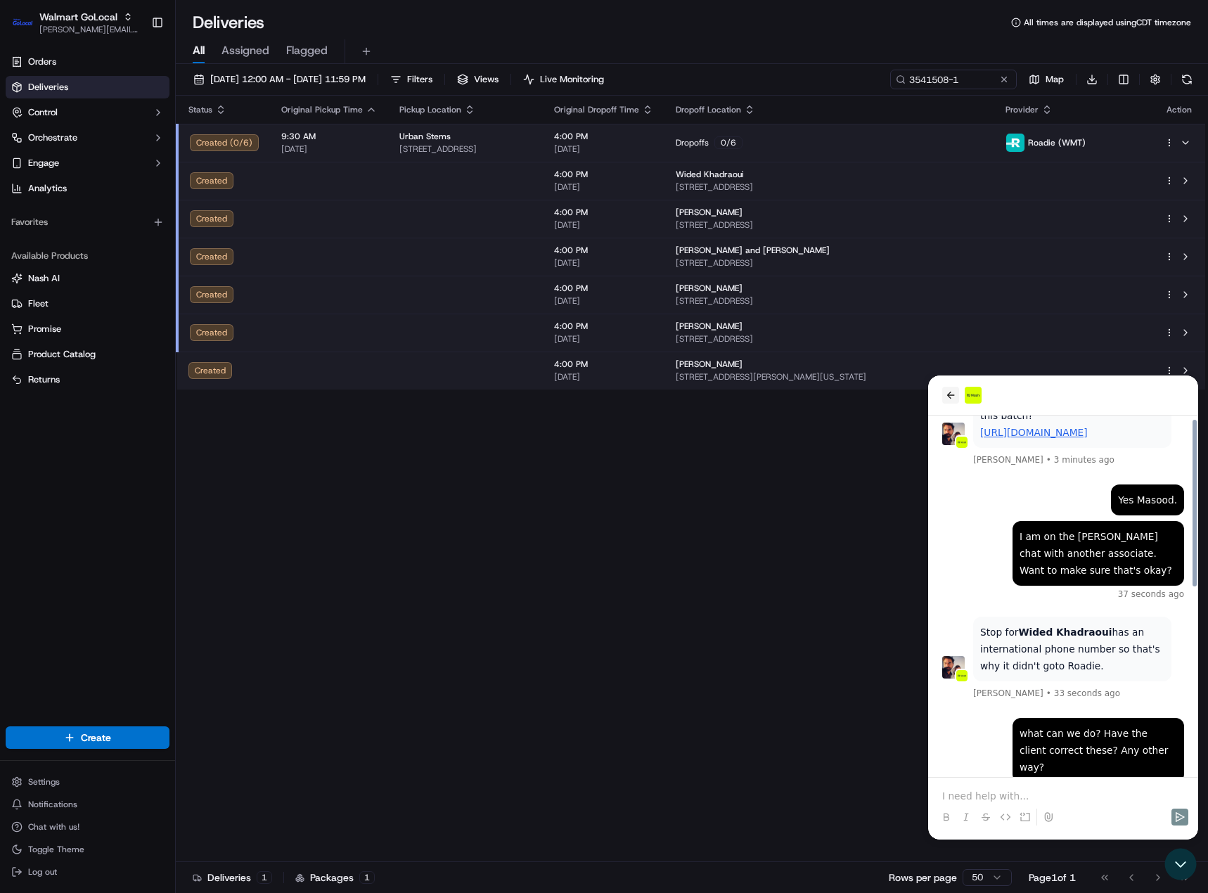
click at [948, 395] on icon "back" at bounding box center [951, 395] width 8 height 7
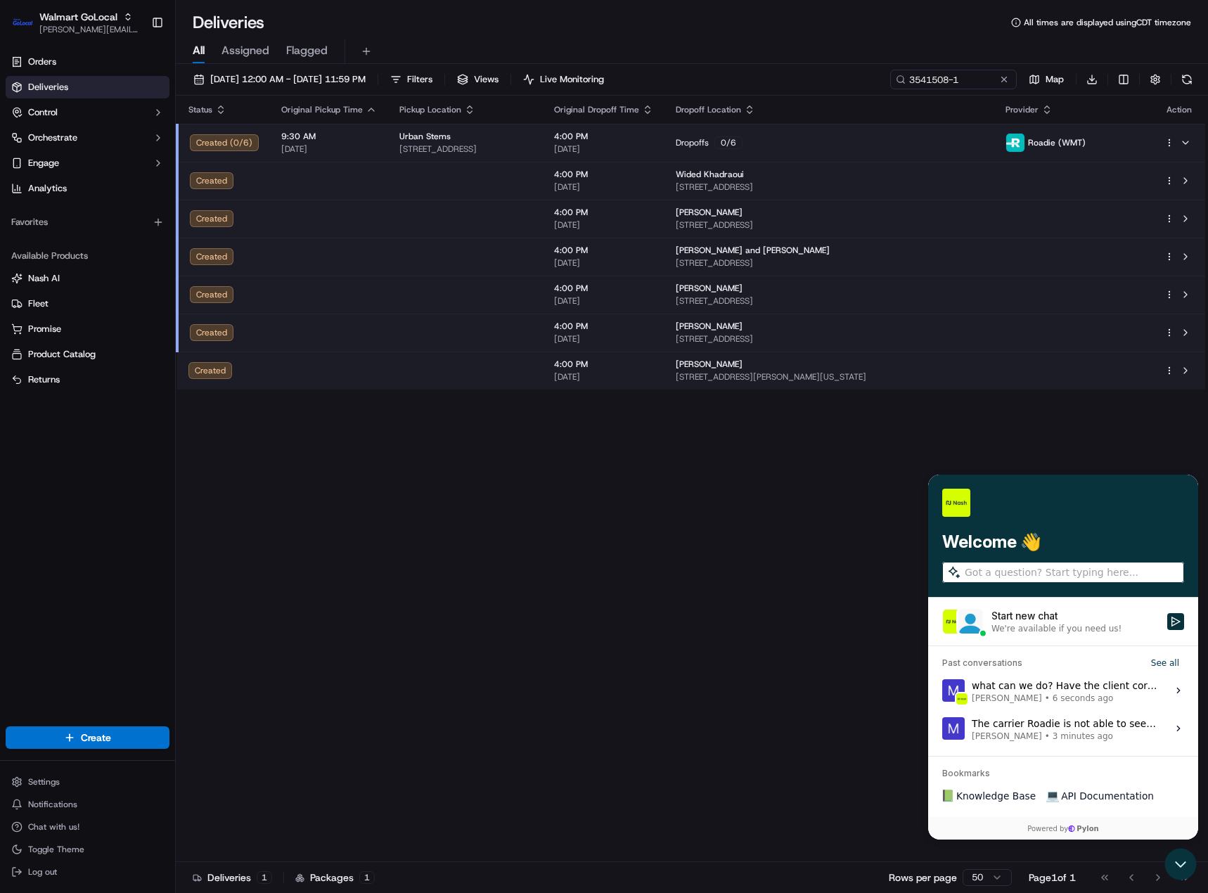
click at [1023, 725] on div "The carrier Roadie is not able to see them to action on the driver assignment […" at bounding box center [1065, 728] width 187 height 27
click at [942, 729] on button "View issue" at bounding box center [942, 729] width 1 height 1
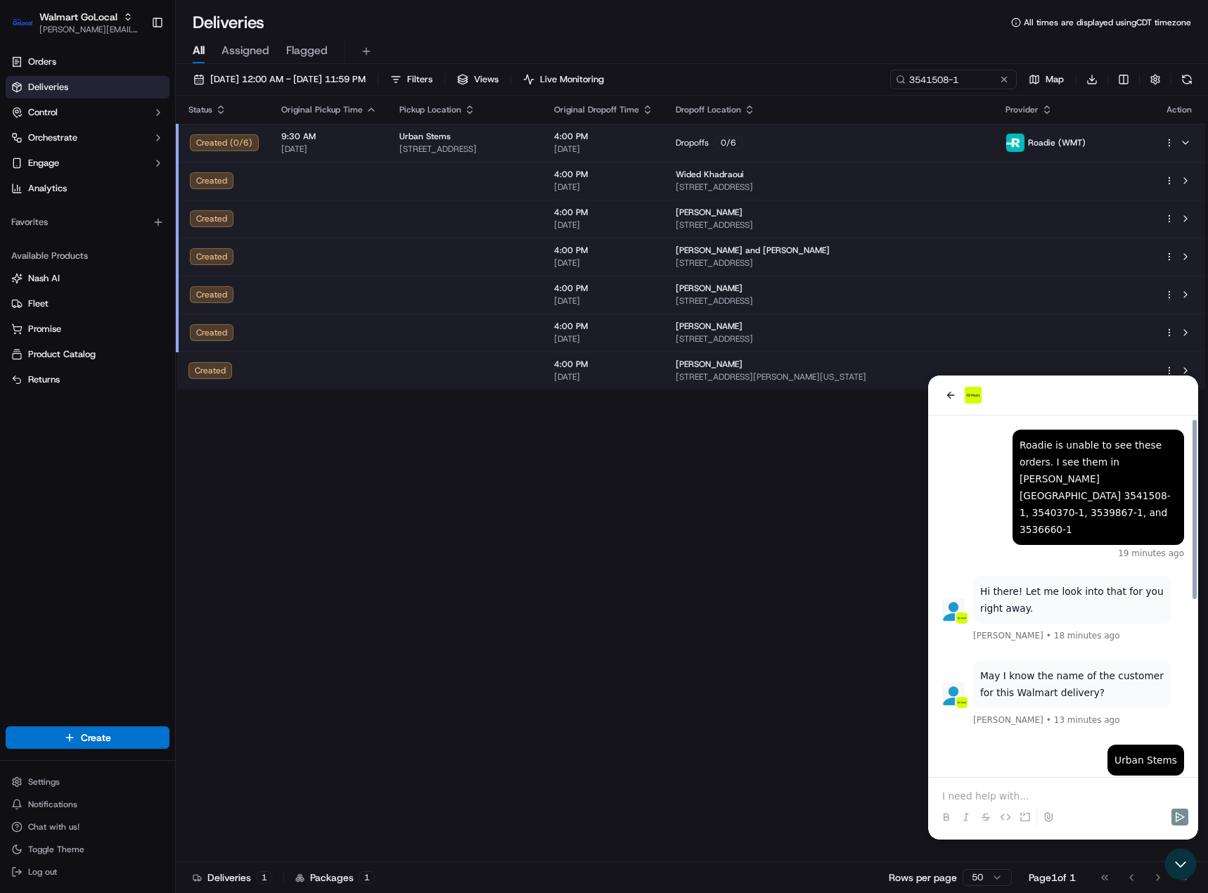
scroll to position [350, 0]
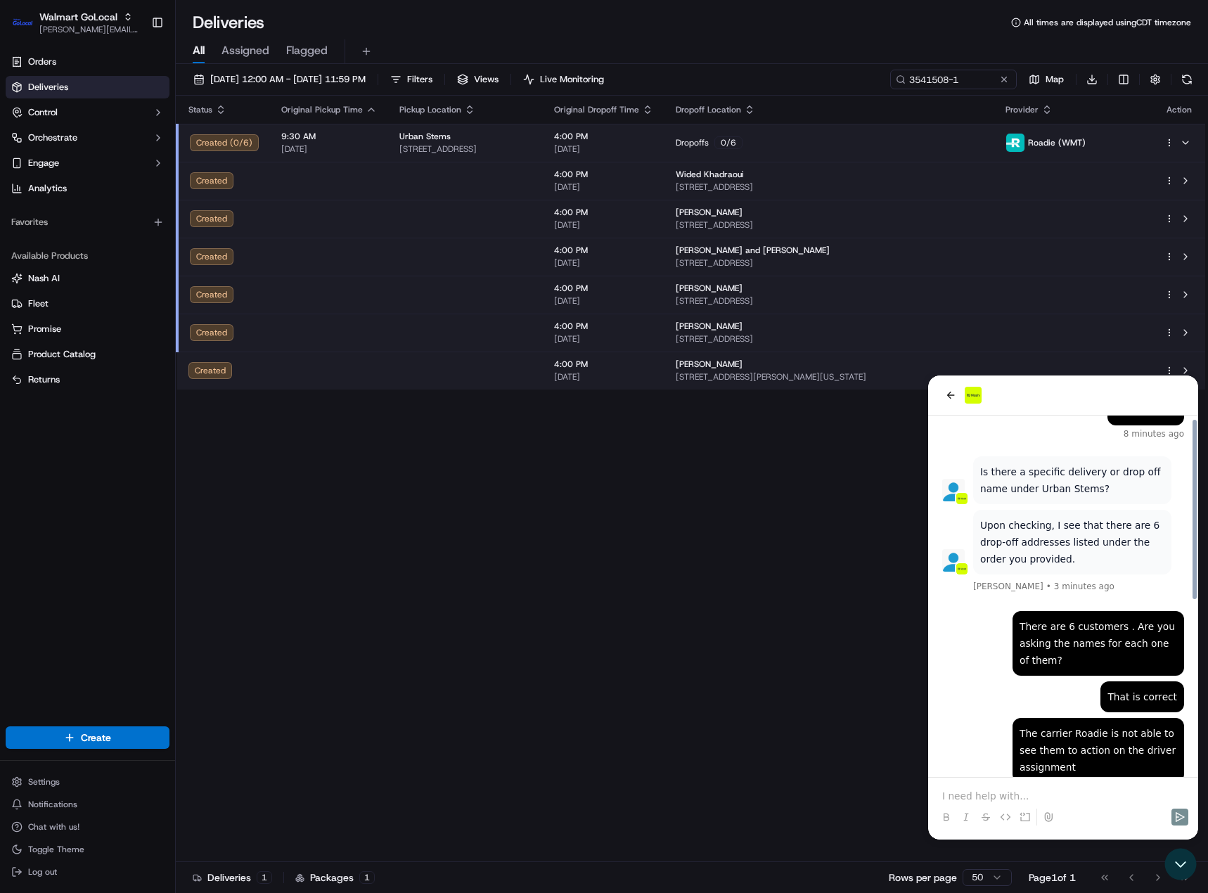
click at [1013, 797] on p at bounding box center [1063, 796] width 242 height 14
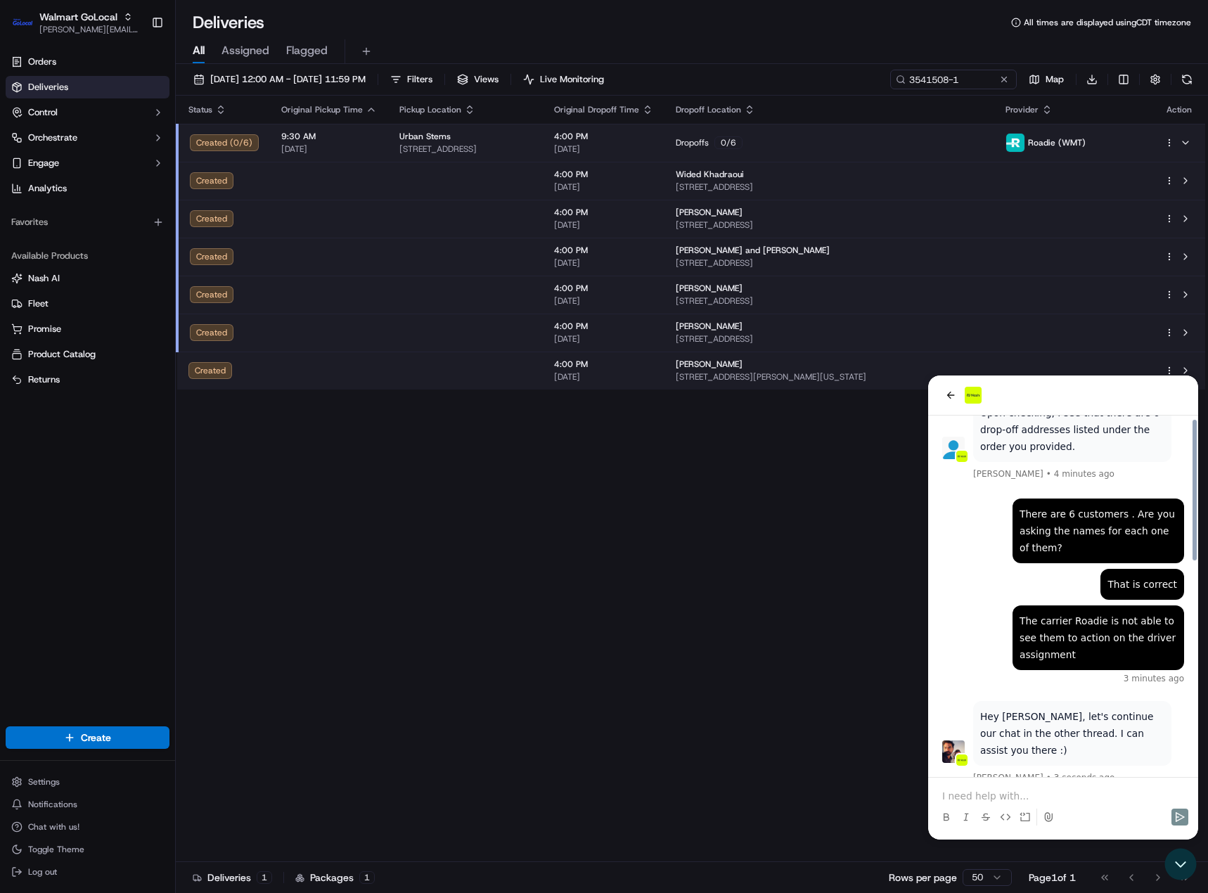
scroll to position [547, 0]
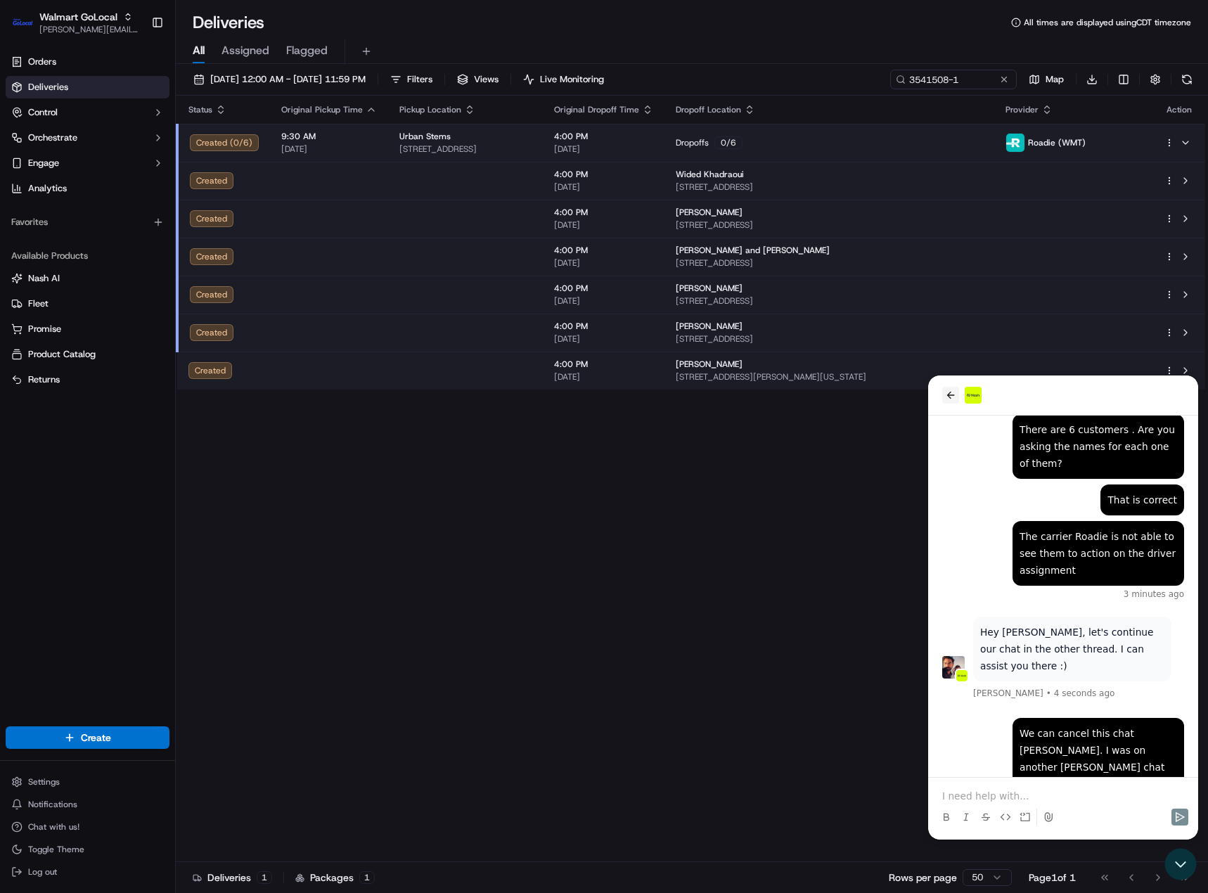
click at [946, 392] on icon "back" at bounding box center [950, 395] width 11 height 11
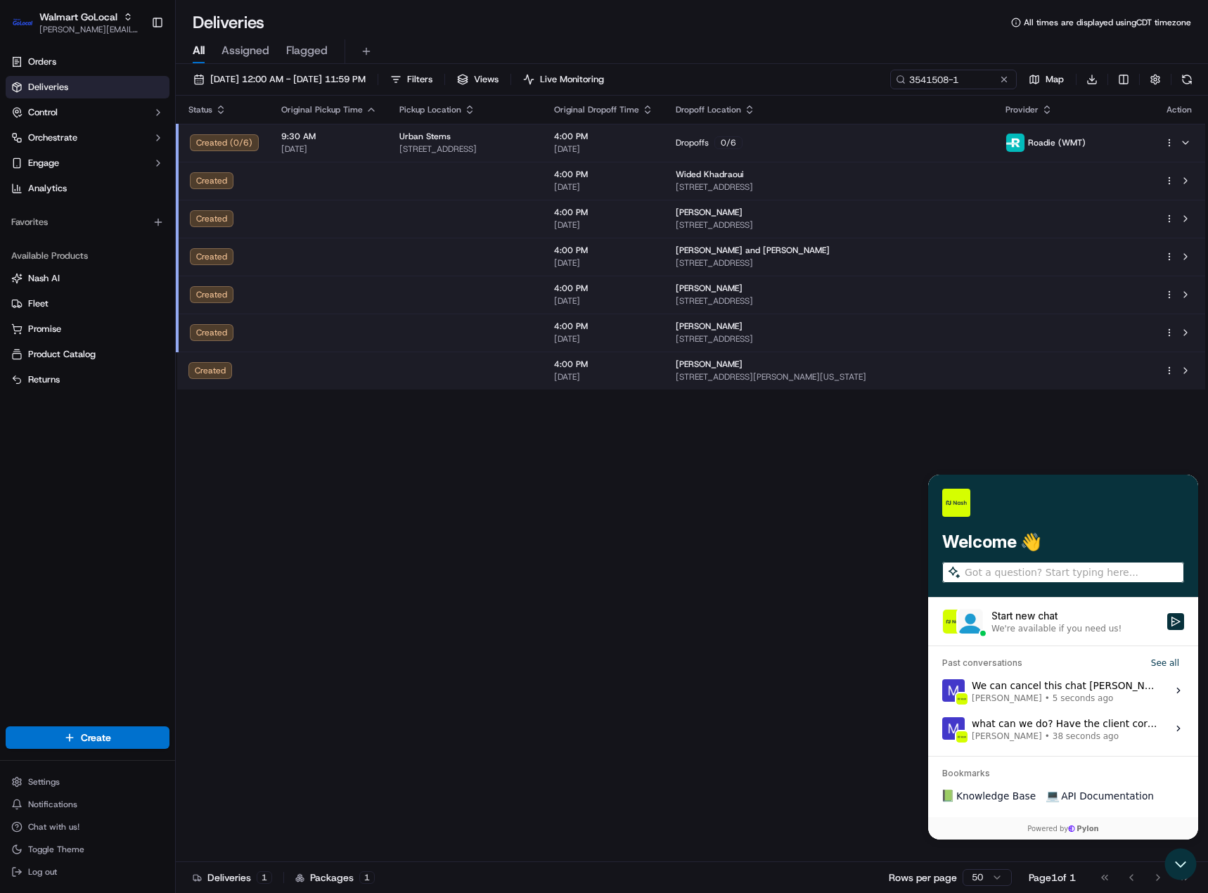
click at [1025, 728] on div "what can we do? Have the client correct these? Any other way? [PERSON_NAME] • 3…" at bounding box center [1065, 728] width 187 height 27
click at [942, 729] on button "View issue" at bounding box center [942, 729] width 1 height 1
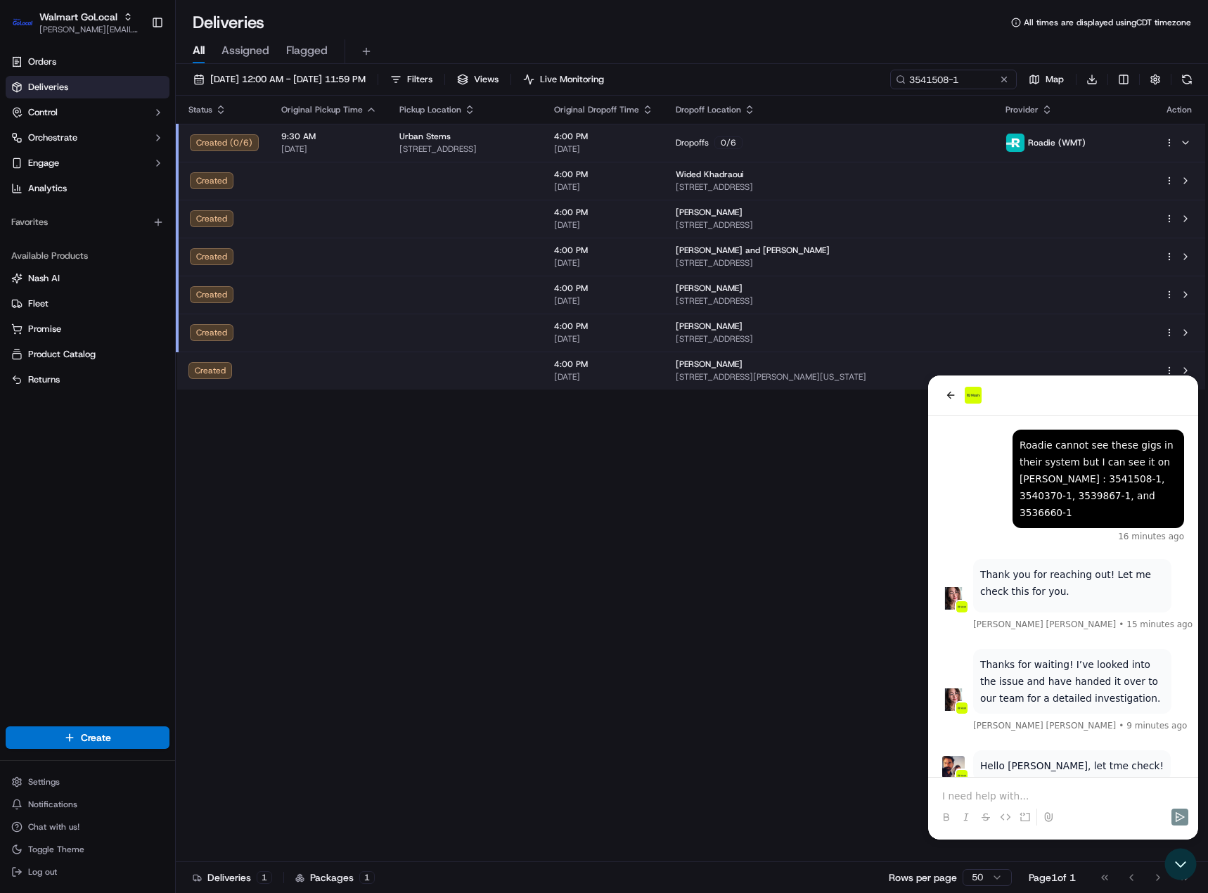
scroll to position [404, 0]
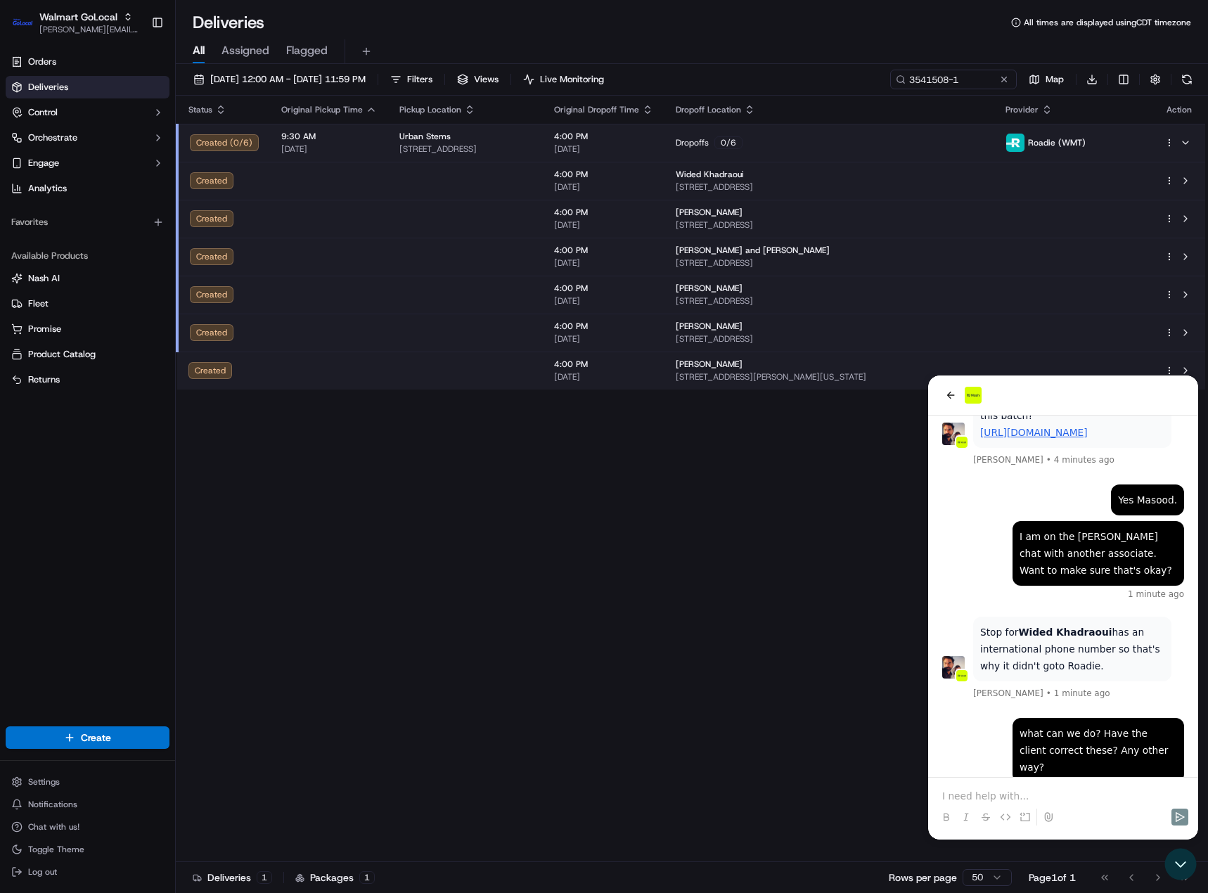
click at [808, 197] on td "Wided Khadraoui [STREET_ADDRESS]" at bounding box center [830, 181] width 330 height 38
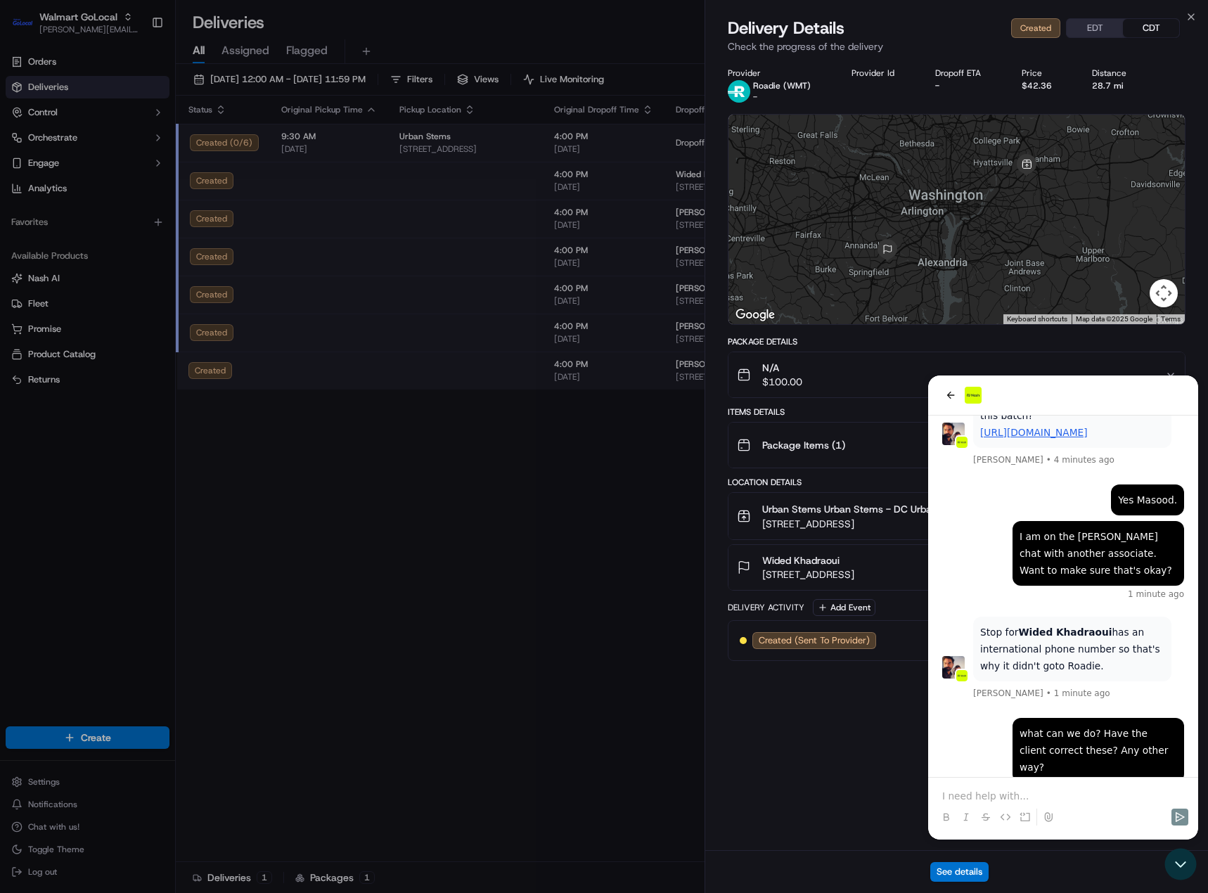
click at [952, 396] on button "N/A $100.00" at bounding box center [957, 374] width 456 height 45
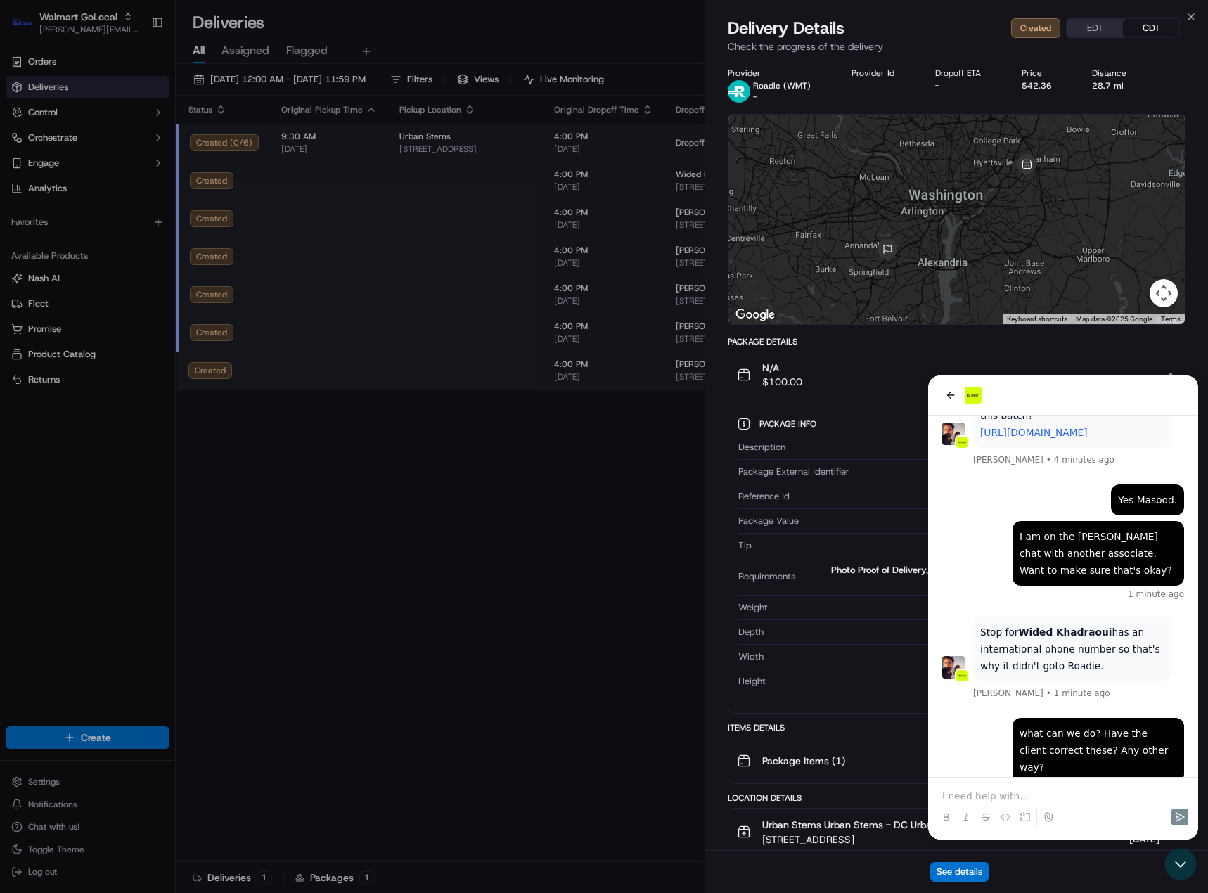
click at [859, 389] on button "N/A $100.00" at bounding box center [957, 374] width 456 height 45
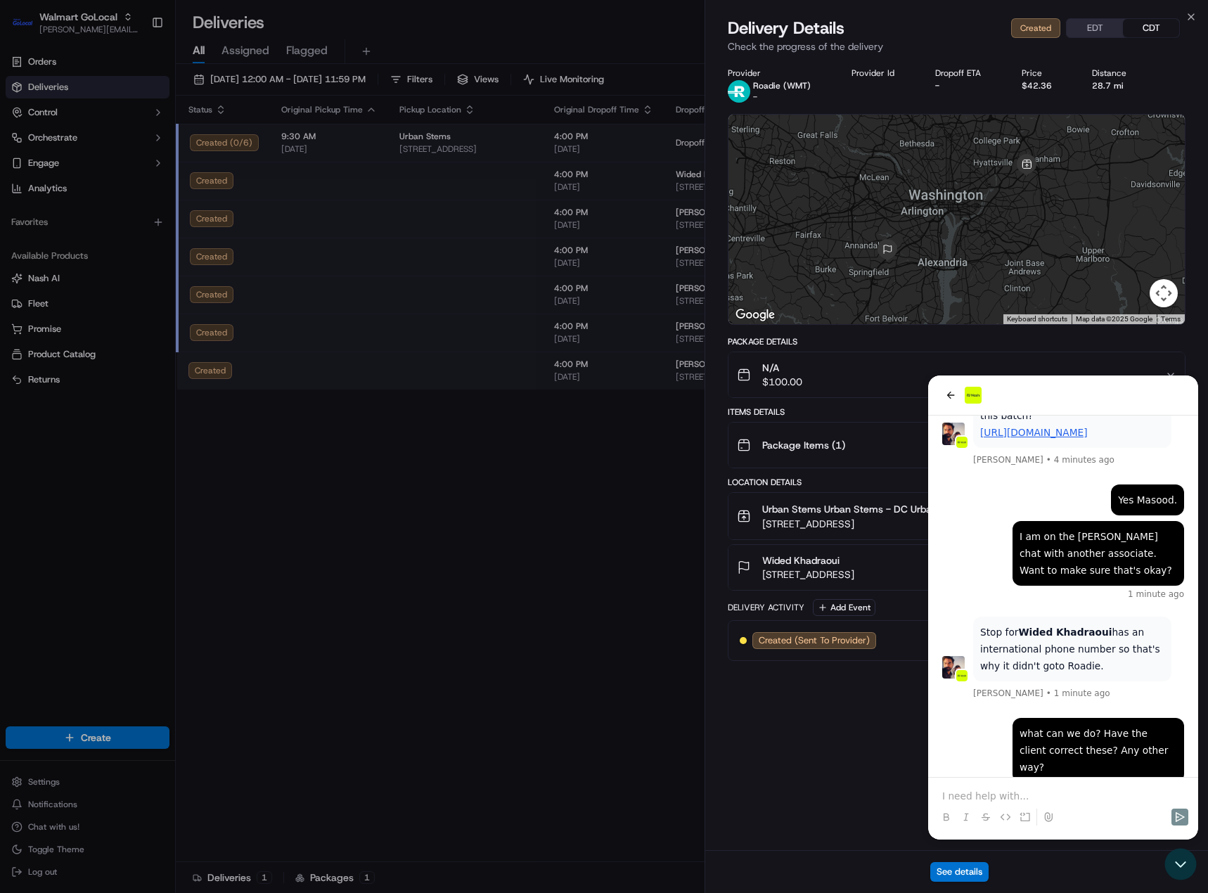
click at [861, 389] on button "N/A $100.00" at bounding box center [957, 374] width 456 height 45
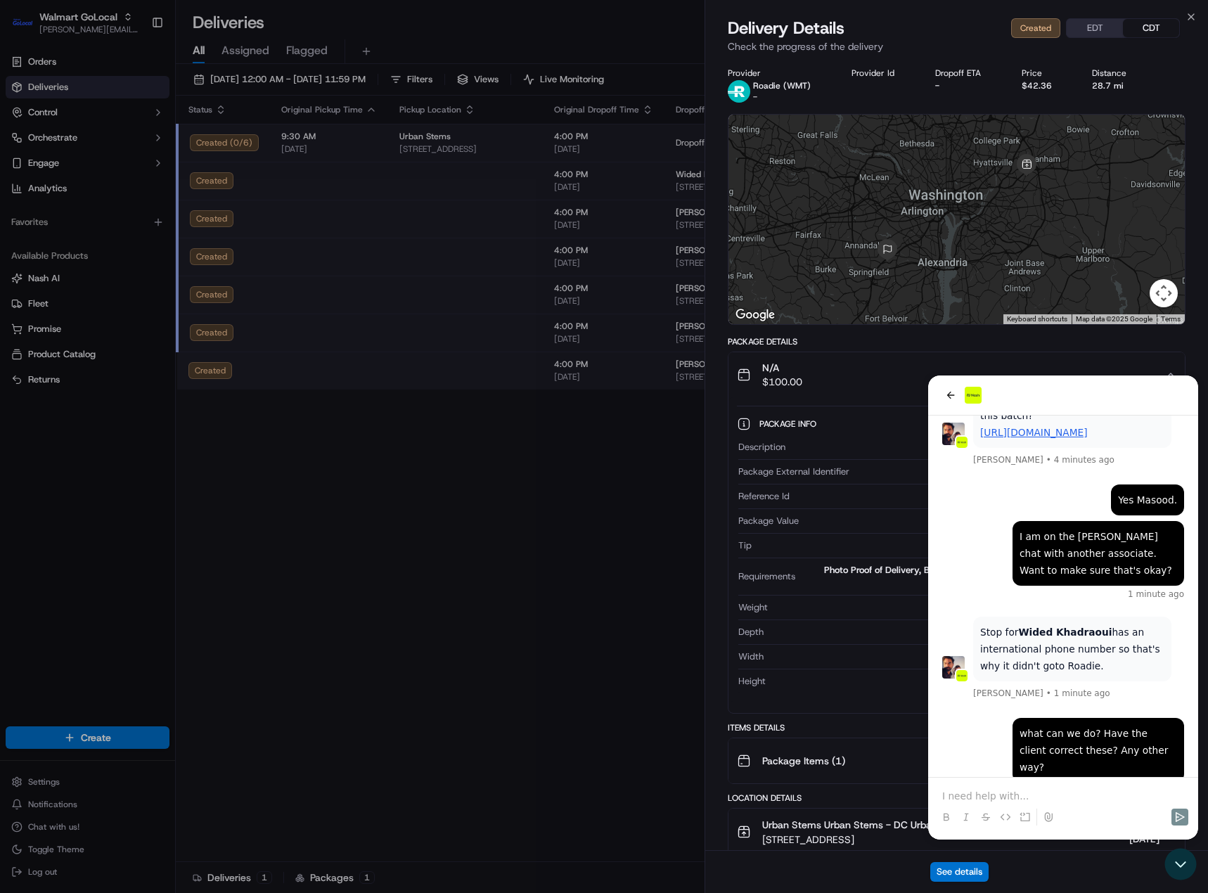
click at [951, 394] on button "N/A $100.00" at bounding box center [957, 374] width 456 height 45
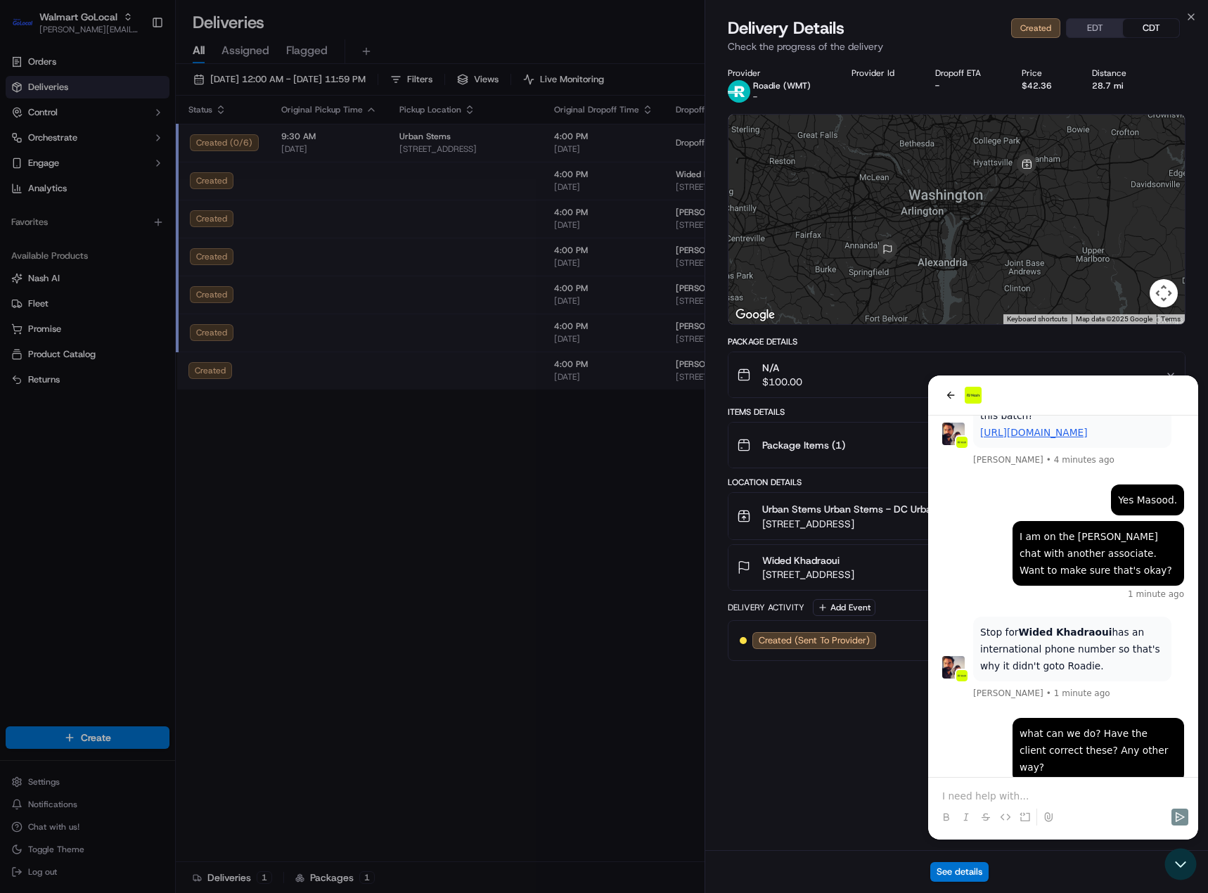
click at [793, 564] on span "Wided Khadraoui" at bounding box center [800, 560] width 77 height 14
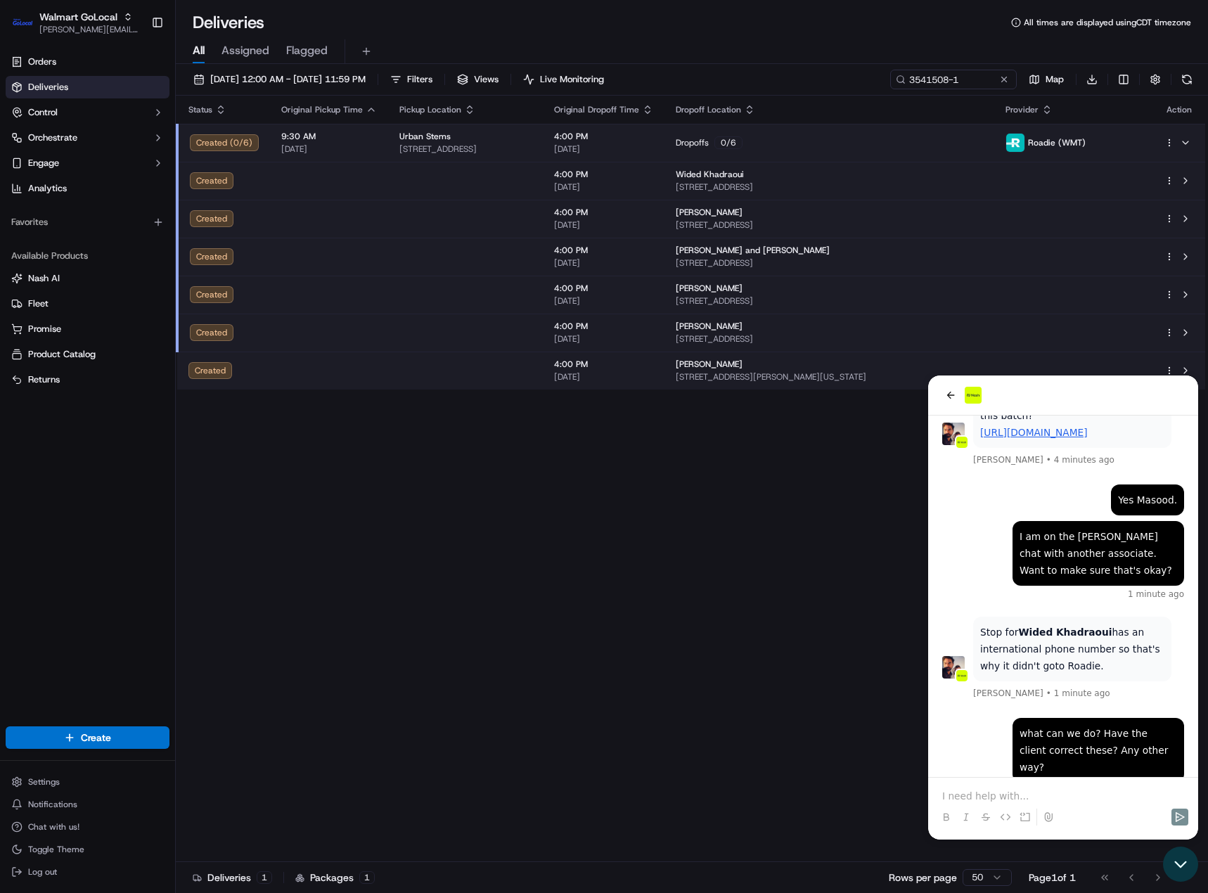
click at [1184, 876] on icon "Open customer support" at bounding box center [1180, 864] width 35 height 35
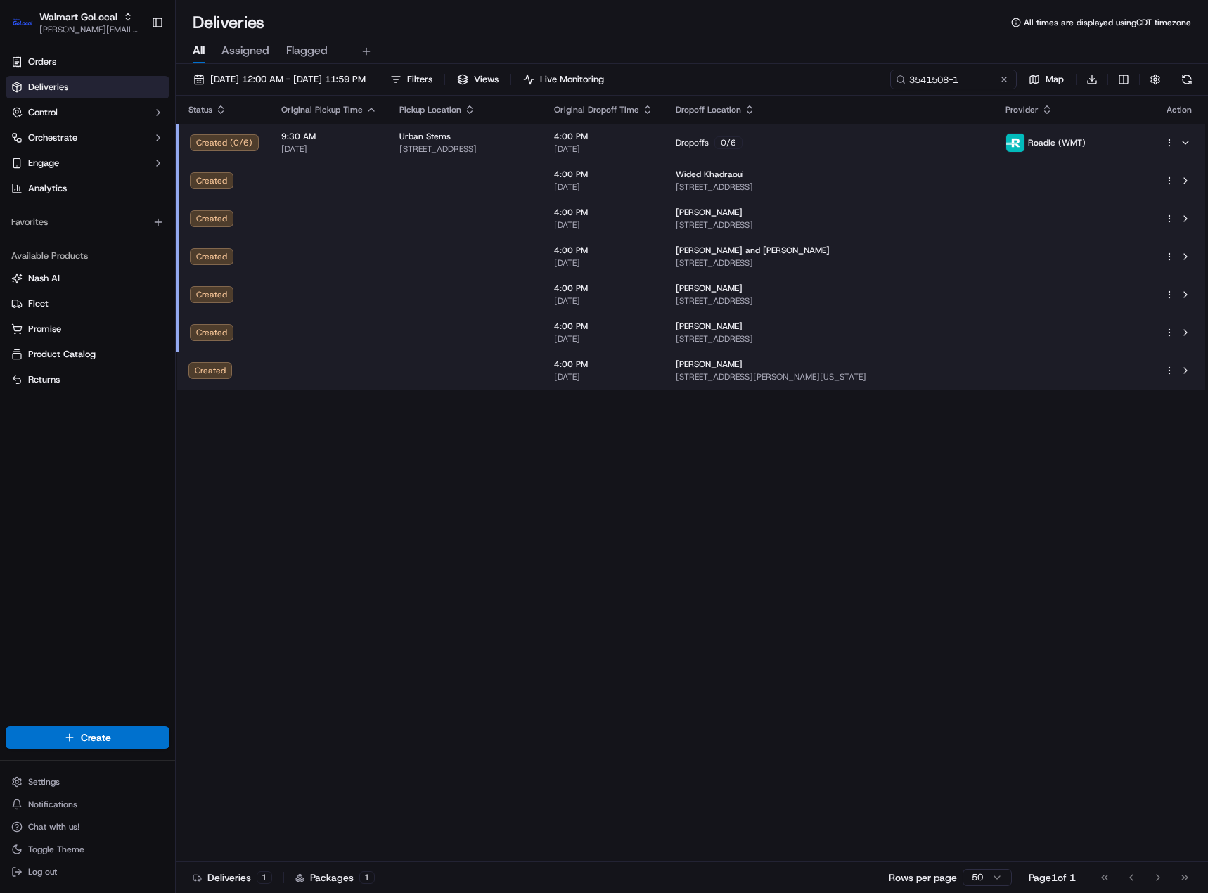
click at [796, 188] on span "[STREET_ADDRESS]" at bounding box center [829, 186] width 307 height 11
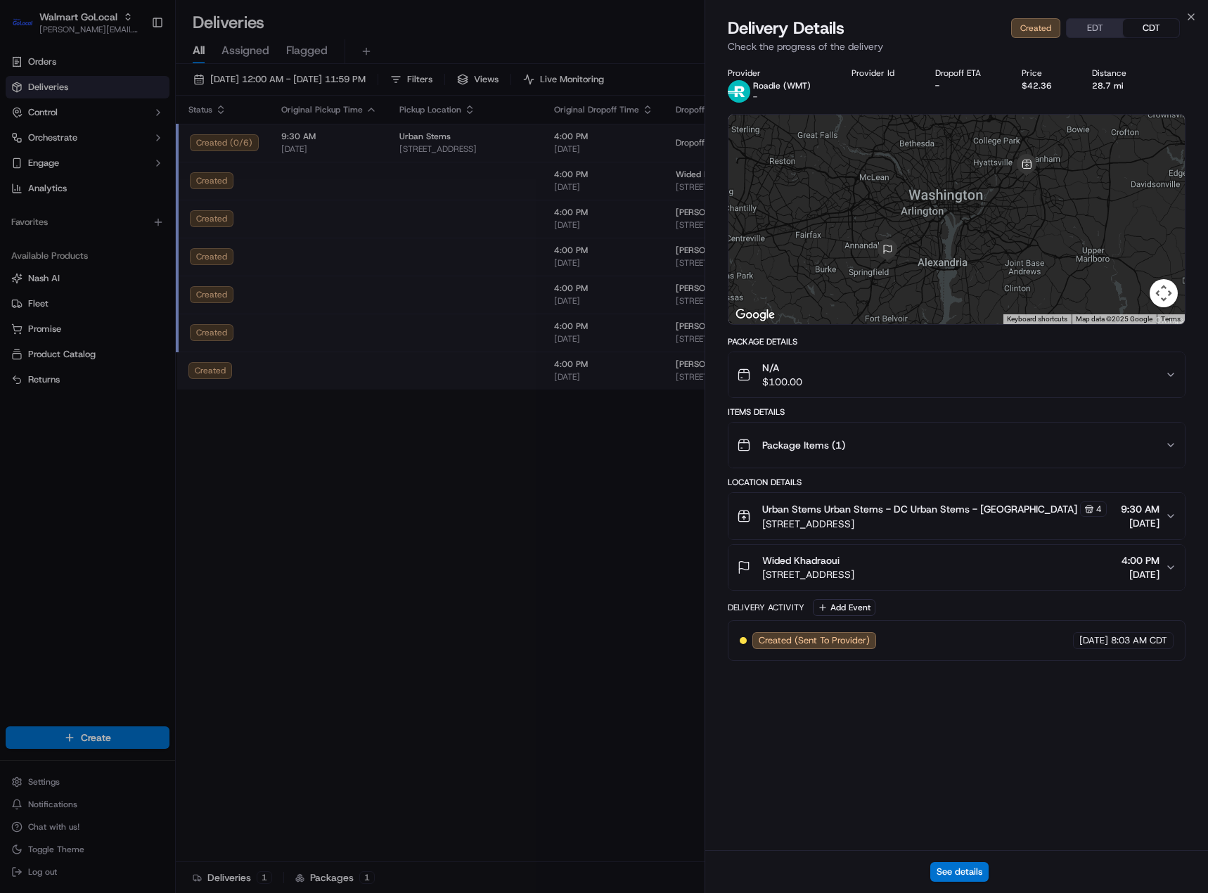
click at [854, 576] on span "[STREET_ADDRESS]" at bounding box center [808, 575] width 92 height 14
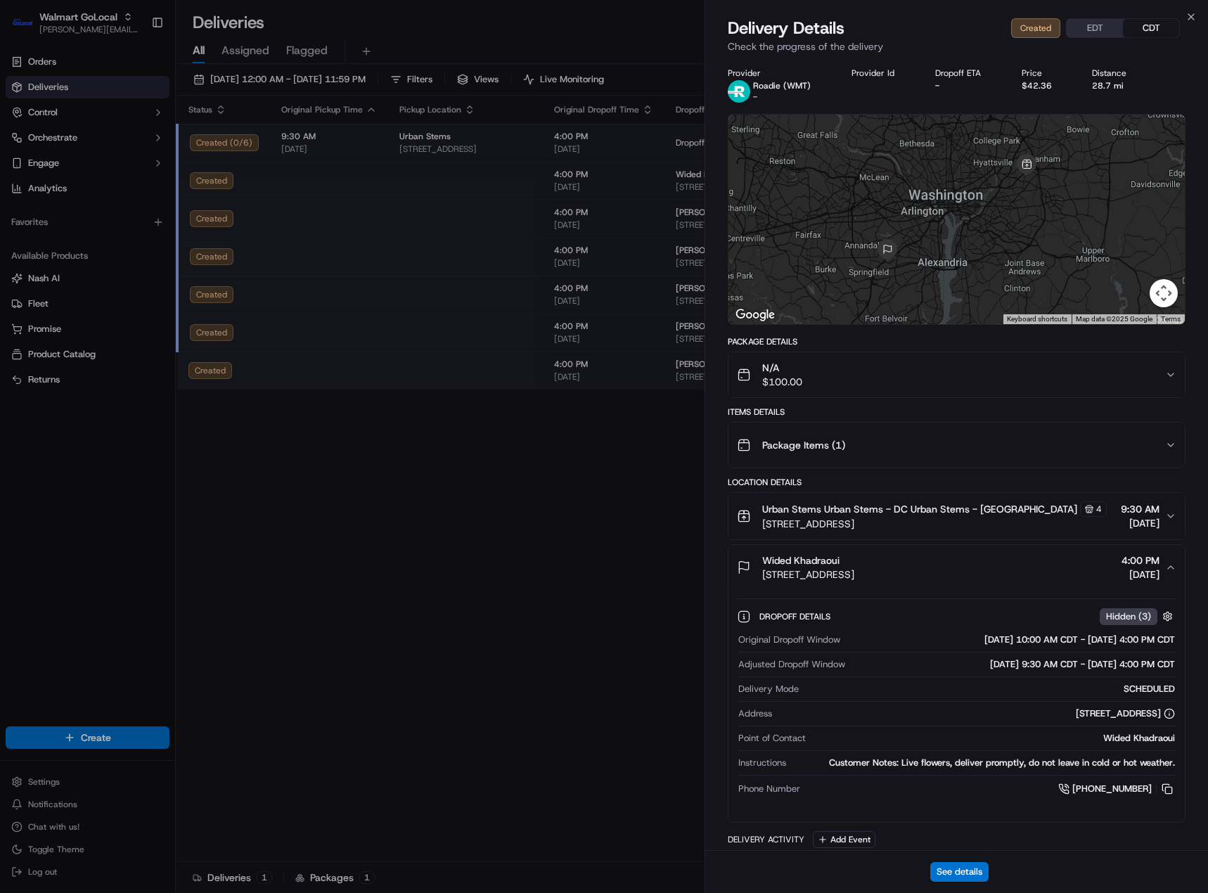
scroll to position [488, 0]
click at [927, 380] on div "N/A $100.00" at bounding box center [951, 375] width 428 height 28
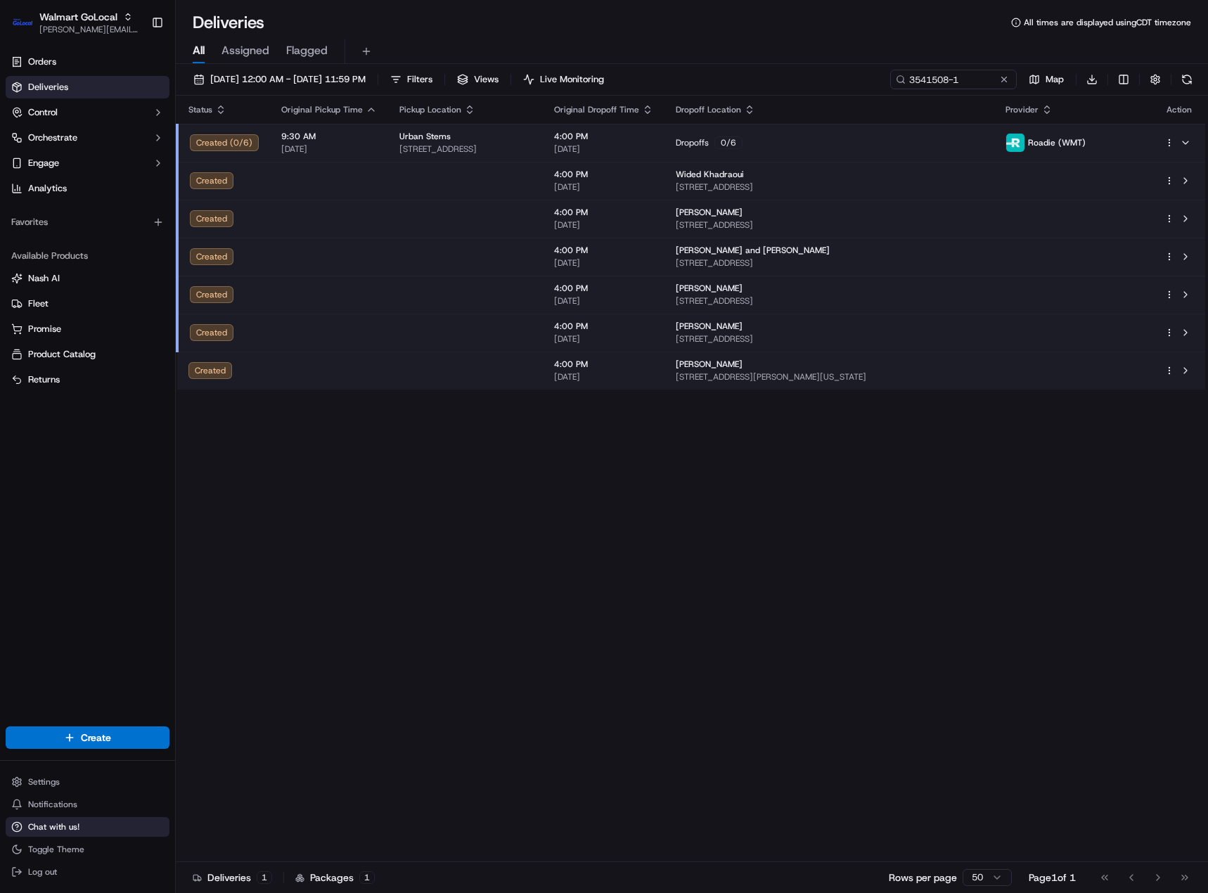
click at [39, 825] on span "Chat with us!" at bounding box center [53, 826] width 51 height 11
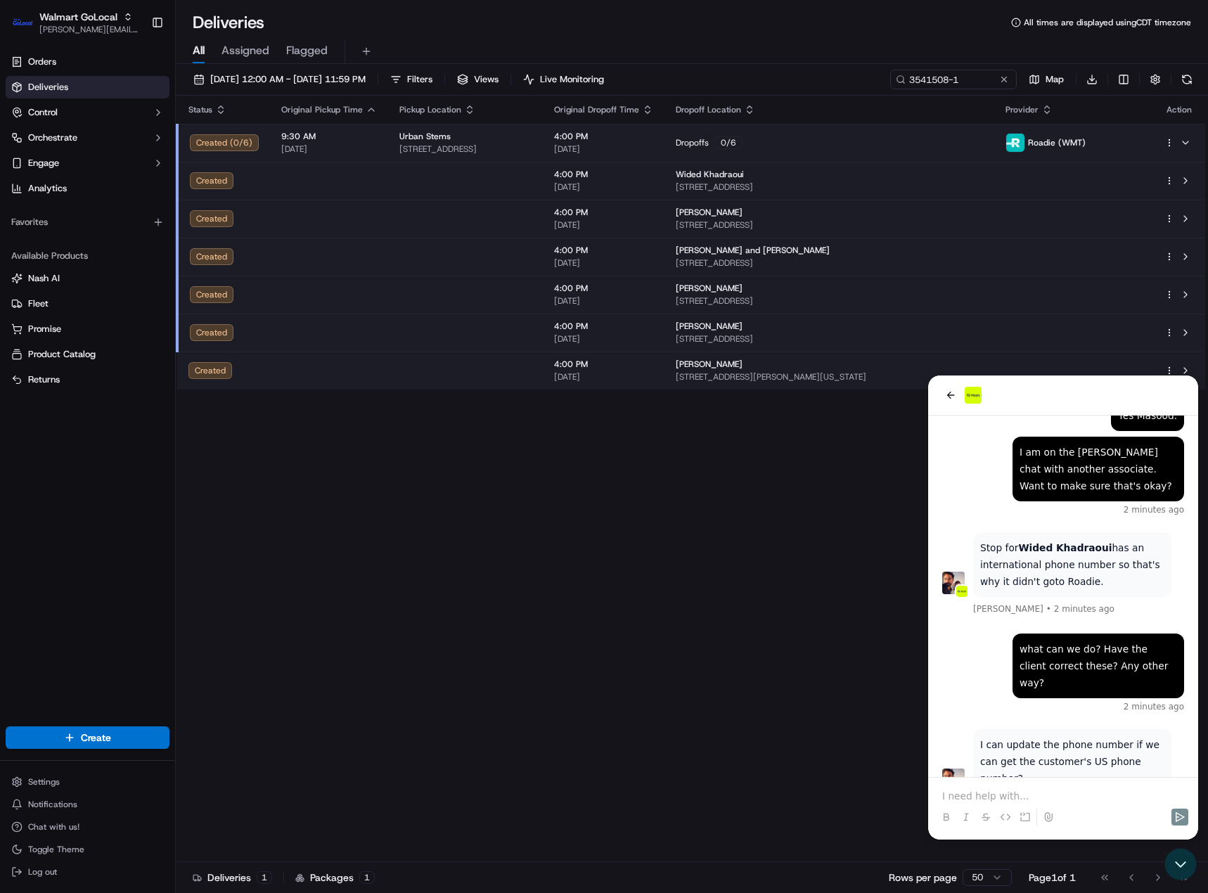
click at [977, 793] on p at bounding box center [1063, 796] width 242 height 14
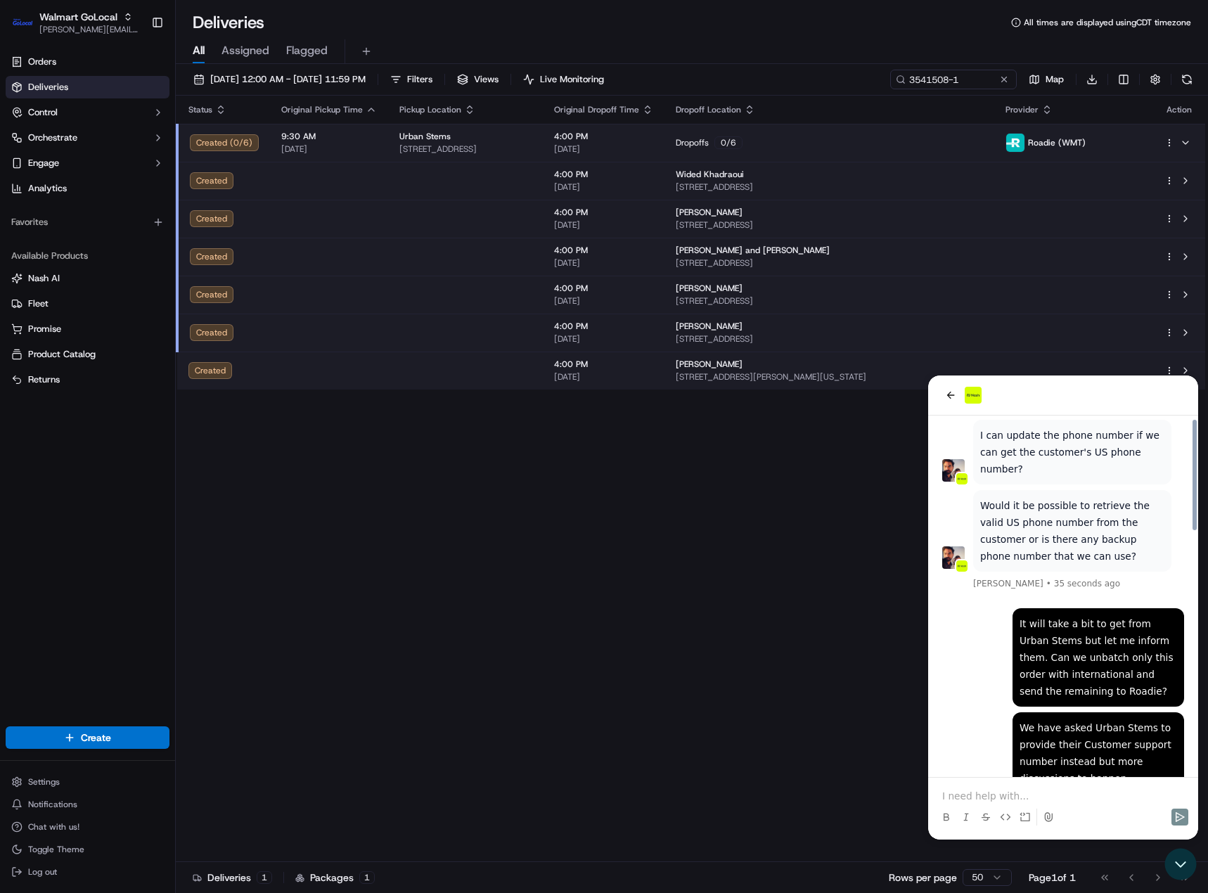
scroll to position [792, 0]
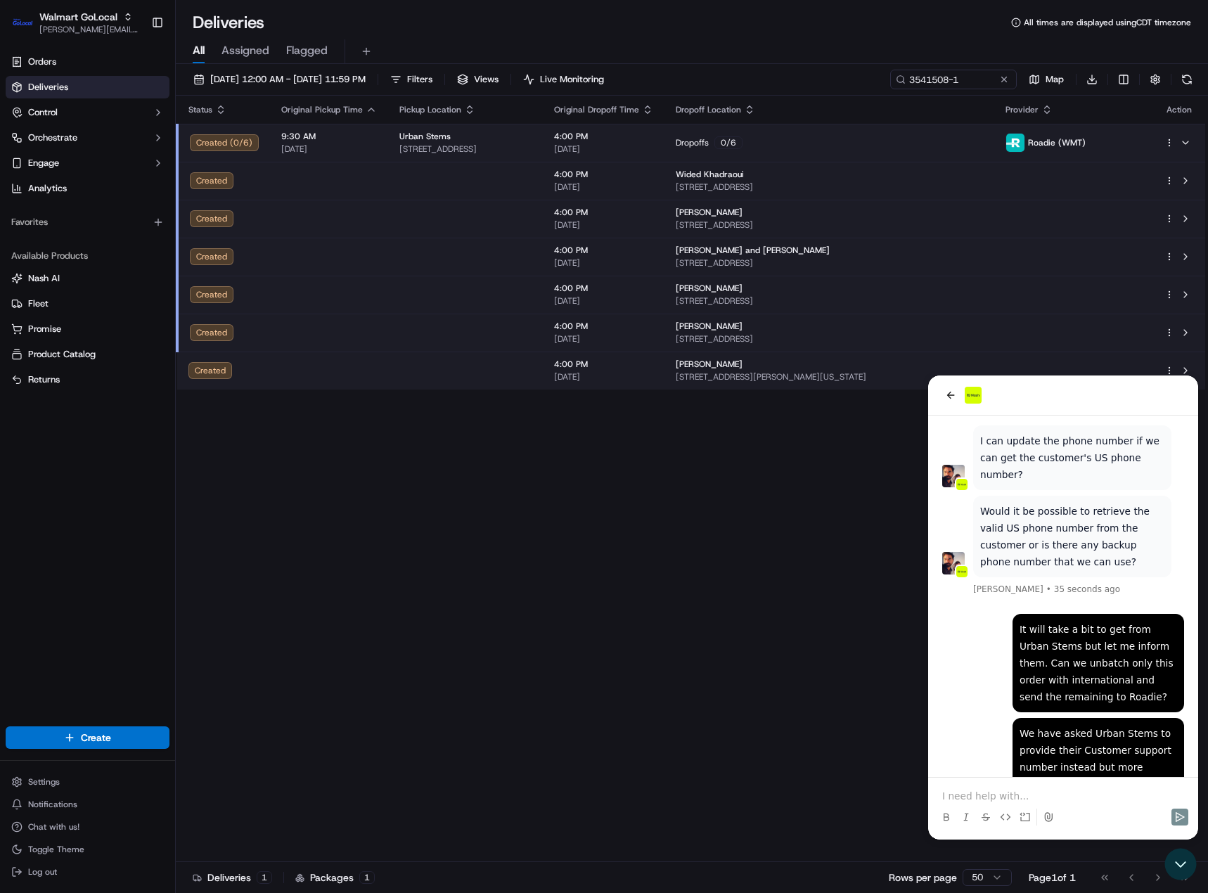
click at [543, 333] on td at bounding box center [465, 333] width 155 height 38
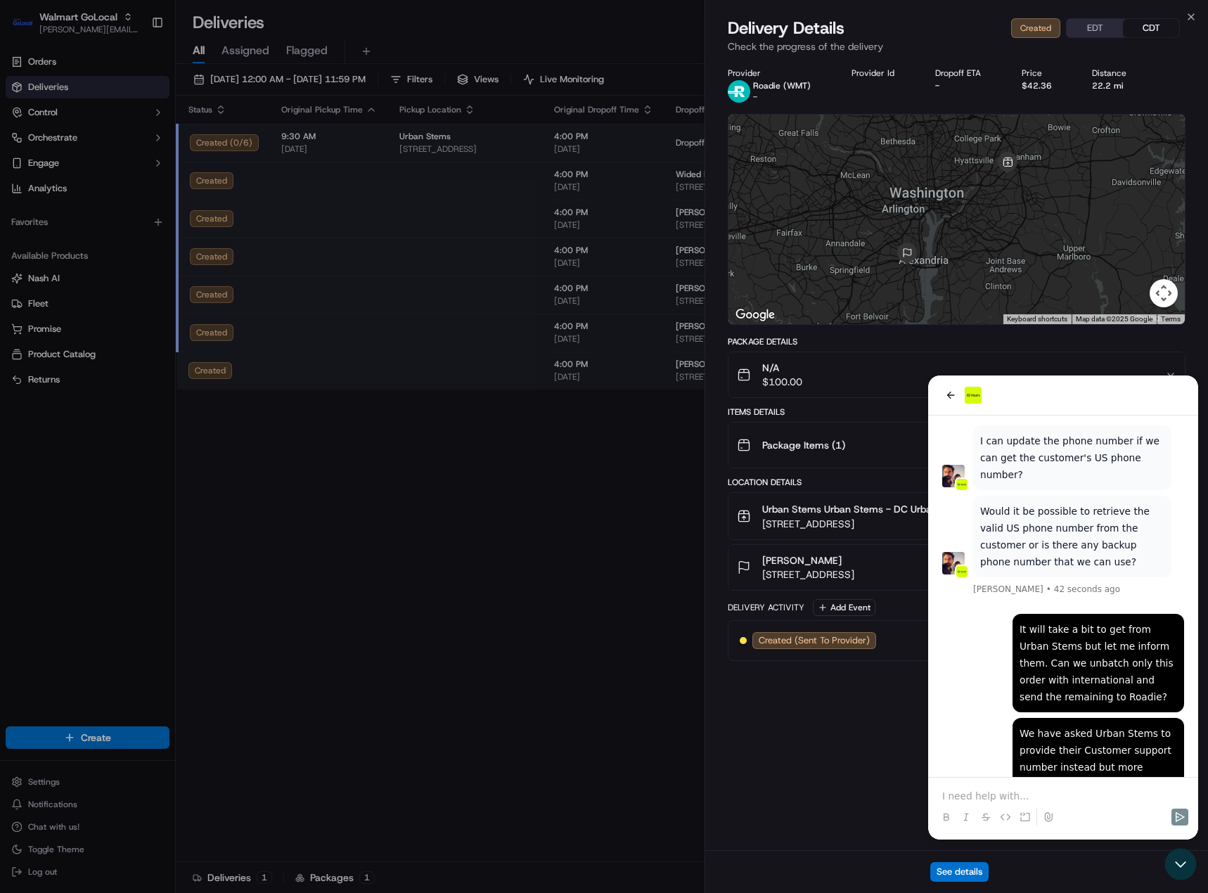
click at [1184, 872] on div "See details" at bounding box center [956, 871] width 503 height 43
click at [1180, 863] on div "See details" at bounding box center [956, 871] width 503 height 43
click at [1175, 866] on div "See details" at bounding box center [956, 871] width 503 height 43
click at [814, 785] on div "Provider Roadie (WMT) - Provider Id Dropoff ETA - Price $42.36 Distance 22.2 mi…" at bounding box center [956, 454] width 503 height 791
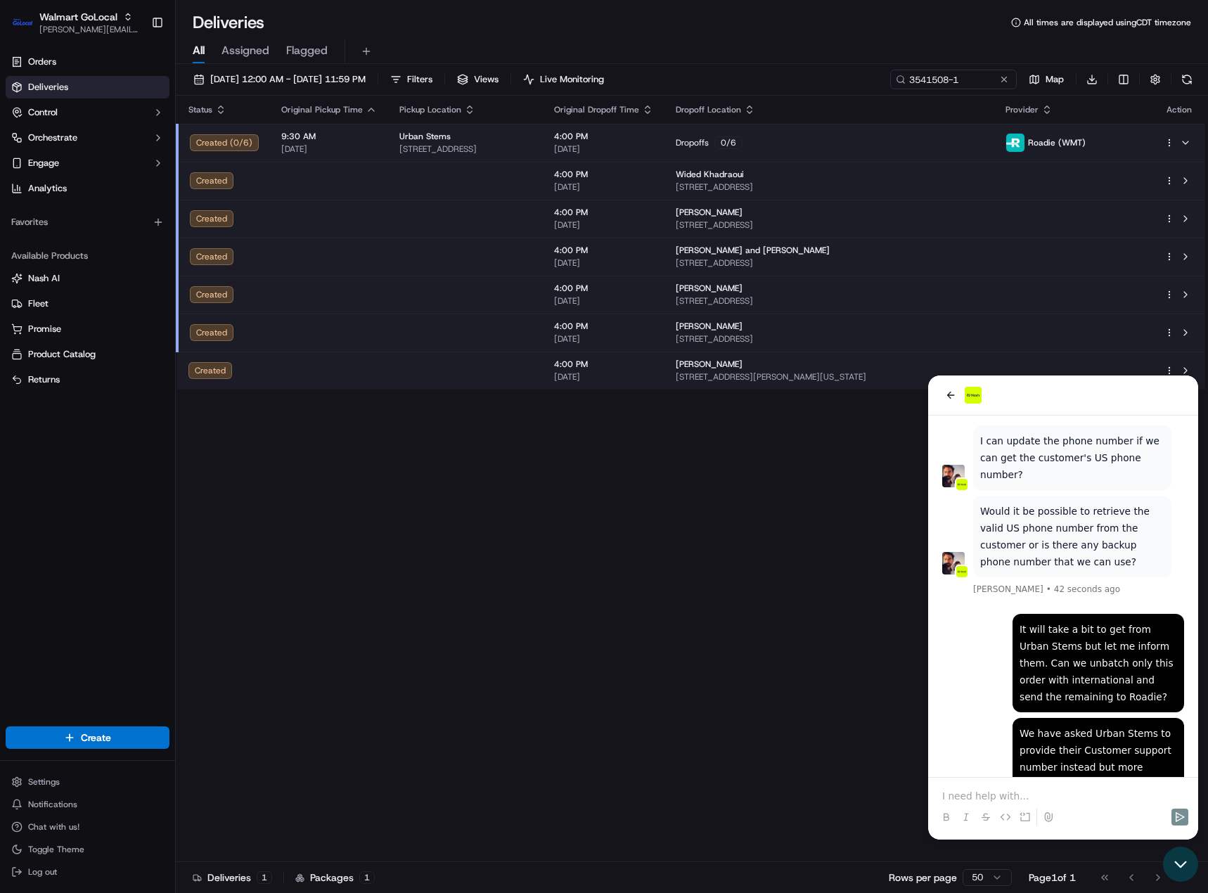
click at [1189, 867] on icon "Open customer support" at bounding box center [1180, 864] width 35 height 35
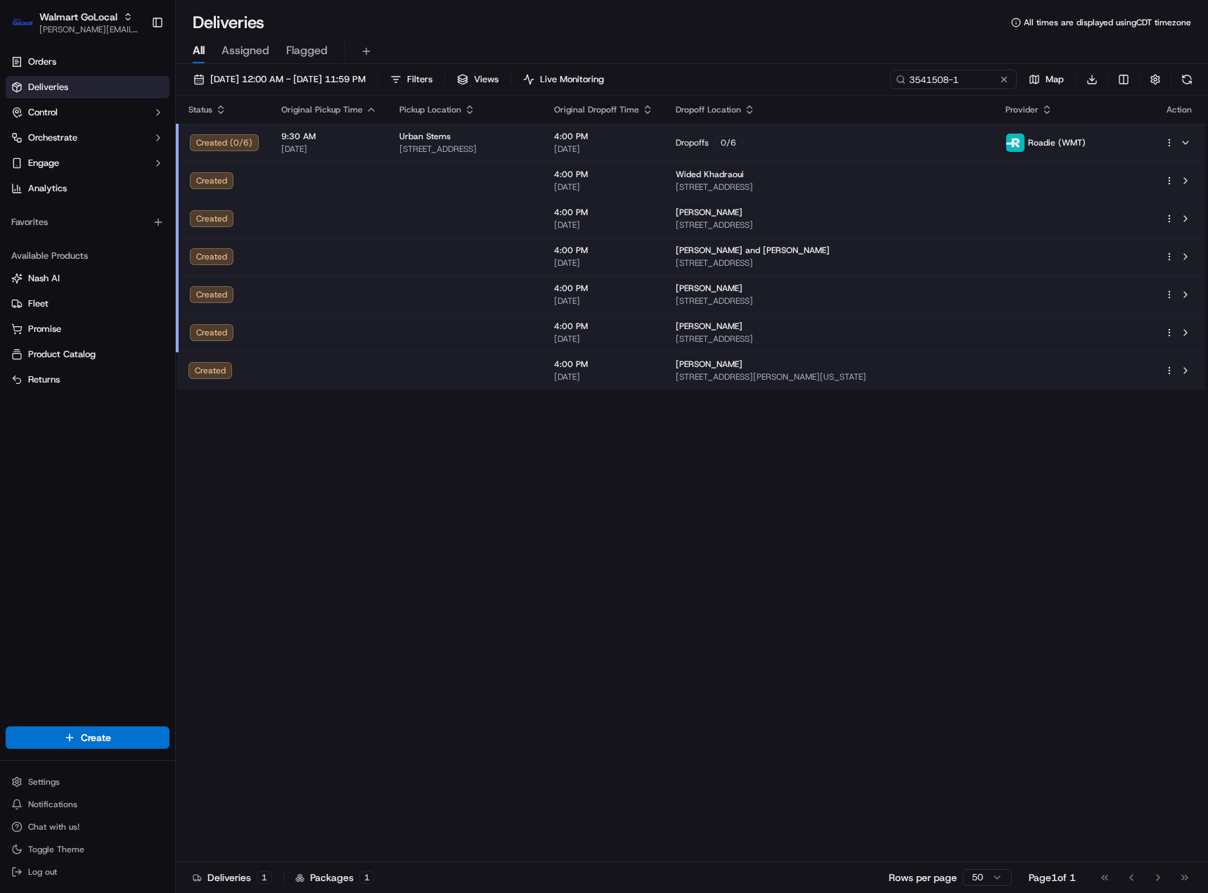
click at [817, 383] on td "Brittani Saafir-Callaway 2201 Shannon Pl SE, Washington, DC, 20020, US" at bounding box center [830, 371] width 330 height 38
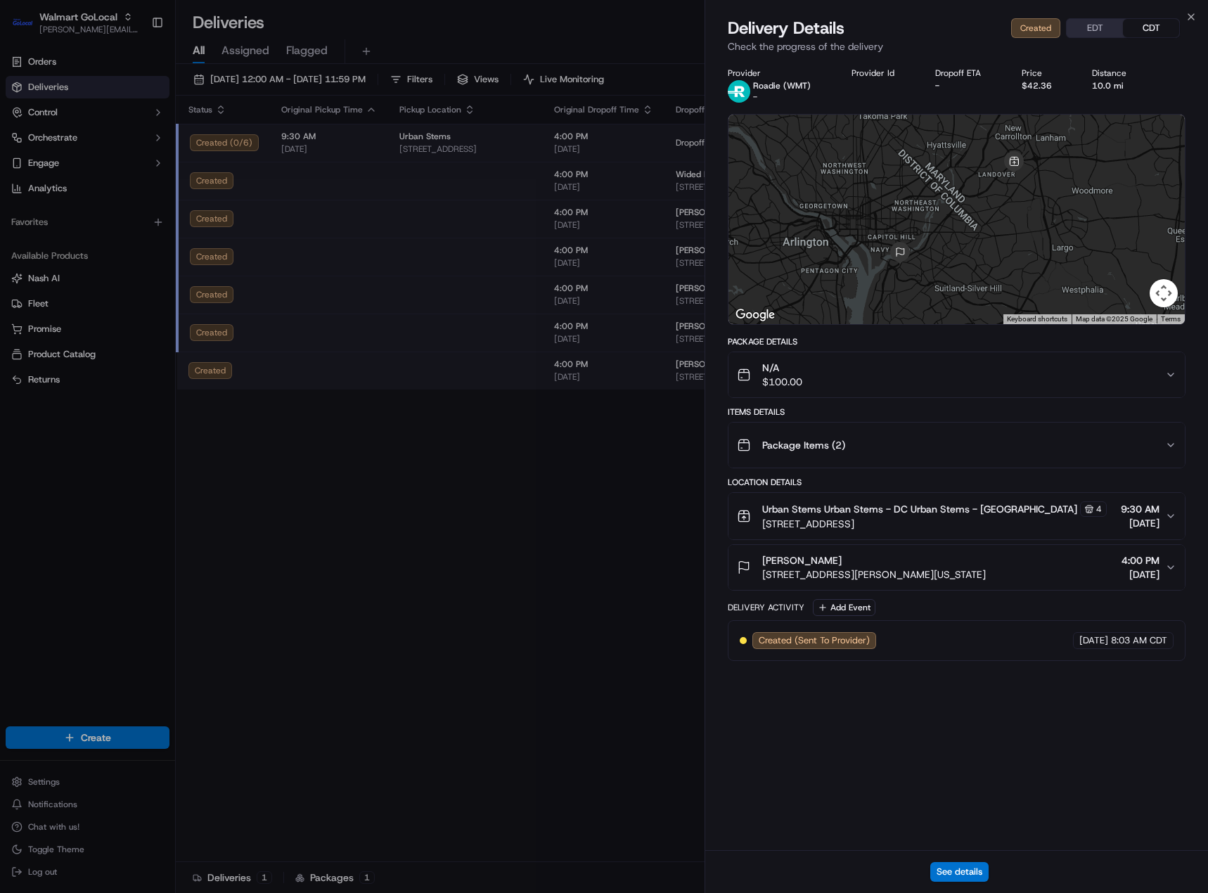
click at [842, 565] on span "[PERSON_NAME]" at bounding box center [801, 560] width 79 height 14
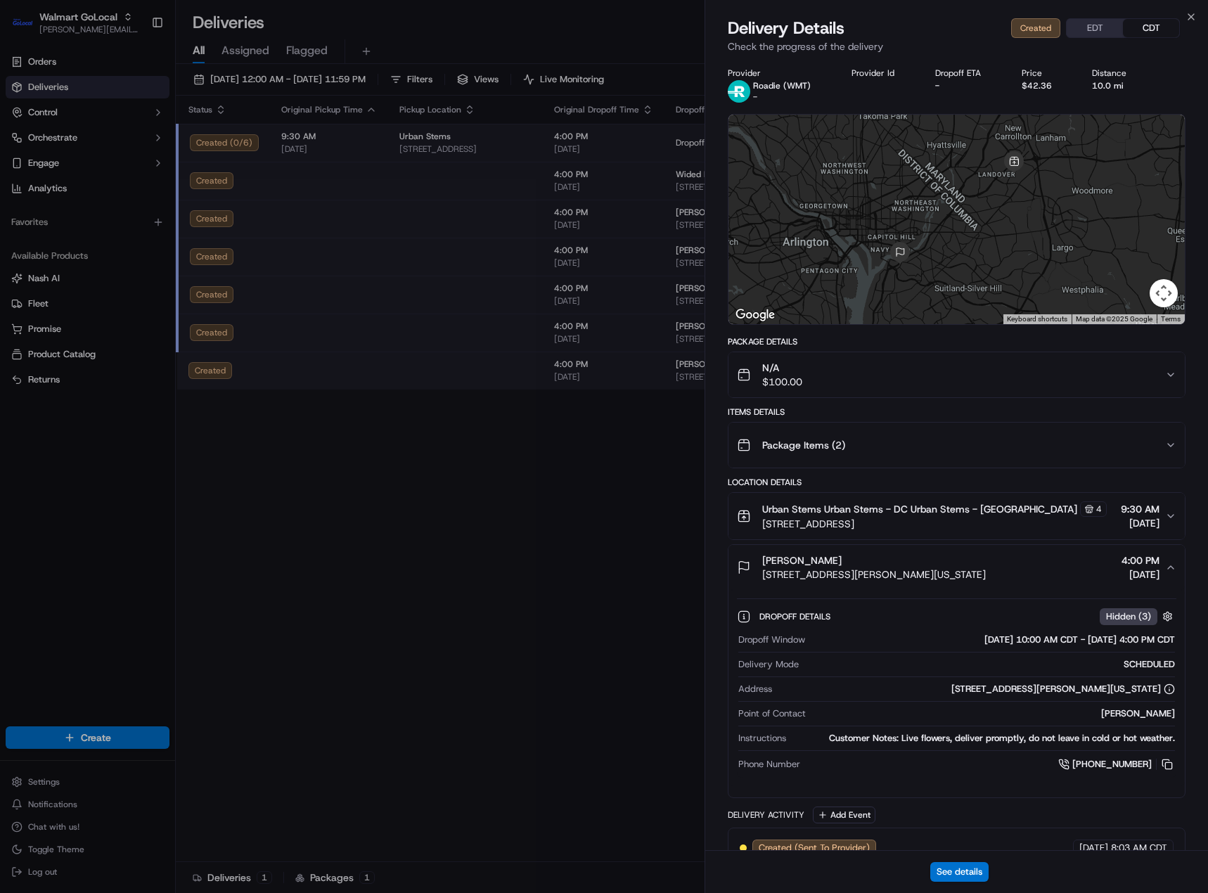
click at [888, 377] on div "N/A $100.00" at bounding box center [951, 375] width 428 height 28
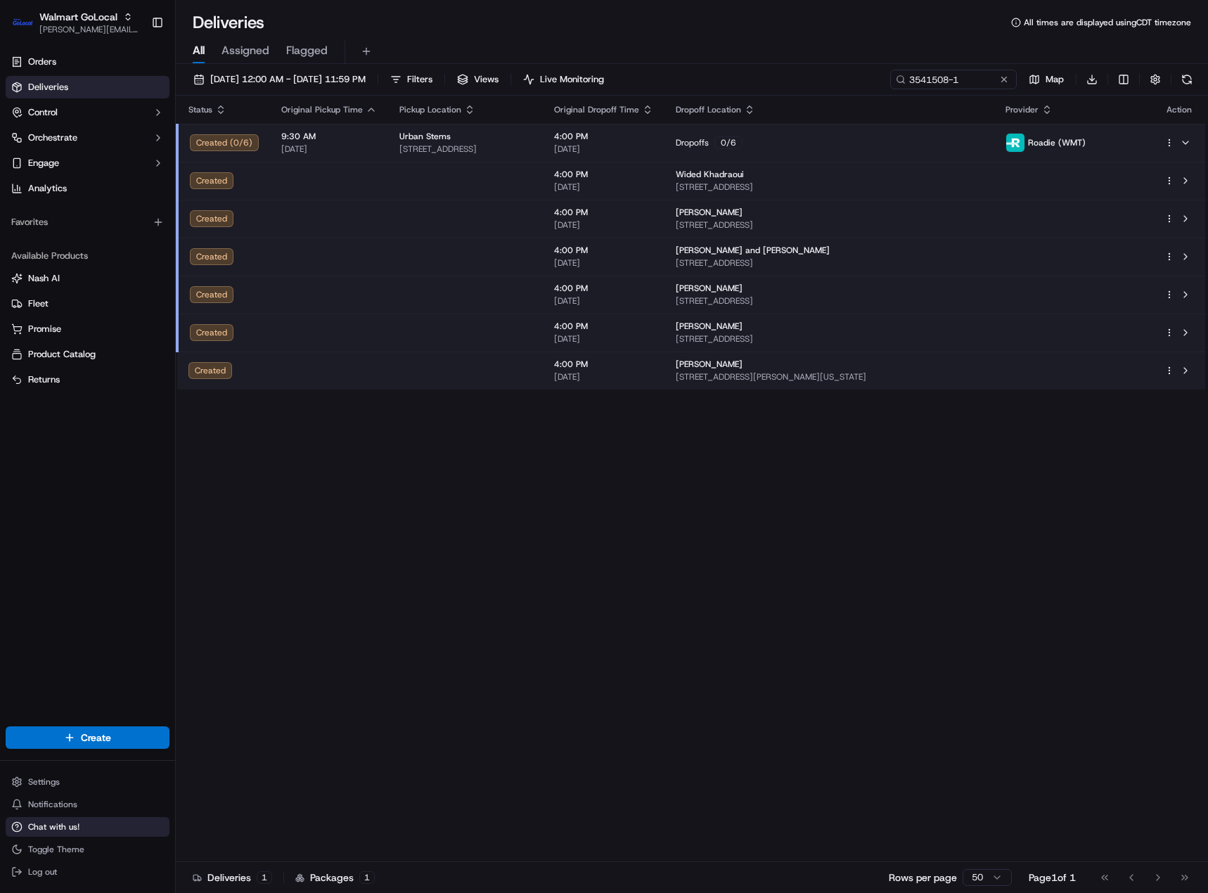
click at [46, 825] on span "Chat with us!" at bounding box center [53, 826] width 51 height 11
click at [71, 826] on span "Chat with us!" at bounding box center [53, 826] width 51 height 11
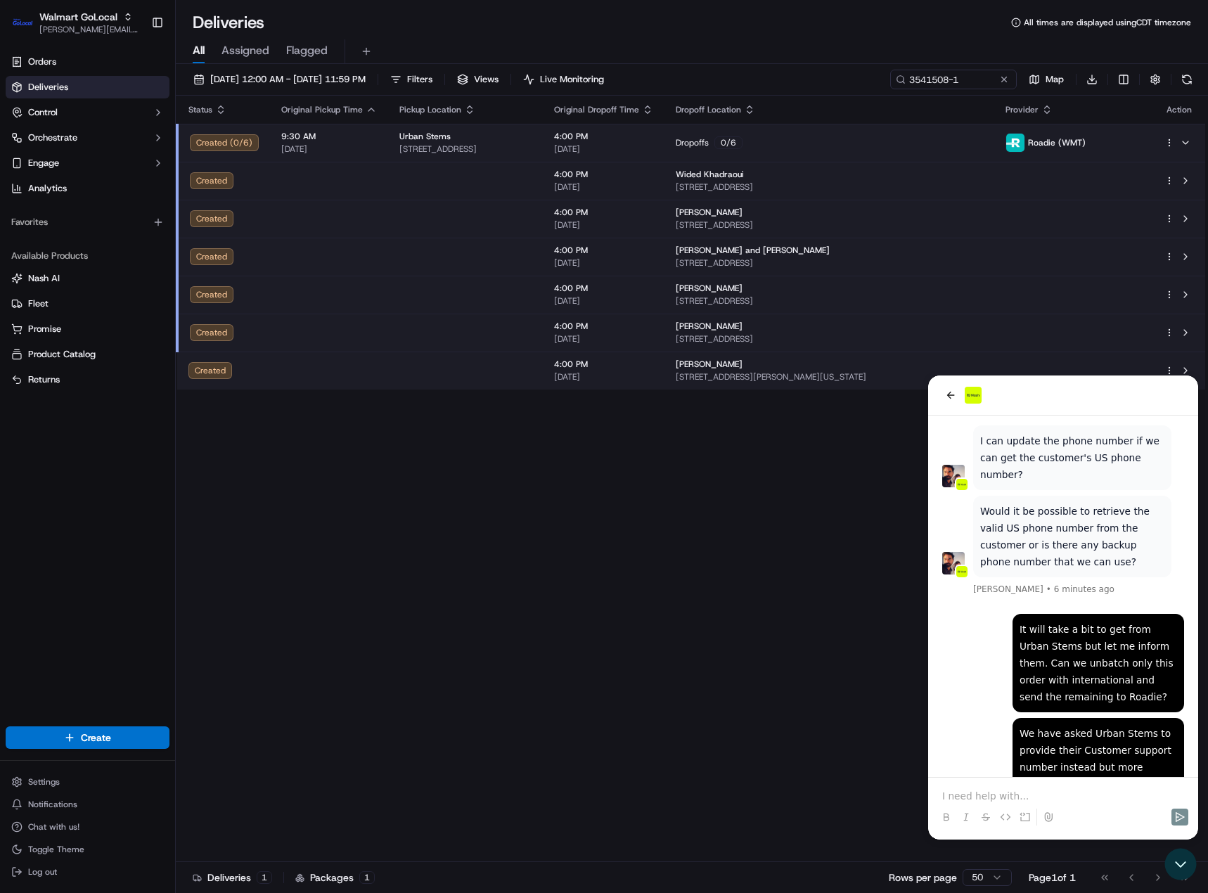
scroll to position [944, 0]
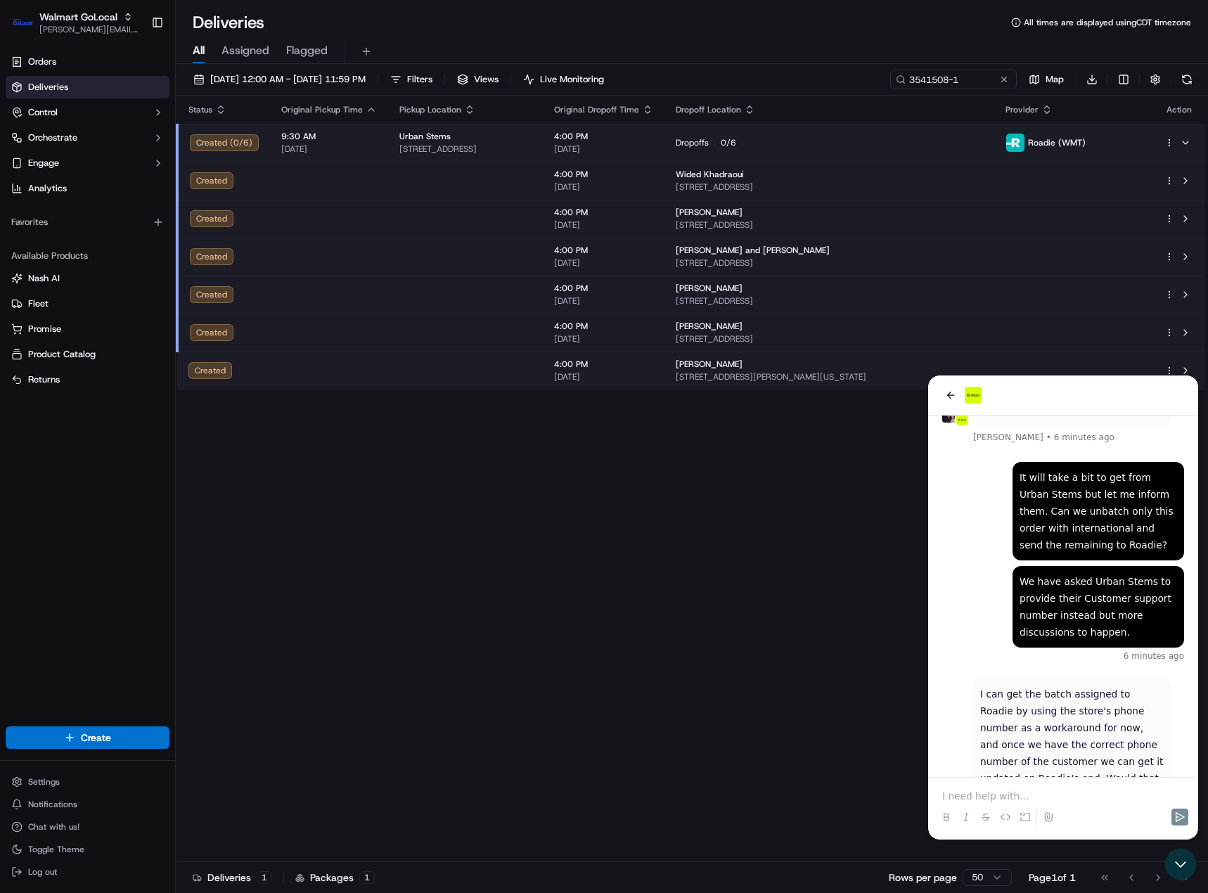
click at [993, 795] on p at bounding box center [1063, 796] width 242 height 14
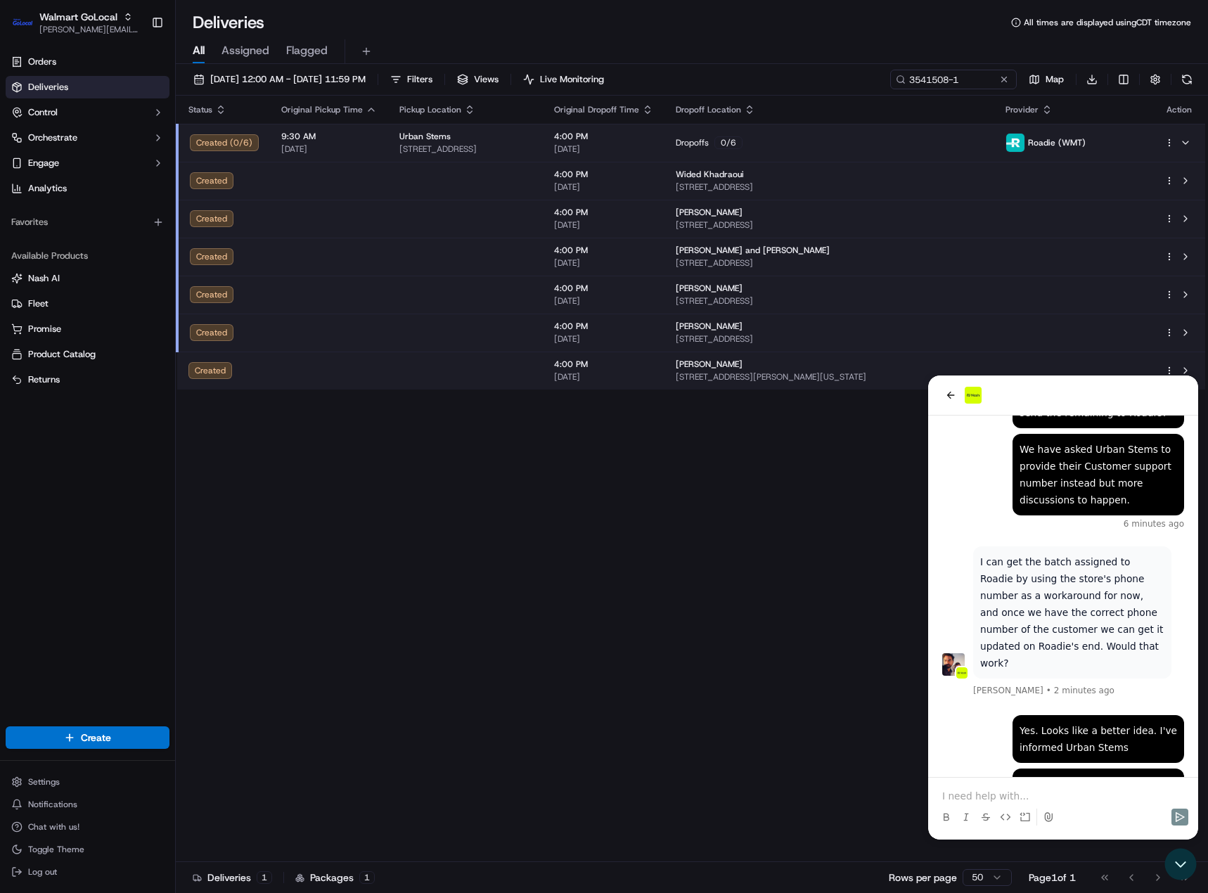
scroll to position [1144, 0]
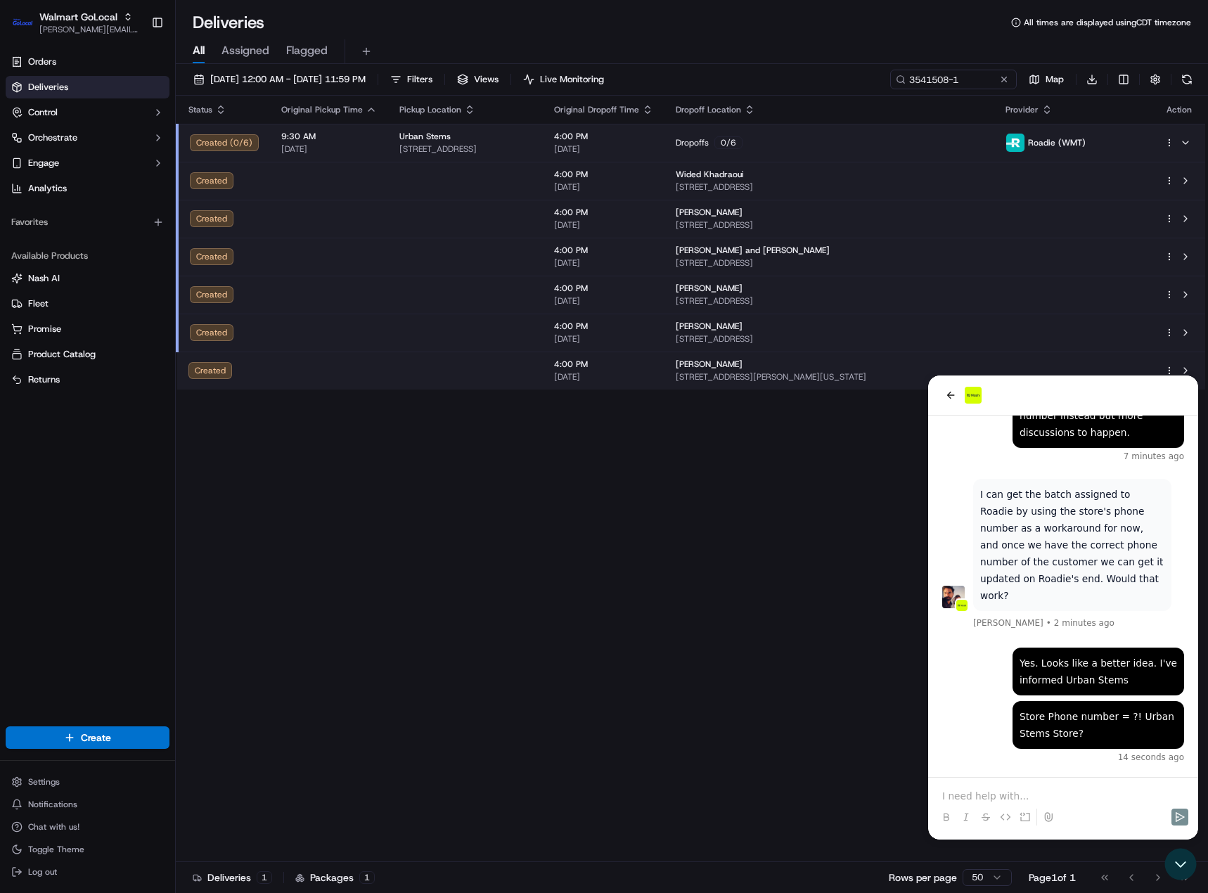
click at [1049, 799] on p at bounding box center [1063, 796] width 242 height 14
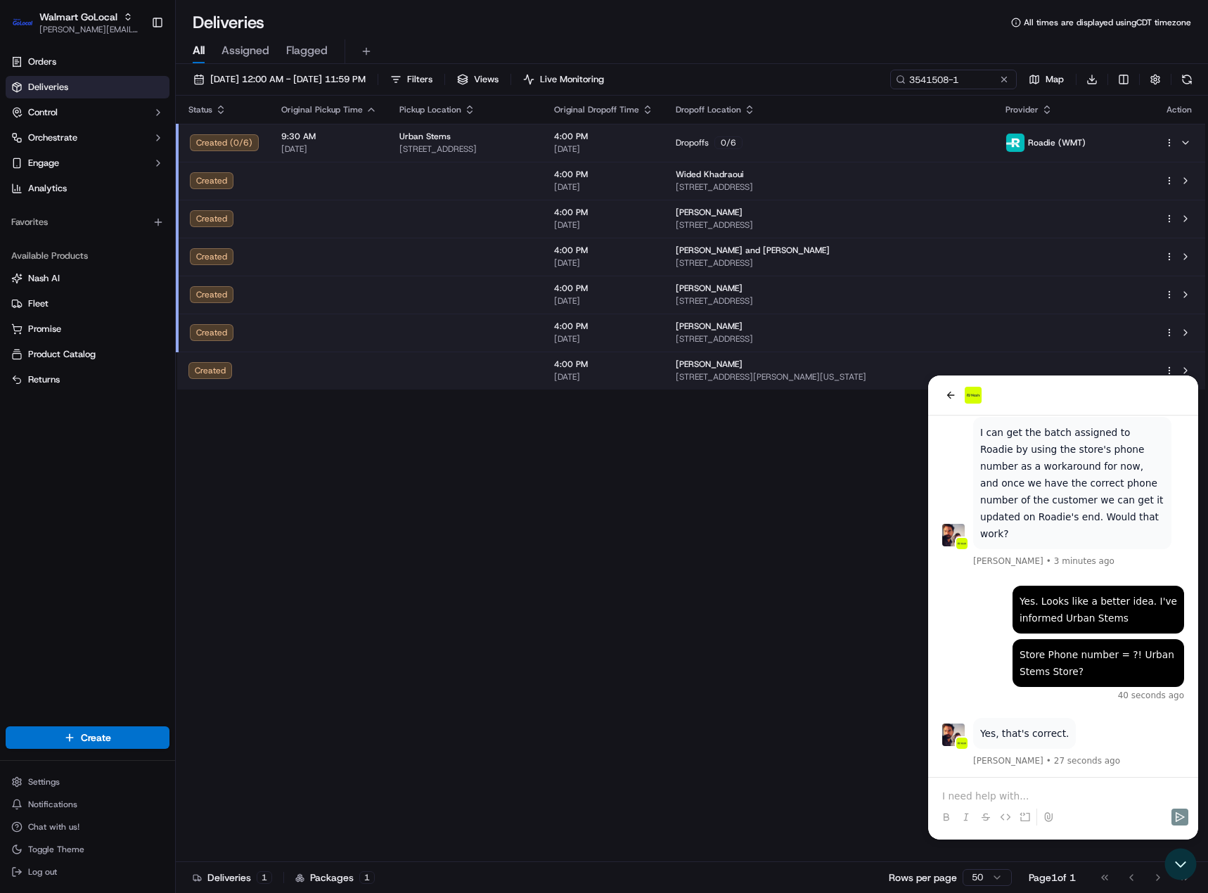
drag, startPoint x: 957, startPoint y: 782, endPoint x: 959, endPoint y: 790, distance: 7.9
click at [959, 786] on div at bounding box center [1063, 804] width 259 height 53
click at [957, 794] on p at bounding box center [1063, 796] width 242 height 14
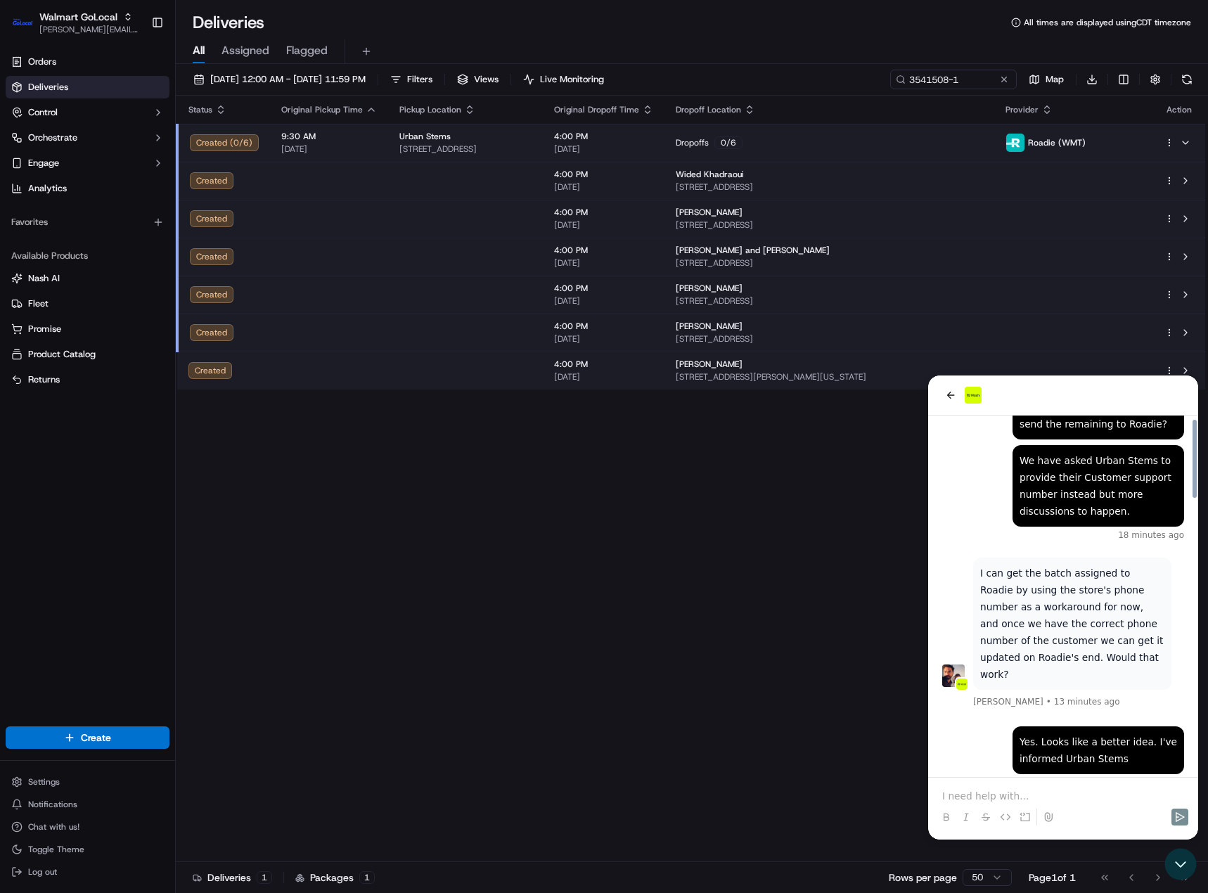
scroll to position [1065, 0]
click at [1068, 795] on p at bounding box center [1063, 796] width 242 height 14
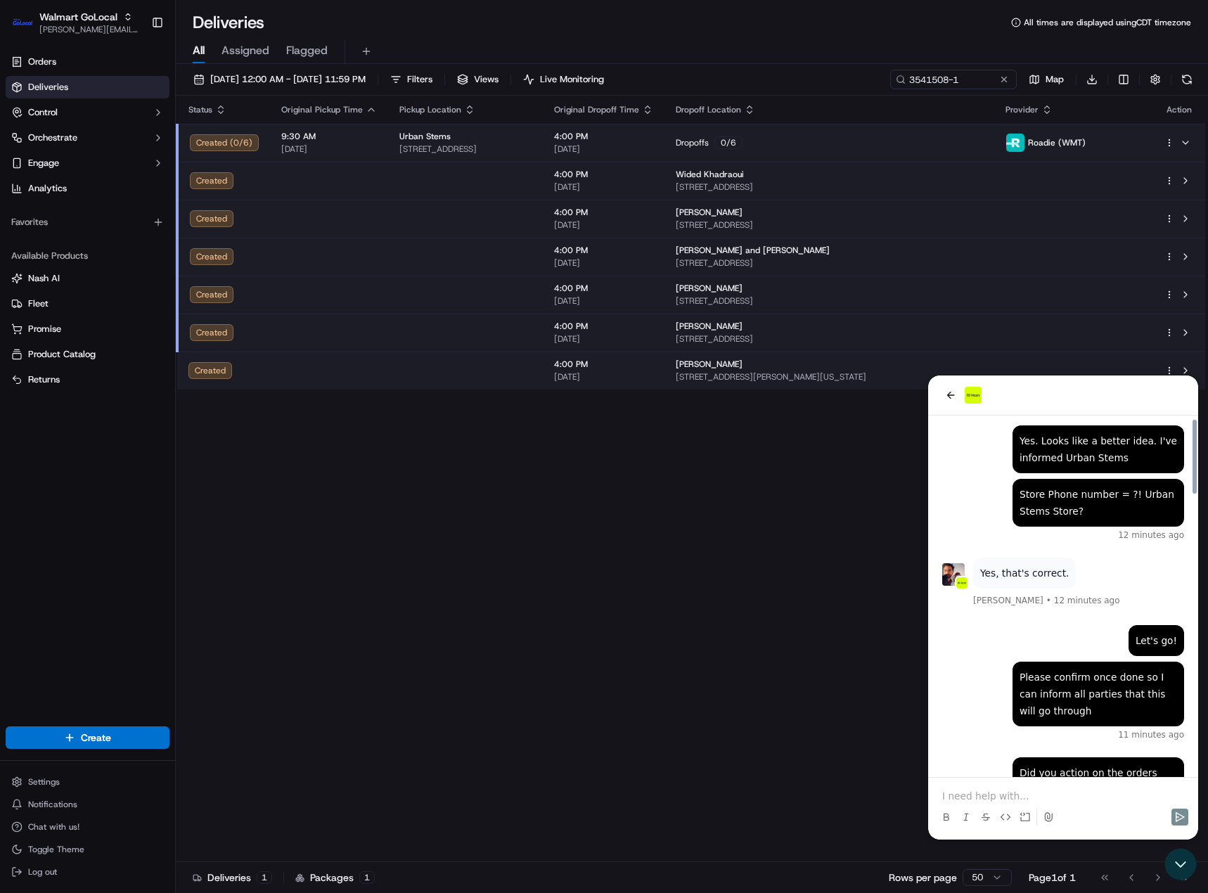
scroll to position [1355, 0]
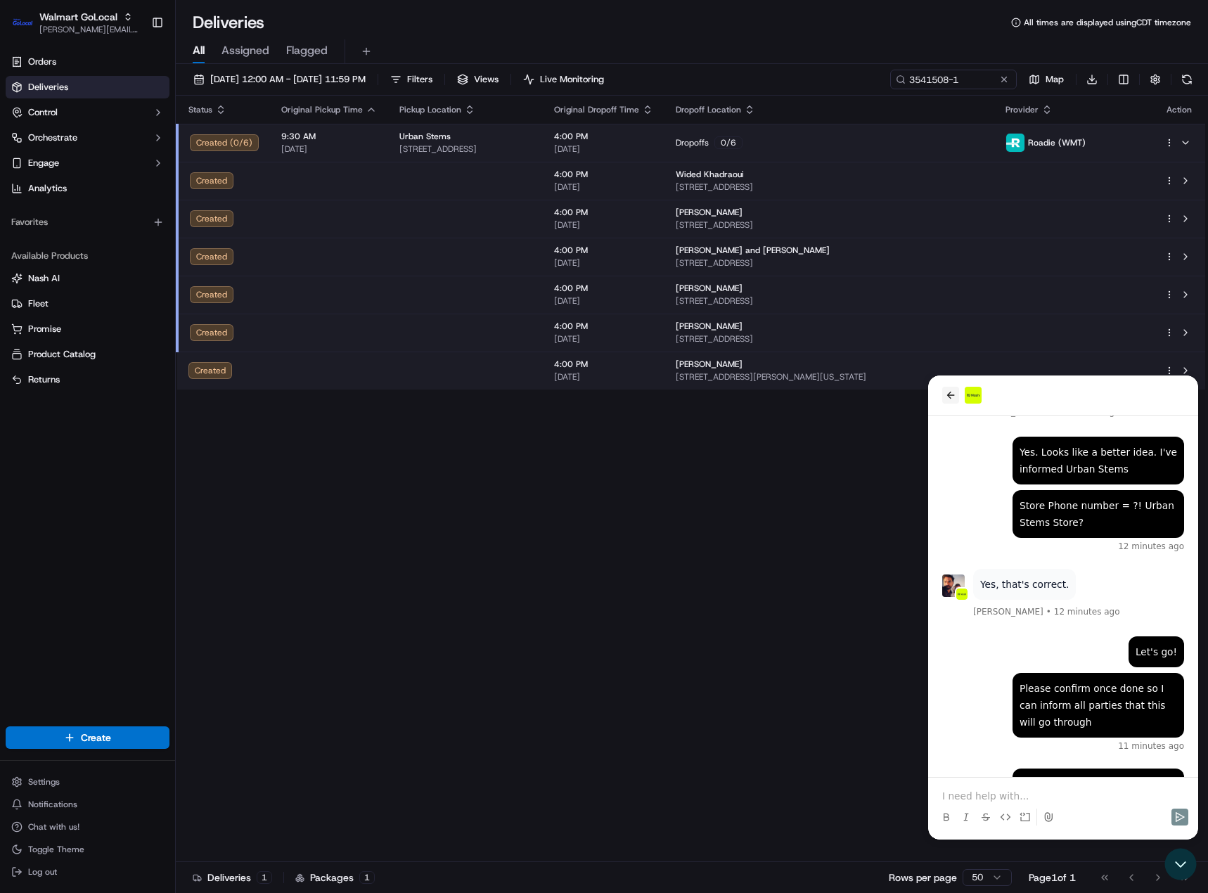
click at [944, 398] on button "back" at bounding box center [950, 395] width 17 height 17
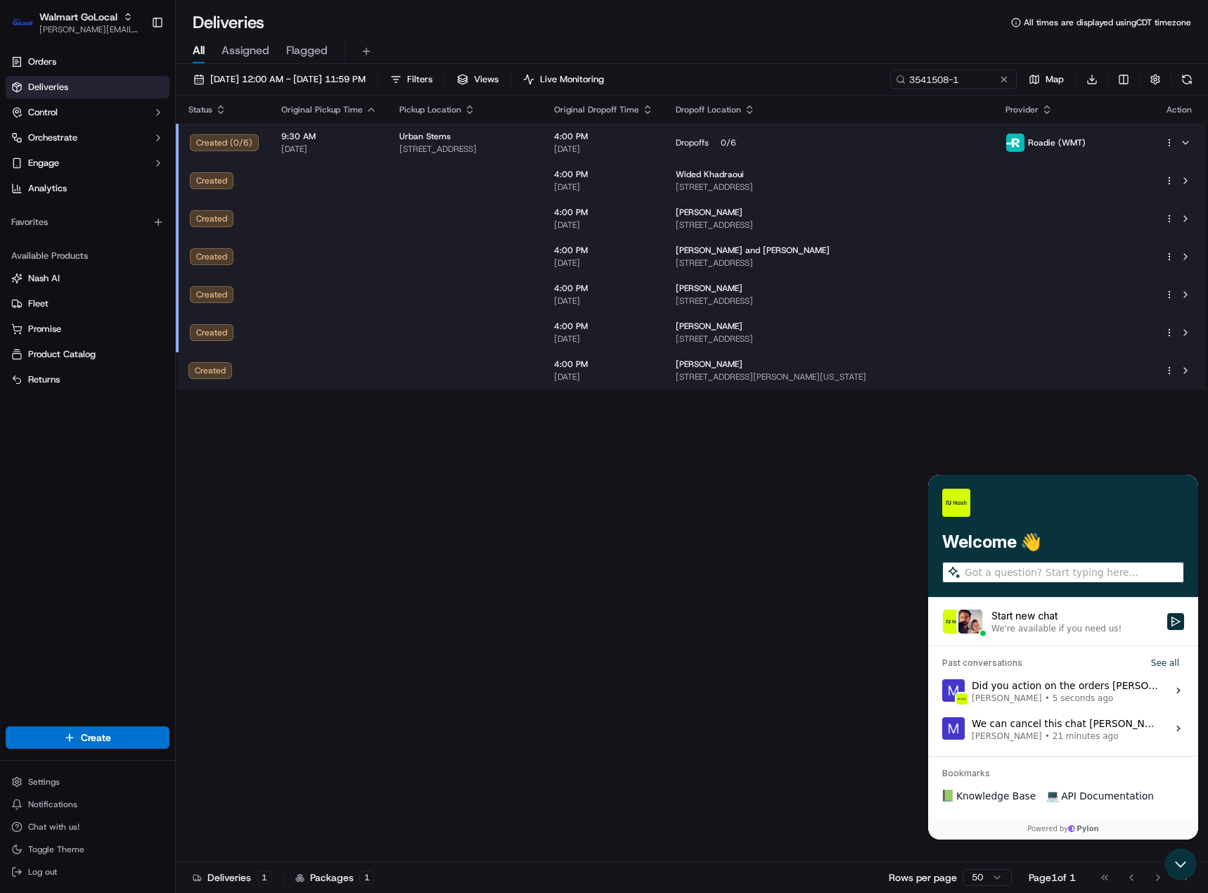
click at [1035, 736] on span "Mithun Menezes • 21 minutes ago" at bounding box center [1065, 736] width 187 height 11
click at [942, 729] on button "View issue" at bounding box center [942, 729] width 1 height 1
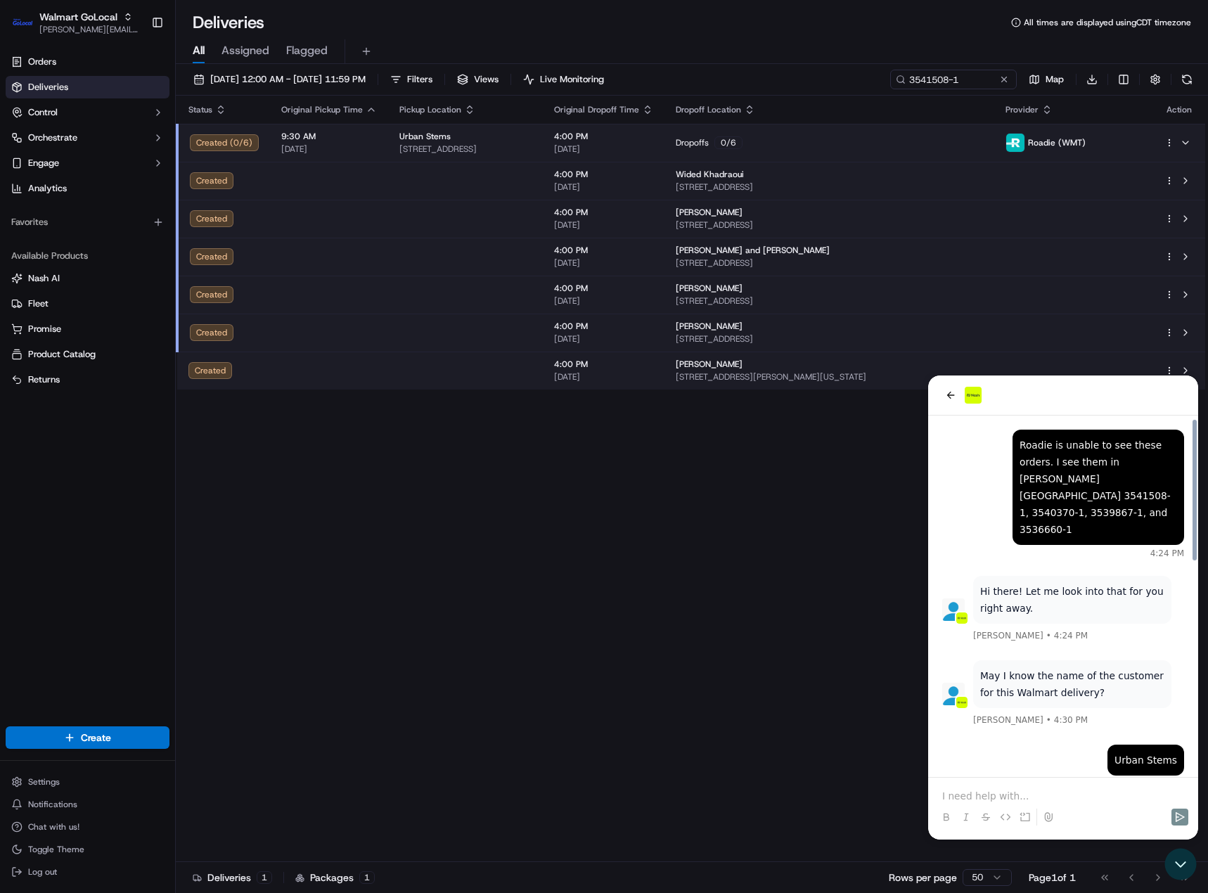
scroll to position [547, 0]
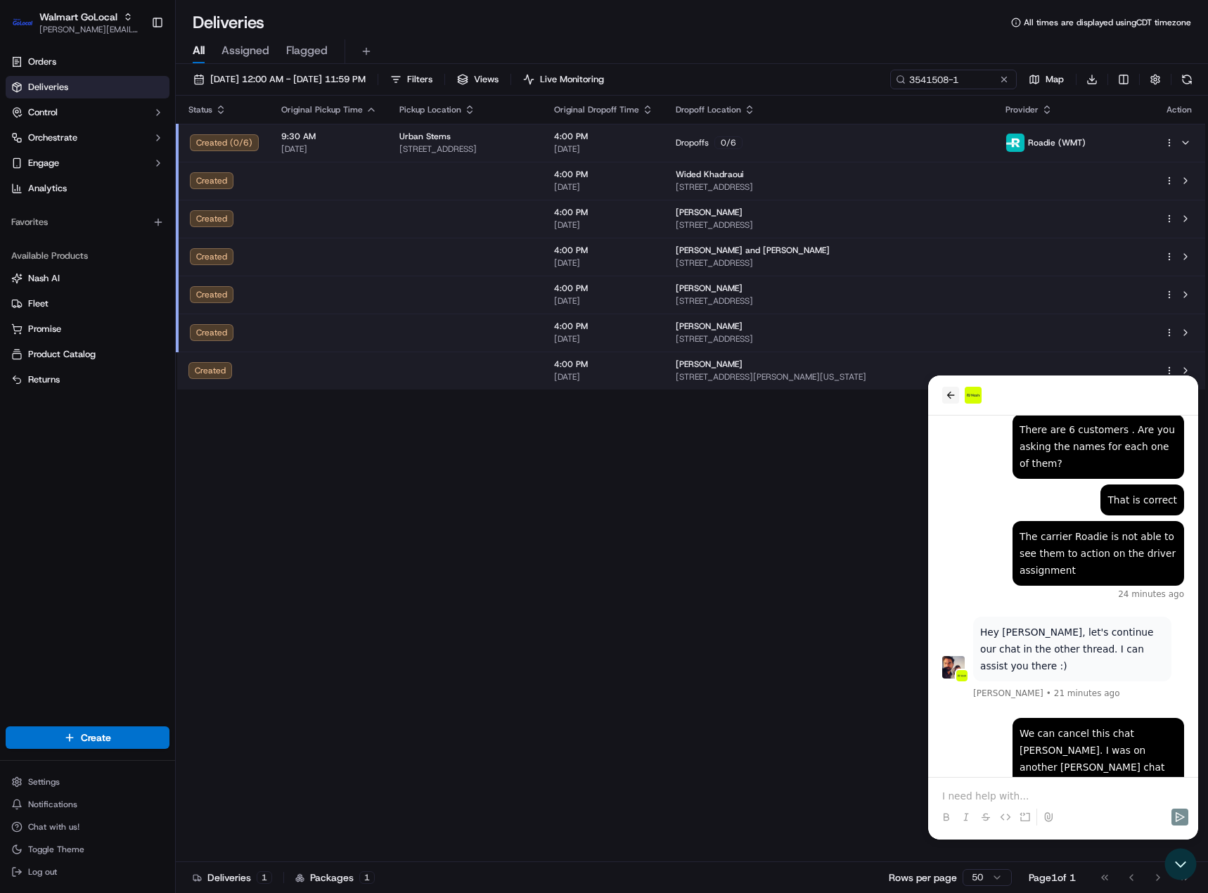
click at [947, 392] on icon "back" at bounding box center [950, 395] width 11 height 11
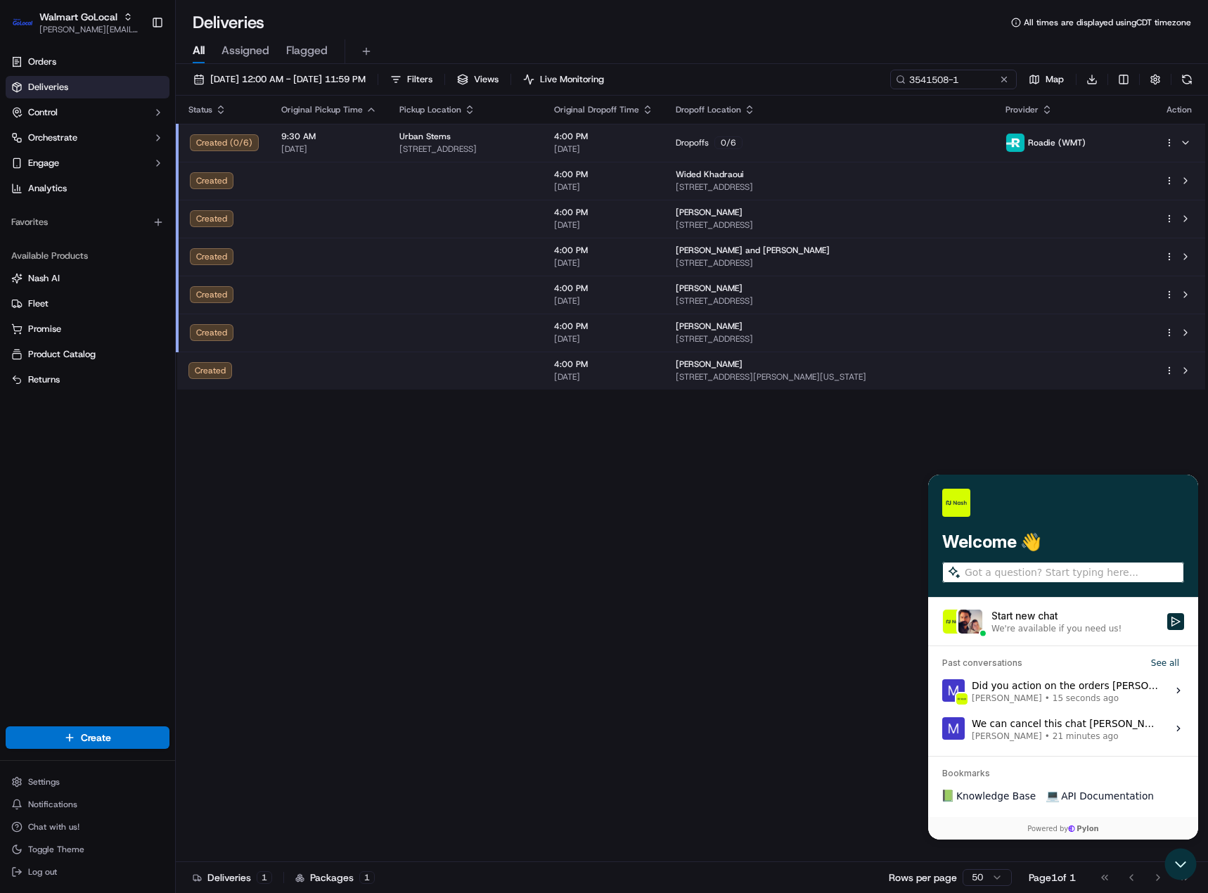
click at [1017, 689] on div "Did you action on the orders Masood? Mithun Menezes • 15 seconds ago" at bounding box center [1065, 690] width 187 height 27
click at [942, 691] on button "View issue" at bounding box center [942, 691] width 1 height 1
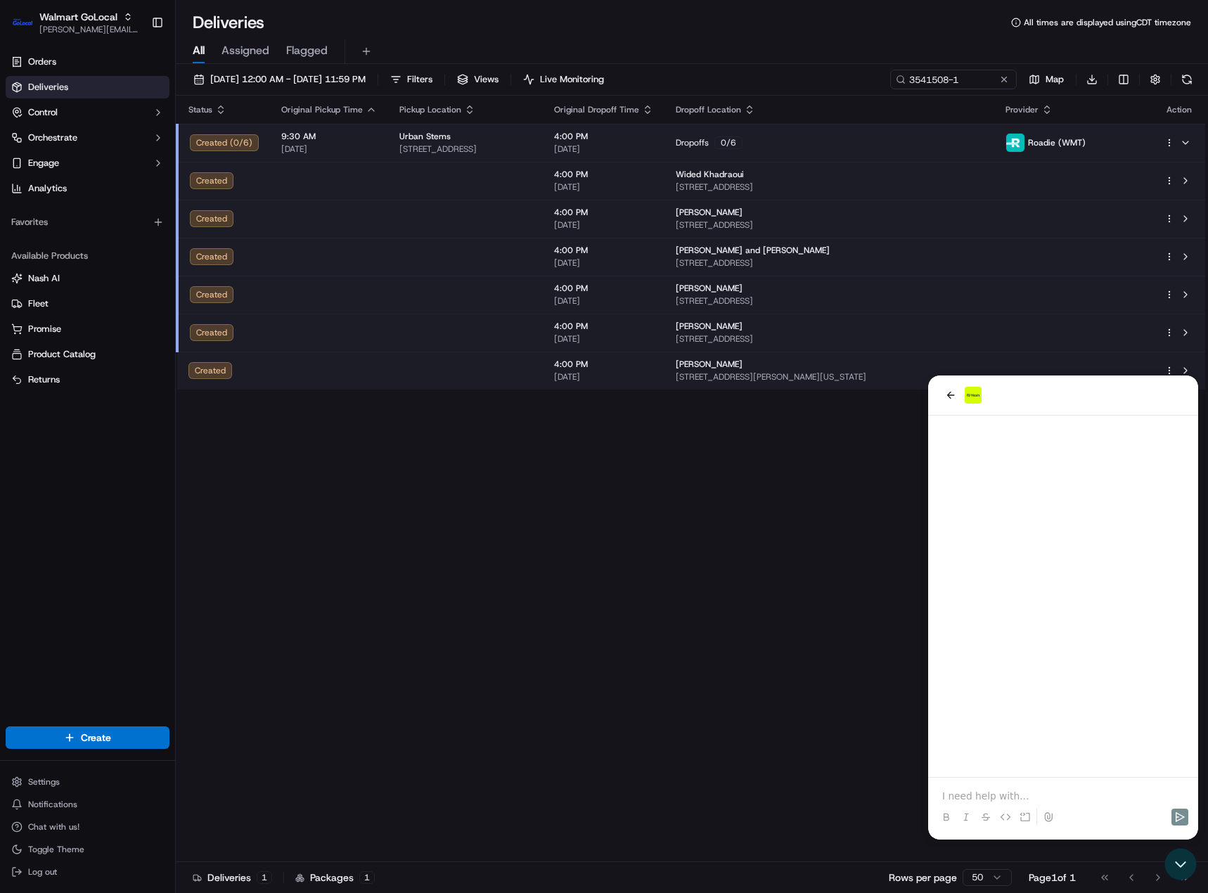
scroll to position [1355, 0]
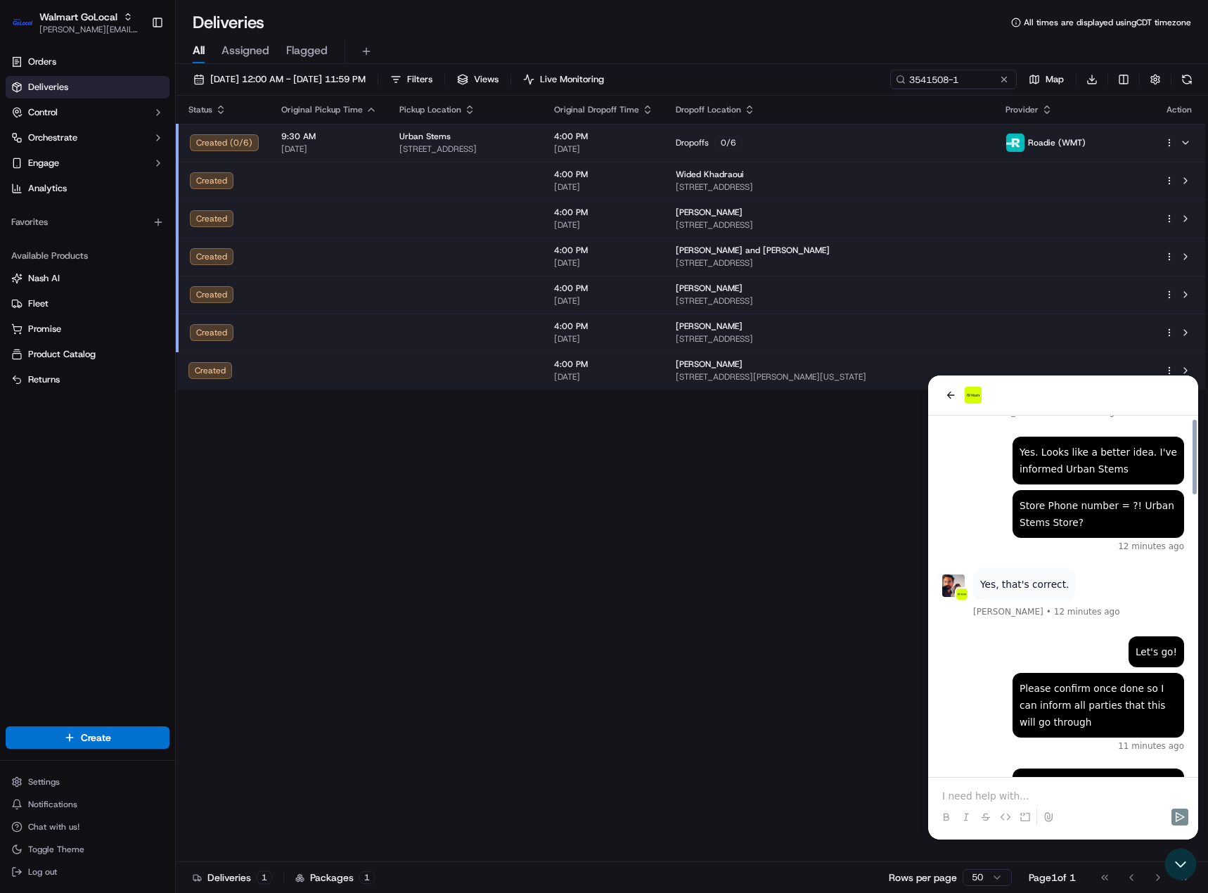
click at [1024, 784] on div at bounding box center [1063, 804] width 259 height 53
click at [1024, 796] on p at bounding box center [1063, 796] width 242 height 14
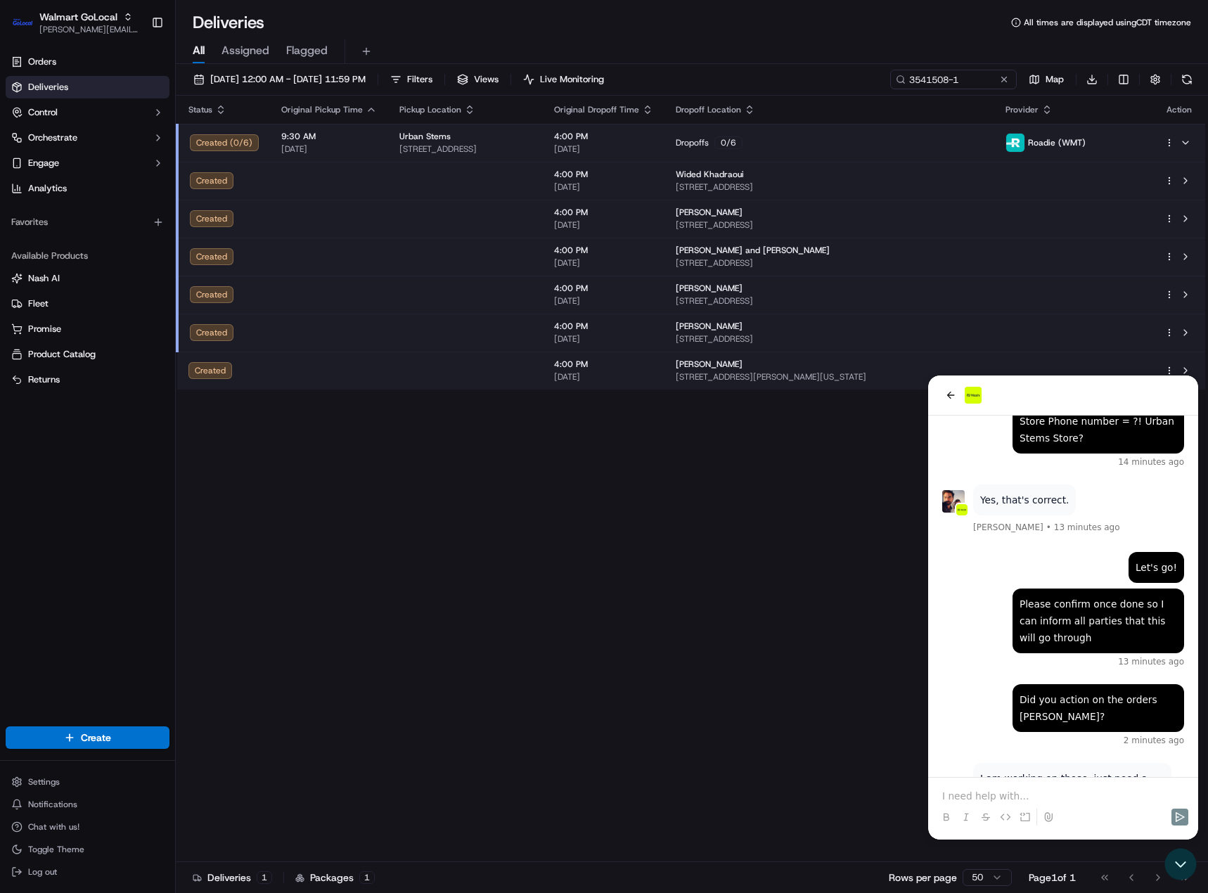
click at [985, 788] on div at bounding box center [1063, 804] width 259 height 53
click at [1012, 798] on p at bounding box center [1063, 796] width 242 height 14
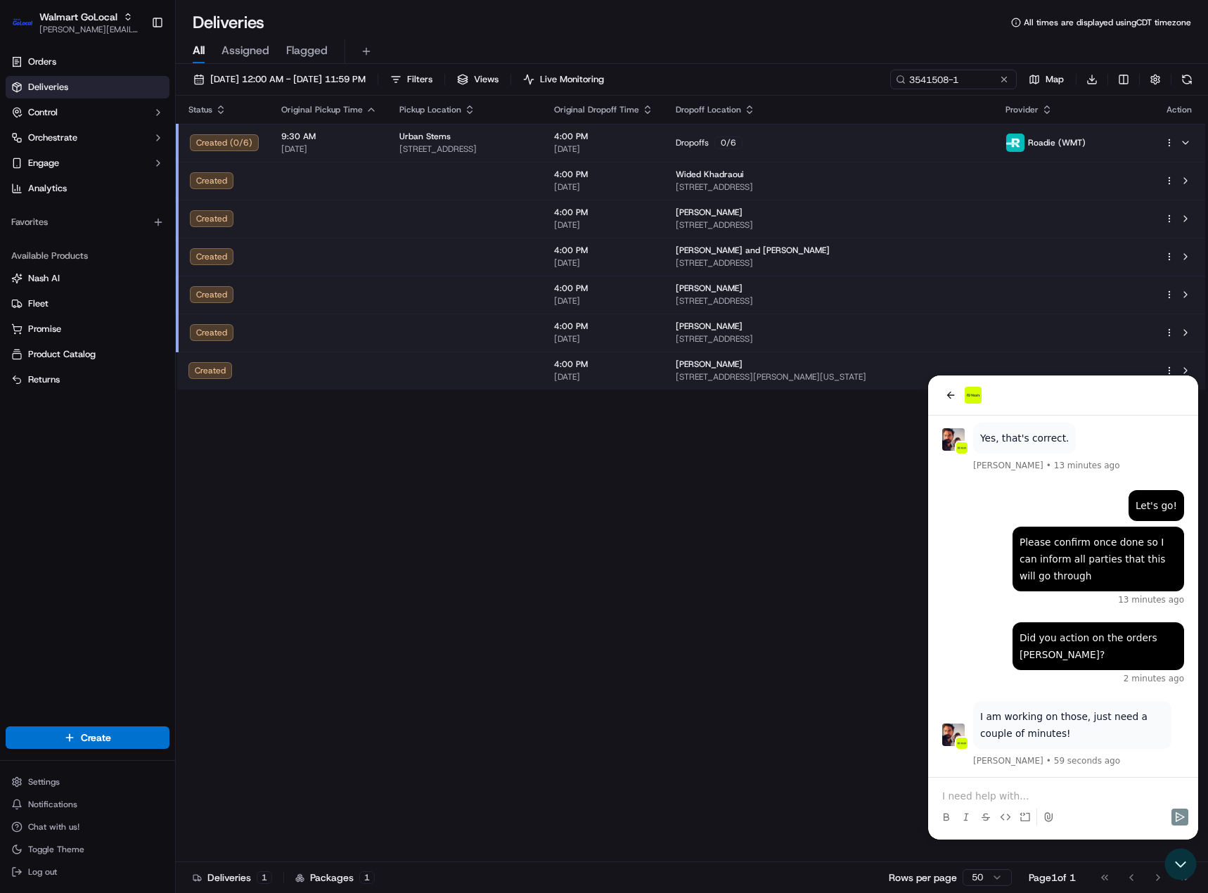
click at [1007, 802] on p at bounding box center [1063, 796] width 242 height 14
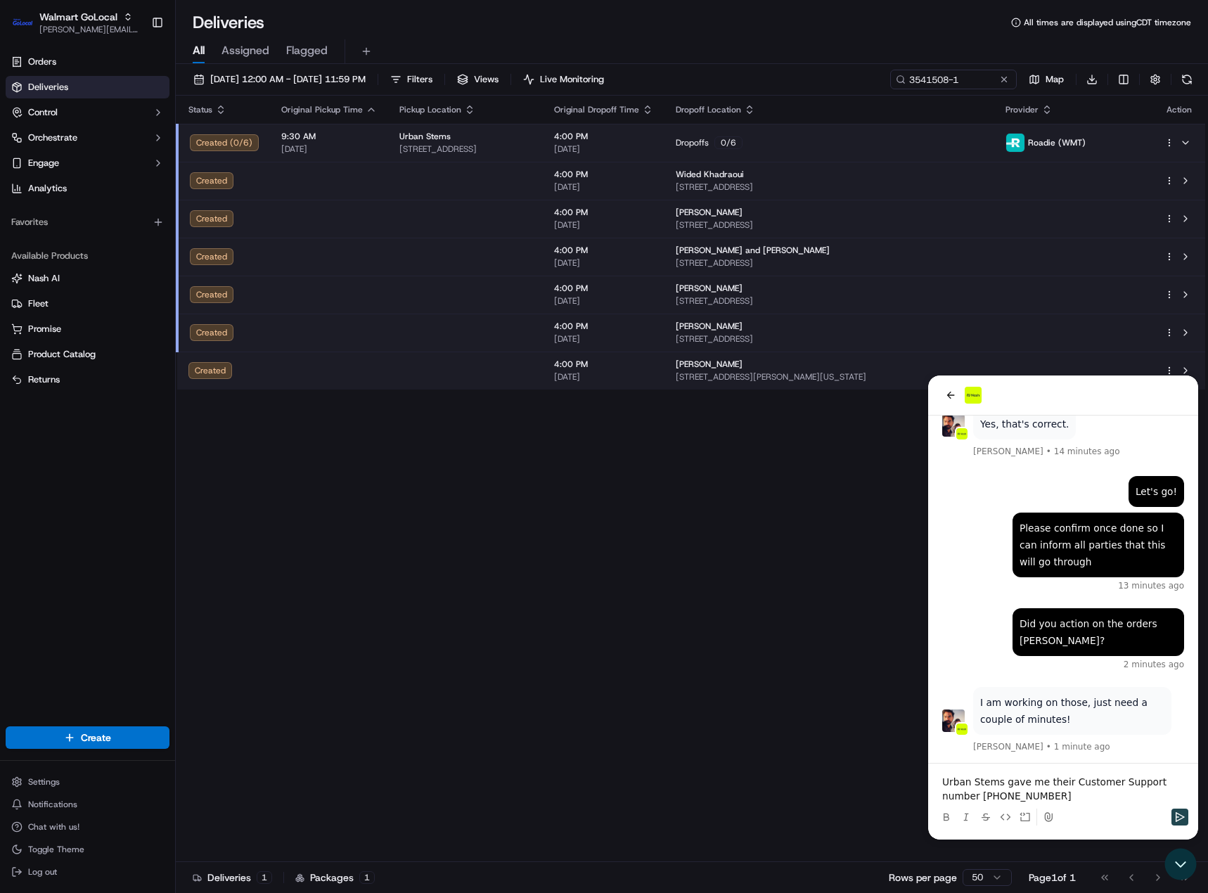
click at [1187, 819] on button "Send" at bounding box center [1180, 817] width 17 height 17
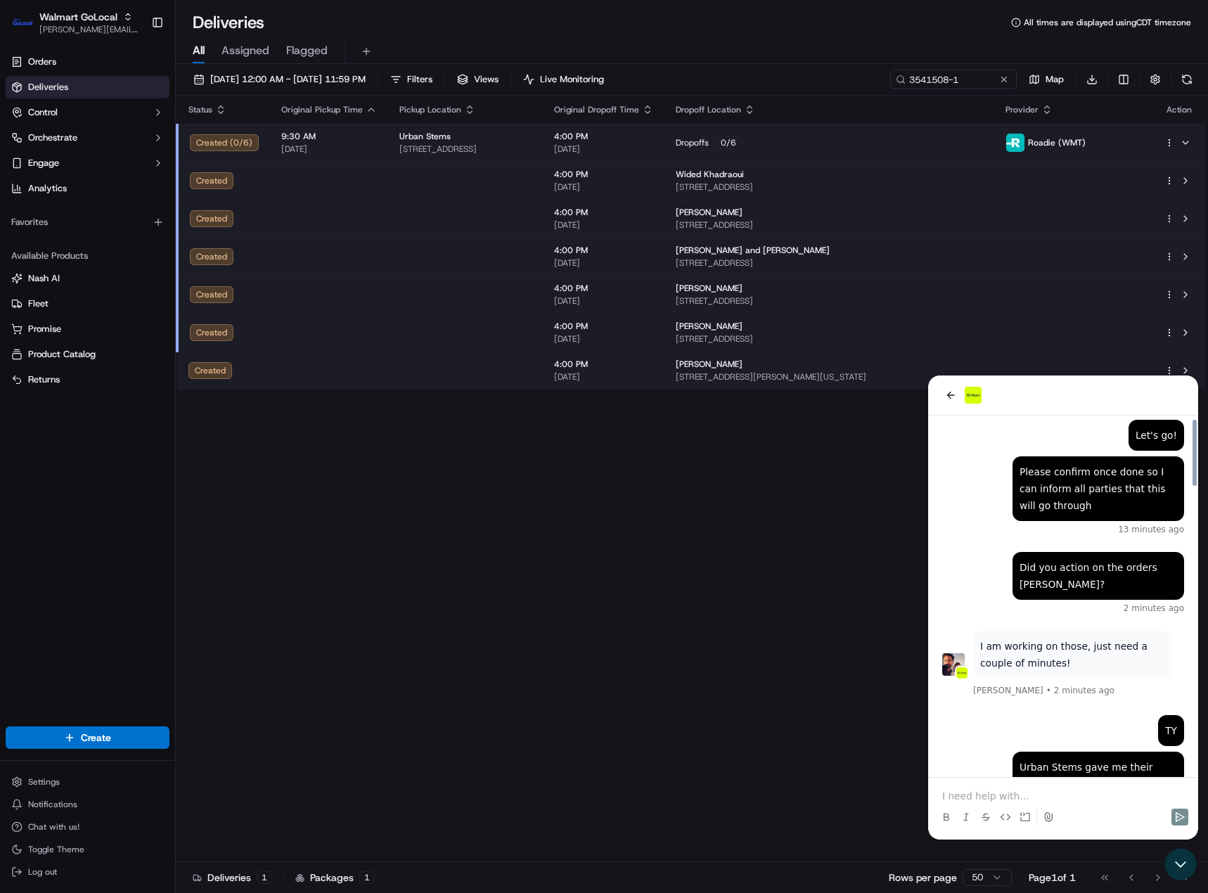
click at [1130, 792] on p at bounding box center [1063, 796] width 242 height 14
click at [281, 538] on div "Status Original Pickup Time Pickup Location Original Dropoff Time Dropoff Locat…" at bounding box center [691, 479] width 1030 height 767
click at [479, 177] on td at bounding box center [465, 181] width 155 height 38
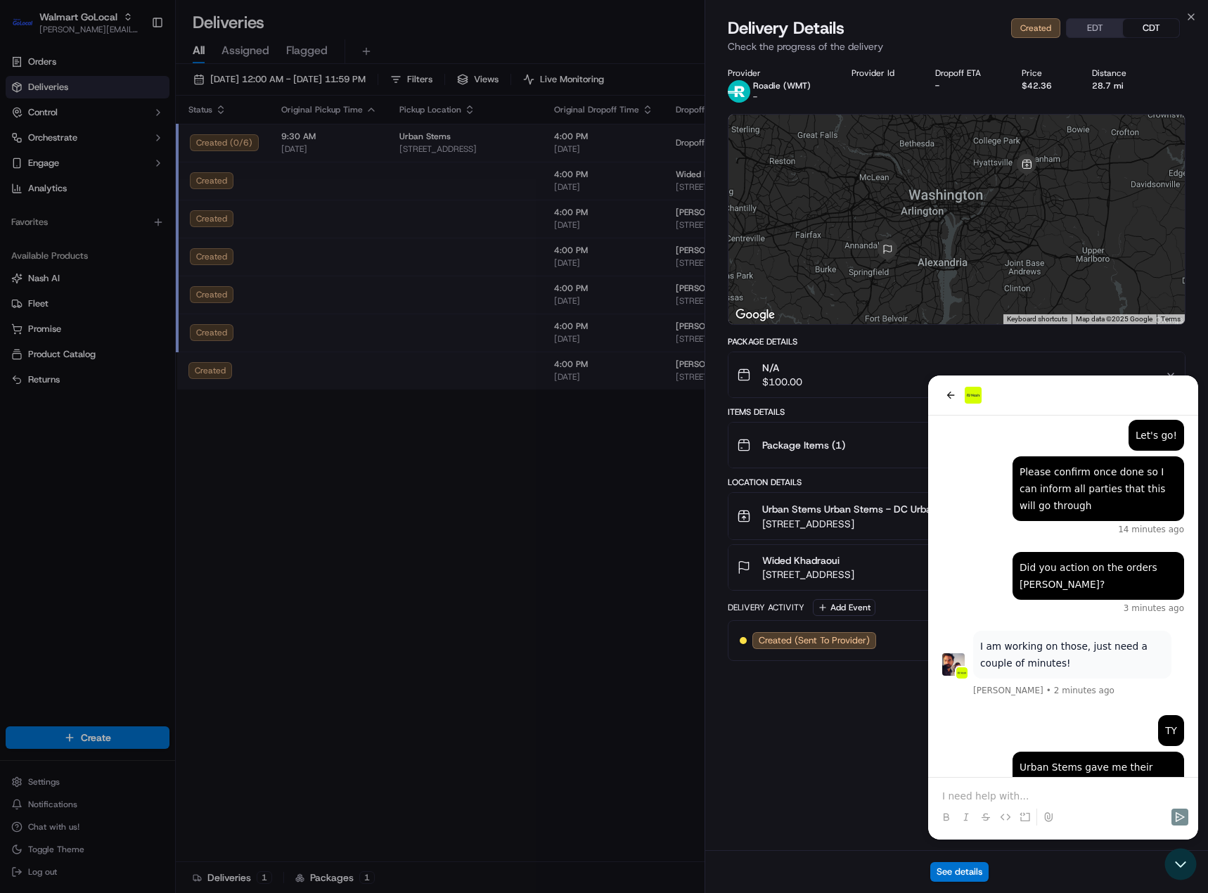
click at [801, 379] on span "$100.00" at bounding box center [782, 382] width 40 height 14
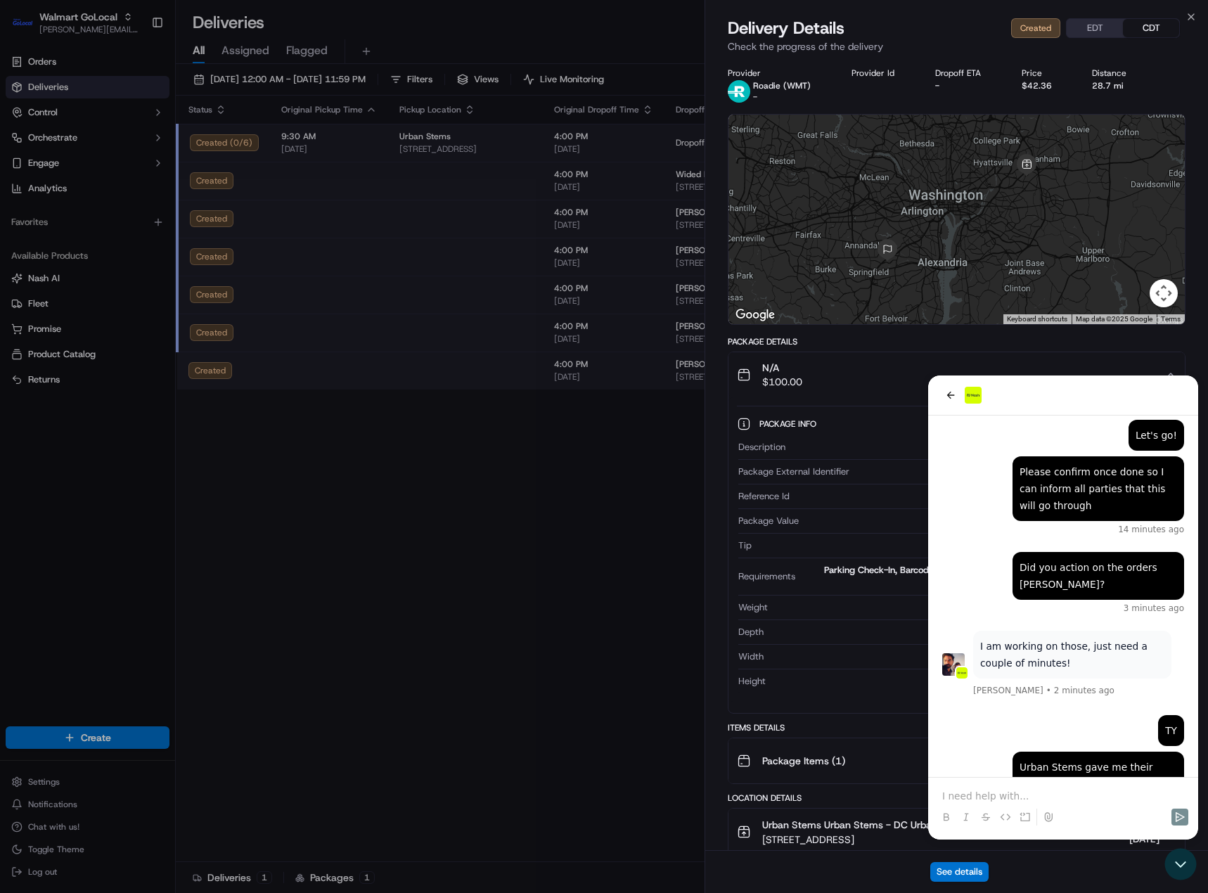
click at [1177, 864] on div "See details" at bounding box center [956, 871] width 503 height 43
click at [947, 393] on button "N/A $100.00" at bounding box center [957, 374] width 456 height 45
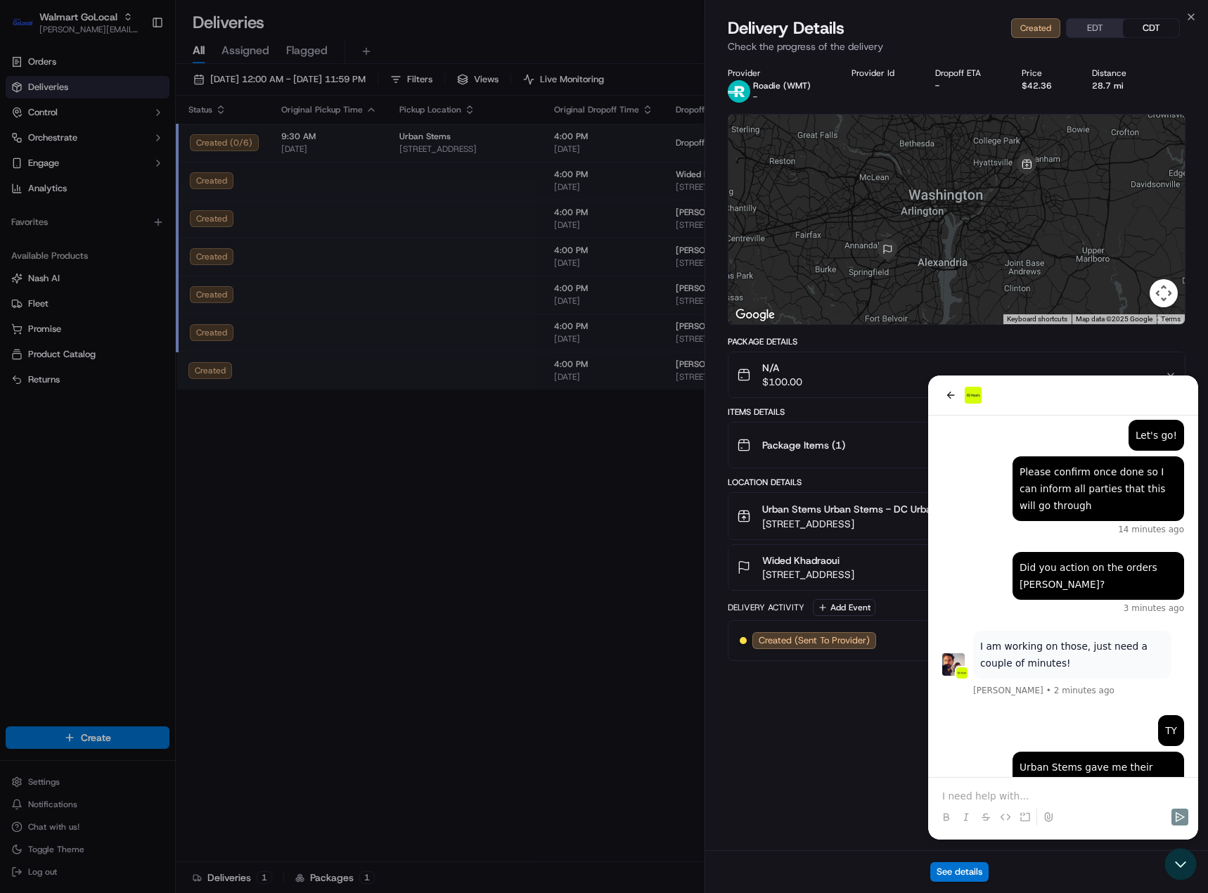
click at [1181, 868] on div "See details" at bounding box center [956, 871] width 503 height 43
click at [1179, 861] on div "See details" at bounding box center [956, 871] width 503 height 43
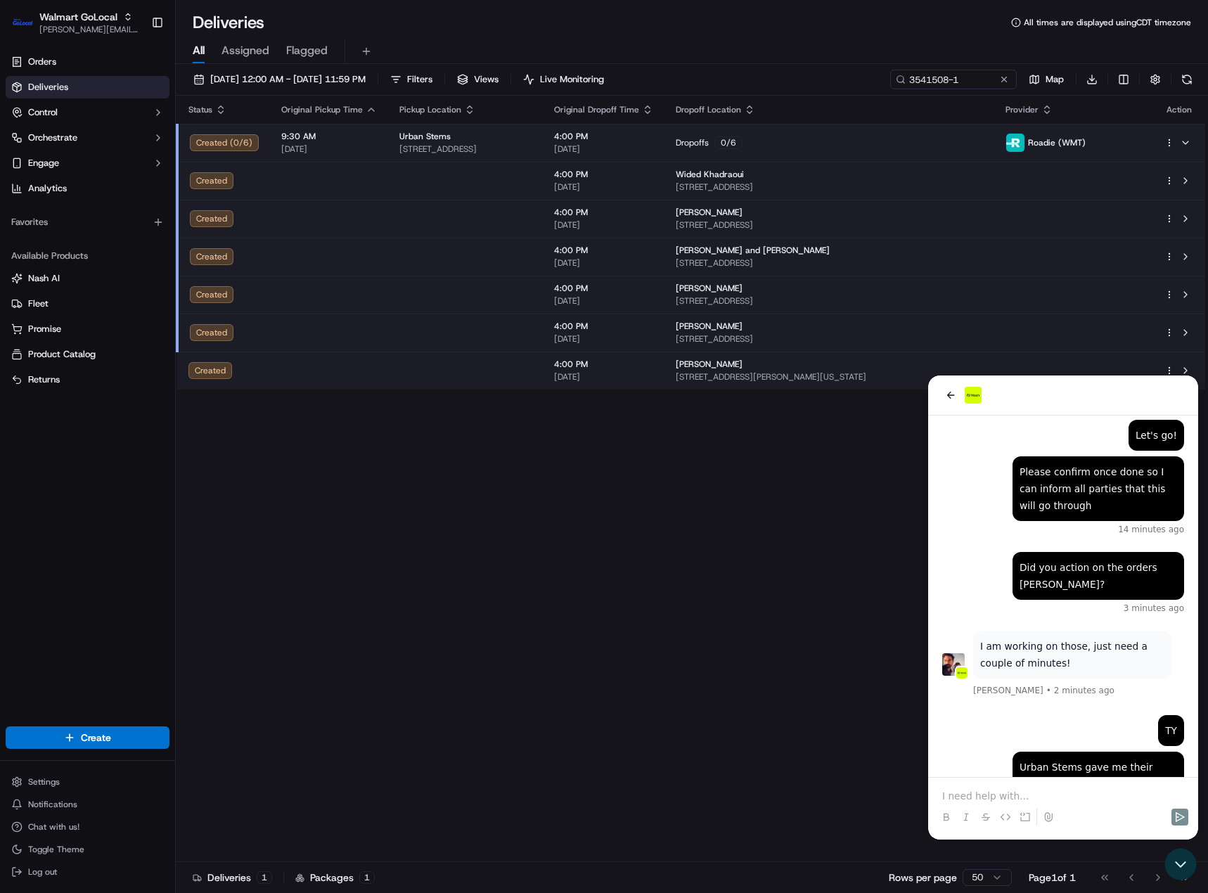
click at [543, 180] on td at bounding box center [465, 181] width 155 height 38
click at [1184, 861] on icon "Open customer support" at bounding box center [1180, 864] width 35 height 35
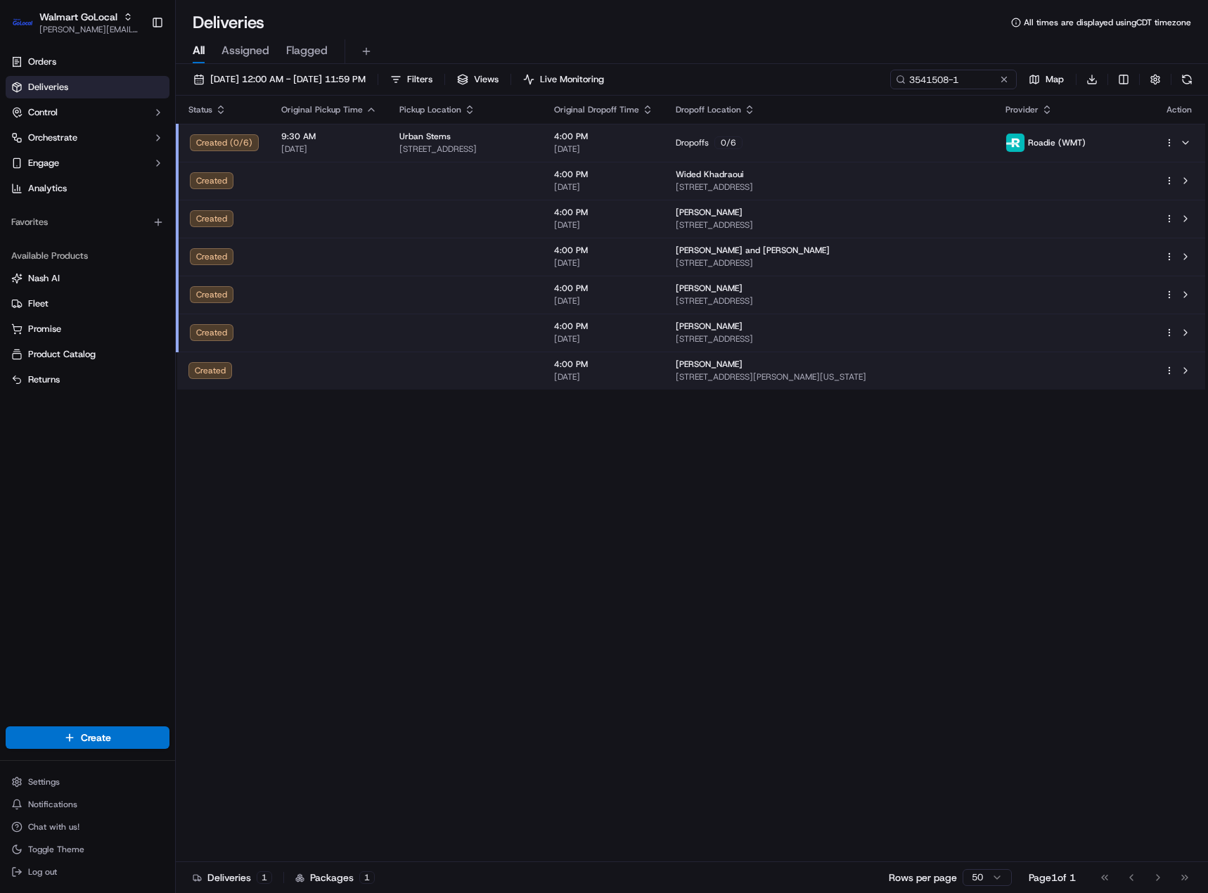
click at [860, 168] on td "Wided Khadraoui 5395 Summer Leaf Ln, Alexandria, VA, 22312, US" at bounding box center [830, 181] width 330 height 38
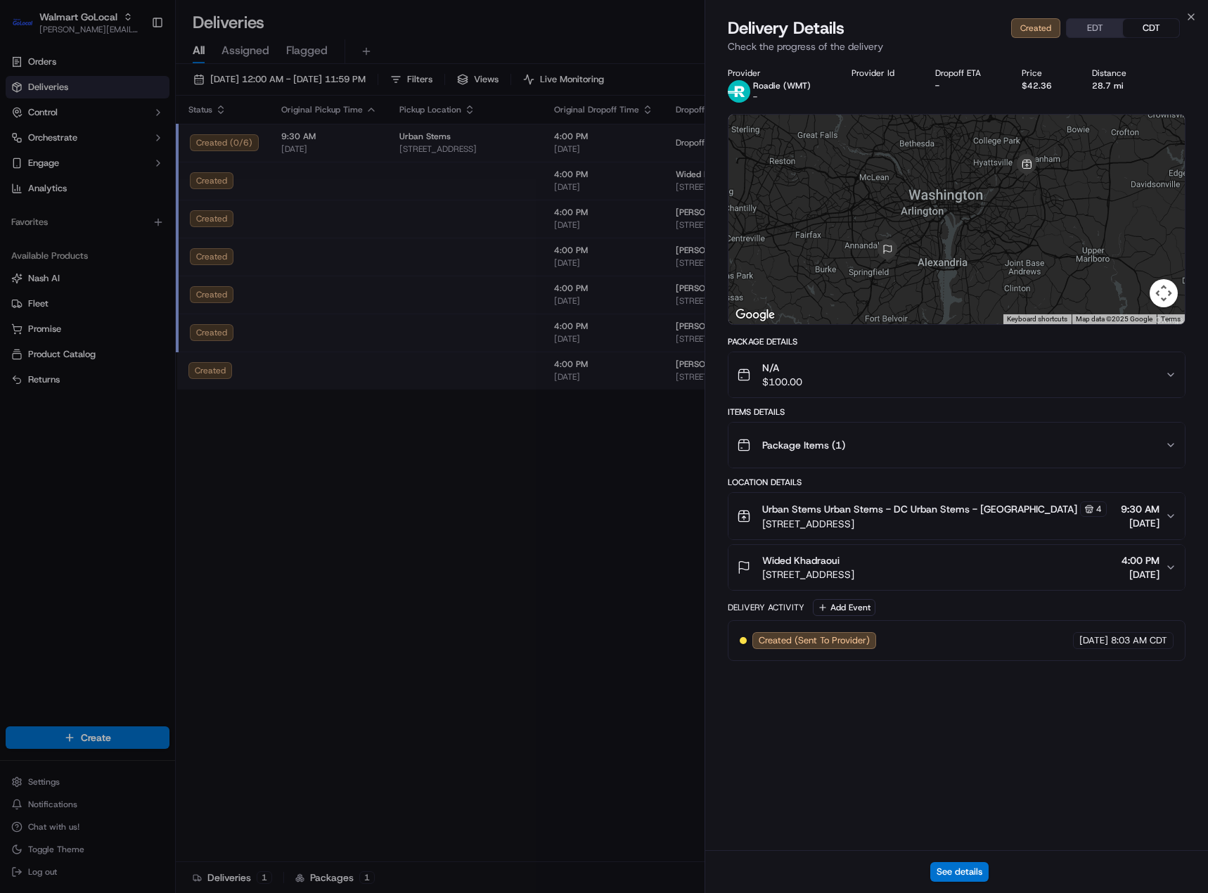
click at [895, 371] on div "N/A $100.00" at bounding box center [951, 375] width 428 height 28
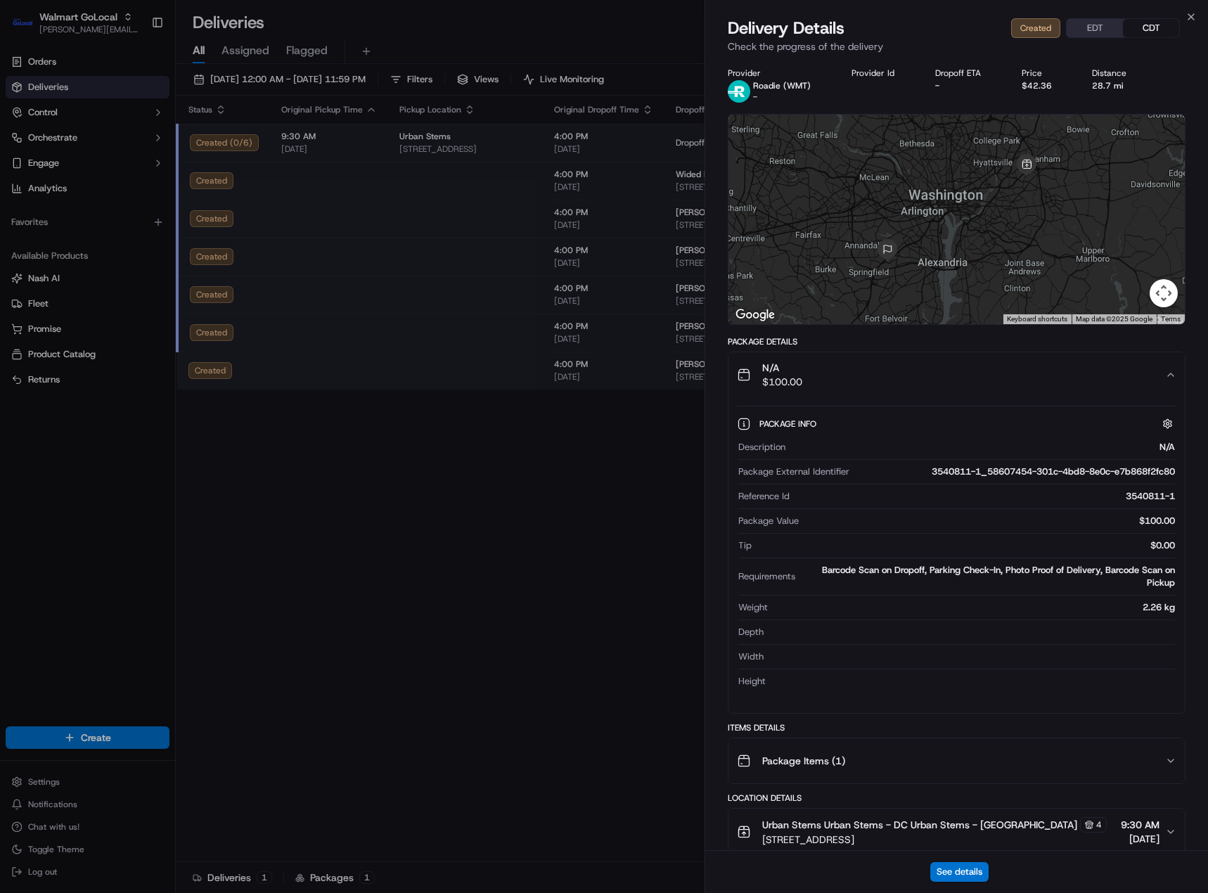
click at [895, 371] on div "N/A $100.00" at bounding box center [951, 375] width 428 height 28
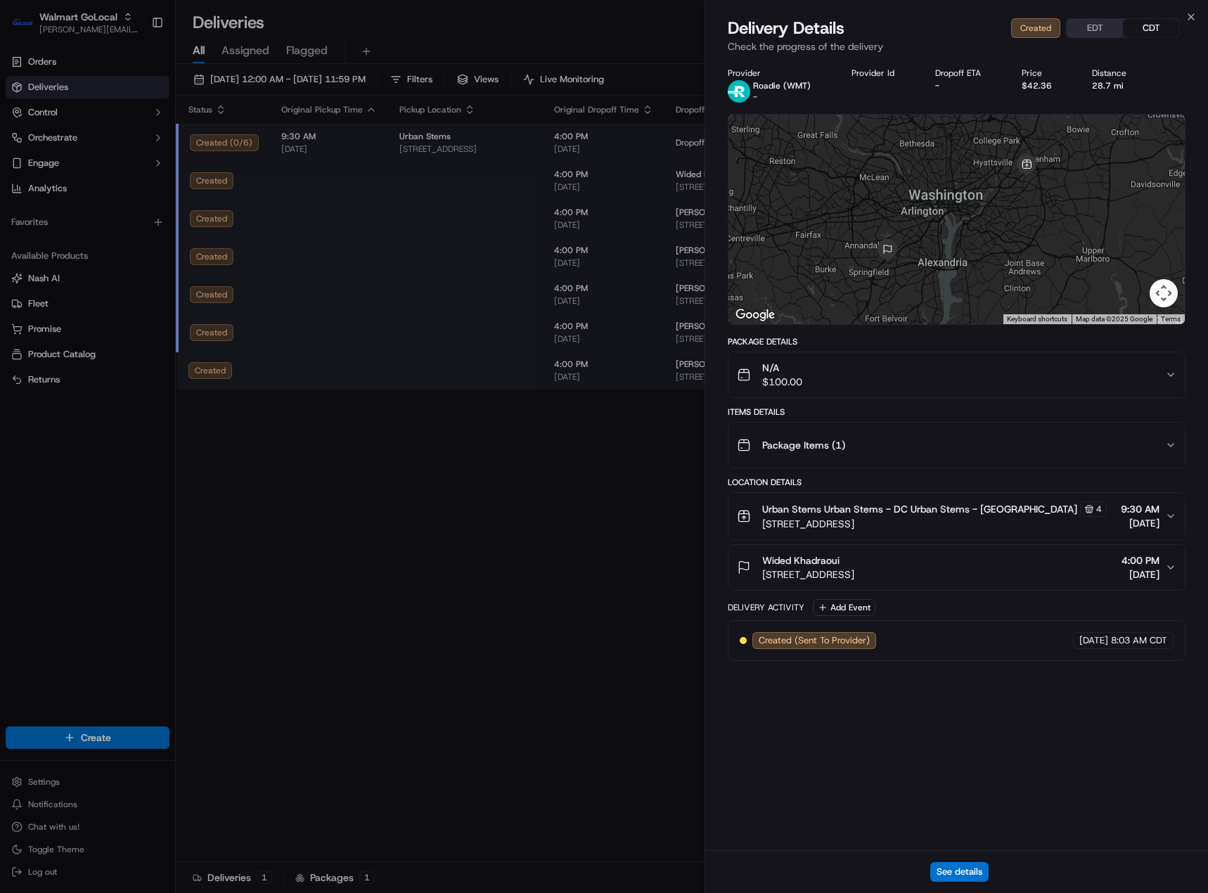
click at [854, 575] on span "[STREET_ADDRESS]" at bounding box center [808, 575] width 92 height 14
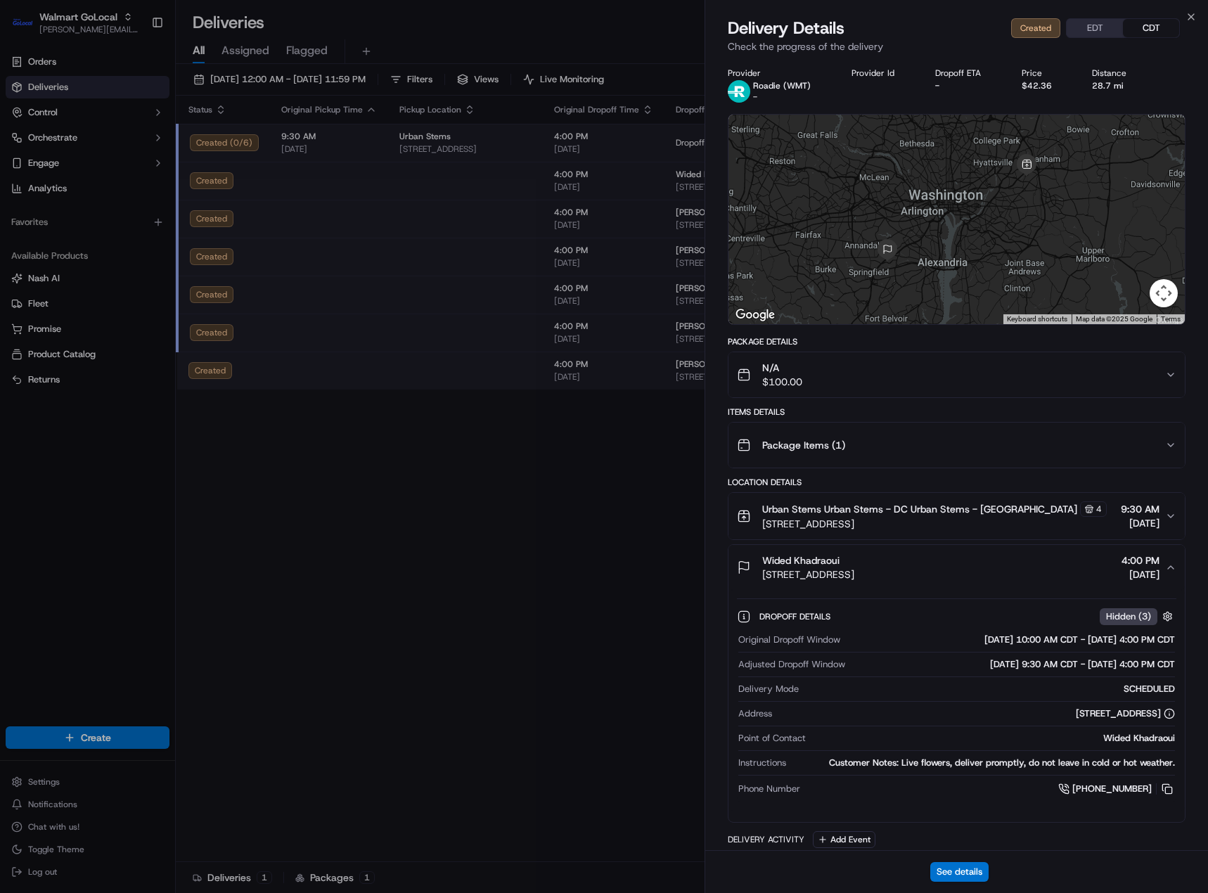
click at [899, 376] on div "N/A $100.00" at bounding box center [951, 375] width 428 height 28
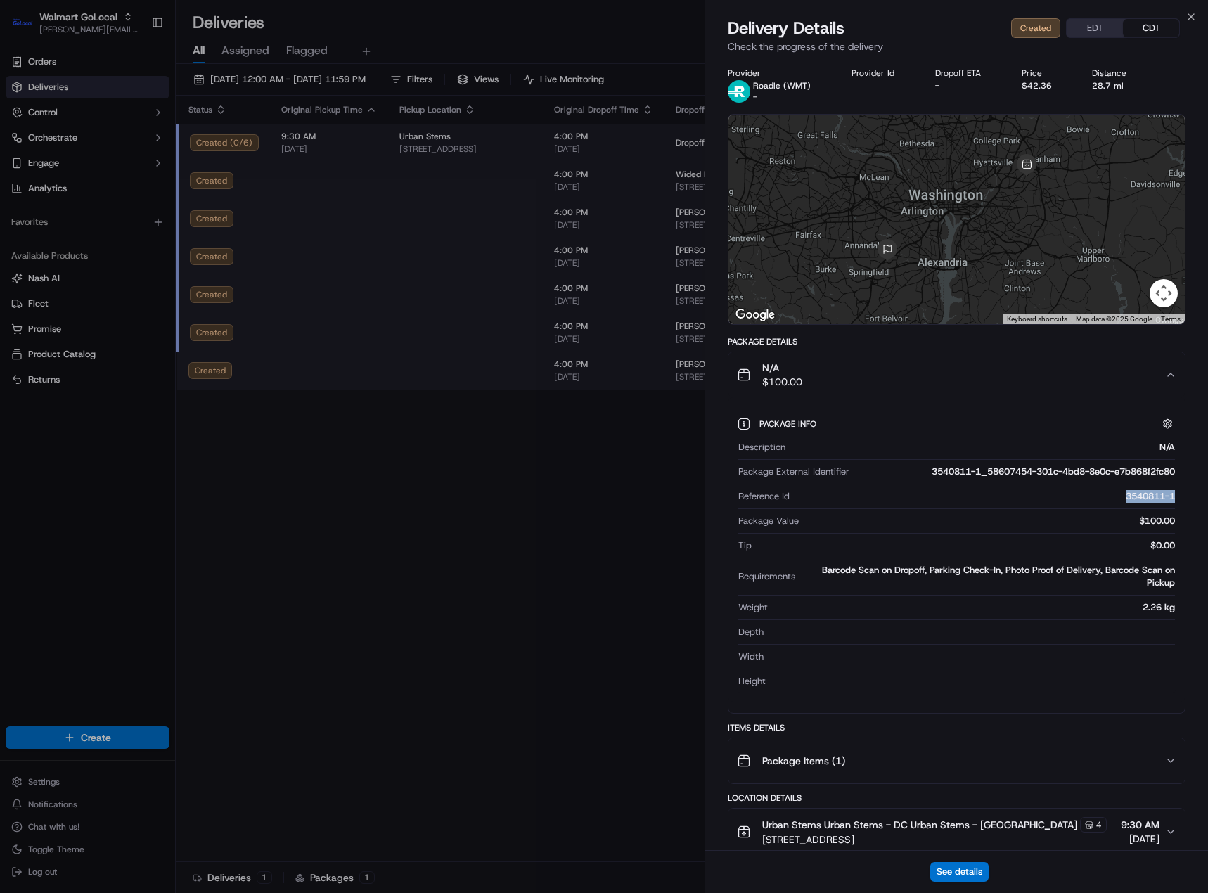
drag, startPoint x: 1109, startPoint y: 500, endPoint x: 1182, endPoint y: 499, distance: 73.1
click at [1182, 499] on div "Package Info Description N/A Package External Identifier 3540811-1_58607454-301…" at bounding box center [957, 549] width 456 height 305
copy div "3540811-1"
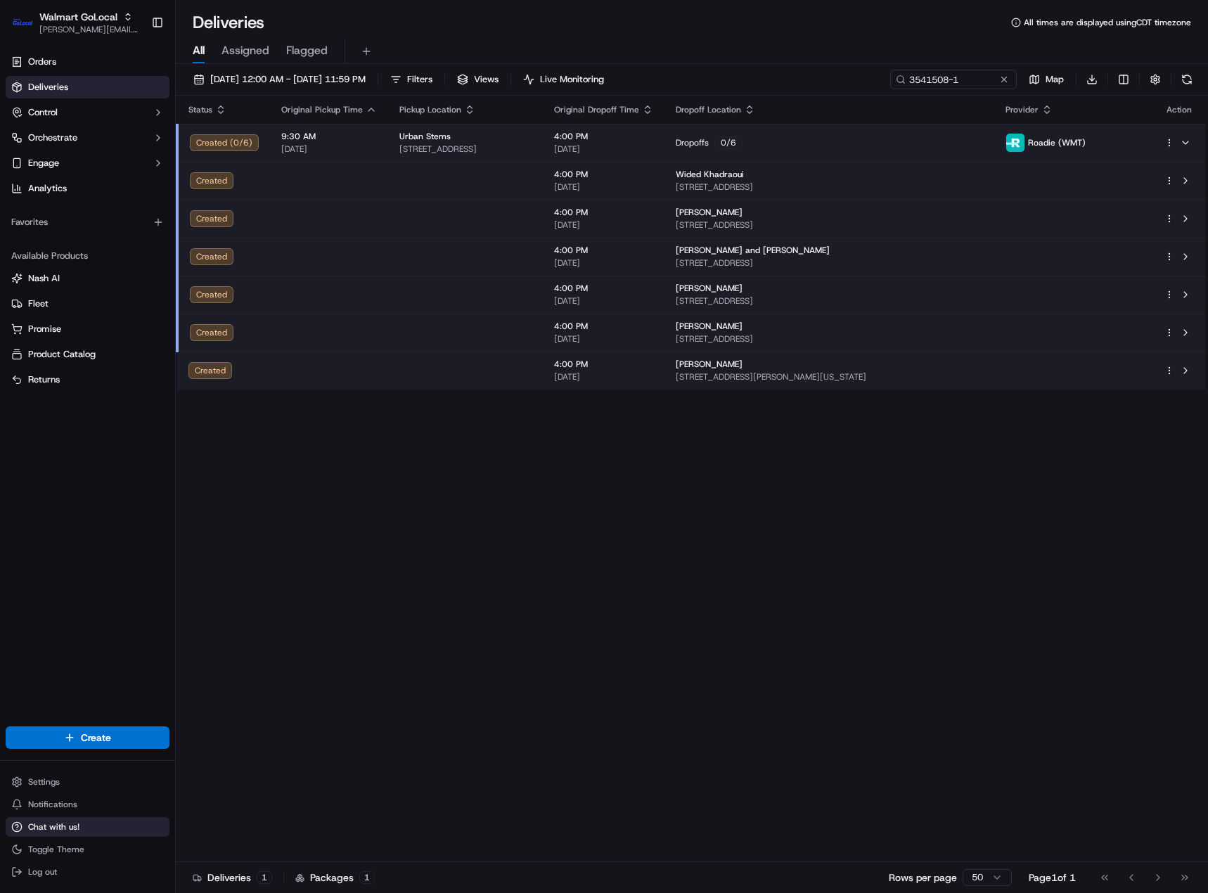
click at [46, 829] on span "Chat with us!" at bounding box center [53, 826] width 51 height 11
click at [42, 833] on button "Chat with us!" at bounding box center [88, 827] width 164 height 20
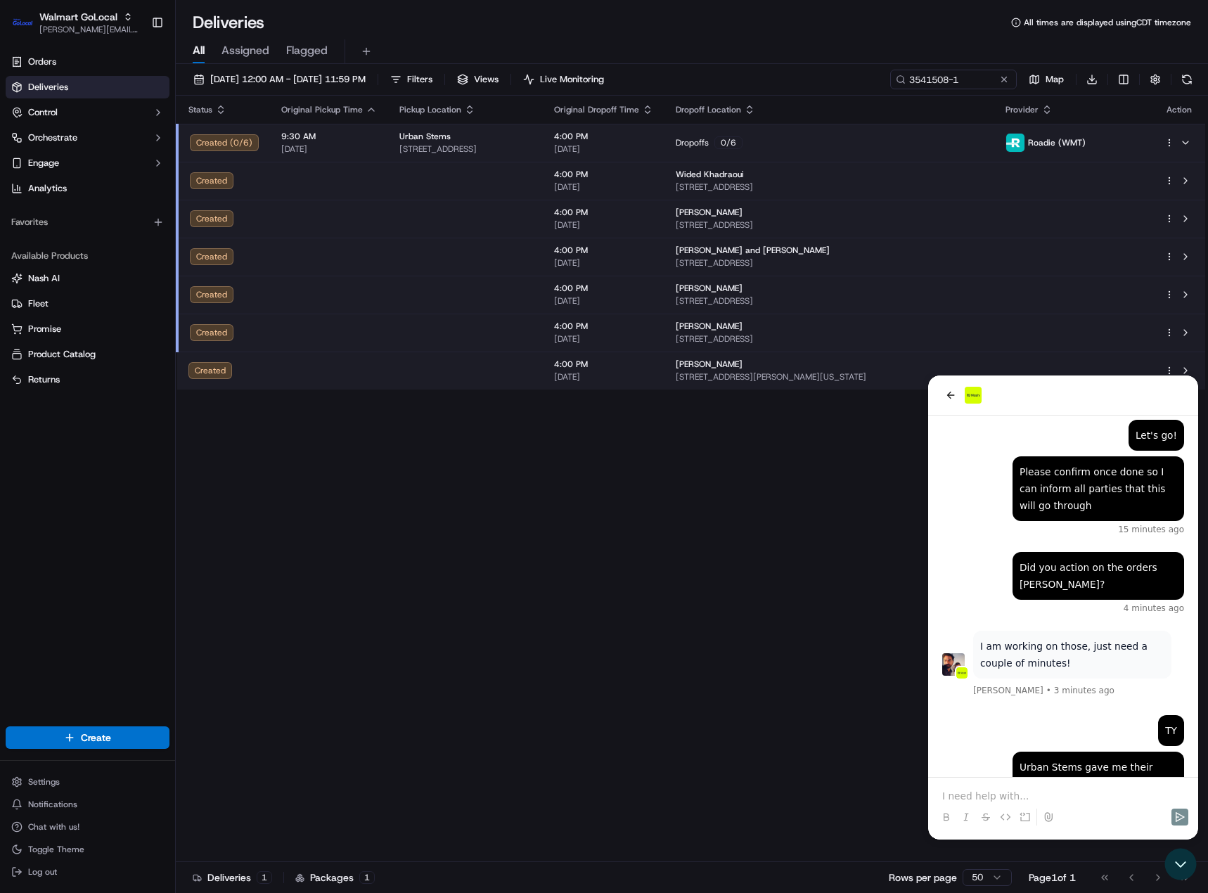
click at [498, 786] on div "Status Original Pickup Time Pickup Location Original Dropoff Time Dropoff Locat…" at bounding box center [691, 479] width 1030 height 767
click at [990, 752] on div "Urban Stems gave me their Customer Support number 855-614-2779 11 minutes ago" at bounding box center [1063, 791] width 242 height 79
